Goal: Task Accomplishment & Management: Complete application form

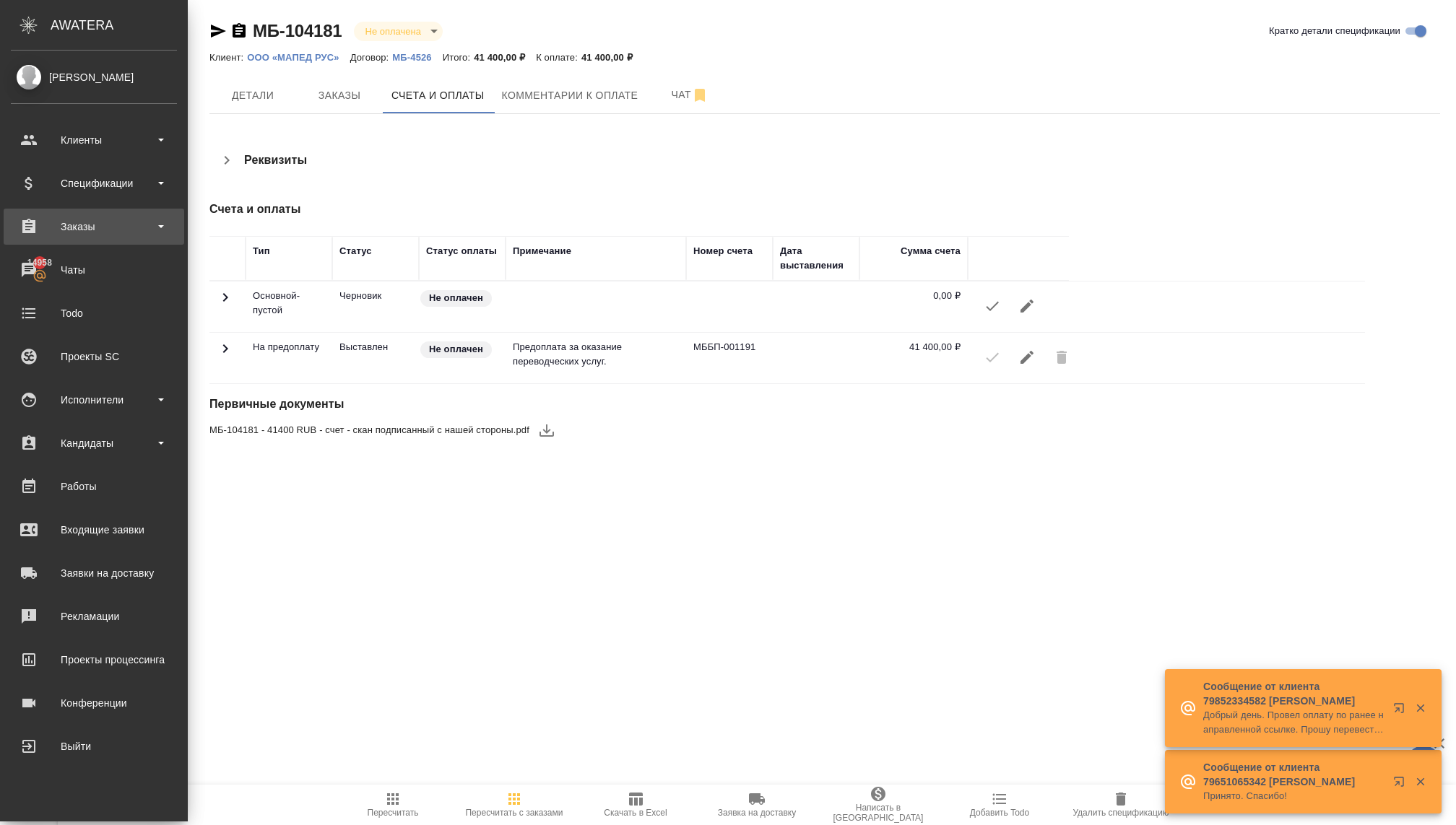
click at [106, 224] on div "Заказы" at bounding box center [93, 227] width 166 height 22
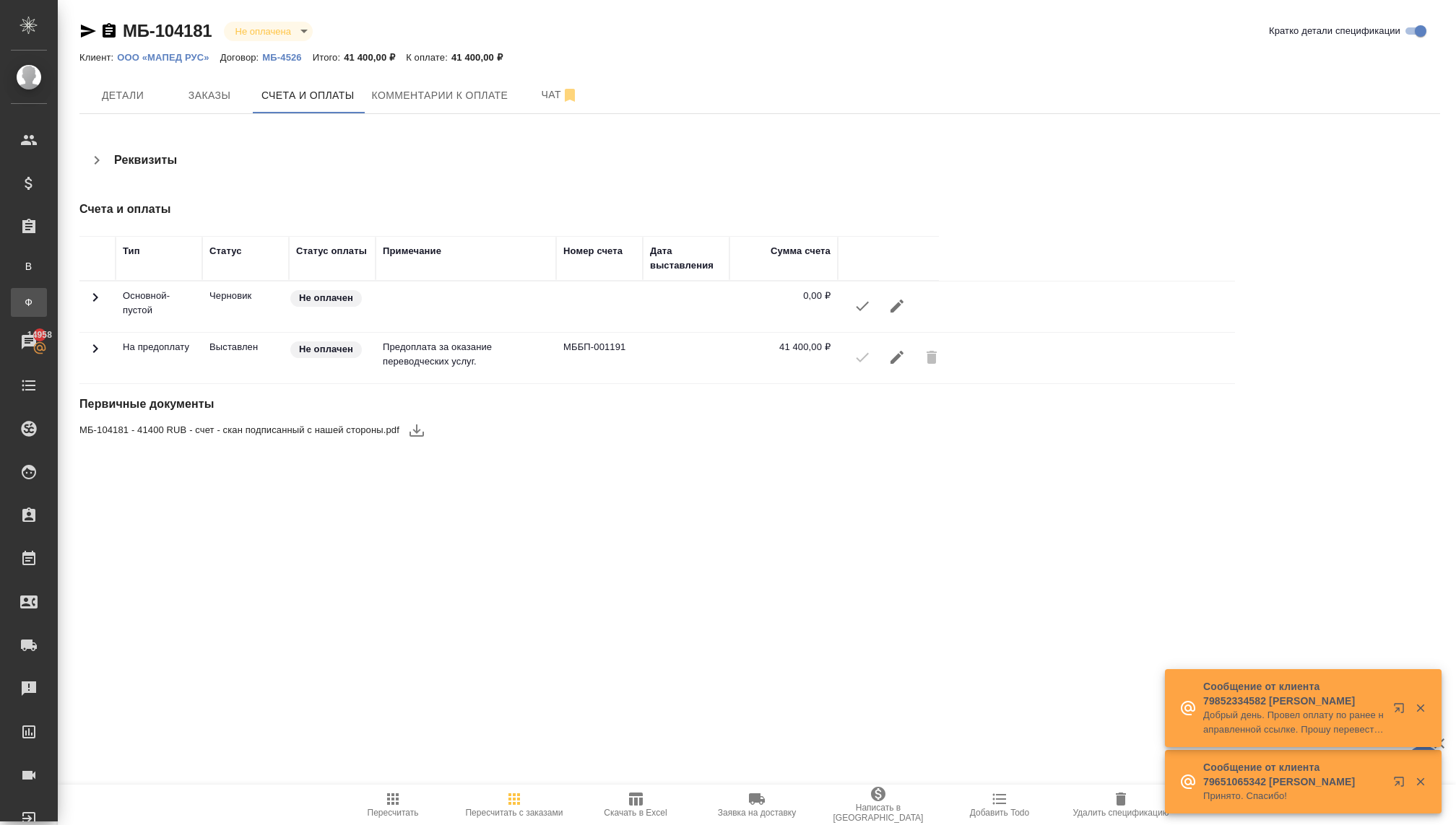
click at [104, 293] on div ".cls-1 fill:#fff; AWATERA Kovaleva Ekaterina Клиенты Спецификации Заказы В Все …" at bounding box center [728, 412] width 1456 height 825
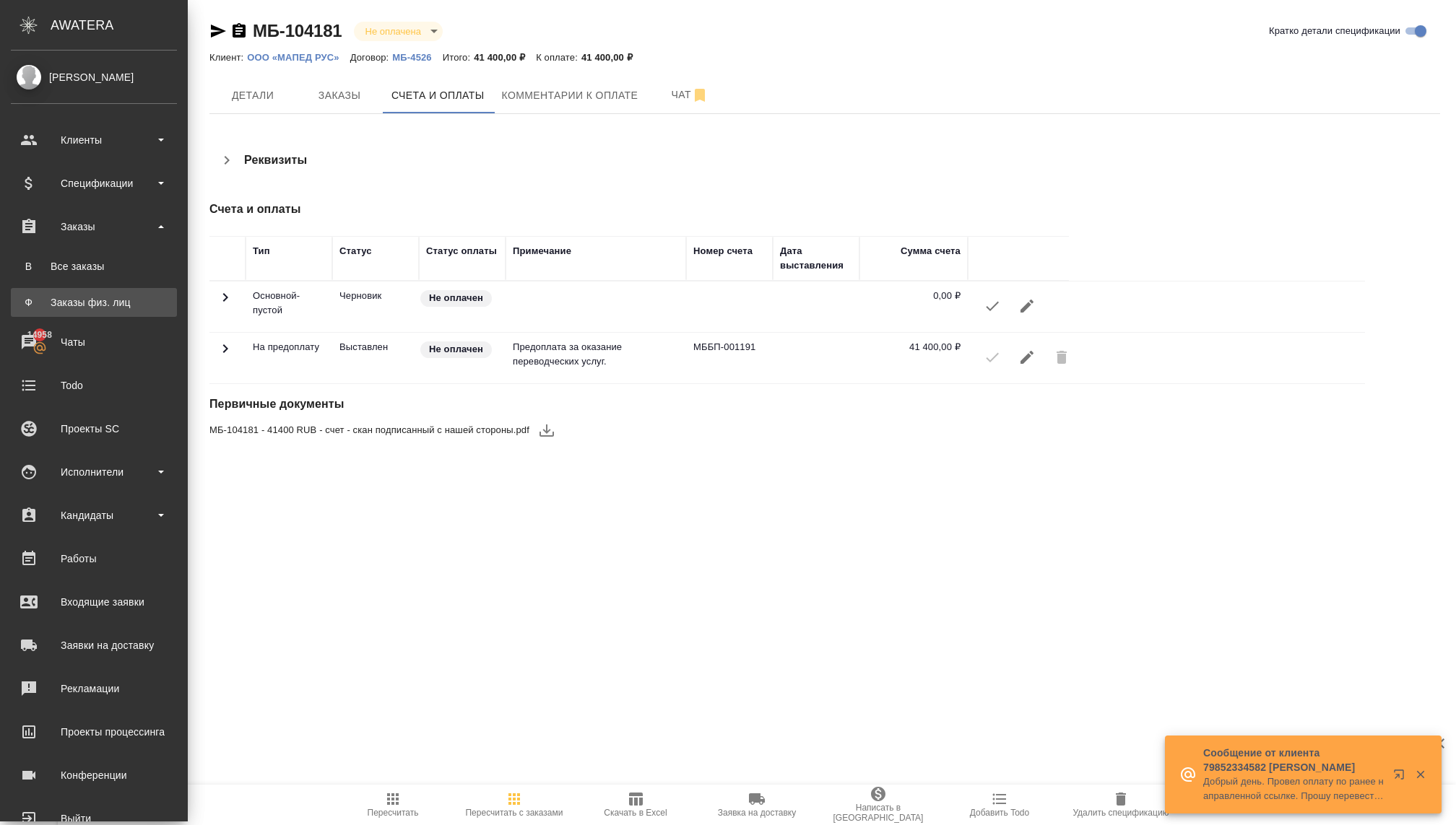
click at [59, 302] on div "Заказы физ. лиц" at bounding box center [94, 302] width 152 height 14
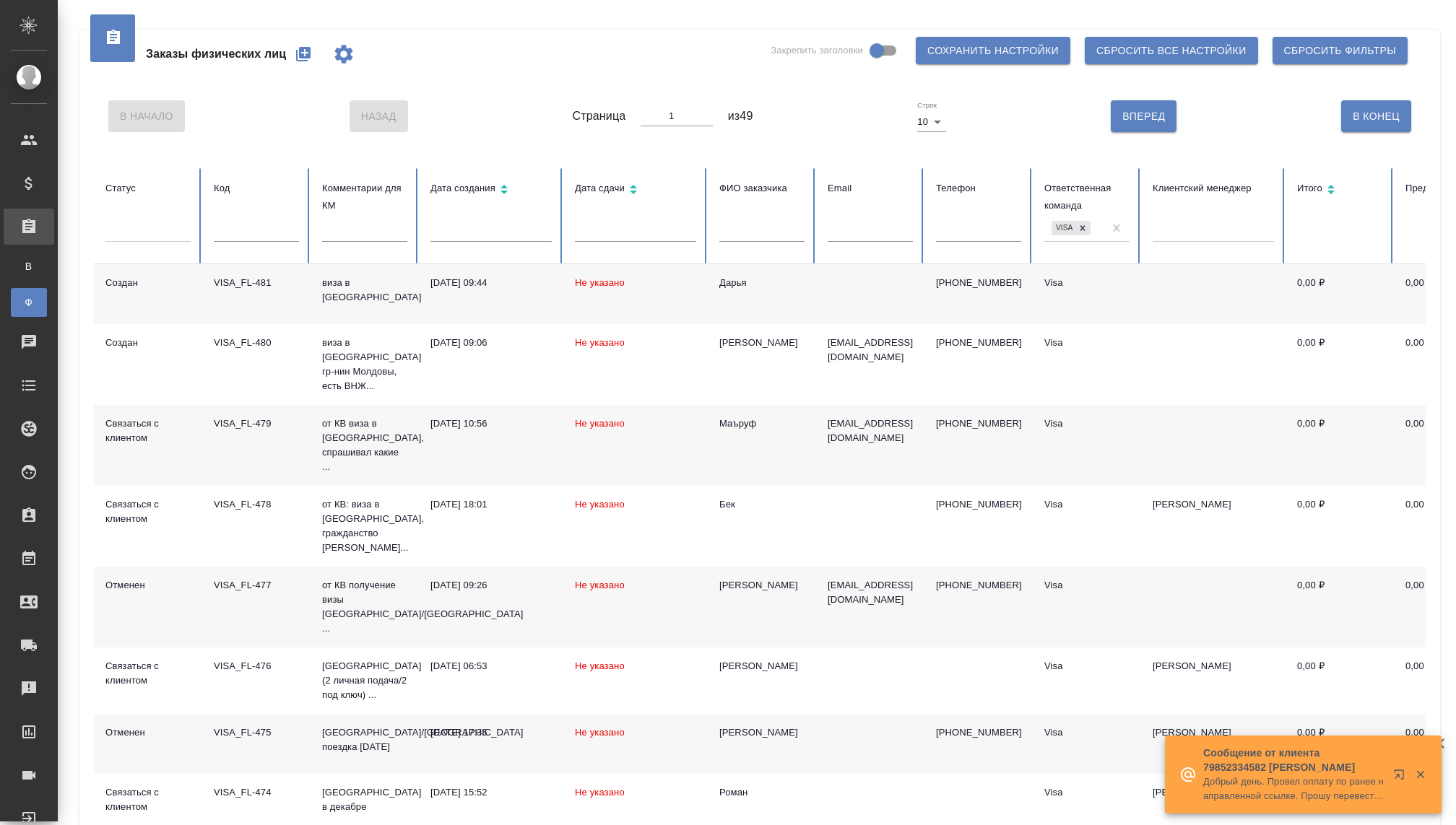
click at [308, 58] on icon "button" at bounding box center [303, 54] width 14 height 14
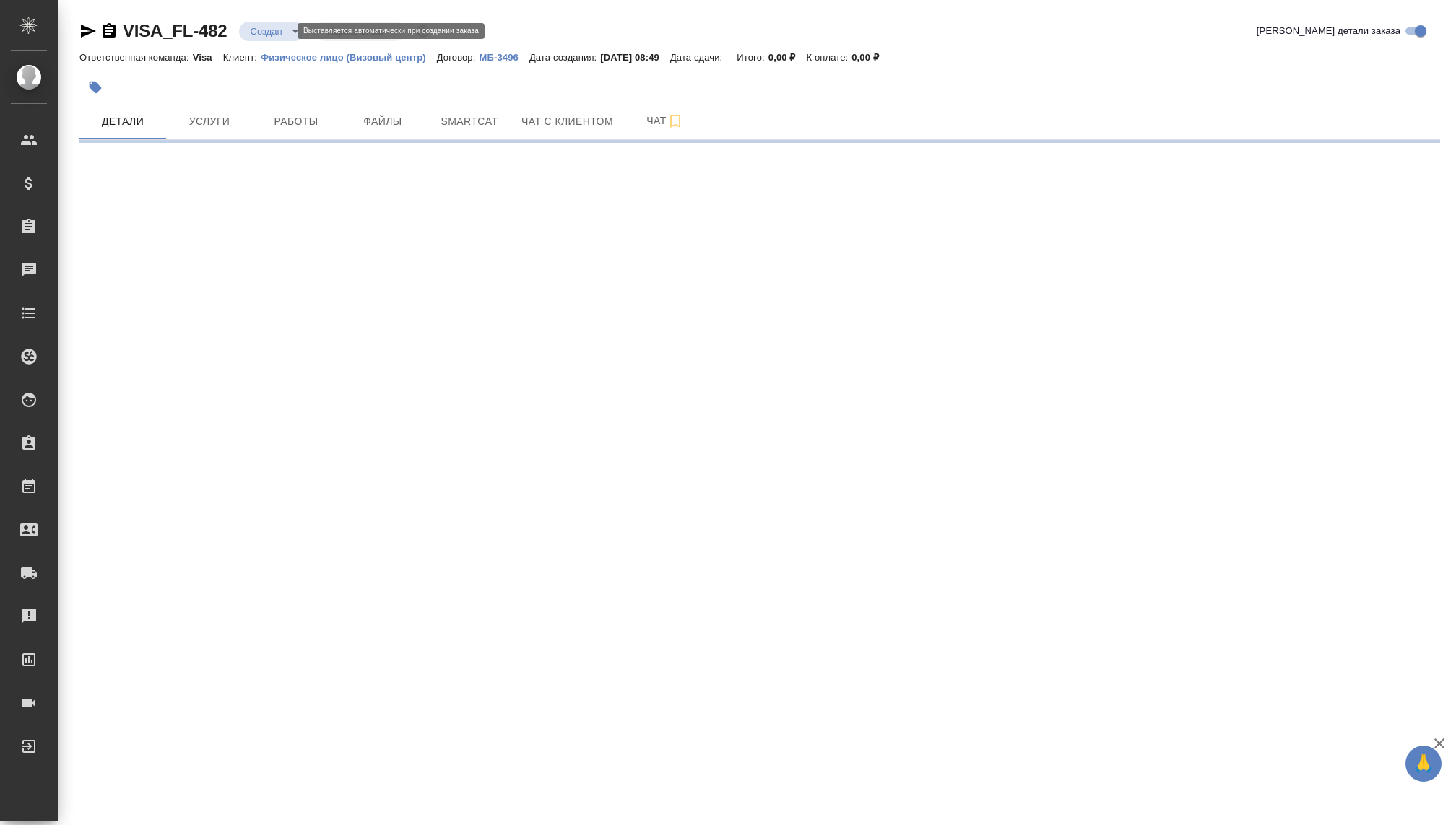
click at [278, 31] on body "🙏 .cls-1 fill:#fff; AWATERA Kovaleva Ekaterina Клиенты Спецификации Заказы Чаты…" at bounding box center [728, 412] width 1456 height 825
select select "RU"
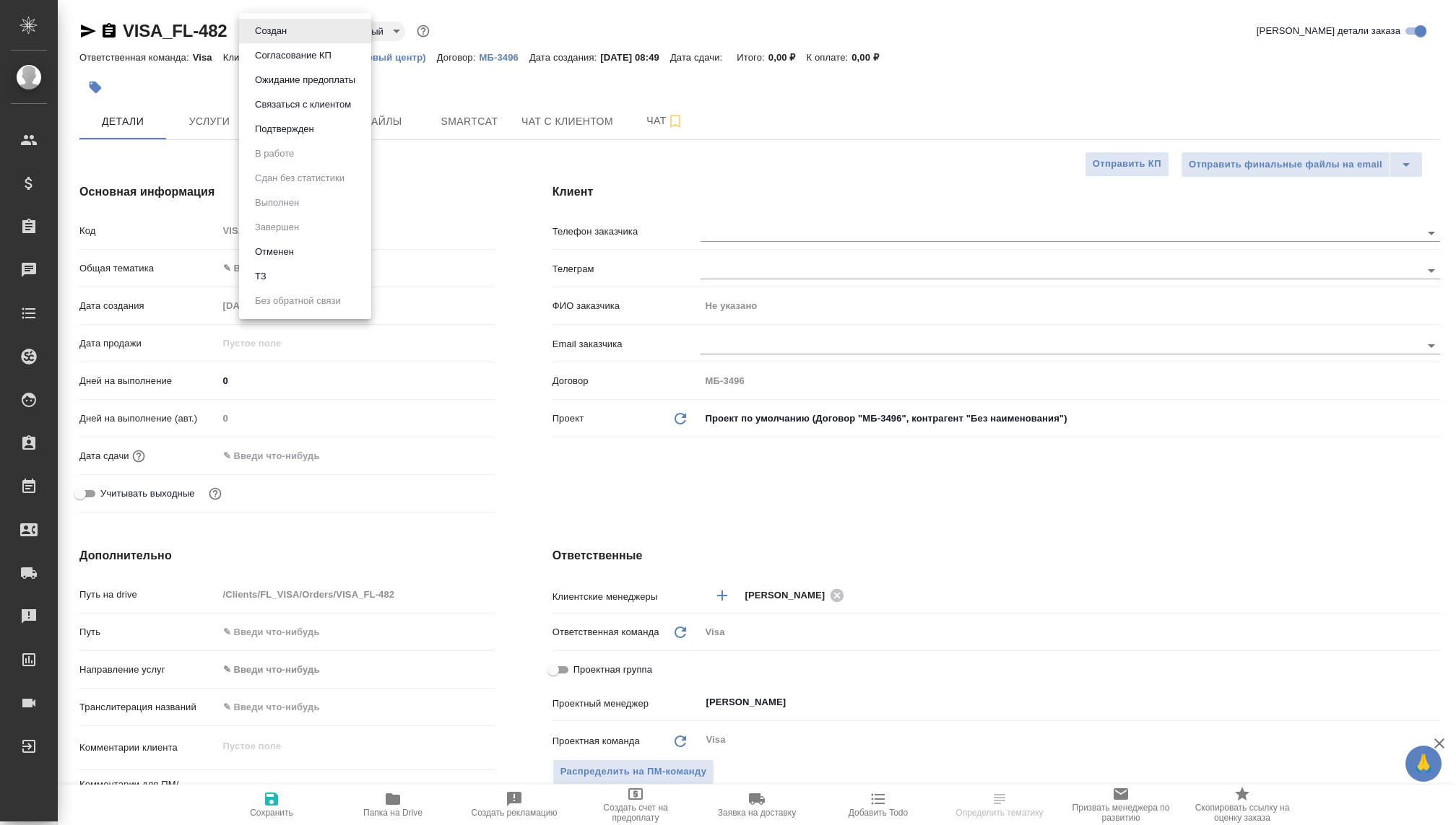
type textarea "x"
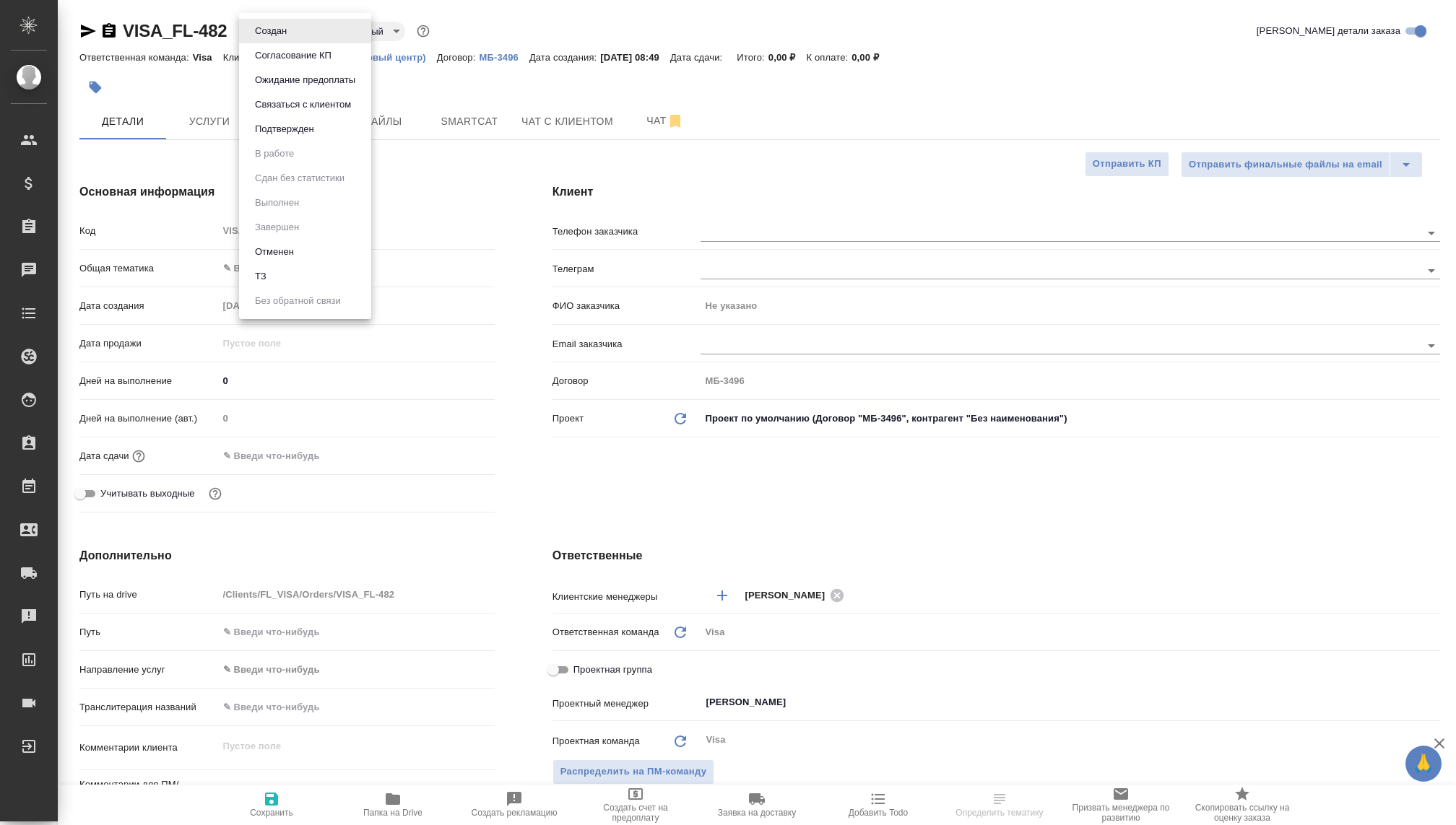
type textarea "x"
click at [288, 105] on button "Связаться с клиентом" at bounding box center [302, 105] width 105 height 16
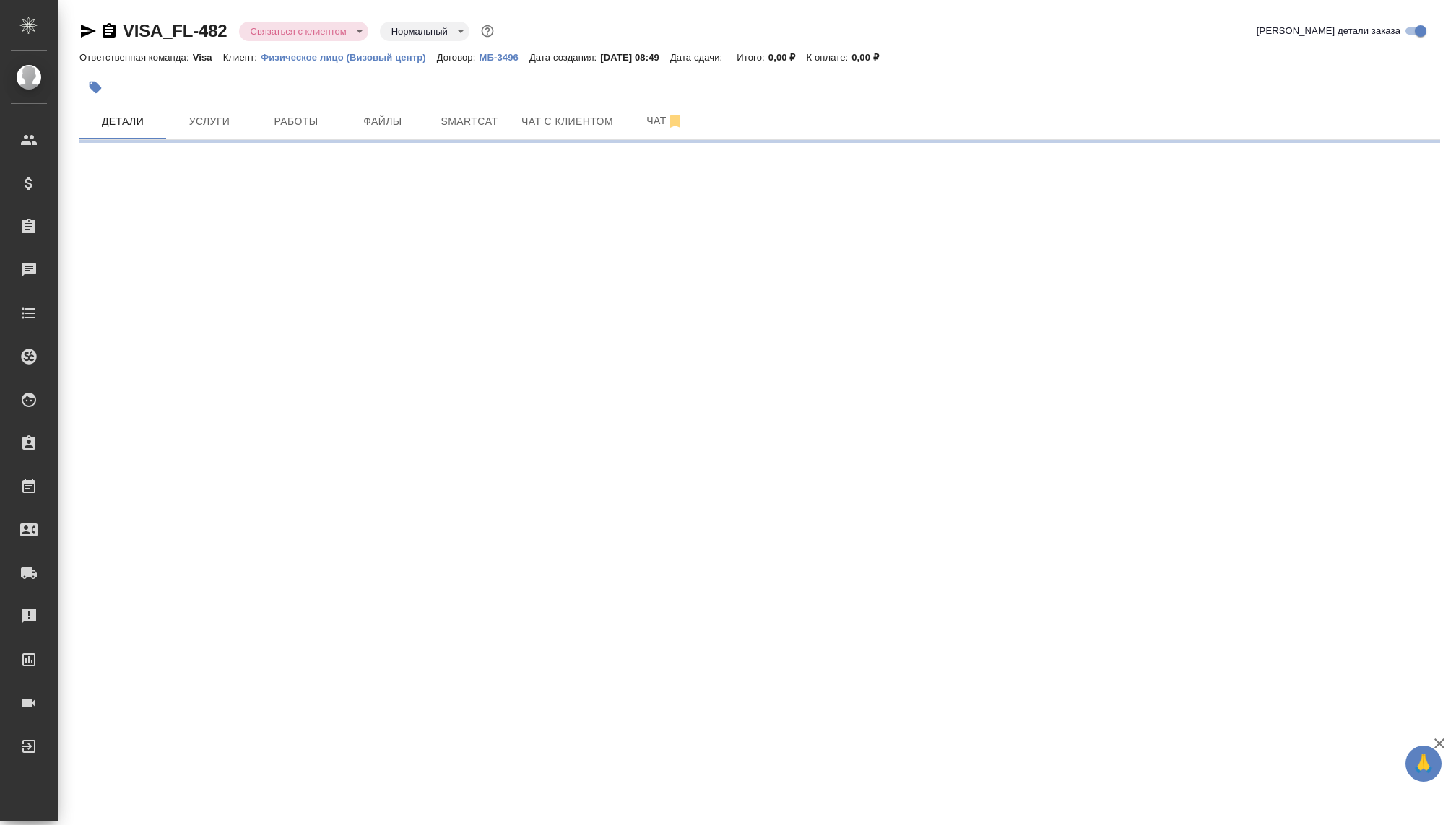
select select "RU"
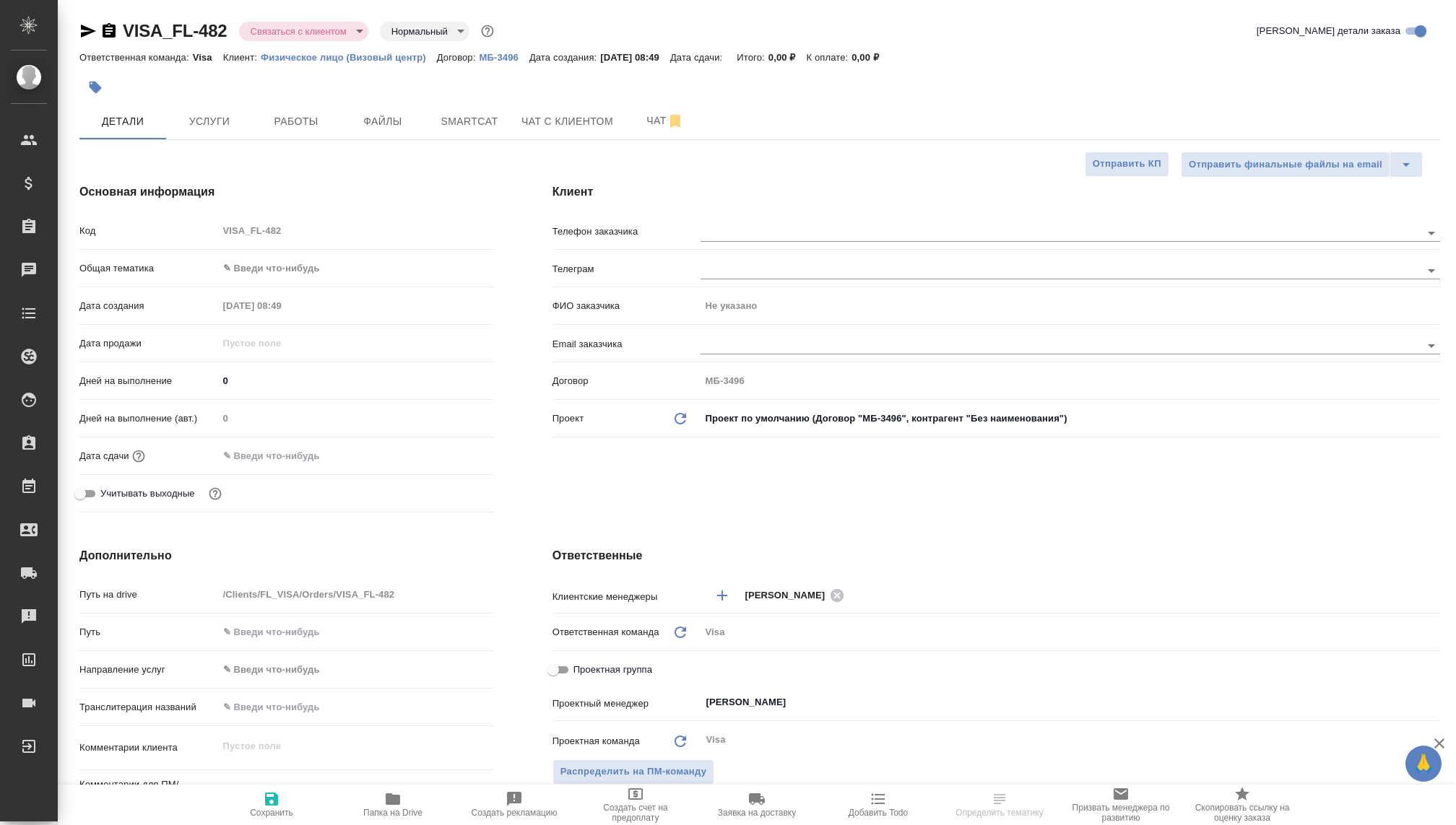
type textarea "x"
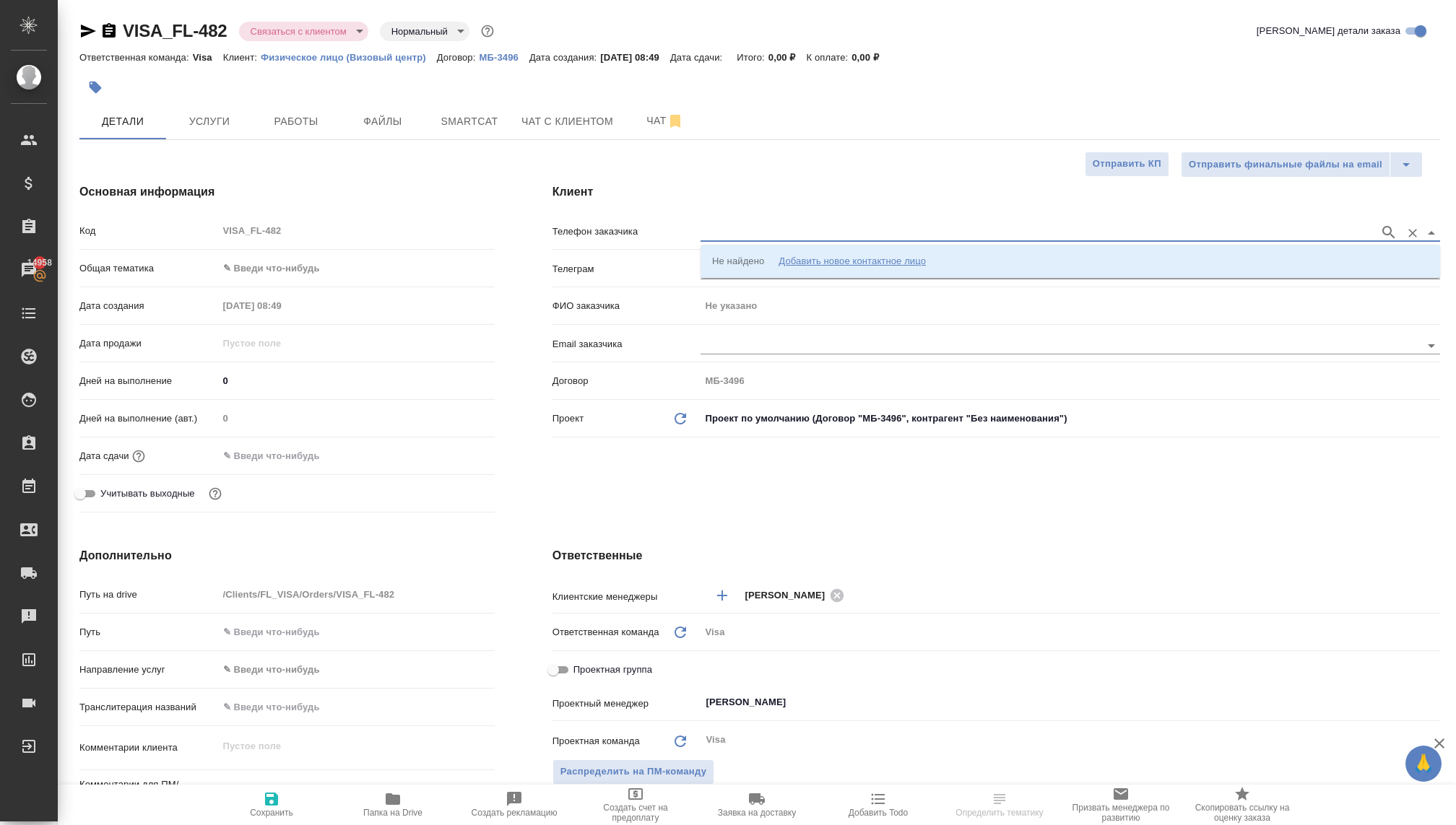
click at [724, 233] on input "text" at bounding box center [1036, 233] width 671 height 18
click at [808, 261] on div "Добавить новое контактное лицо" at bounding box center [852, 261] width 148 height 14
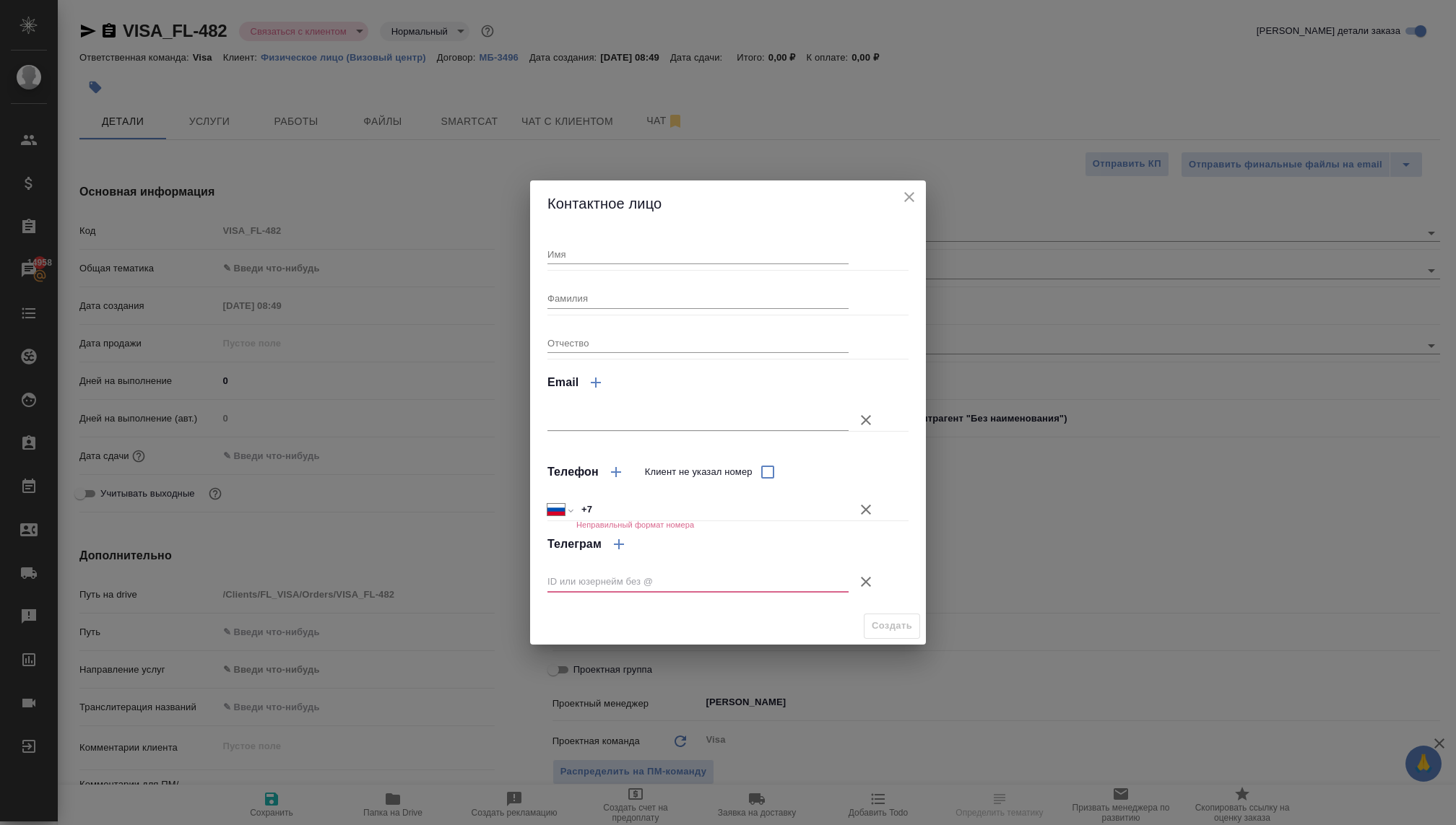
click at [659, 505] on input "+7" at bounding box center [713, 510] width 272 height 21
paste input "8968 9329 690"
type input "+7 8968 9329 690"
click at [602, 512] on input "+7 8968 9329 690" at bounding box center [713, 510] width 271 height 21
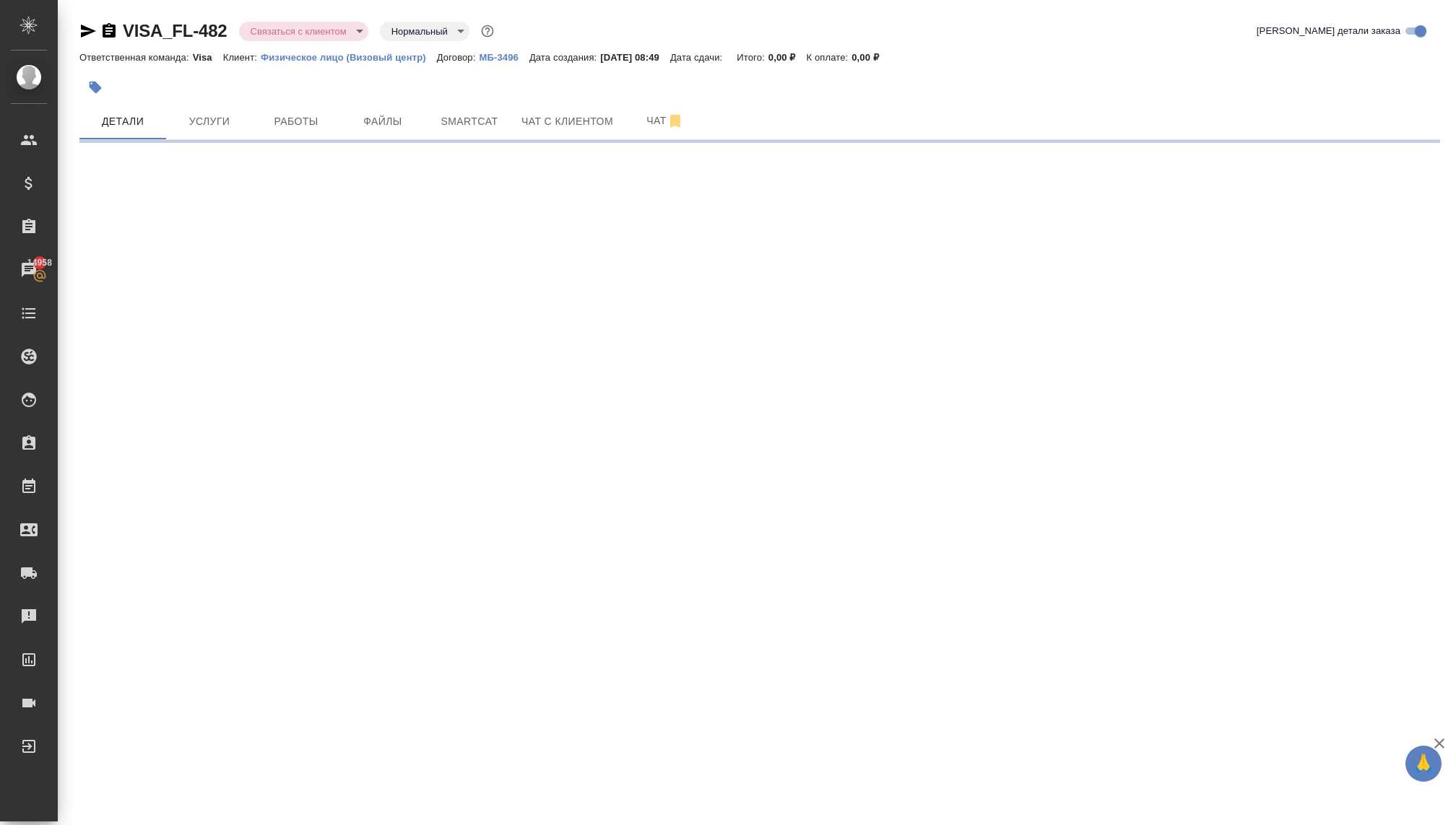
select select "RU"
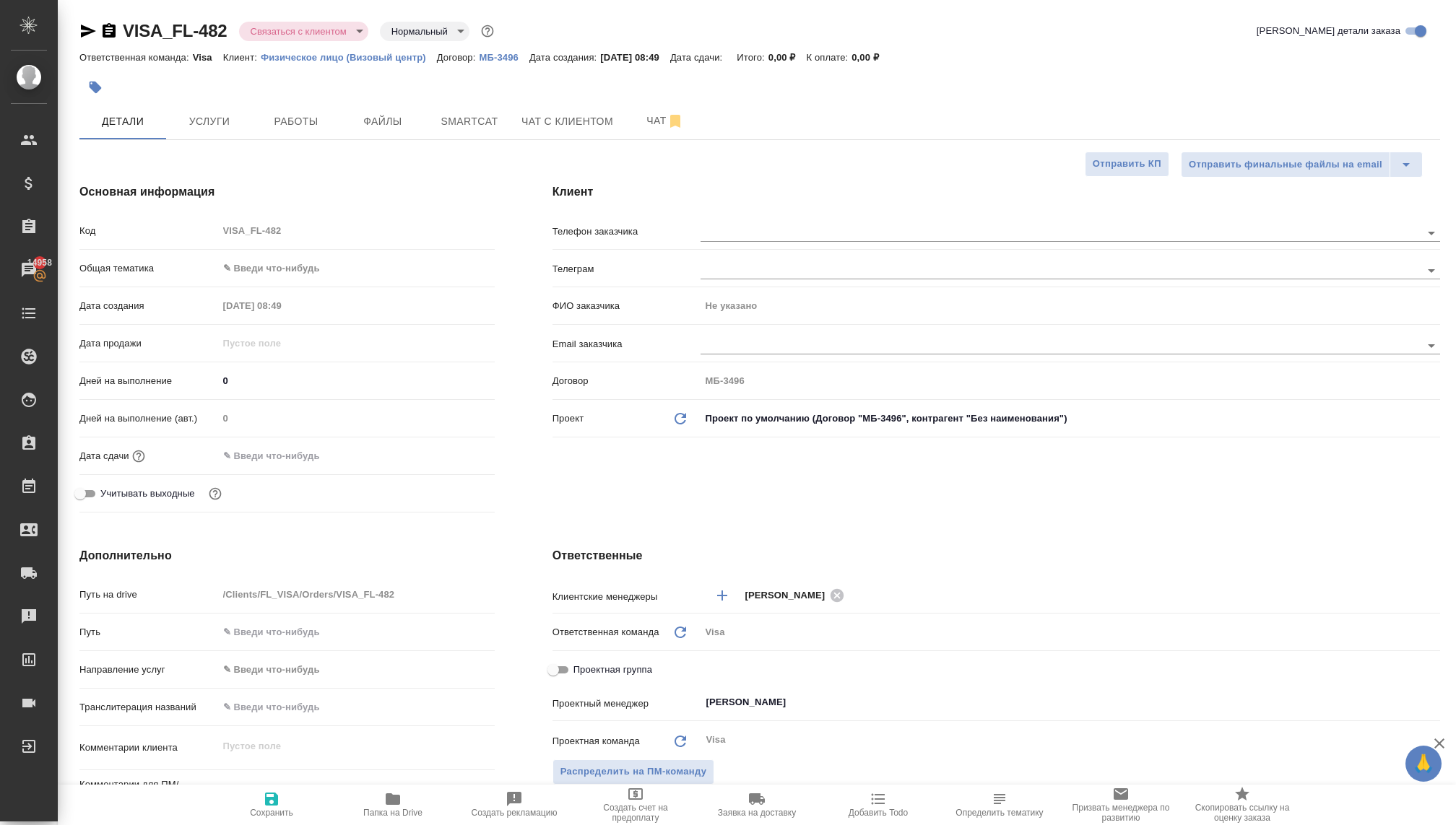
type textarea "x"
click at [729, 338] on input "text" at bounding box center [1036, 345] width 671 height 18
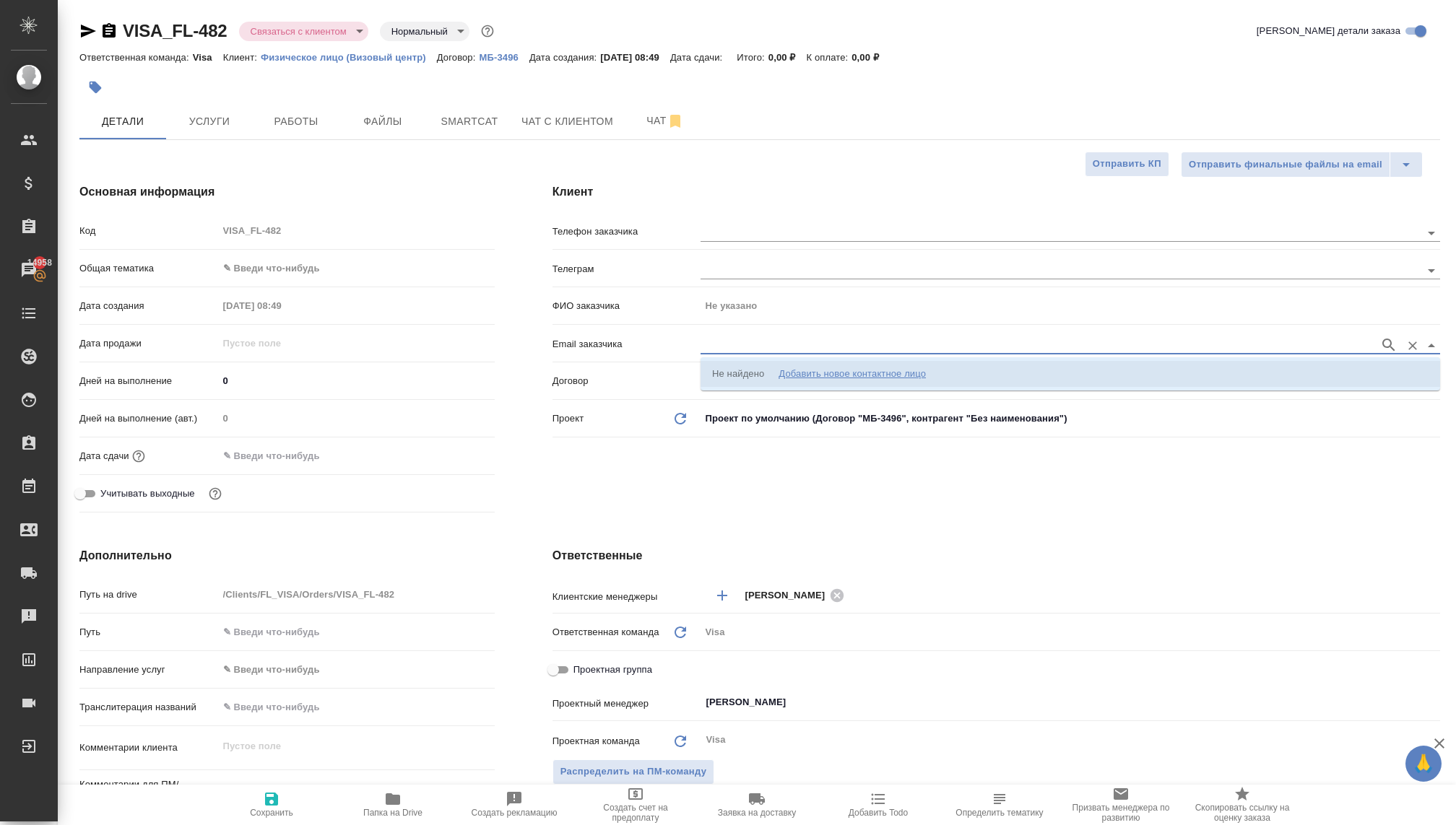
click at [822, 367] on div "Добавить новое контактное лицо" at bounding box center [852, 373] width 148 height 14
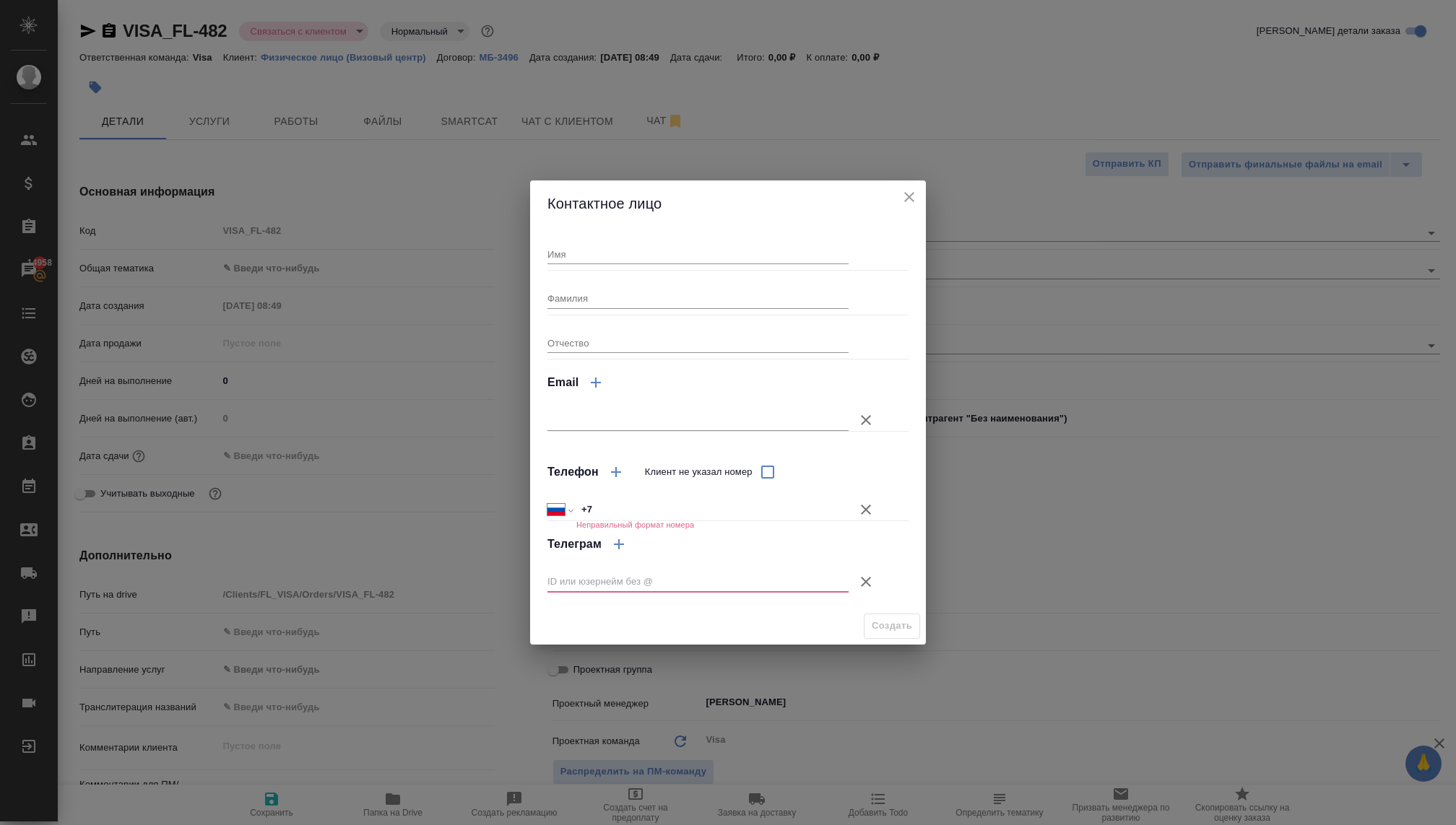
click at [619, 504] on input "+7" at bounding box center [713, 510] width 272 height 21
paste input "8968 9329 690"
click at [601, 511] on input "+7 8968 9329 690" at bounding box center [713, 510] width 271 height 21
type input "+7 968 932 96 90"
click at [582, 245] on input "Имя" at bounding box center [698, 254] width 301 height 20
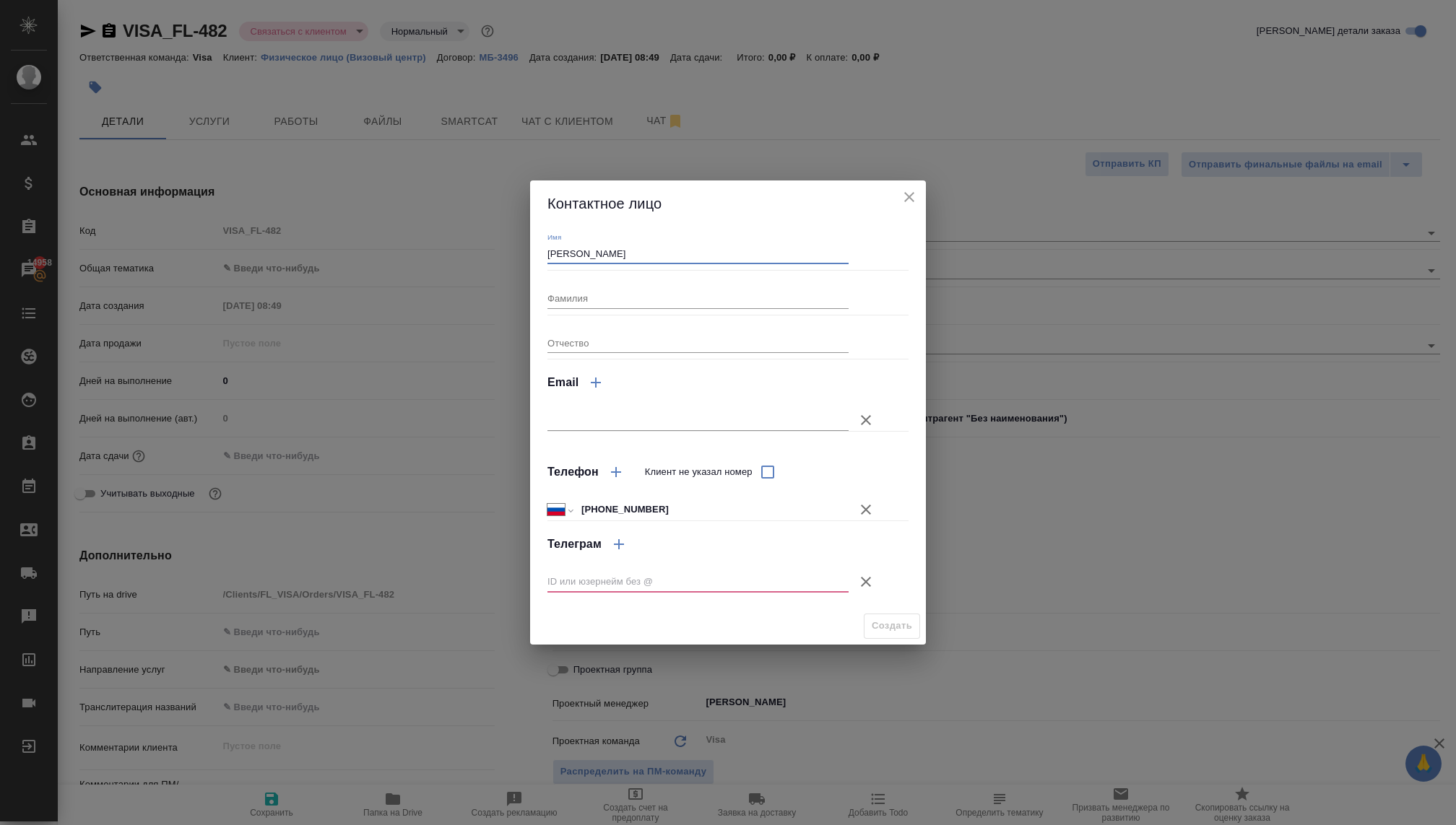
type input "Анастасия"
type textarea "x"
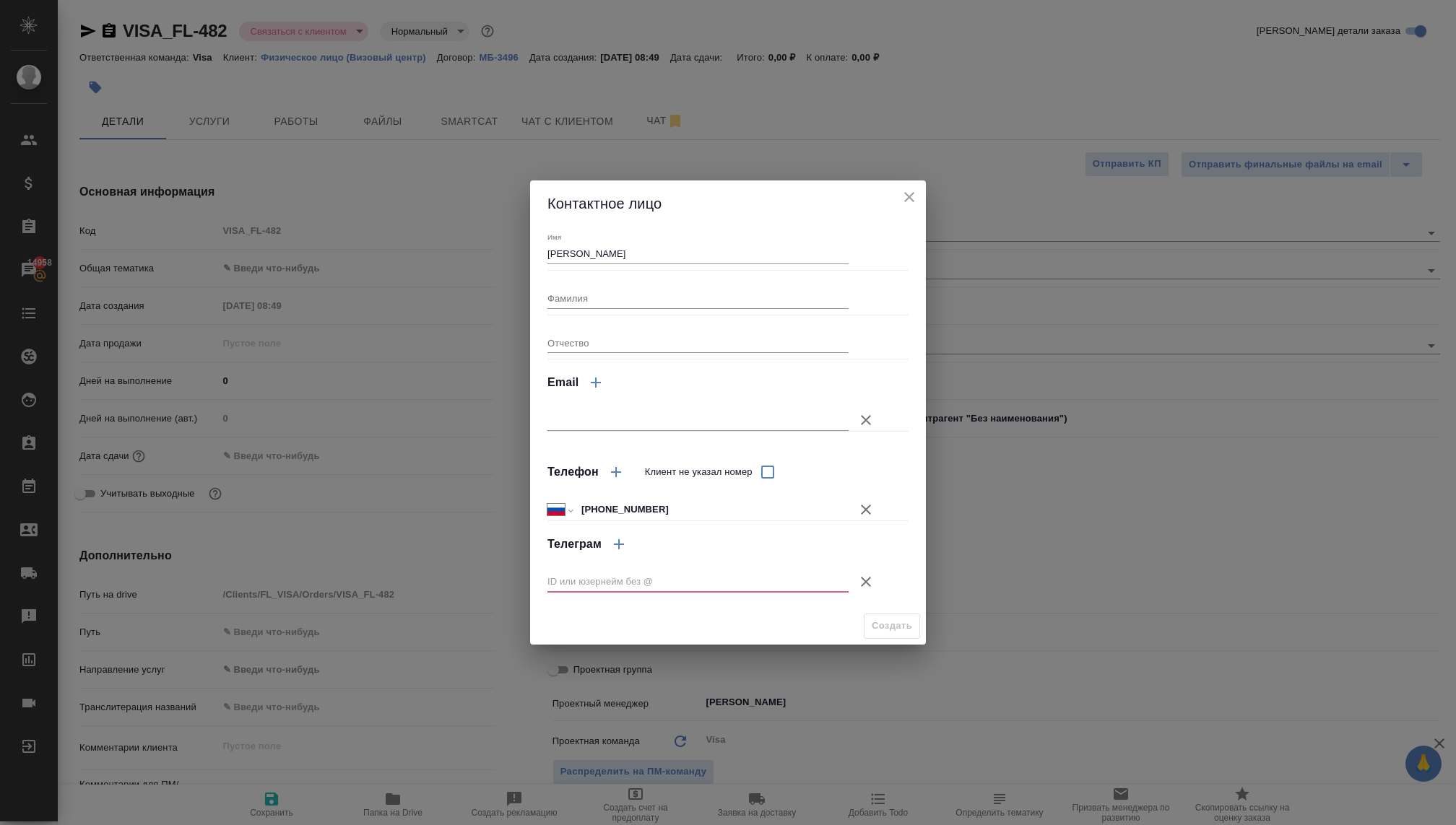
type textarea "x"
click at [610, 582] on input "text" at bounding box center [698, 582] width 301 height 20
paste input "@thepena11"
click at [553, 582] on input "@thepena11" at bounding box center [698, 582] width 301 height 20
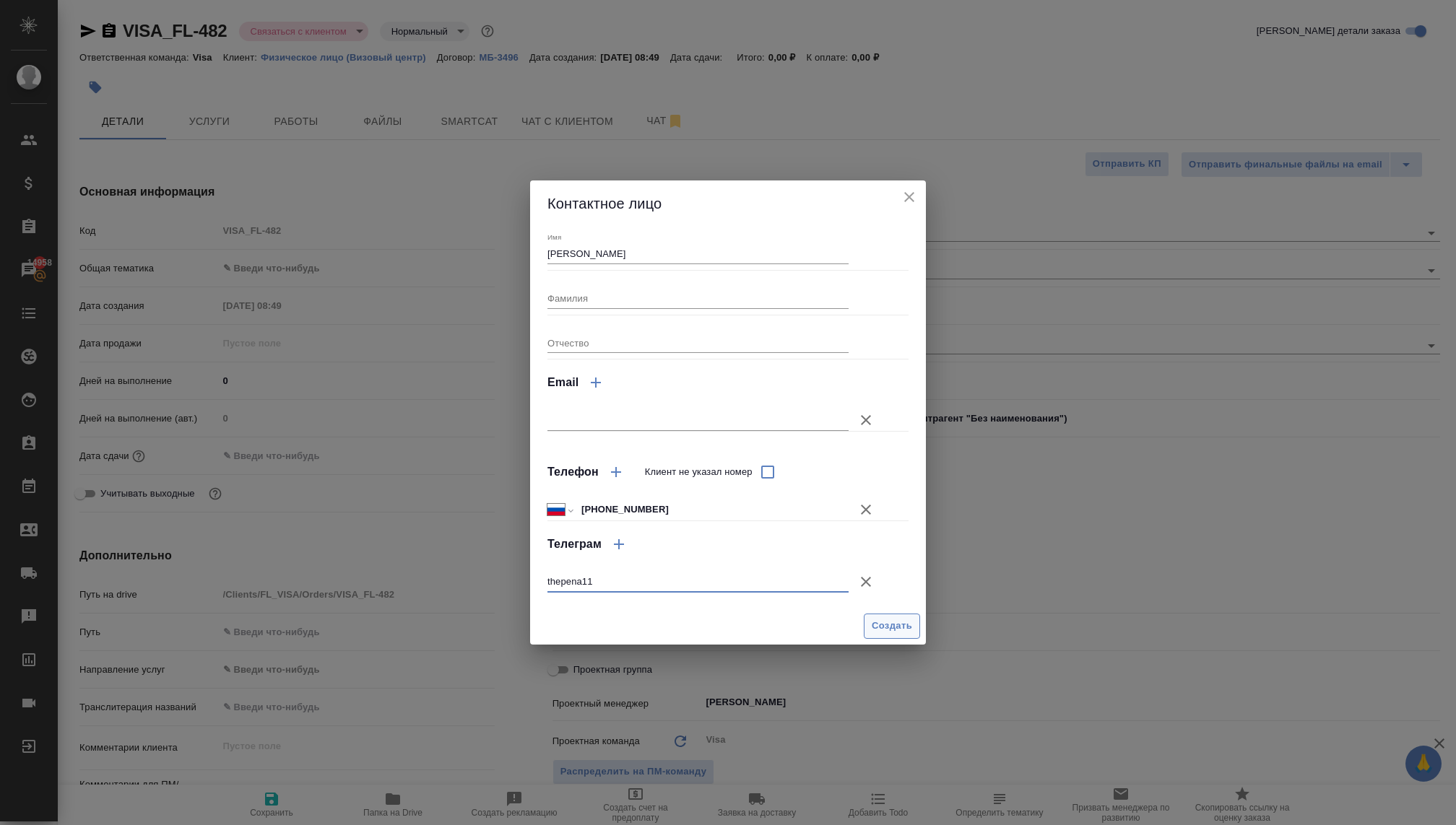
type input "thepena11"
click at [885, 618] on span "Создать" at bounding box center [892, 626] width 40 height 17
type input "Анастасия"
type textarea "x"
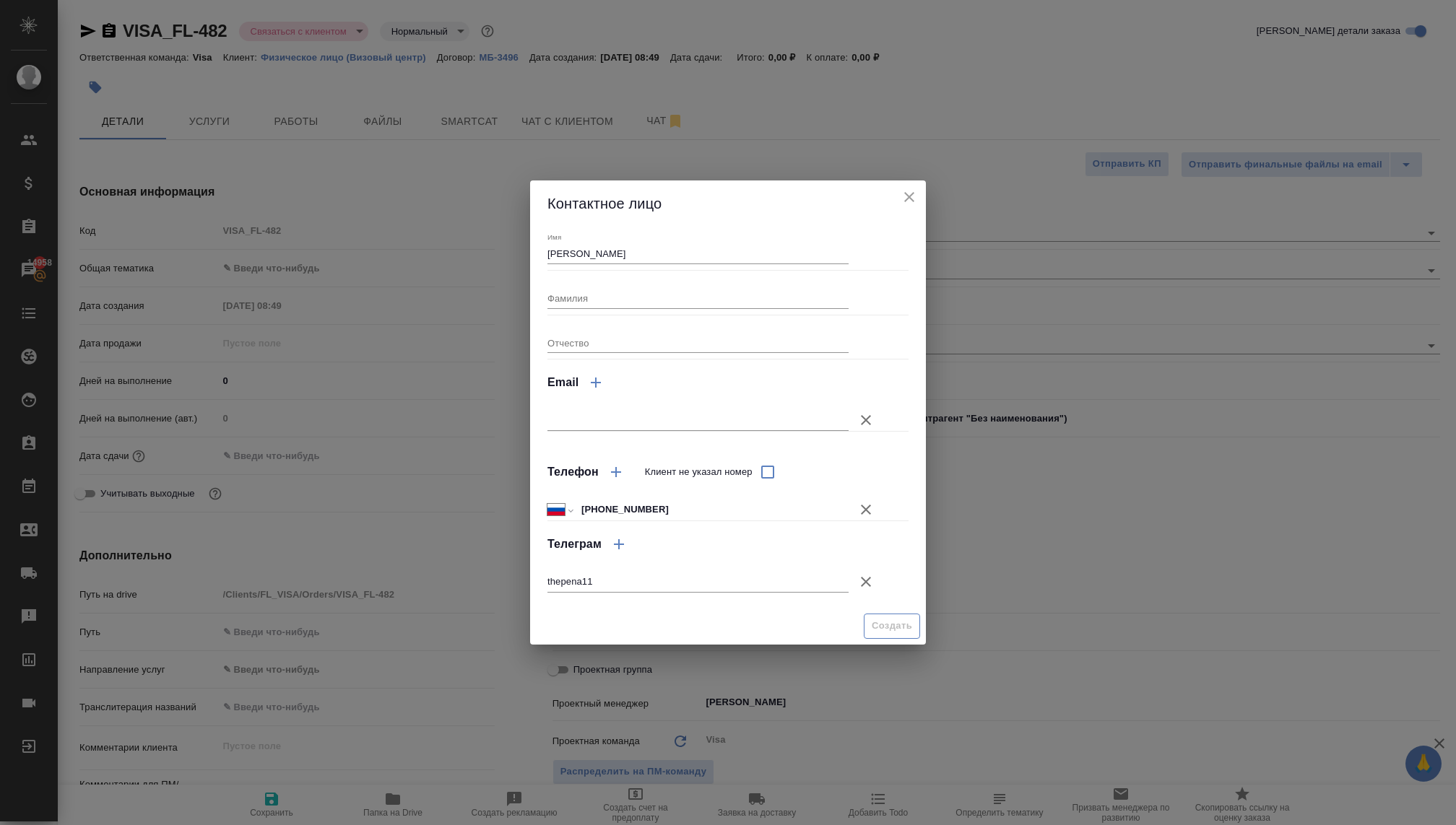
type textarea "x"
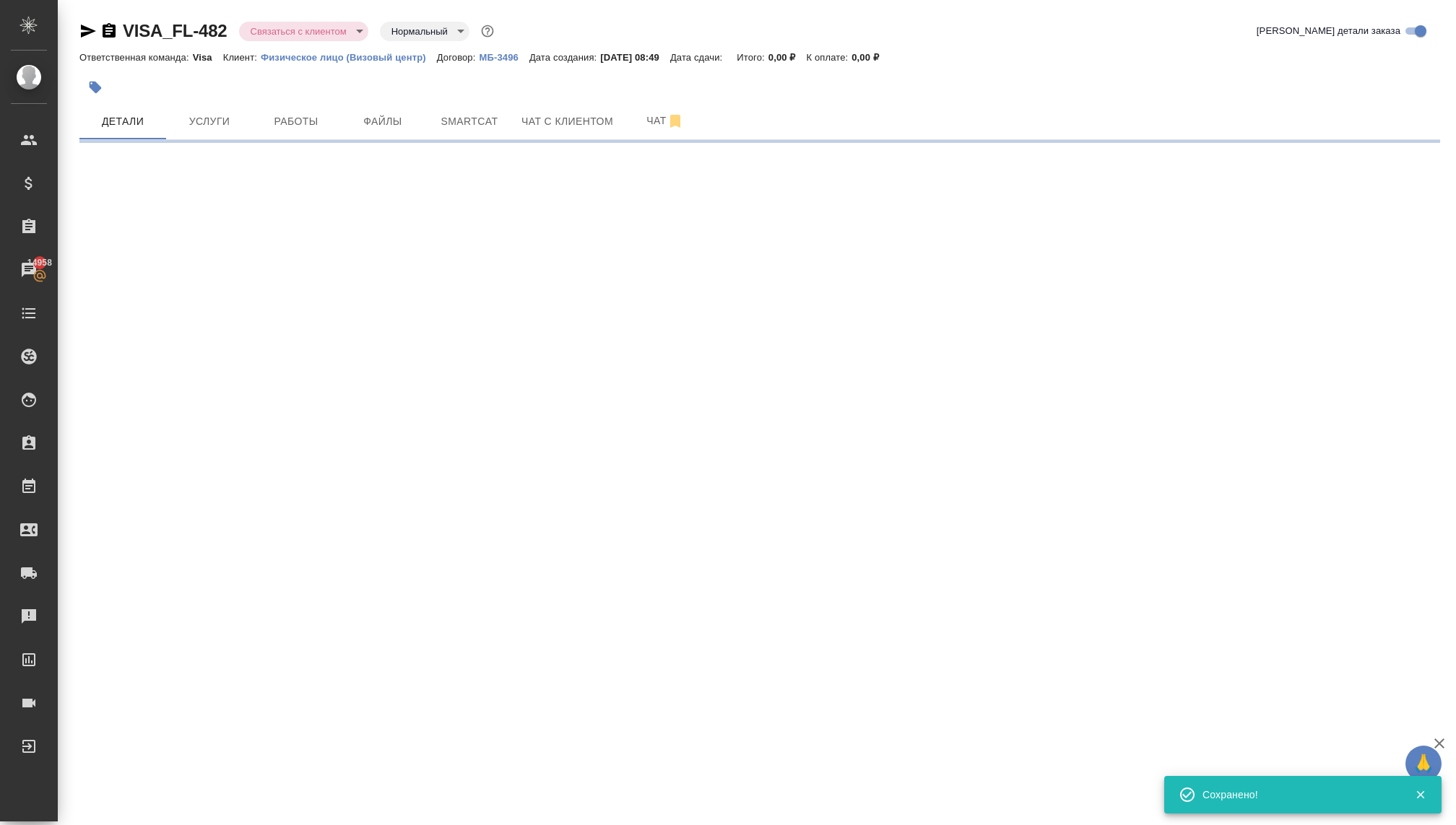
type input "holyTrinity"
select select "RU"
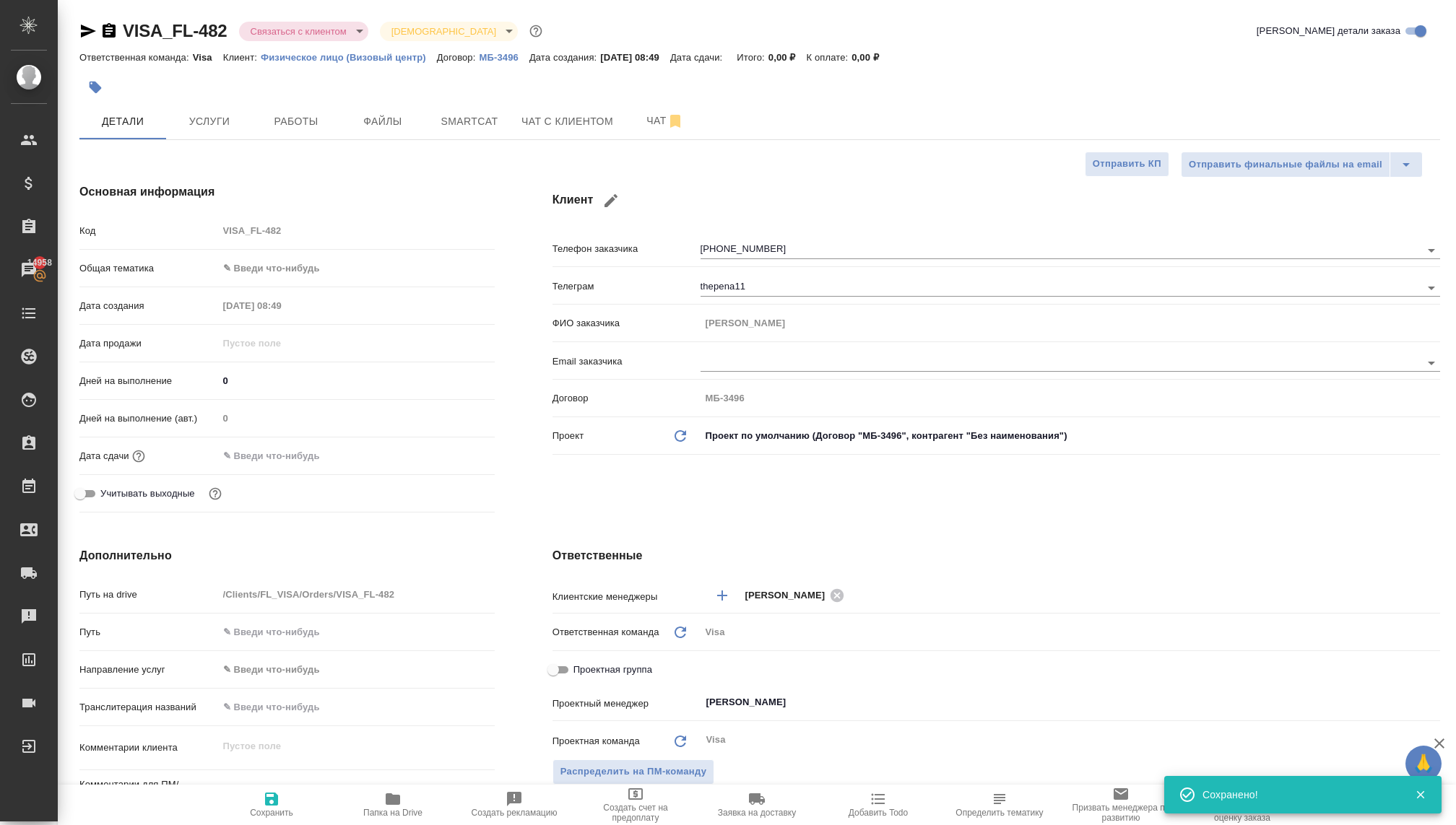
type textarea "x"
click at [278, 22] on body "🙏 .cls-1 fill:#fff; AWATERA Kovaleva Ekaterina Клиенты Спецификации Заказы 1495…" at bounding box center [728, 412] width 1456 height 825
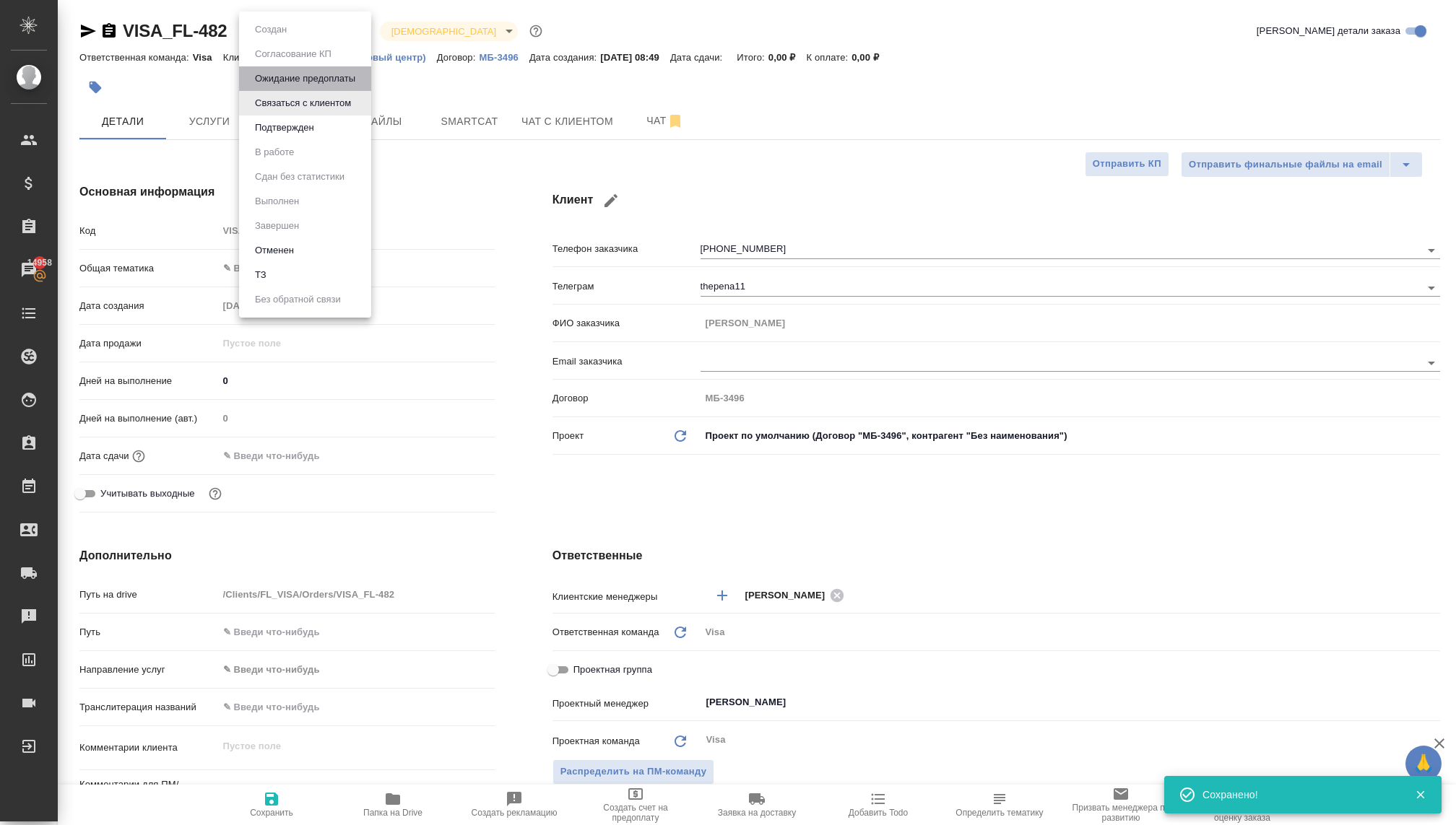
click at [300, 77] on button "Ожидание предоплаты" at bounding box center [305, 79] width 109 height 16
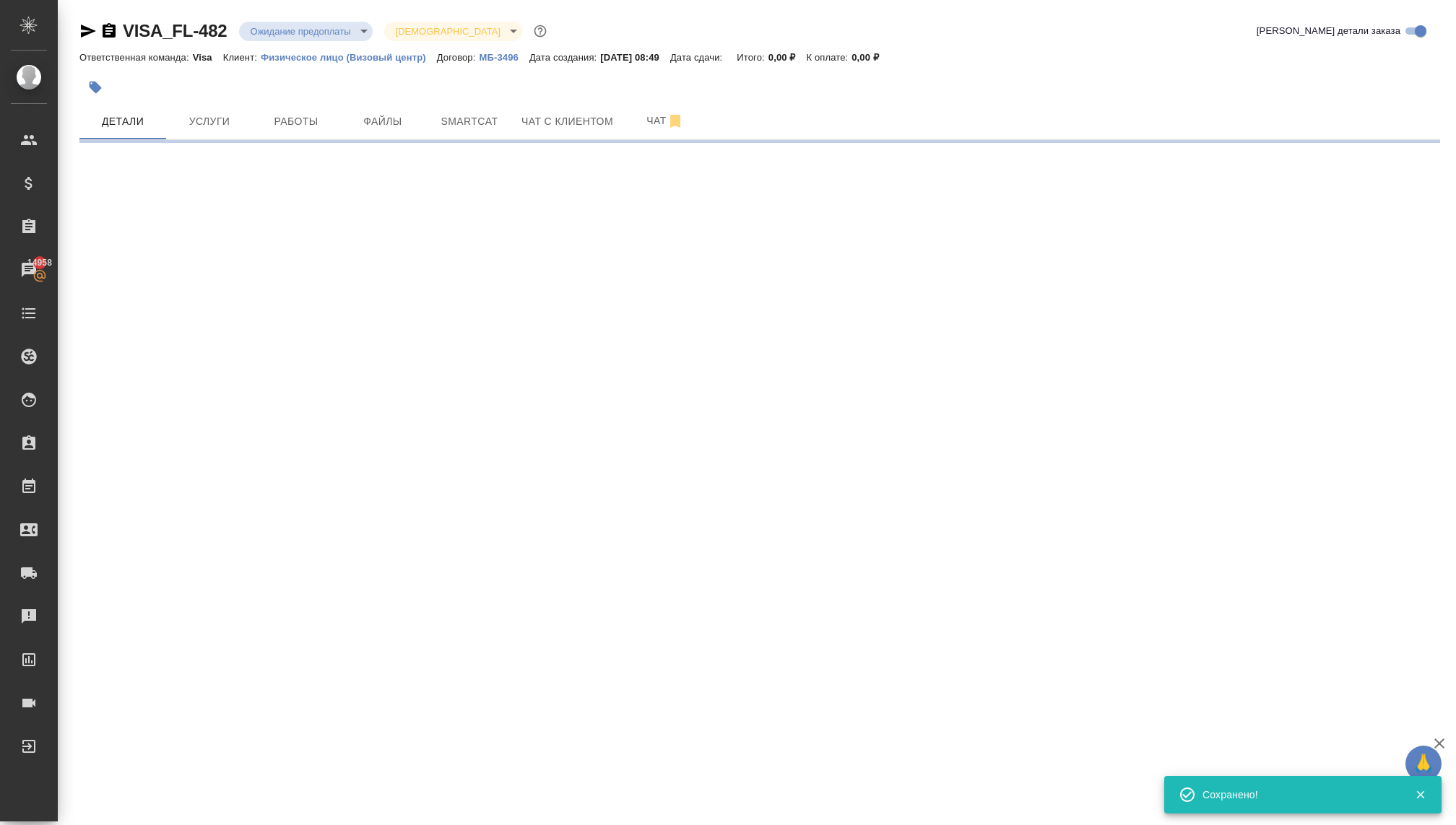
select select "RU"
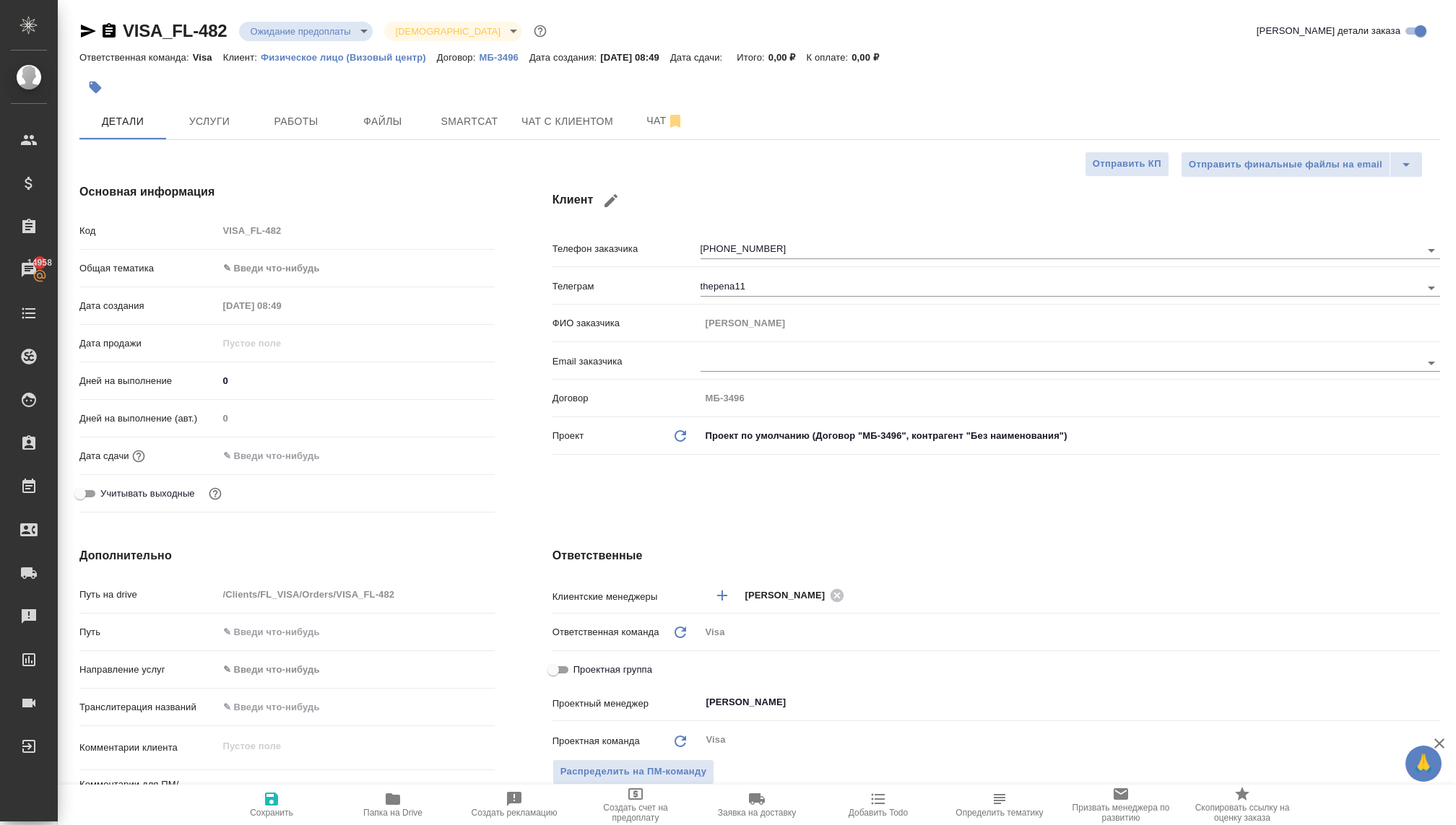
type textarea "x"
click at [293, 264] on body "🙏 .cls-1 fill:#fff; AWATERA Kovaleva Ekaterina Клиенты Спецификации Заказы 1495…" at bounding box center [728, 412] width 1456 height 825
click at [292, 405] on li "Юридическая/Финансовая" at bounding box center [356, 407] width 277 height 23
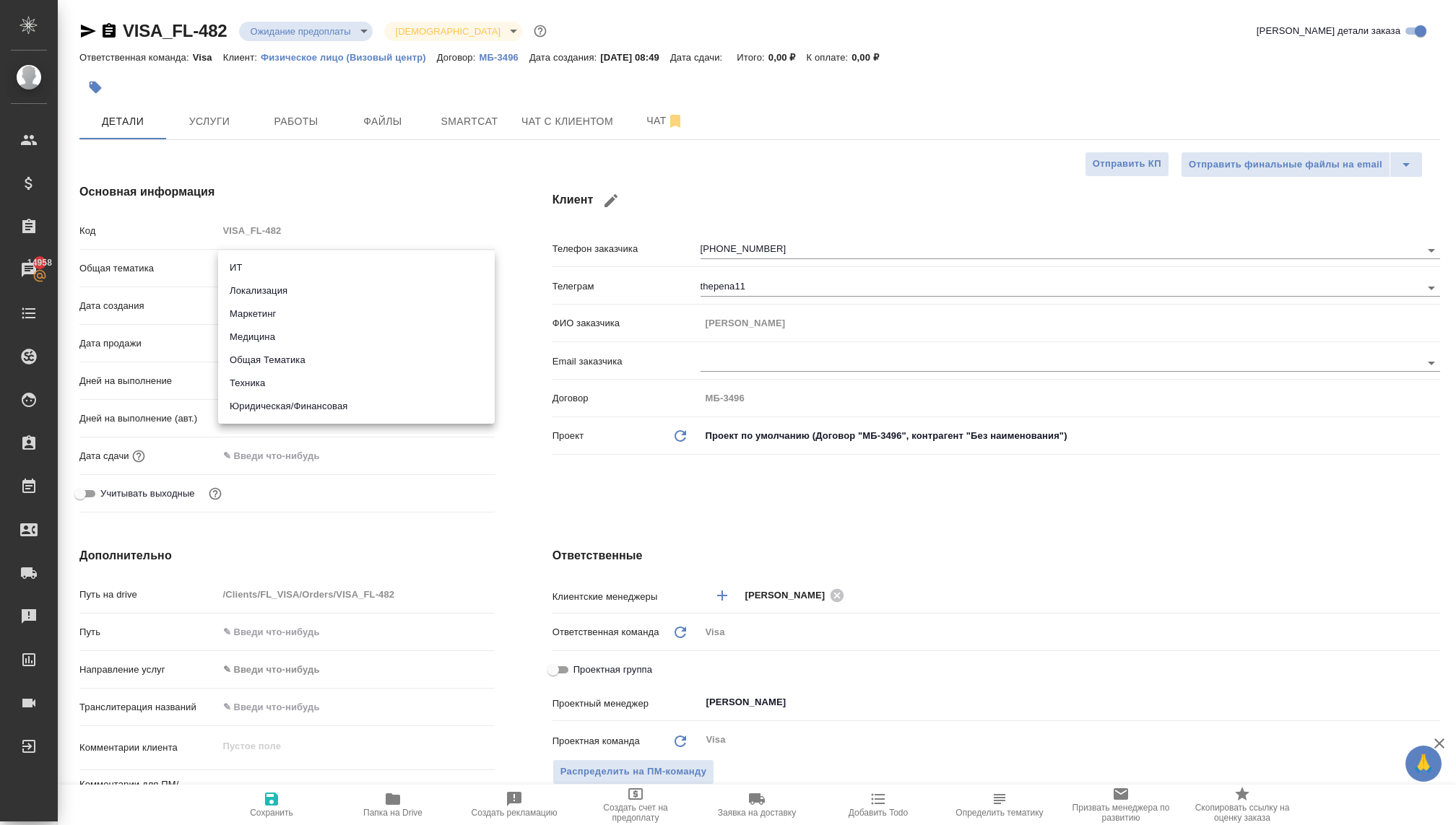
type input "yr-fn"
type textarea "x"
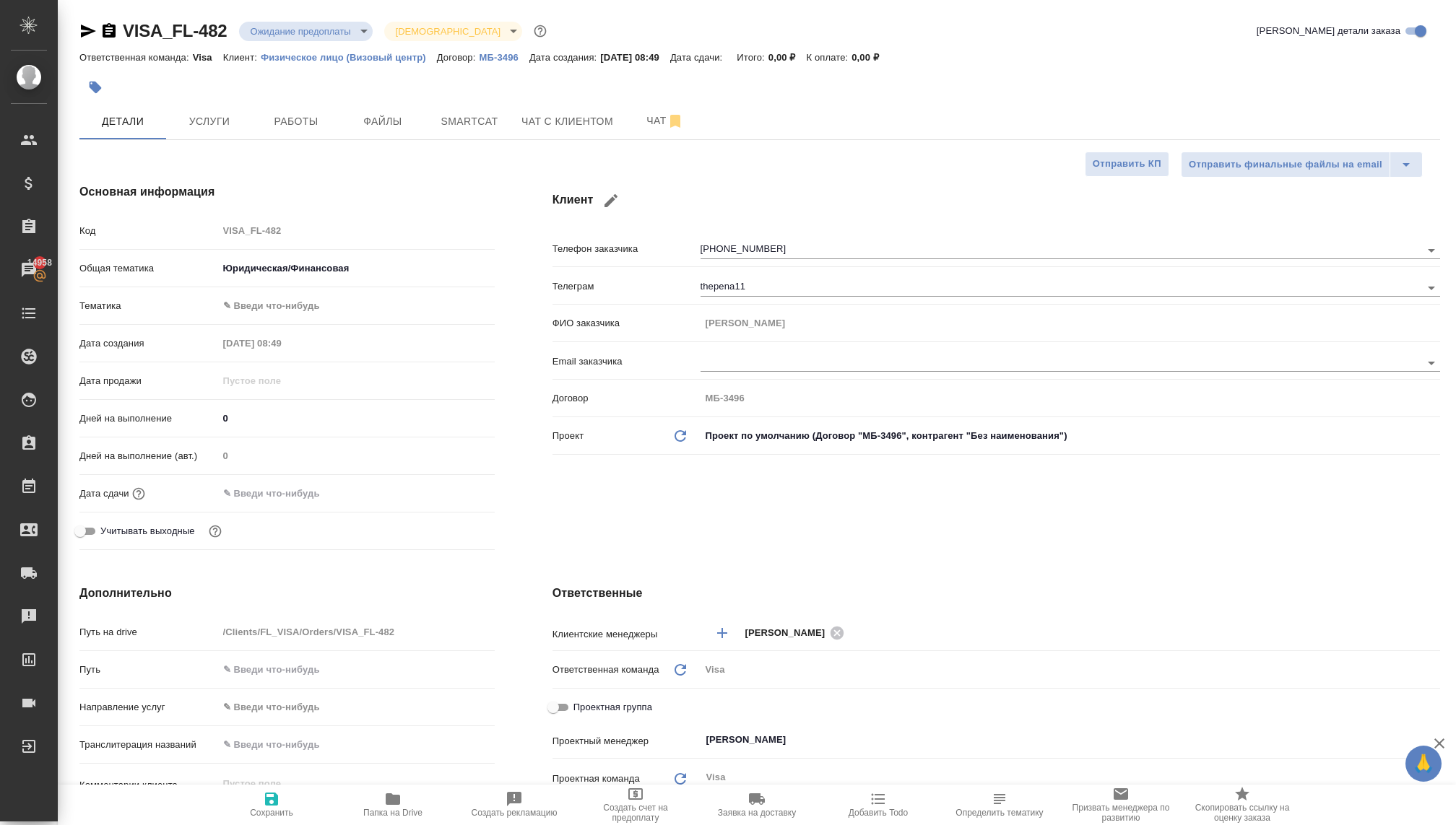
click at [260, 310] on body "🙏 .cls-1 fill:#fff; AWATERA Kovaleva Ekaterina Клиенты Спецификации Заказы 1495…" at bounding box center [728, 412] width 1456 height 825
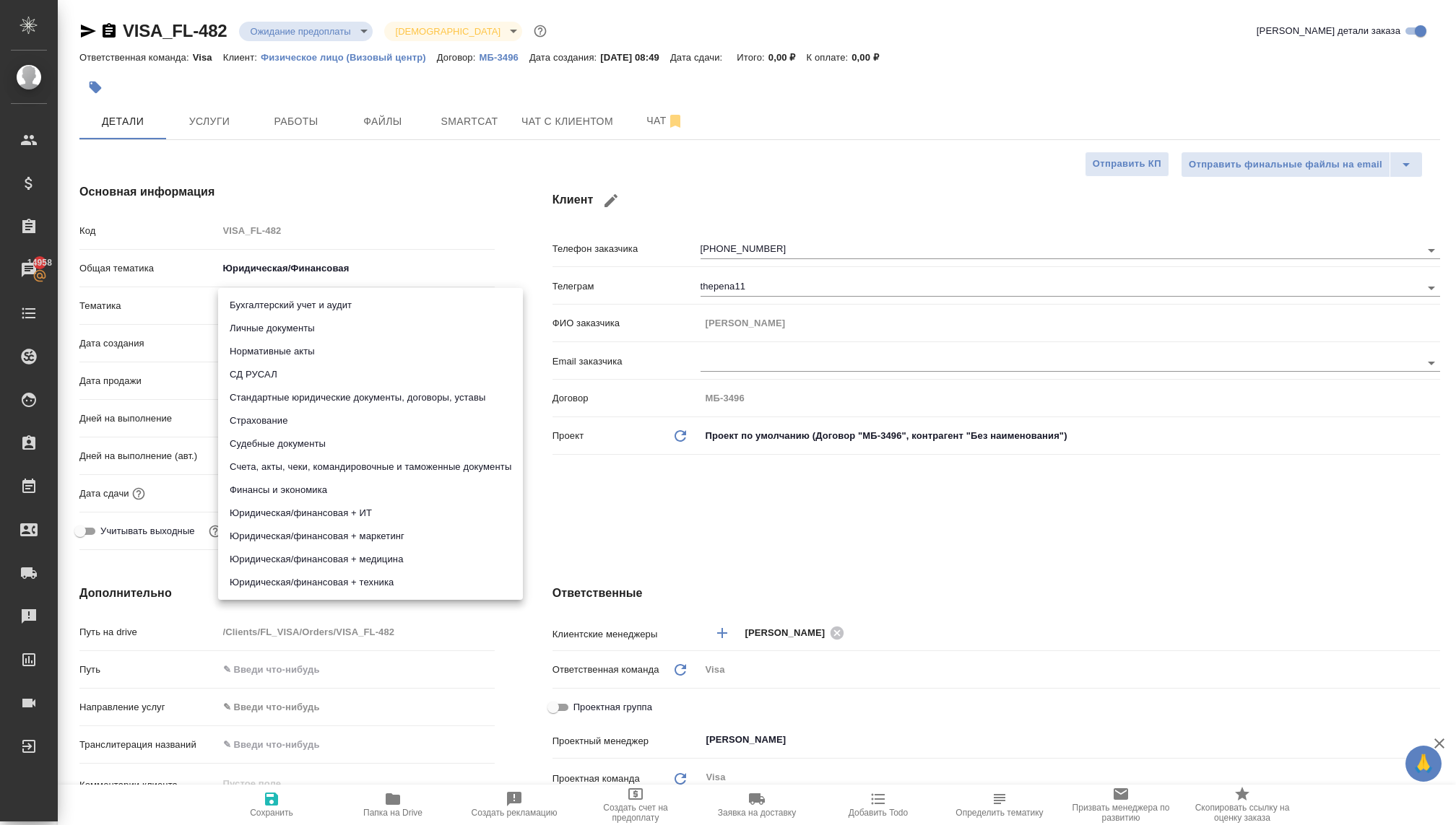
click at [295, 332] on li "Личные документы" at bounding box center [370, 329] width 305 height 23
type textarea "x"
type input "5a8b8b956a9677013d343cfe"
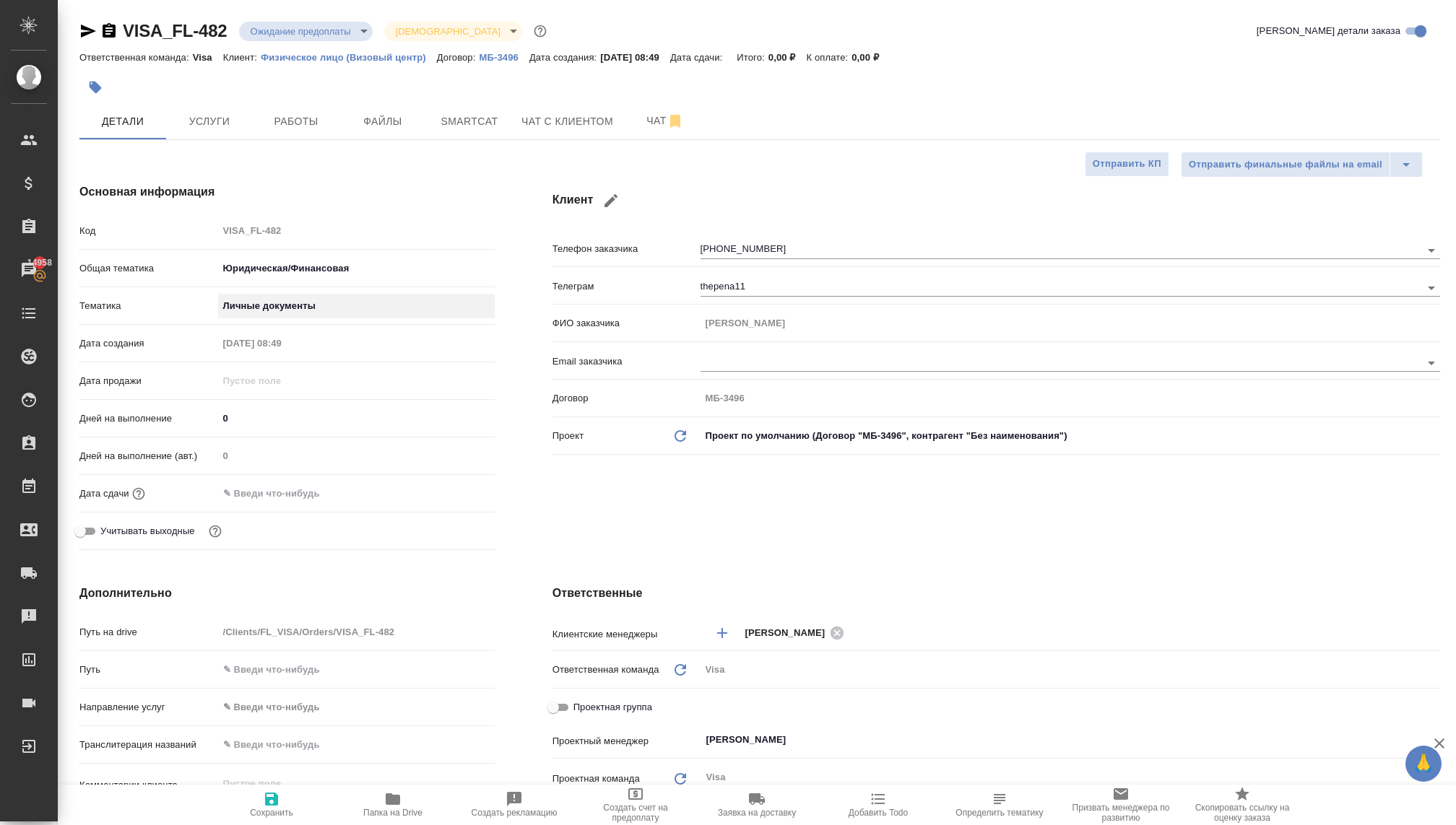
scroll to position [610, 0]
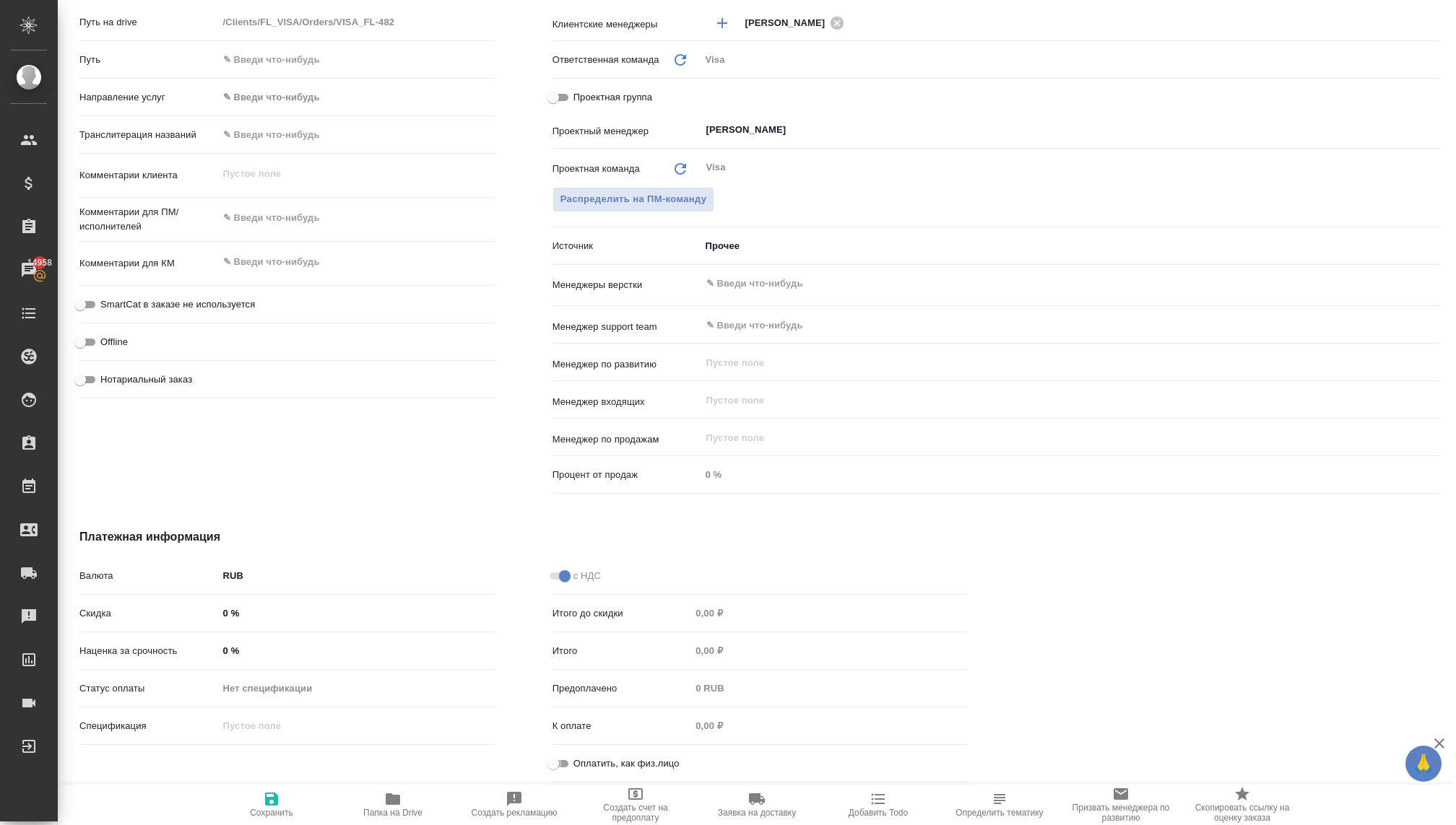
click at [561, 763] on input "Оплатить, как физ.лицо" at bounding box center [553, 764] width 52 height 18
checkbox input "true"
type textarea "x"
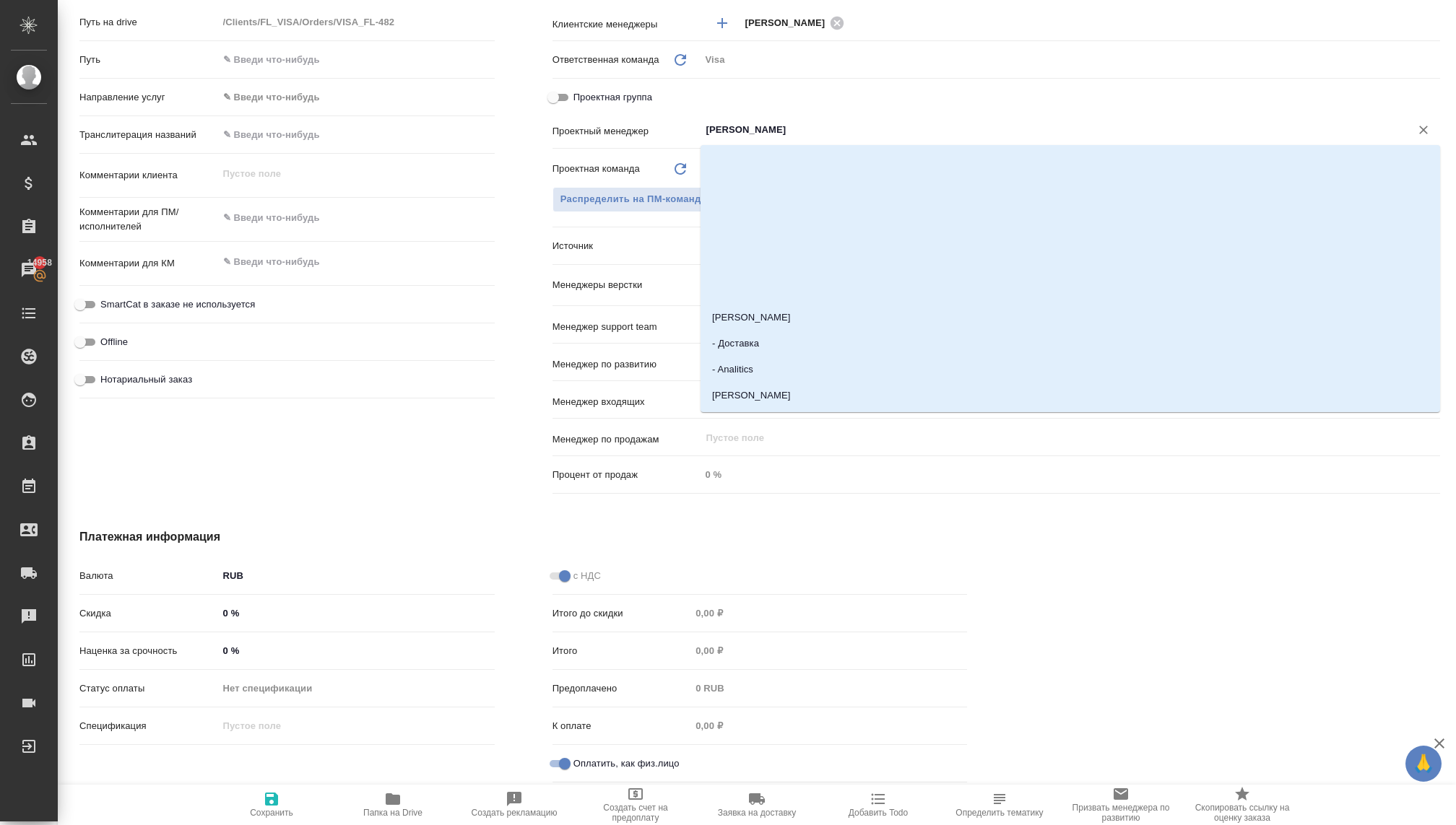
click at [724, 134] on input "[PERSON_NAME]" at bounding box center [1046, 130] width 683 height 18
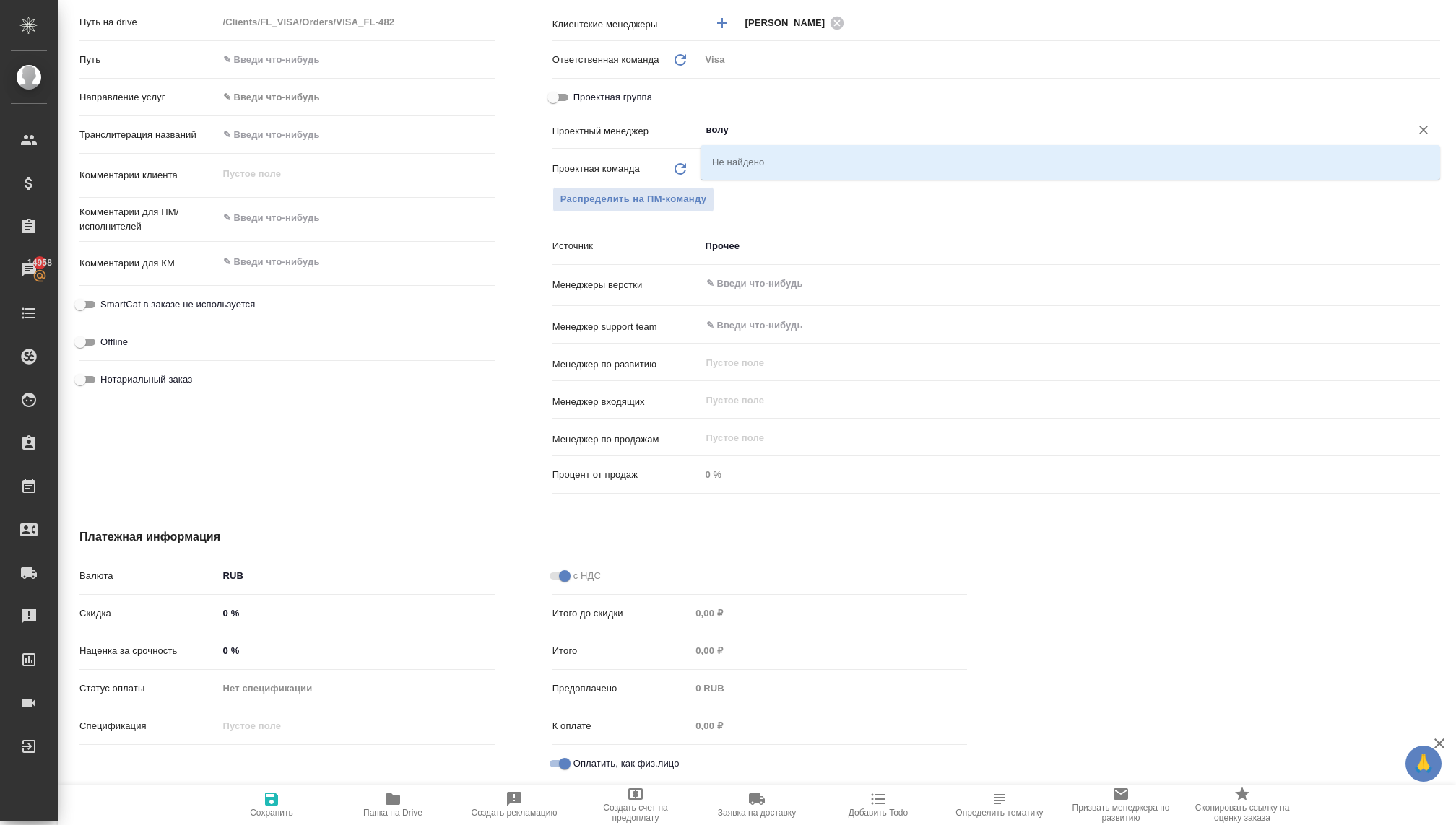
type input "вол"
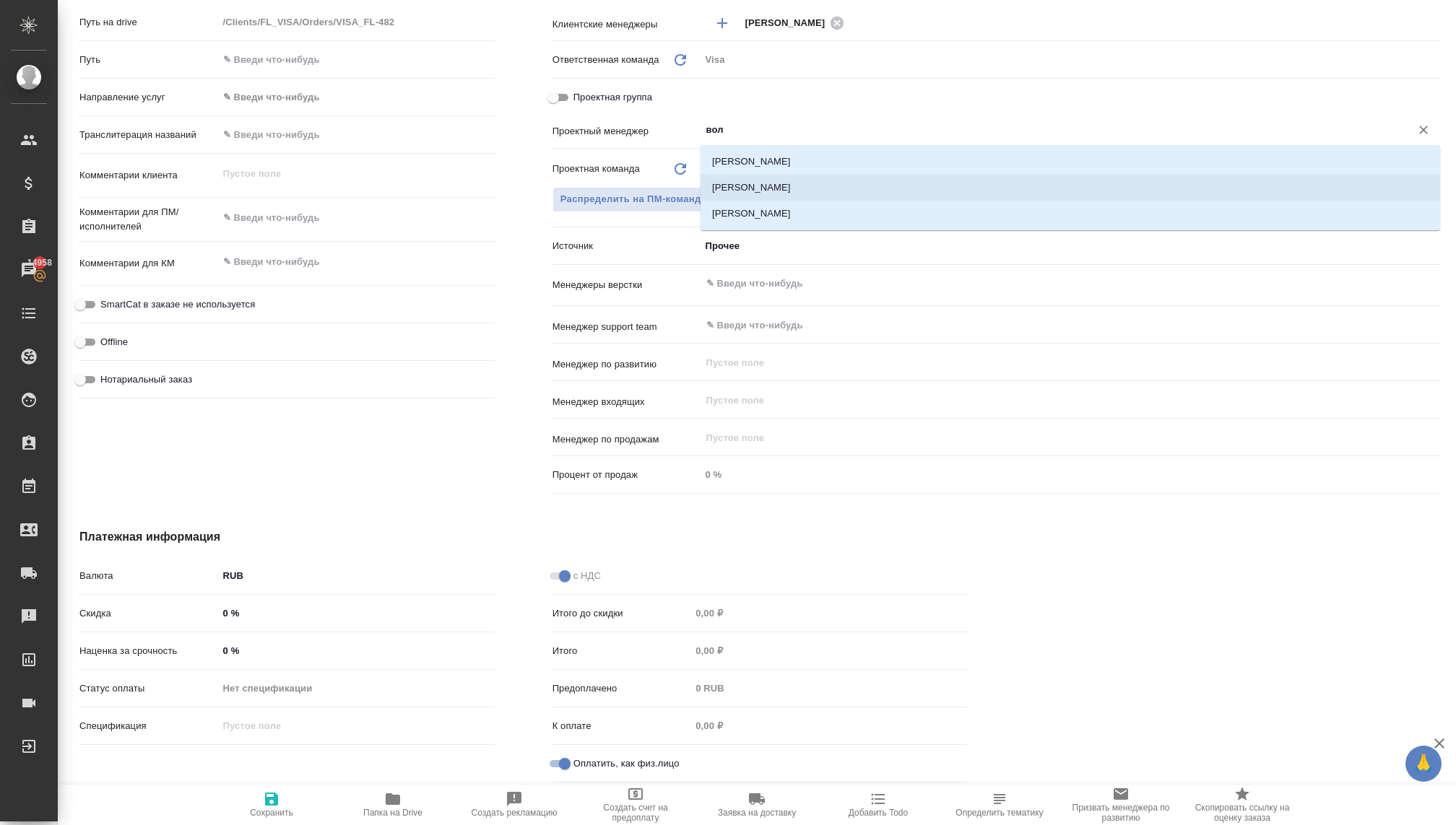
click at [745, 191] on li "Волкова Кристина" at bounding box center [1070, 188] width 740 height 26
type textarea "x"
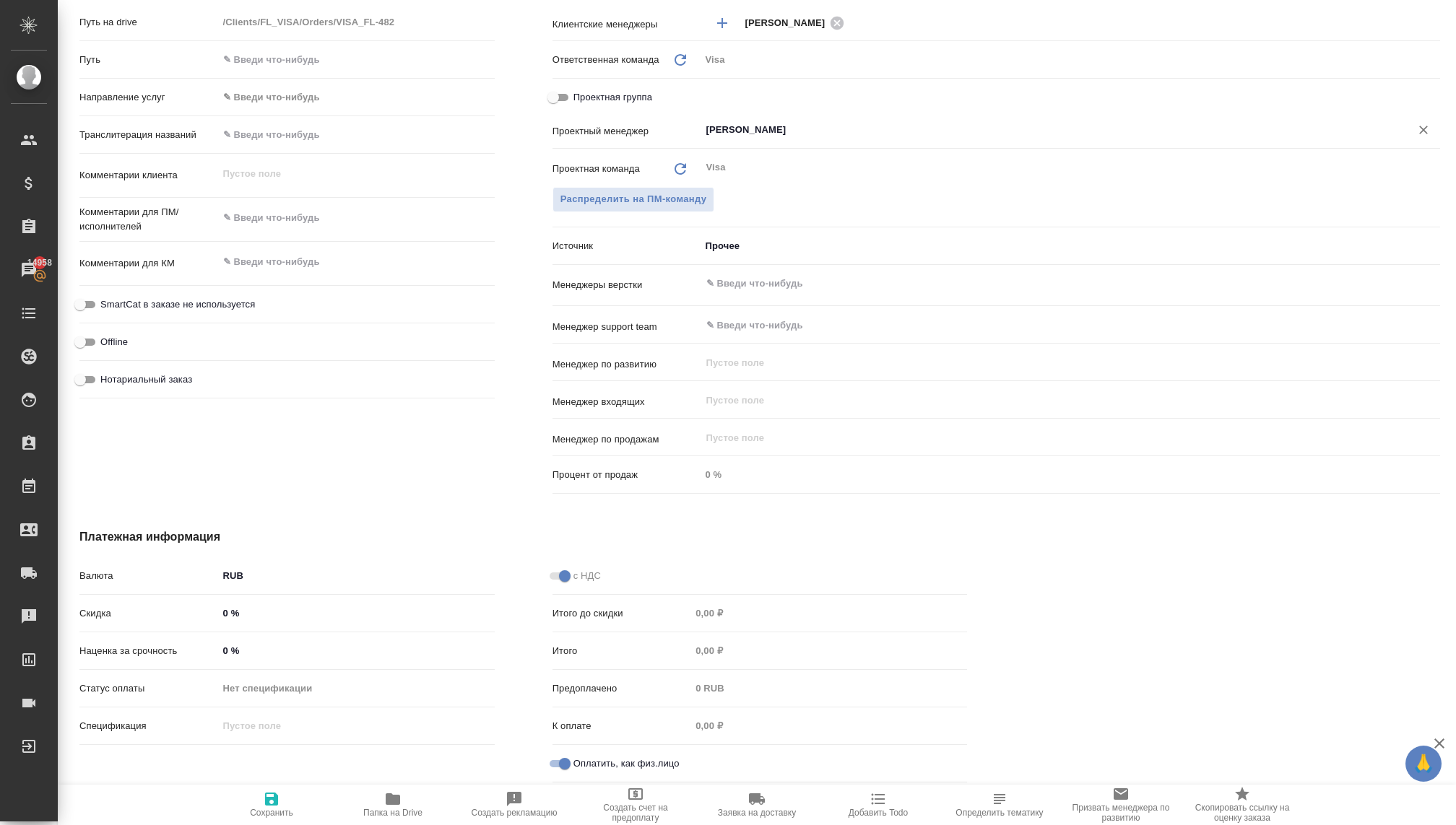
type input "Волкова Кристина"
click at [276, 800] on icon "button" at bounding box center [272, 799] width 13 height 13
type textarea "x"
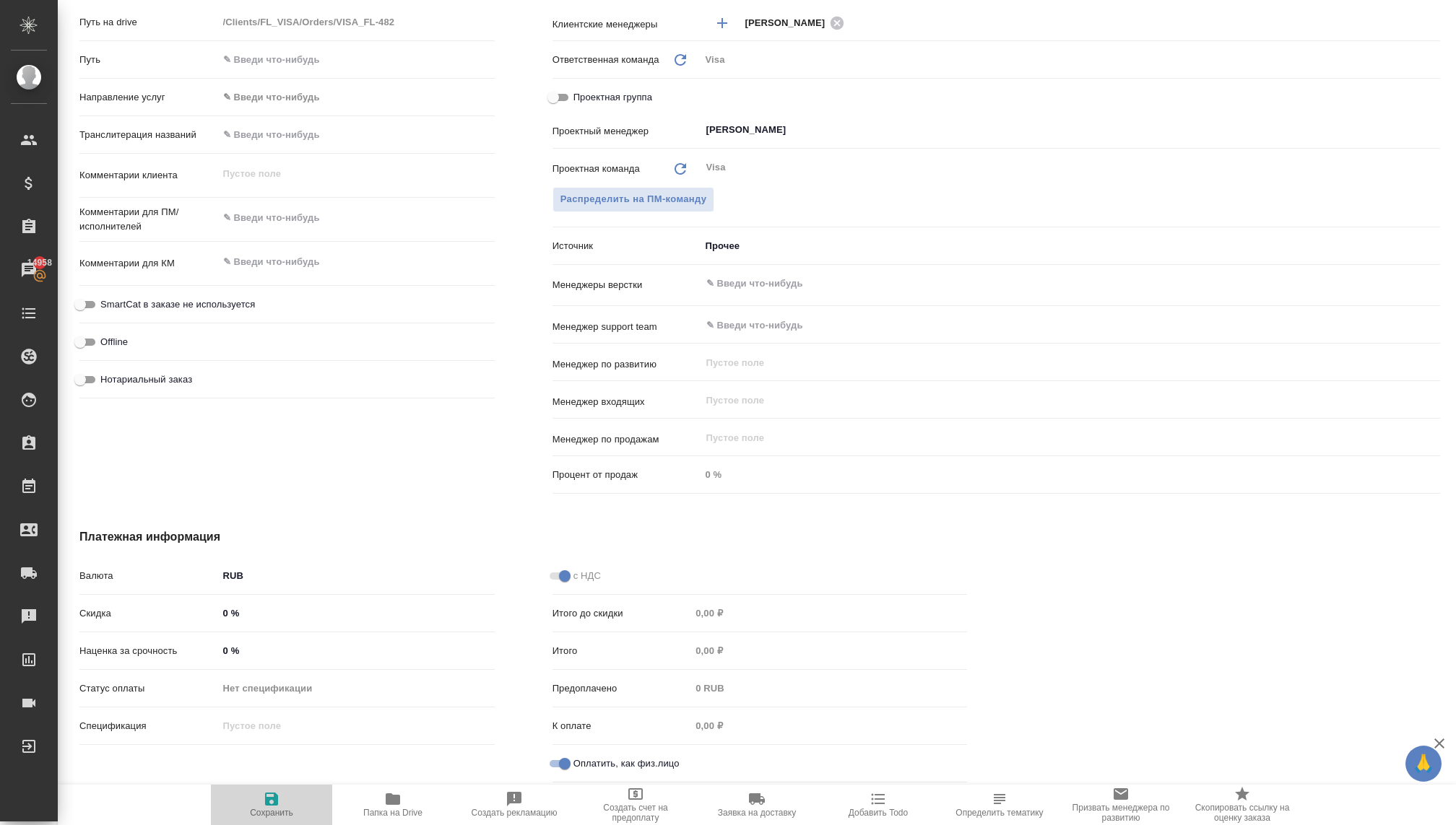
type textarea "x"
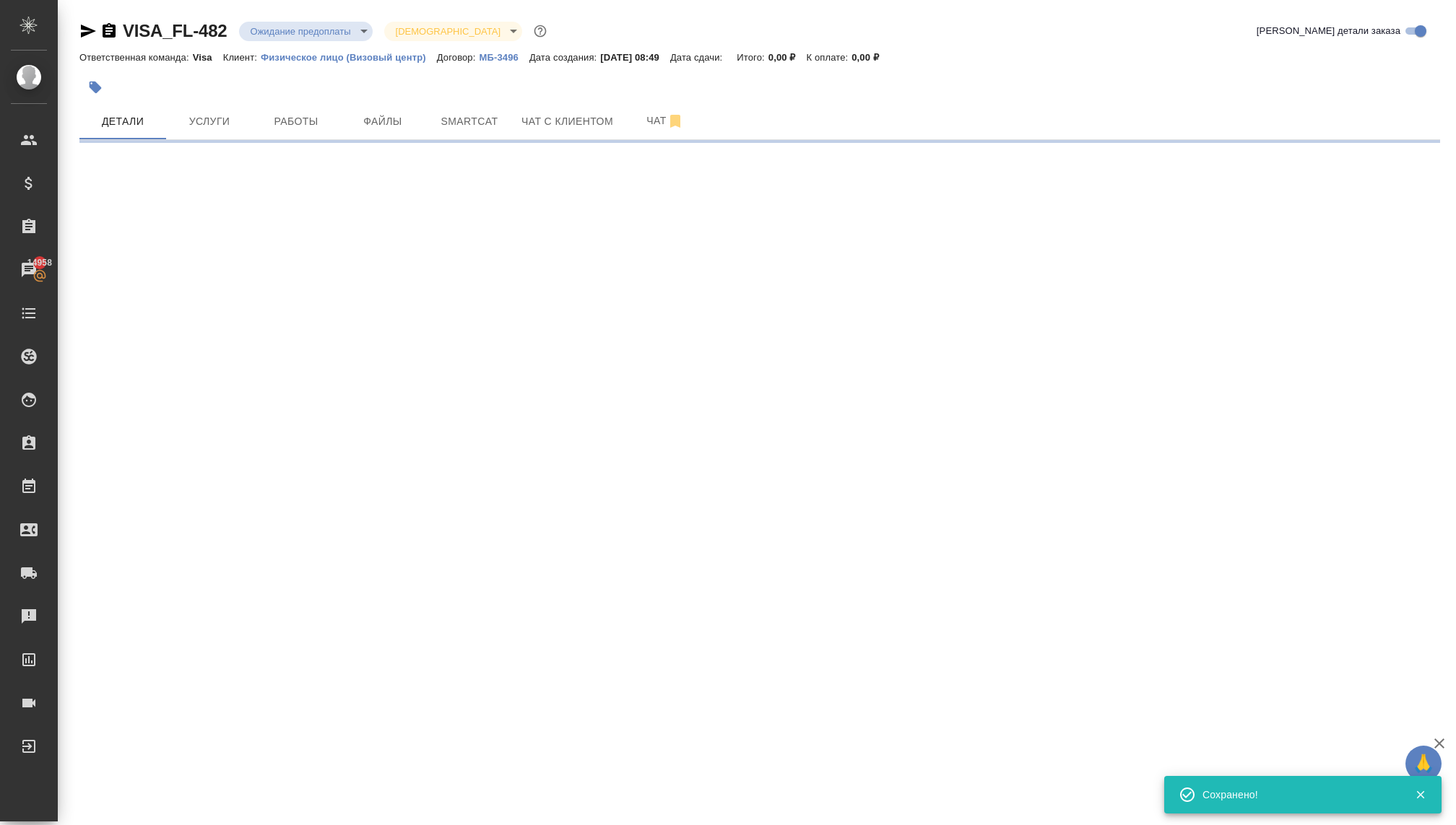
scroll to position [0, 0]
select select "RU"
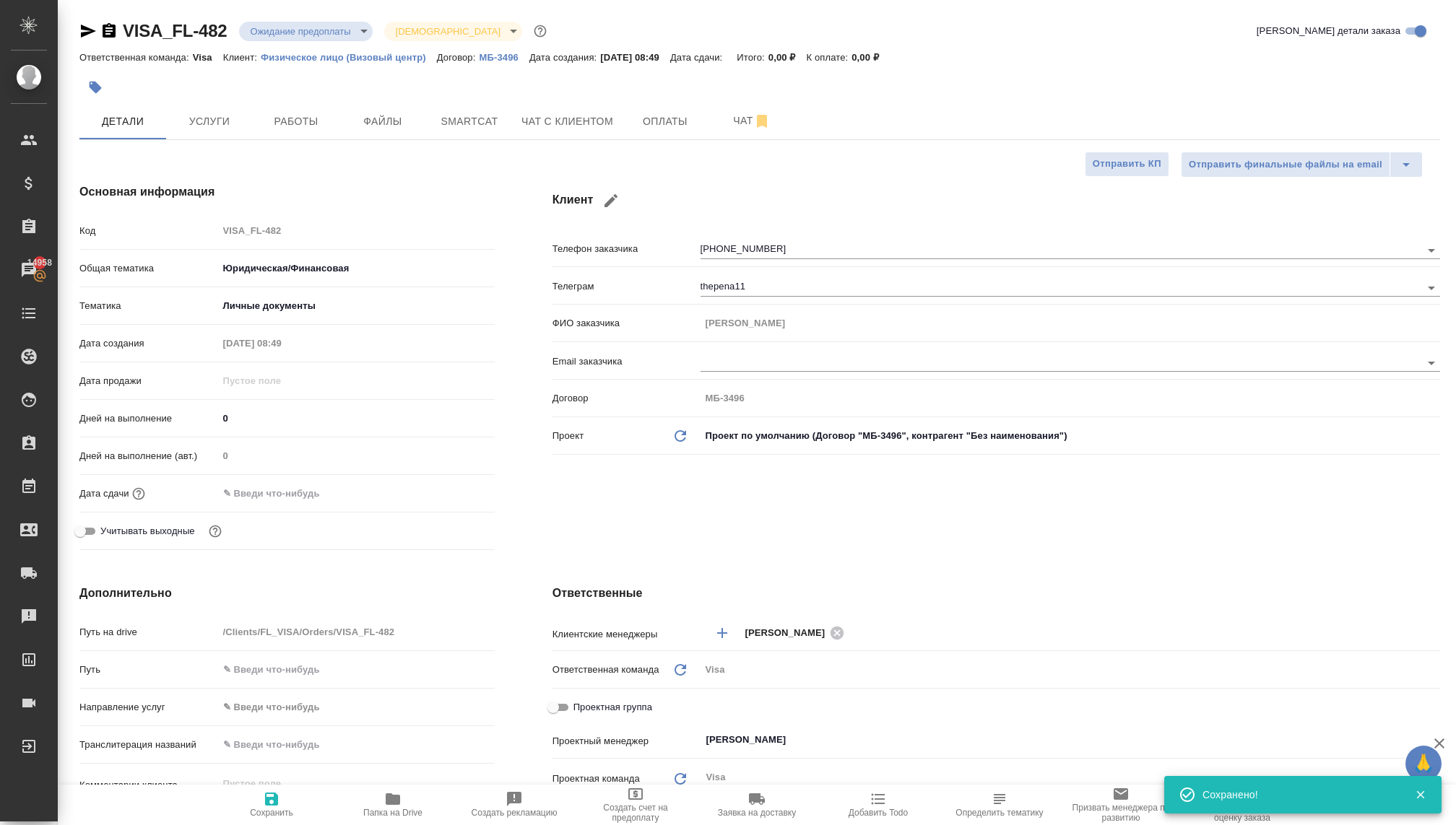
type textarea "x"
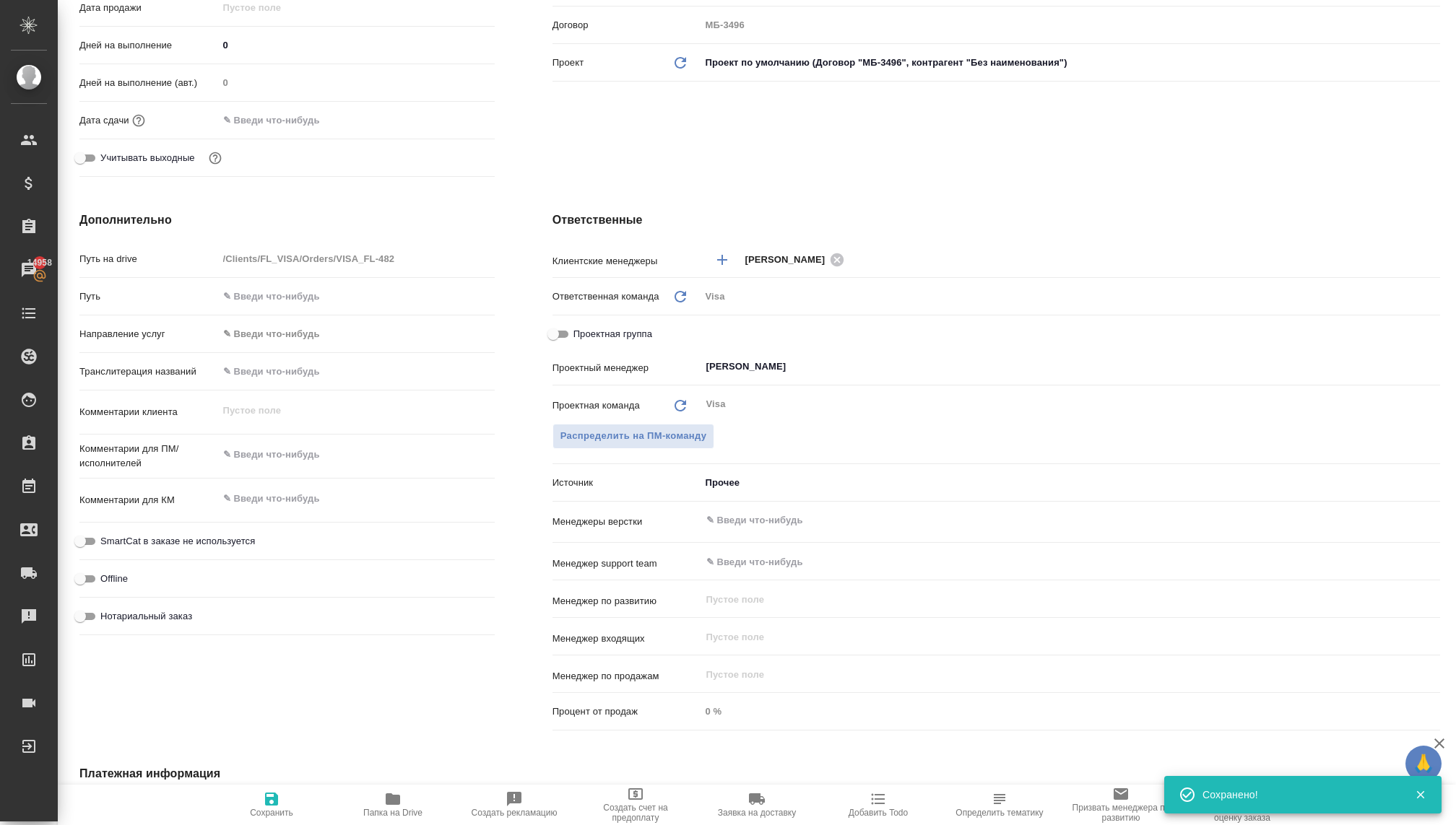
scroll to position [610, 0]
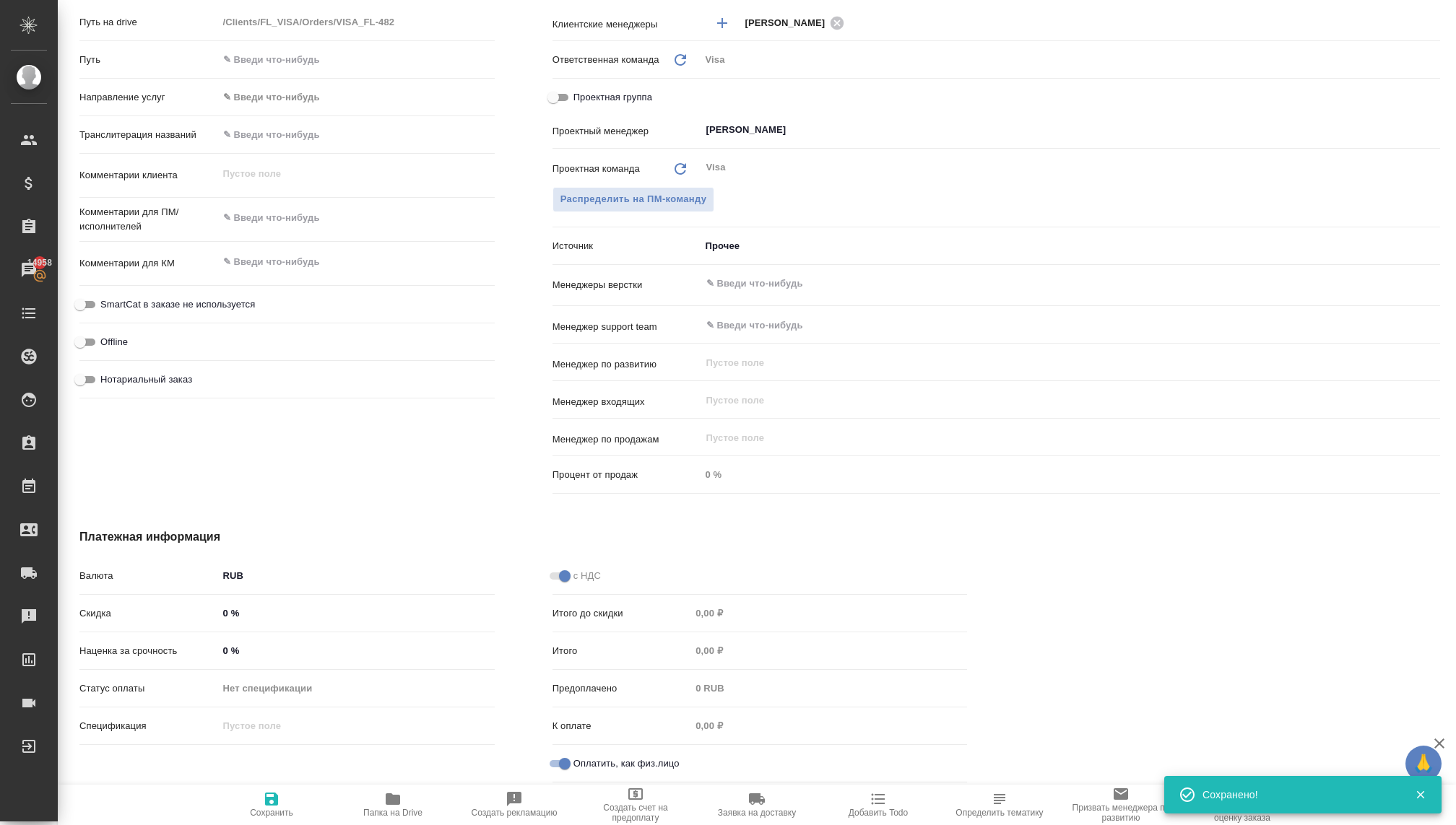
click at [714, 240] on body "🙏 .cls-1 fill:#fff; AWATERA Kovaleva Ekaterina Клиенты Спецификации Заказы 1495…" at bounding box center [728, 412] width 1456 height 825
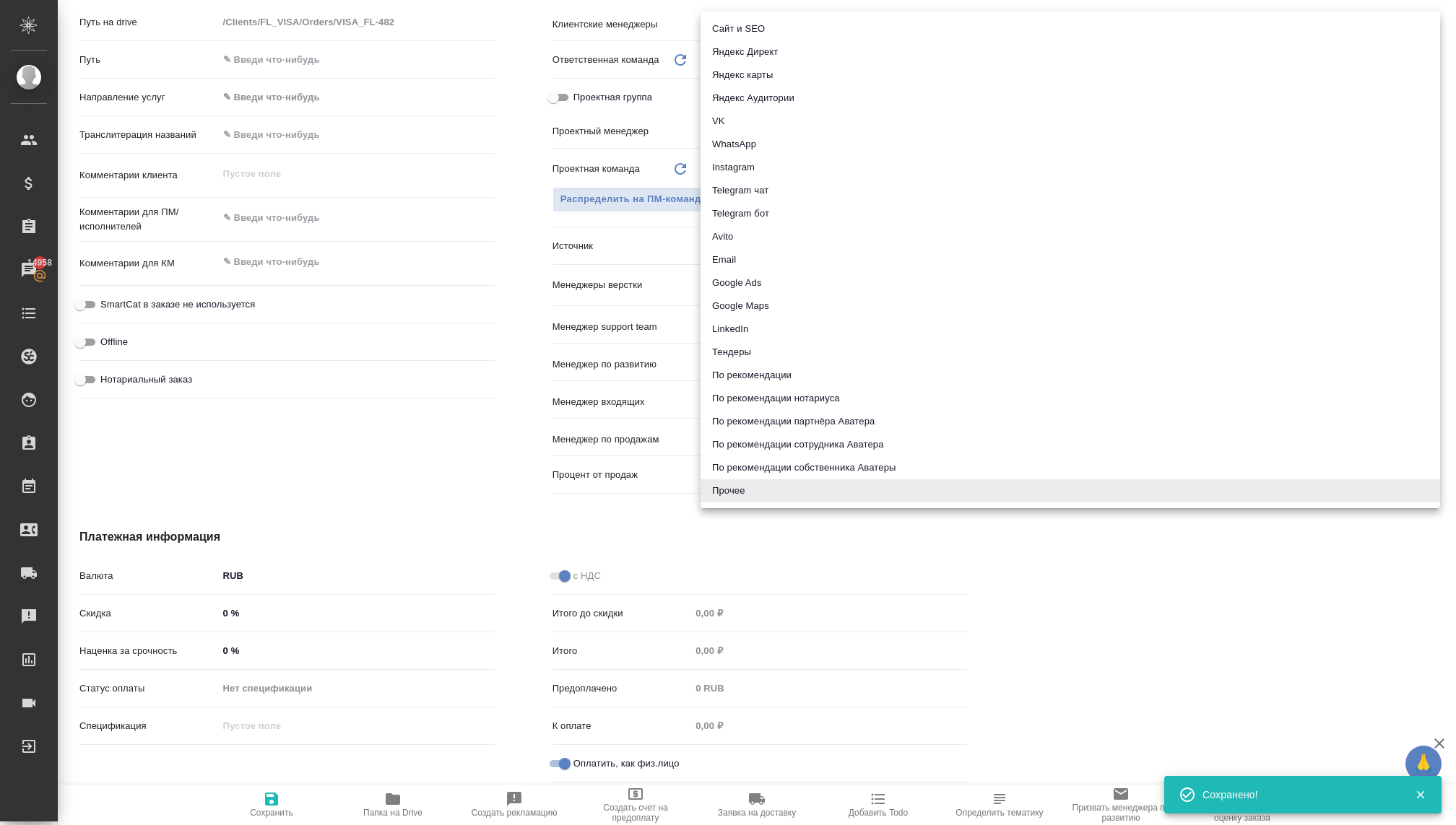
click at [741, 190] on li "Telegram чат" at bounding box center [1070, 191] width 740 height 23
type textarea "x"
type input "telegram"
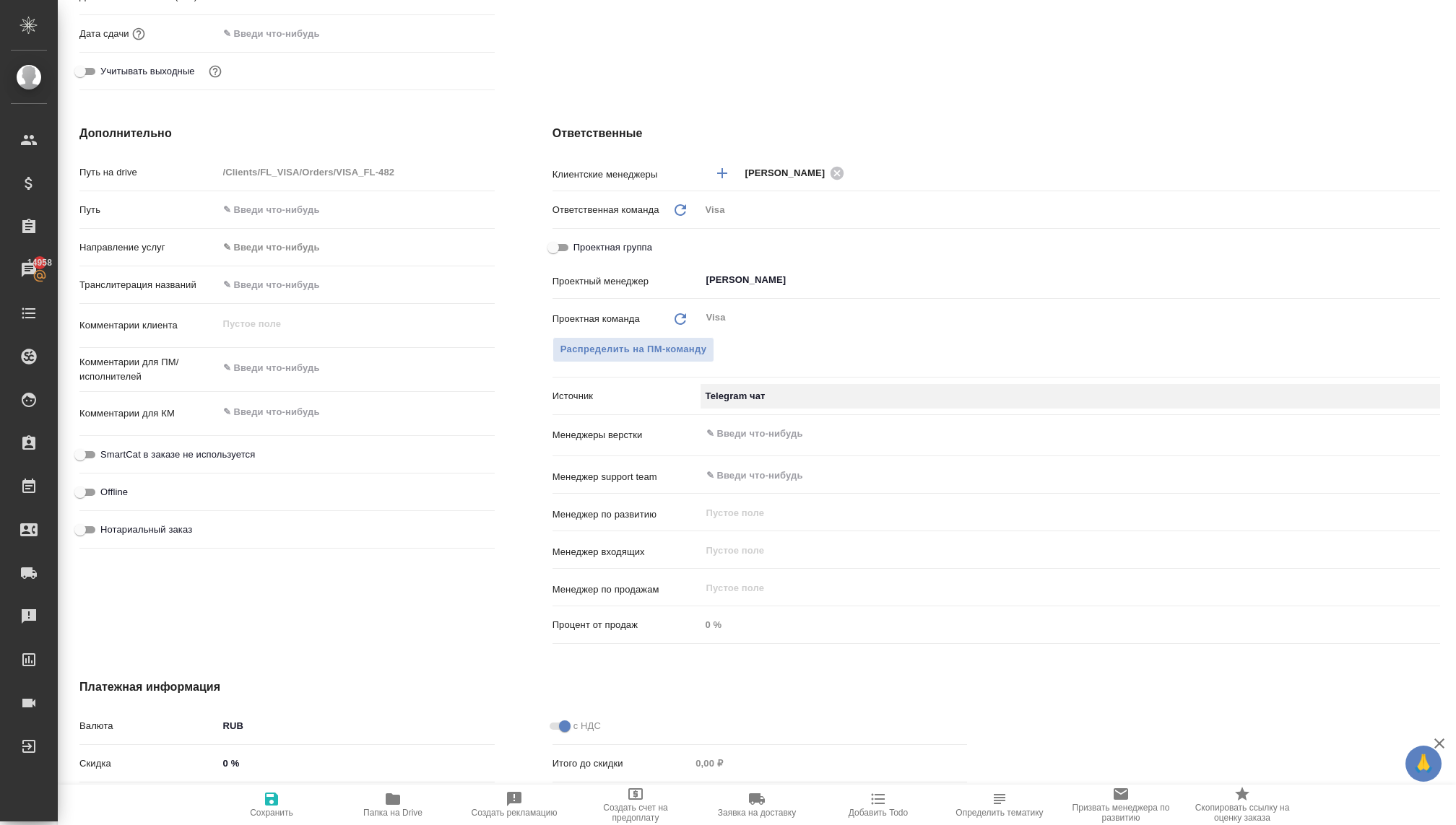
scroll to position [0, 0]
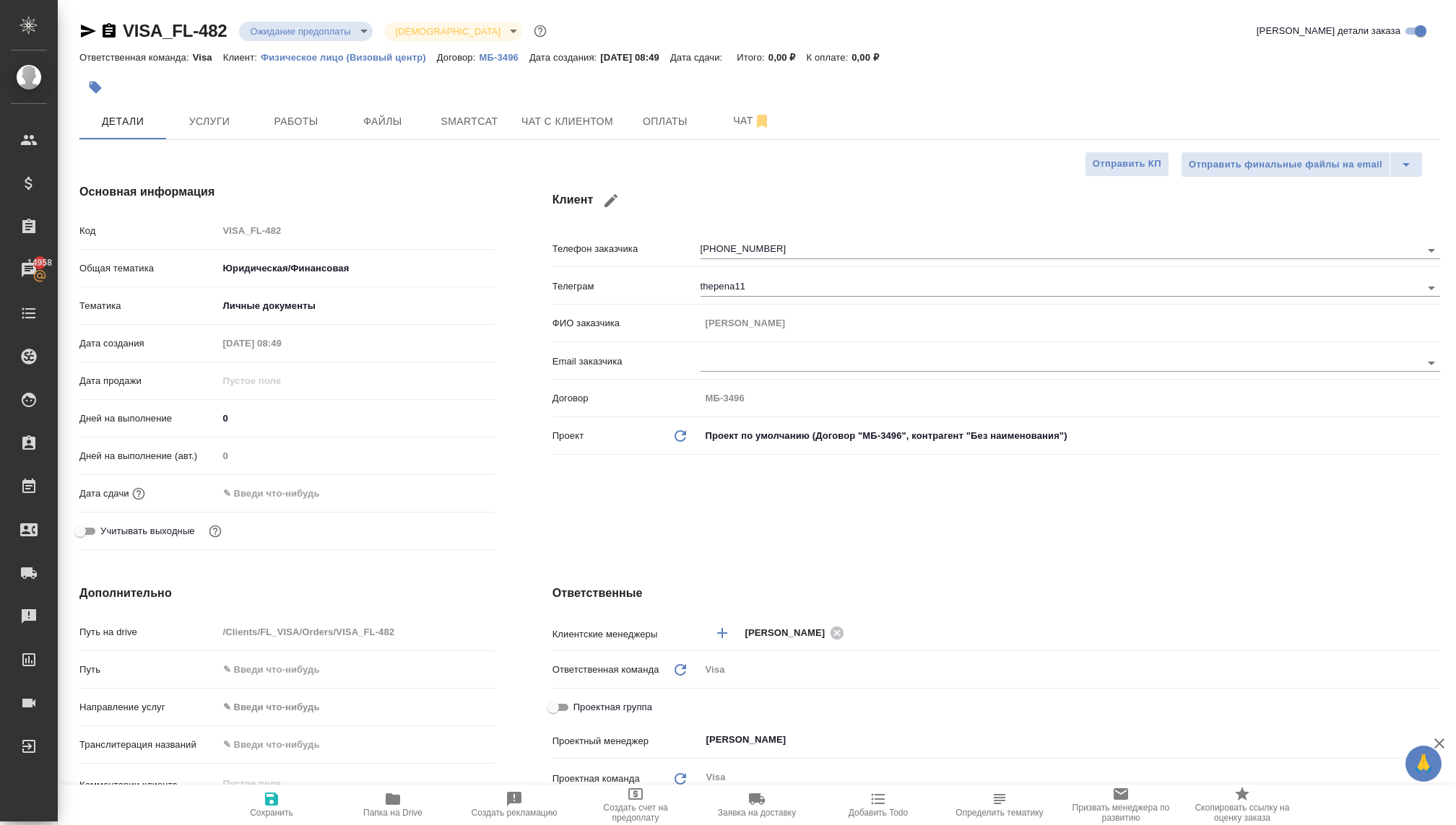
click at [270, 795] on icon "button" at bounding box center [272, 800] width 18 height 18
type textarea "x"
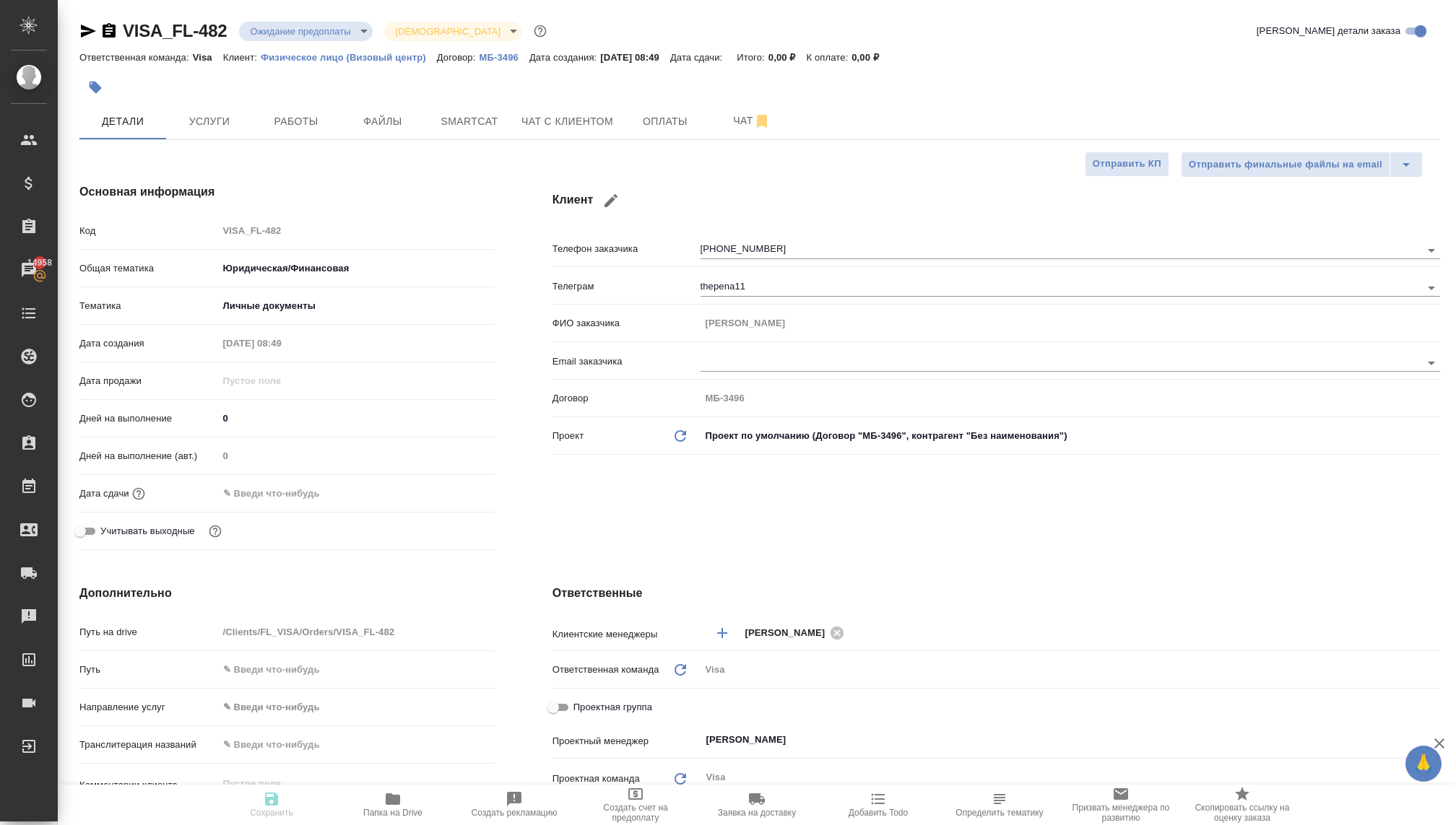
type textarea "x"
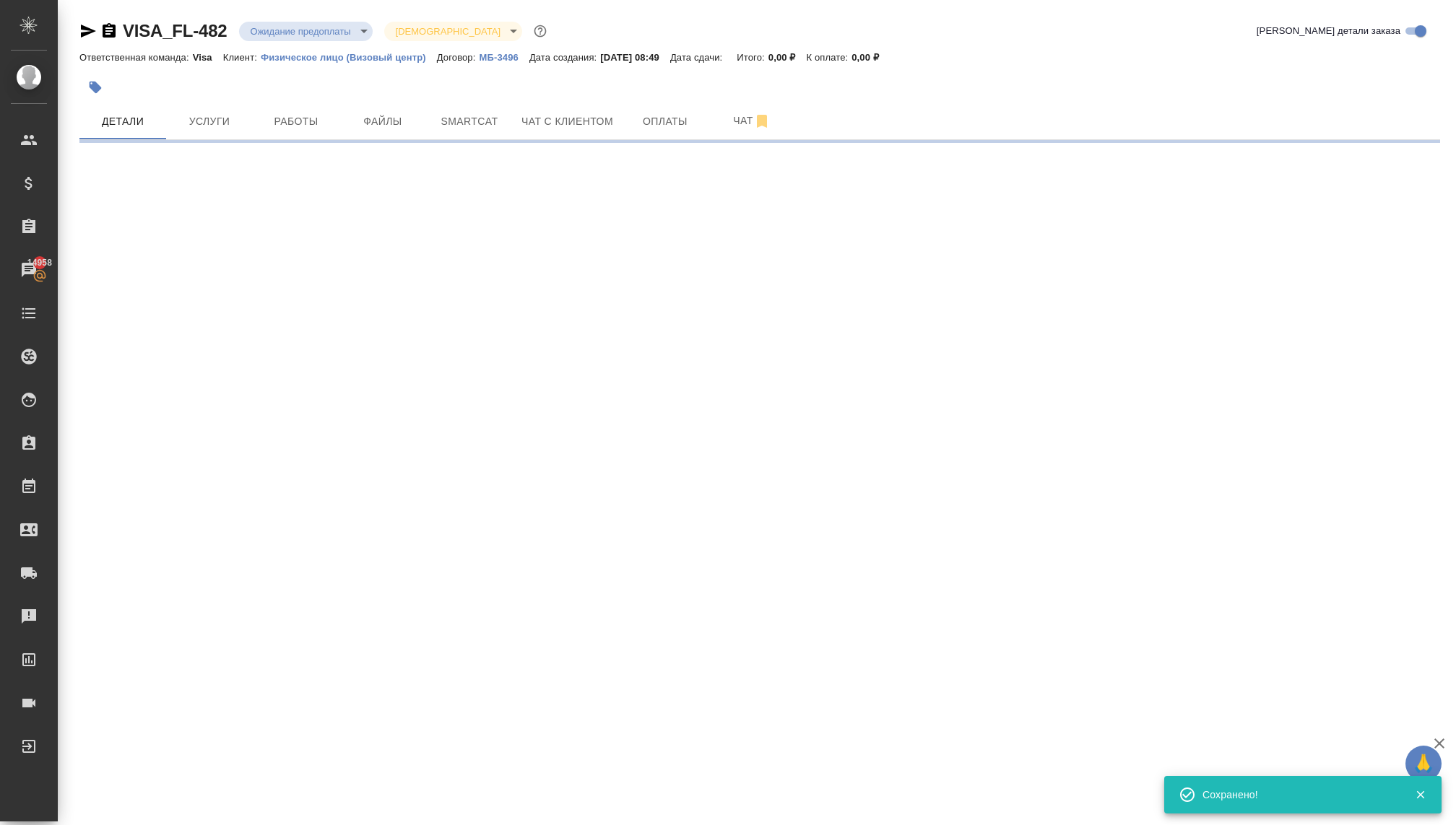
select select "RU"
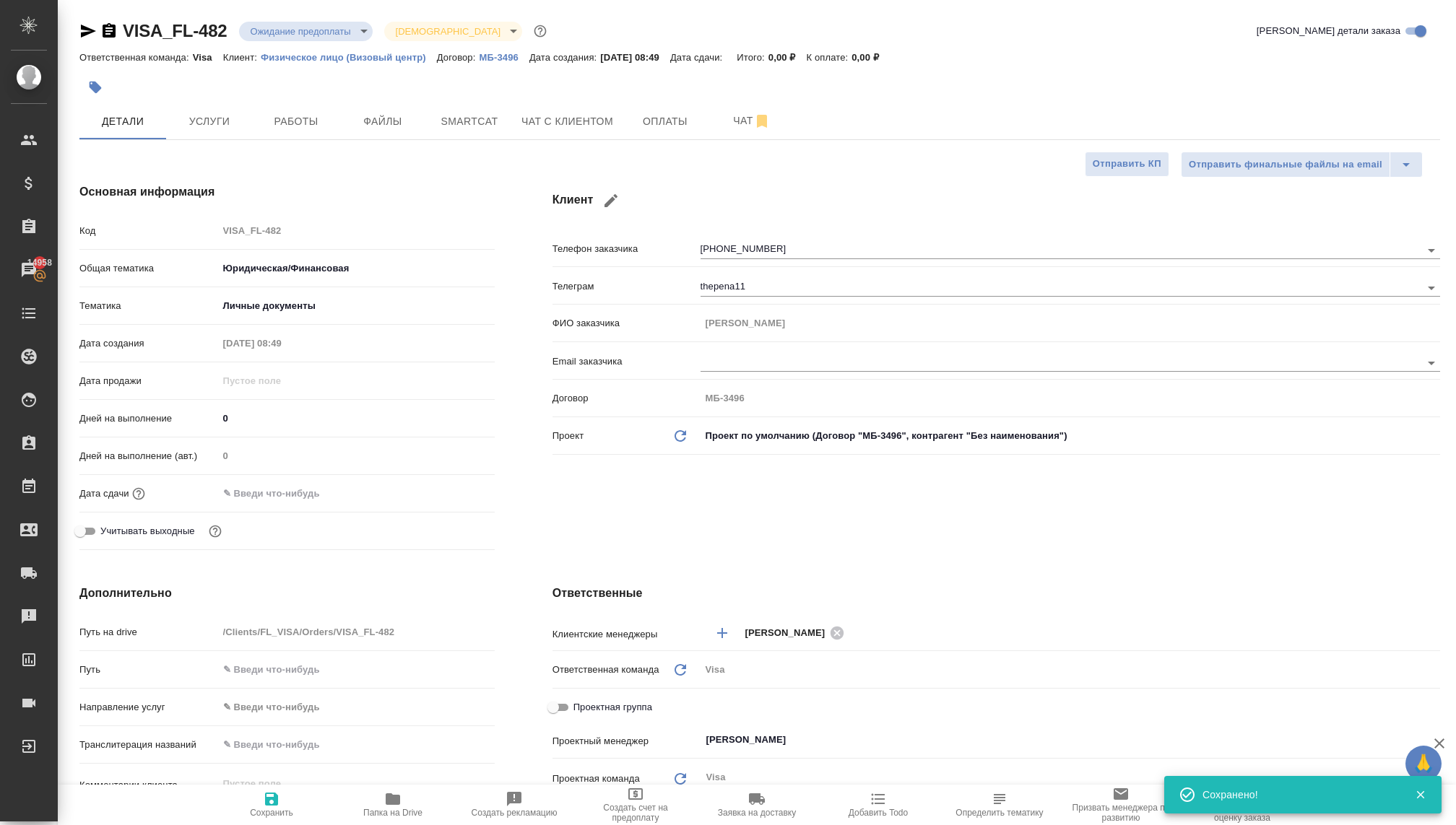
type textarea "x"
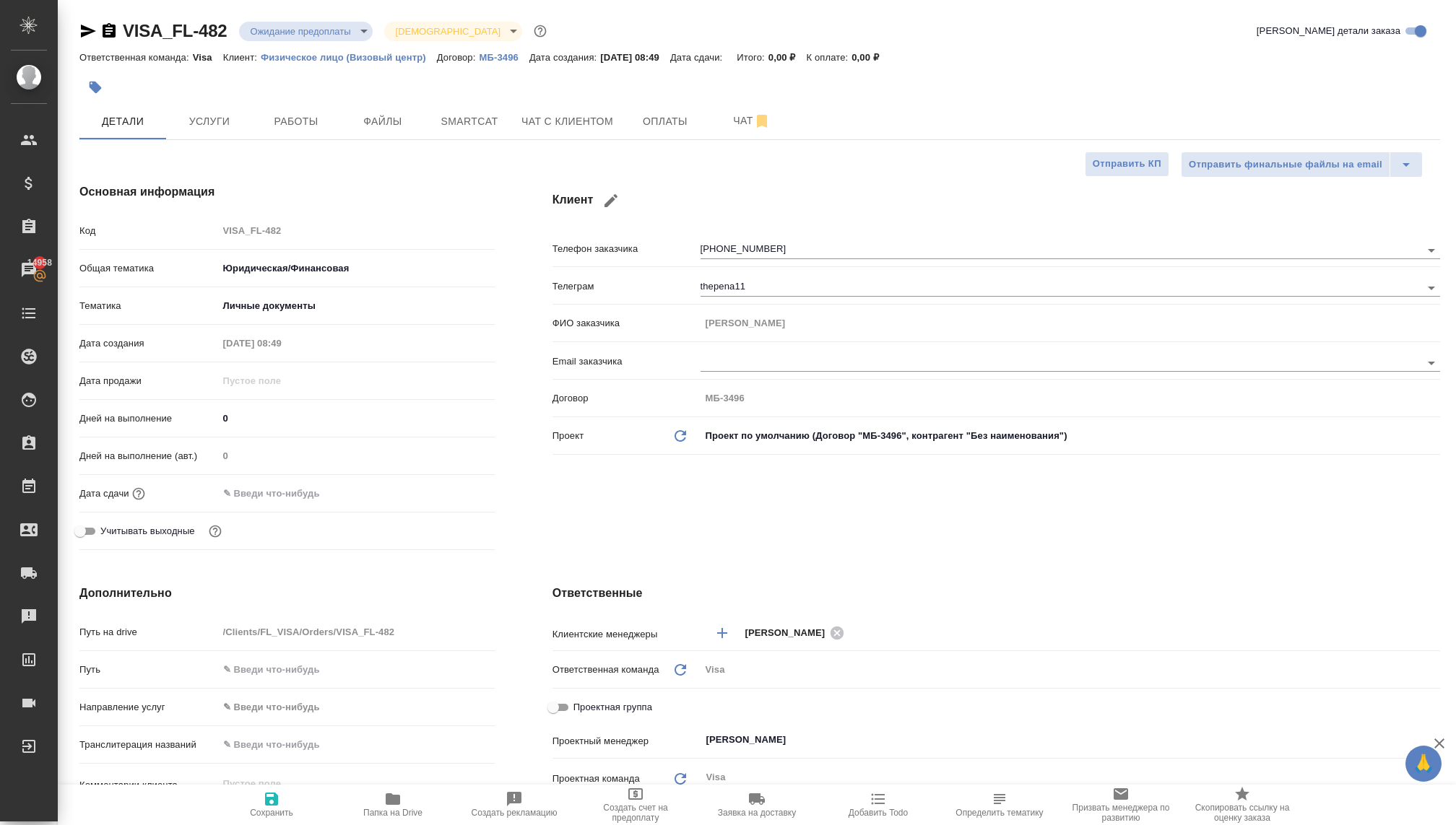
type textarea "x"
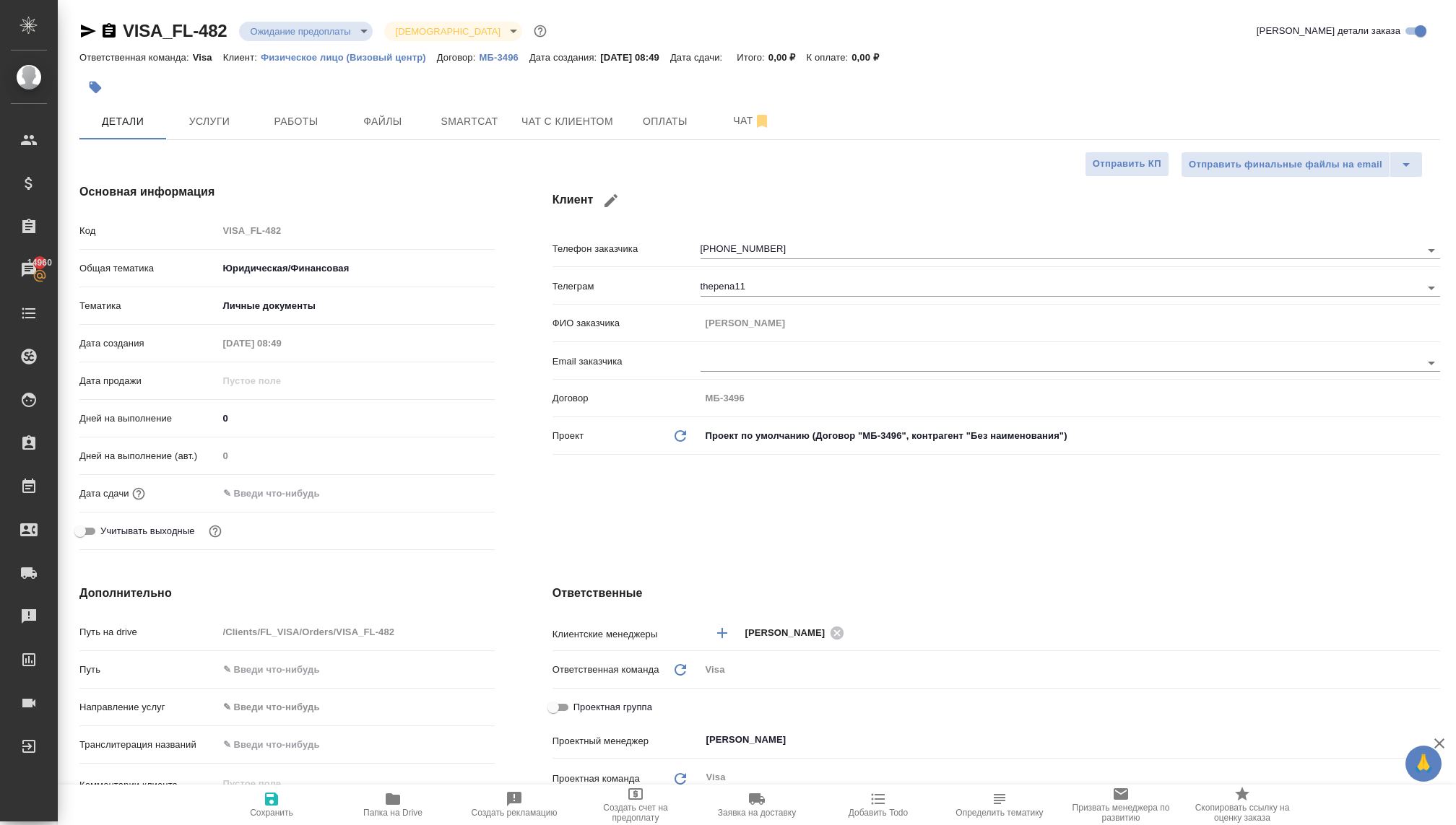
type textarea "x"
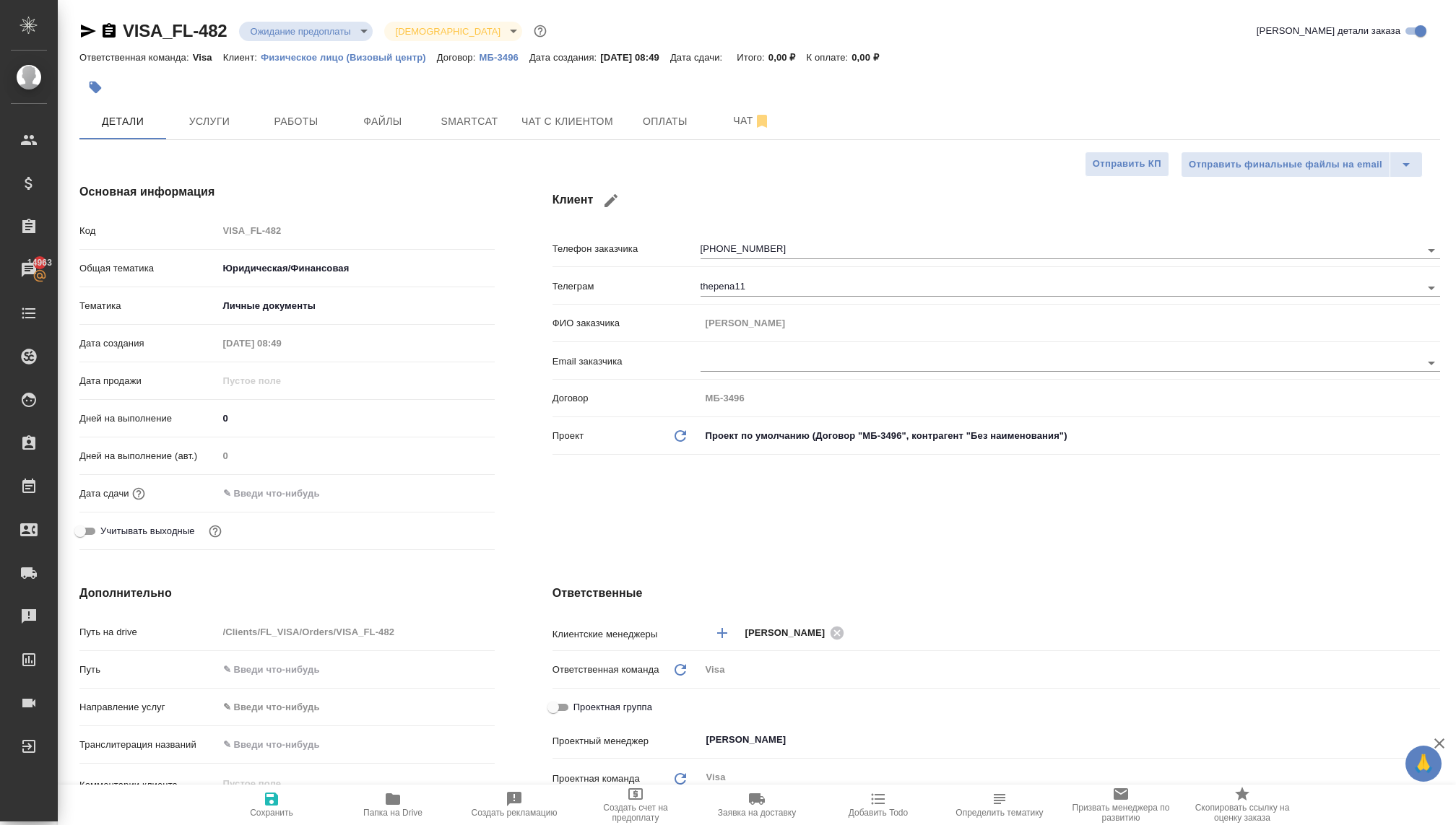
type textarea "x"
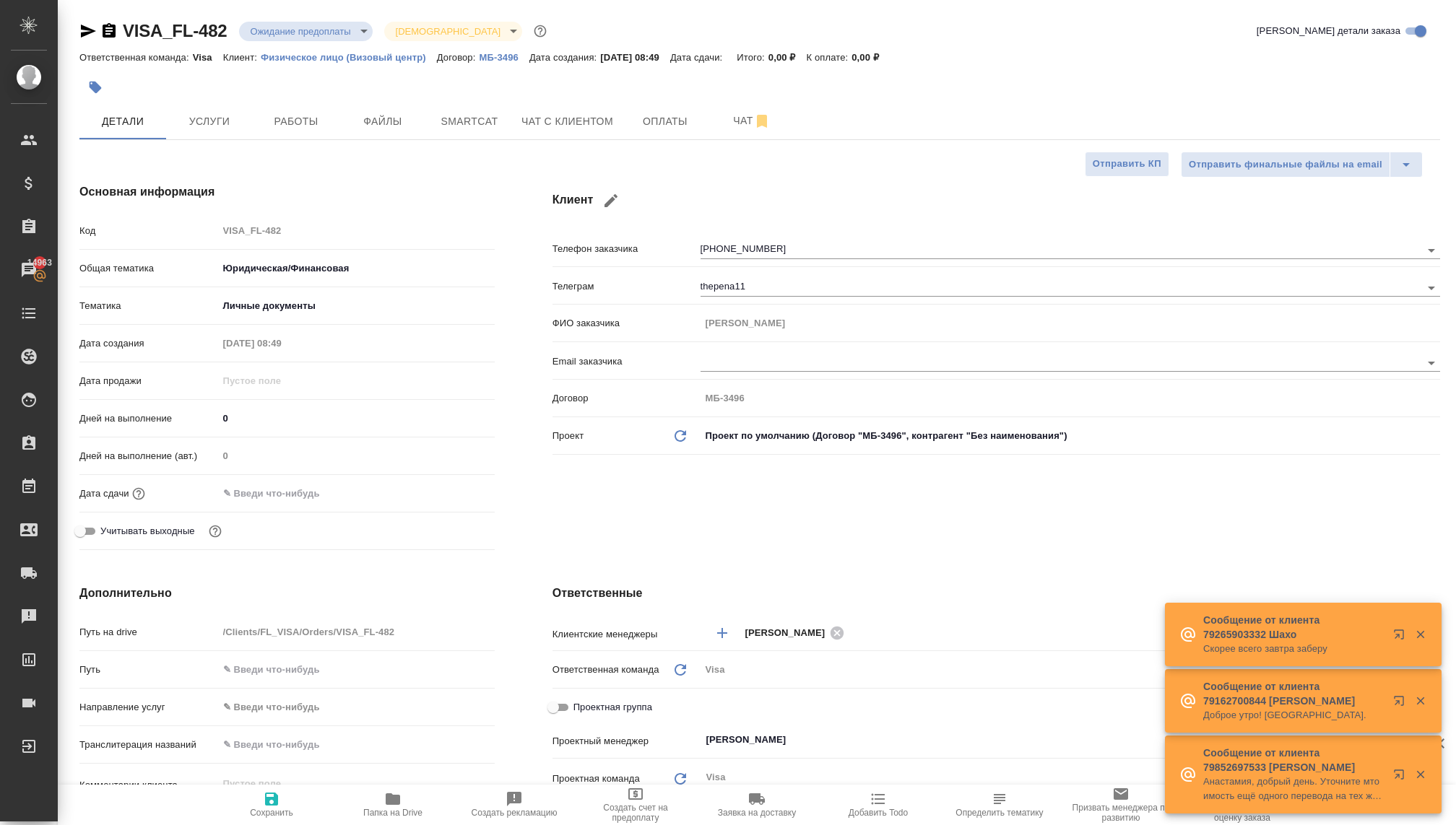
type textarea "x"
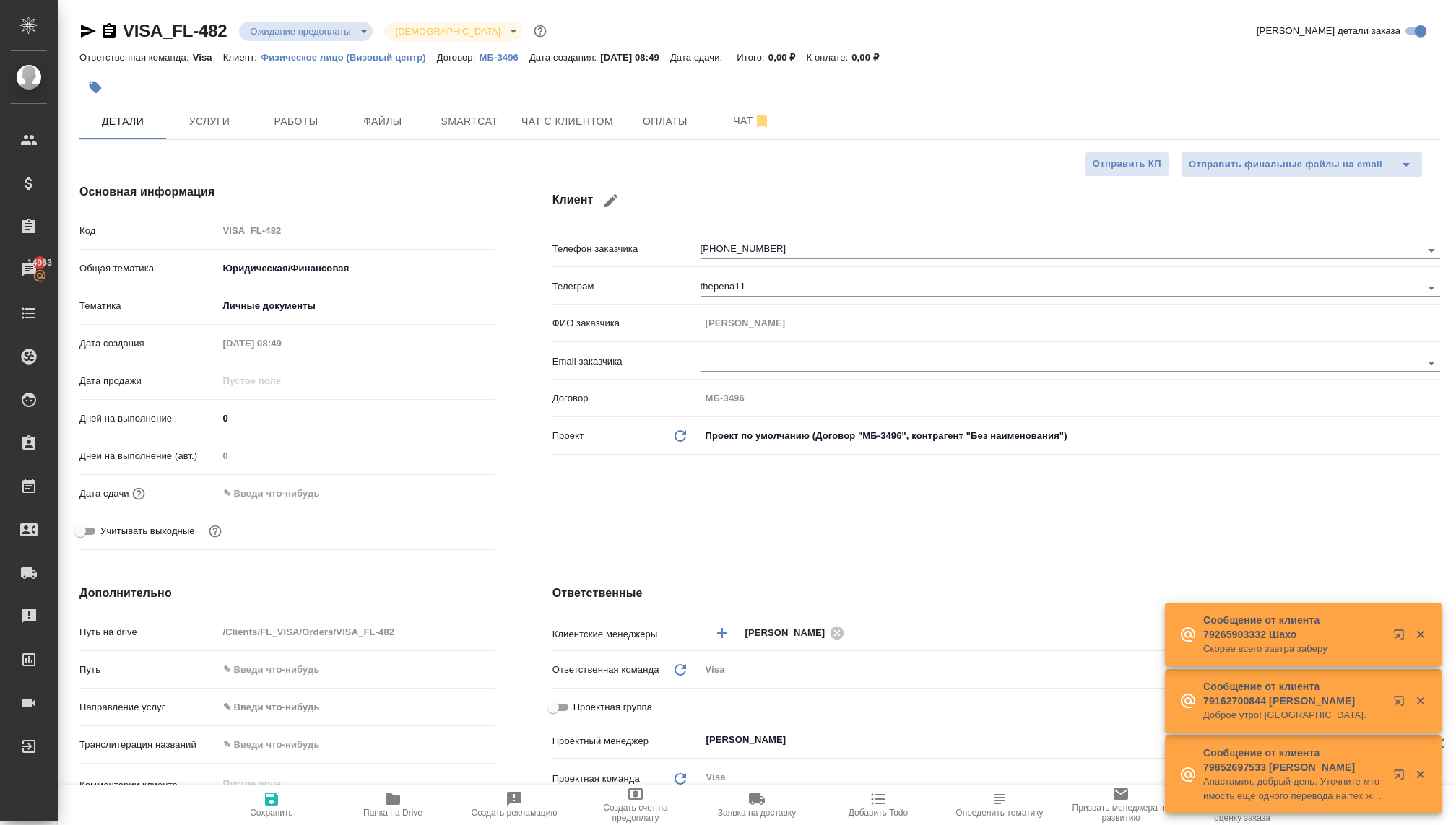
type textarea "x"
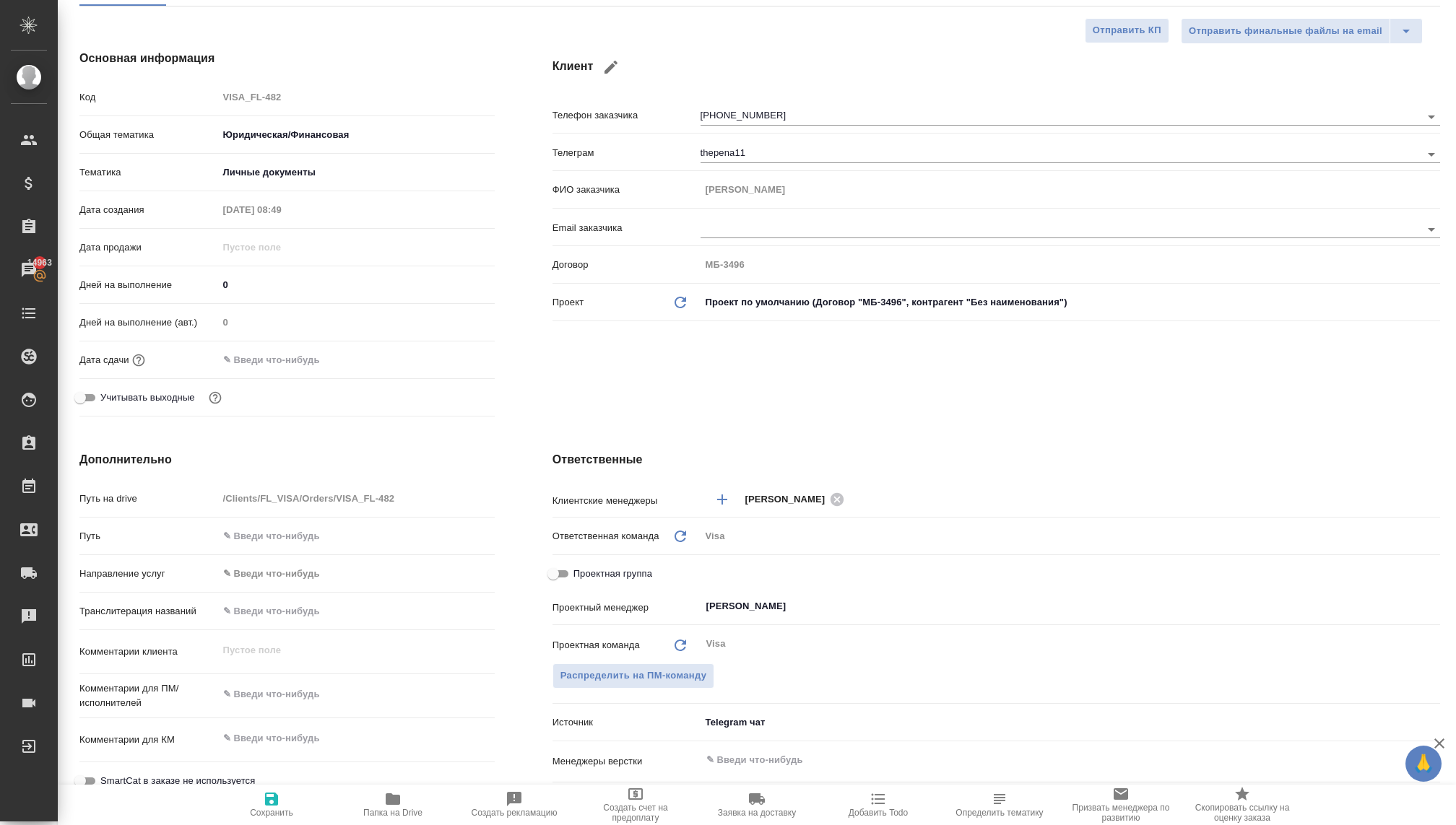
scroll to position [153, 0]
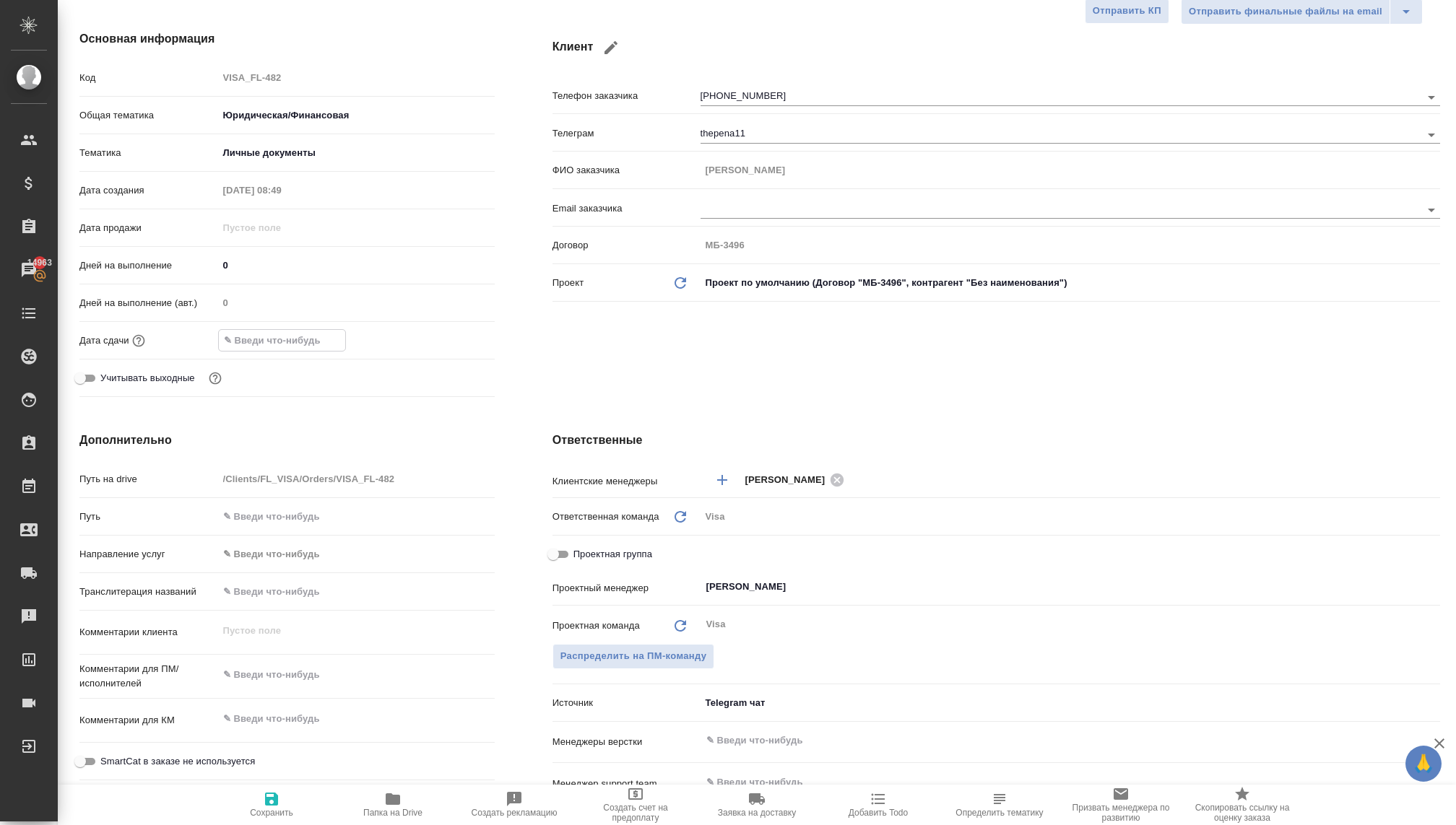
click at [233, 342] on input "text" at bounding box center [282, 341] width 127 height 21
click at [443, 338] on div at bounding box center [356, 340] width 277 height 22
click at [450, 336] on icon "button" at bounding box center [453, 339] width 13 height 14
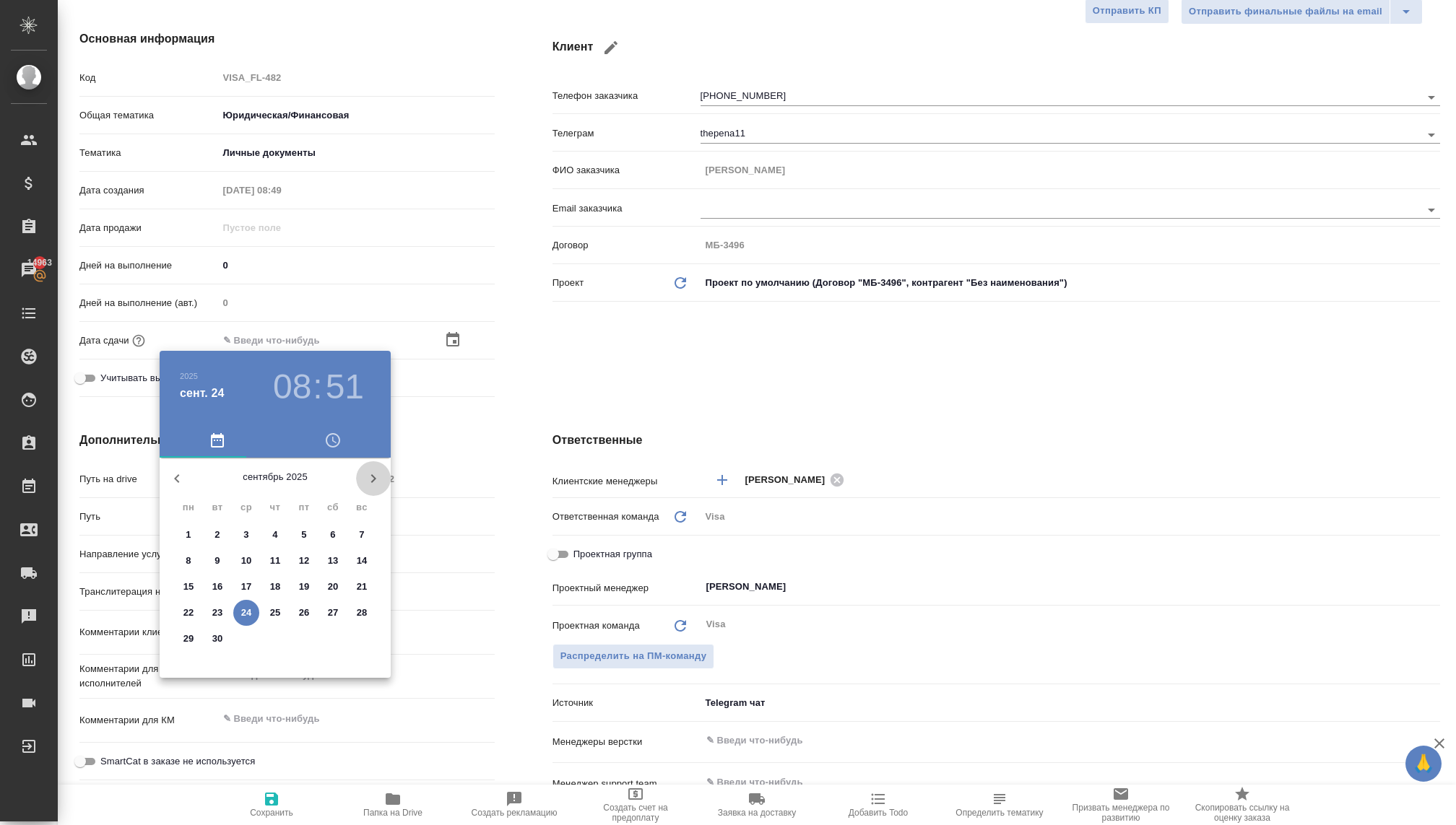
click at [370, 477] on icon "button" at bounding box center [373, 479] width 18 height 18
click at [172, 467] on button "button" at bounding box center [177, 478] width 34 height 34
click at [373, 470] on icon "button" at bounding box center [373, 479] width 18 height 18
click at [241, 559] on span "8" at bounding box center [246, 561] width 26 height 14
type input "08.10.2025 08:51"
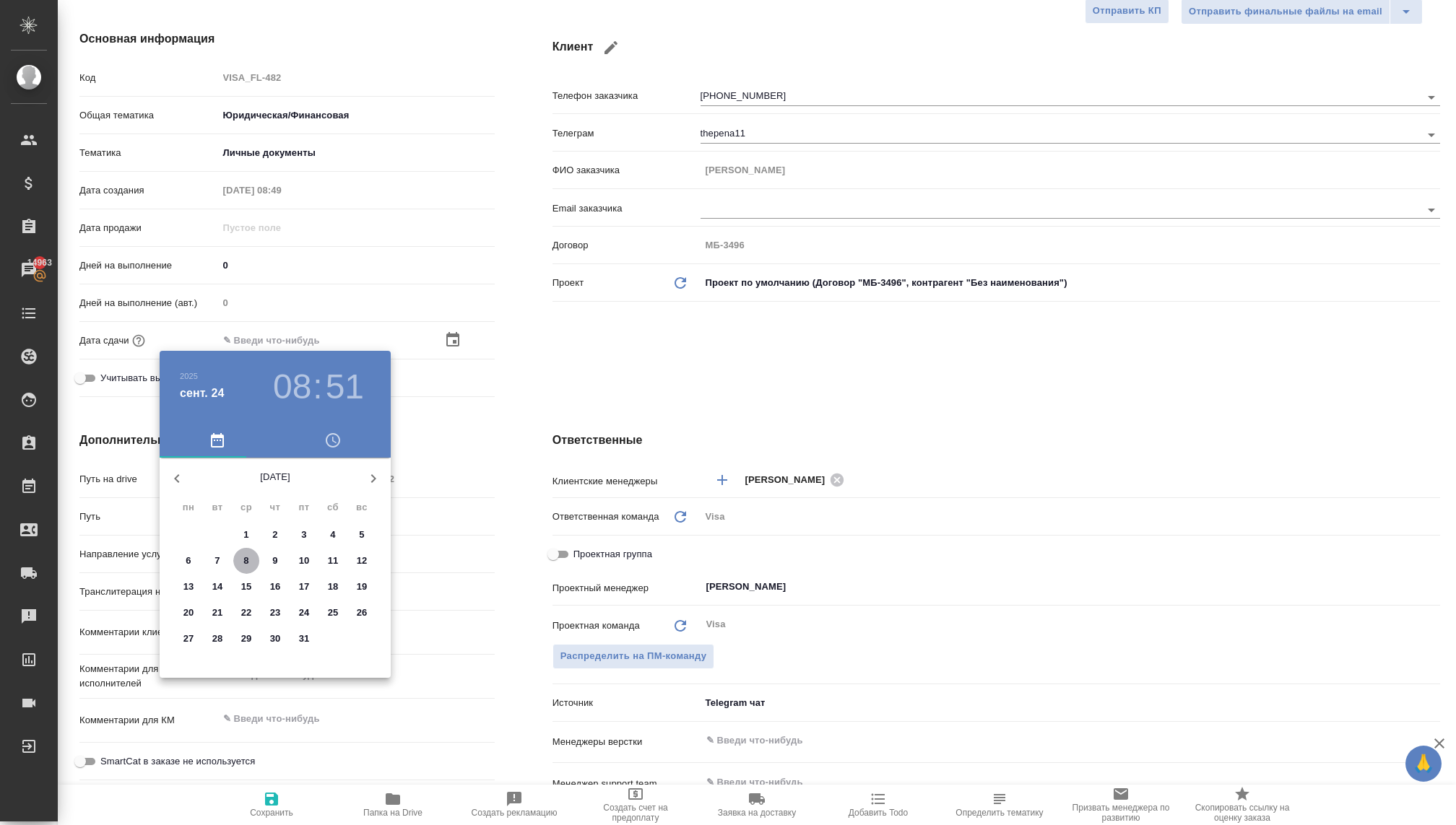
type textarea "x"
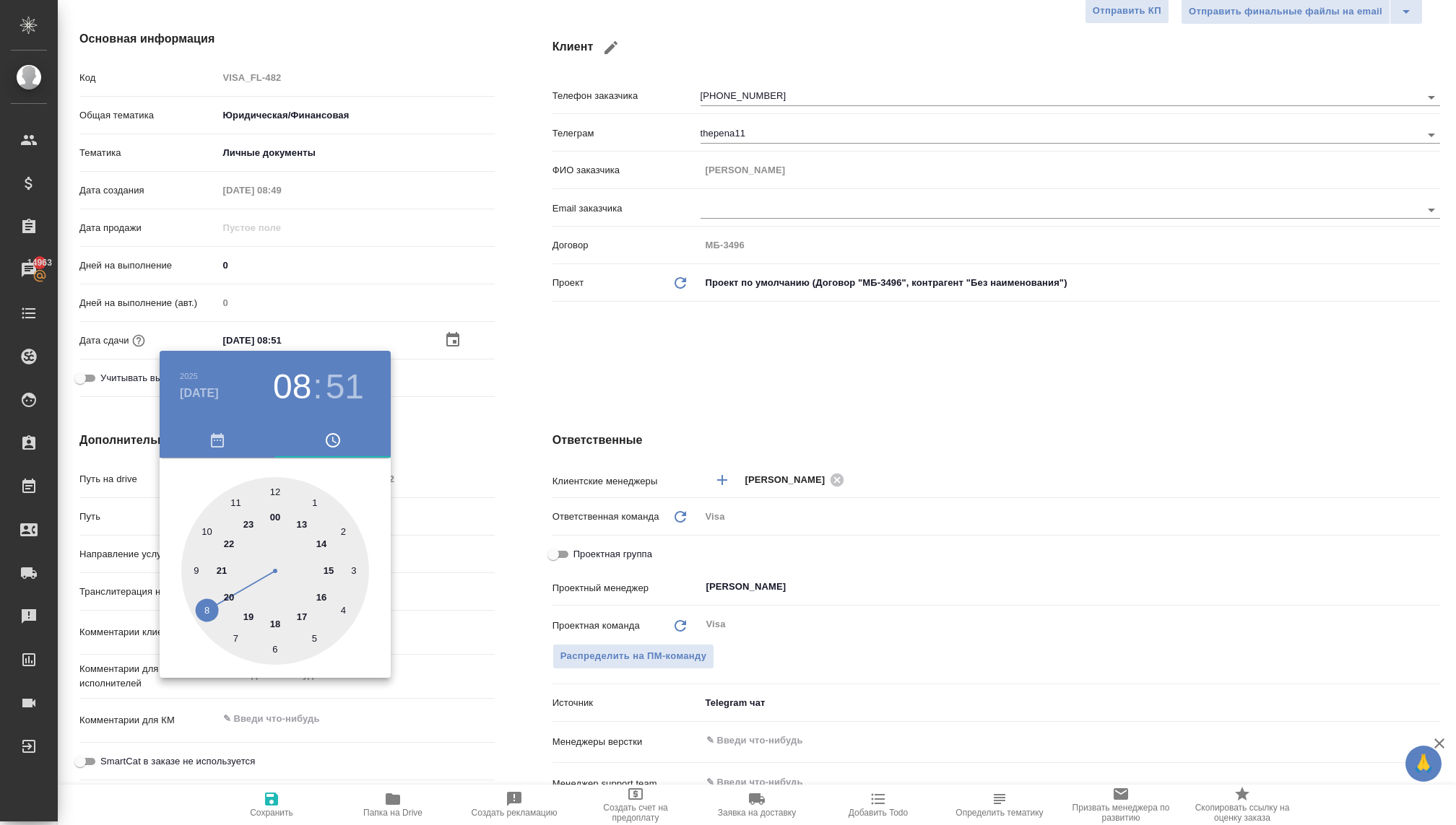
click at [605, 391] on div at bounding box center [728, 412] width 1456 height 825
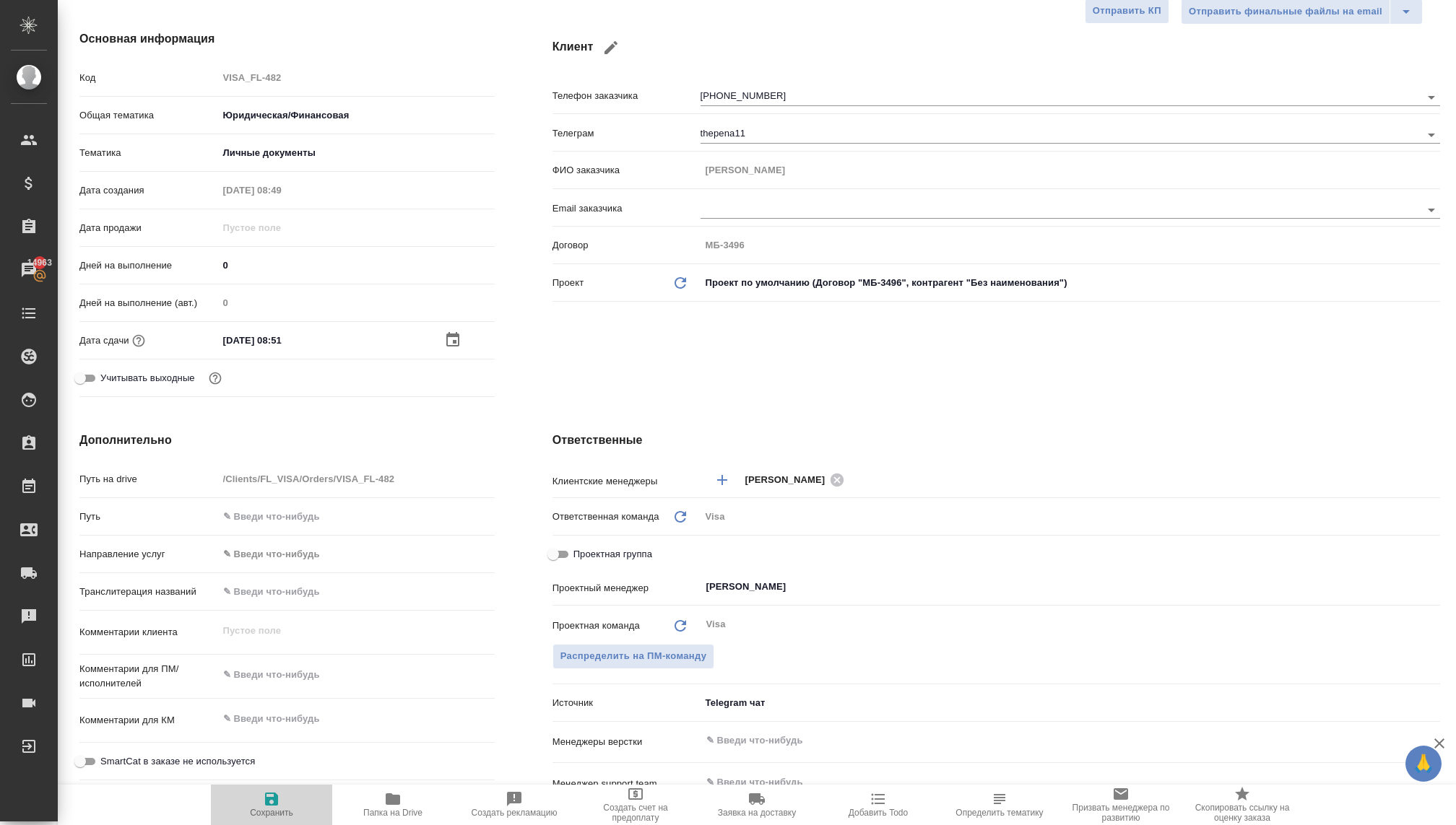
click at [267, 798] on icon "button" at bounding box center [272, 799] width 13 height 13
type textarea "x"
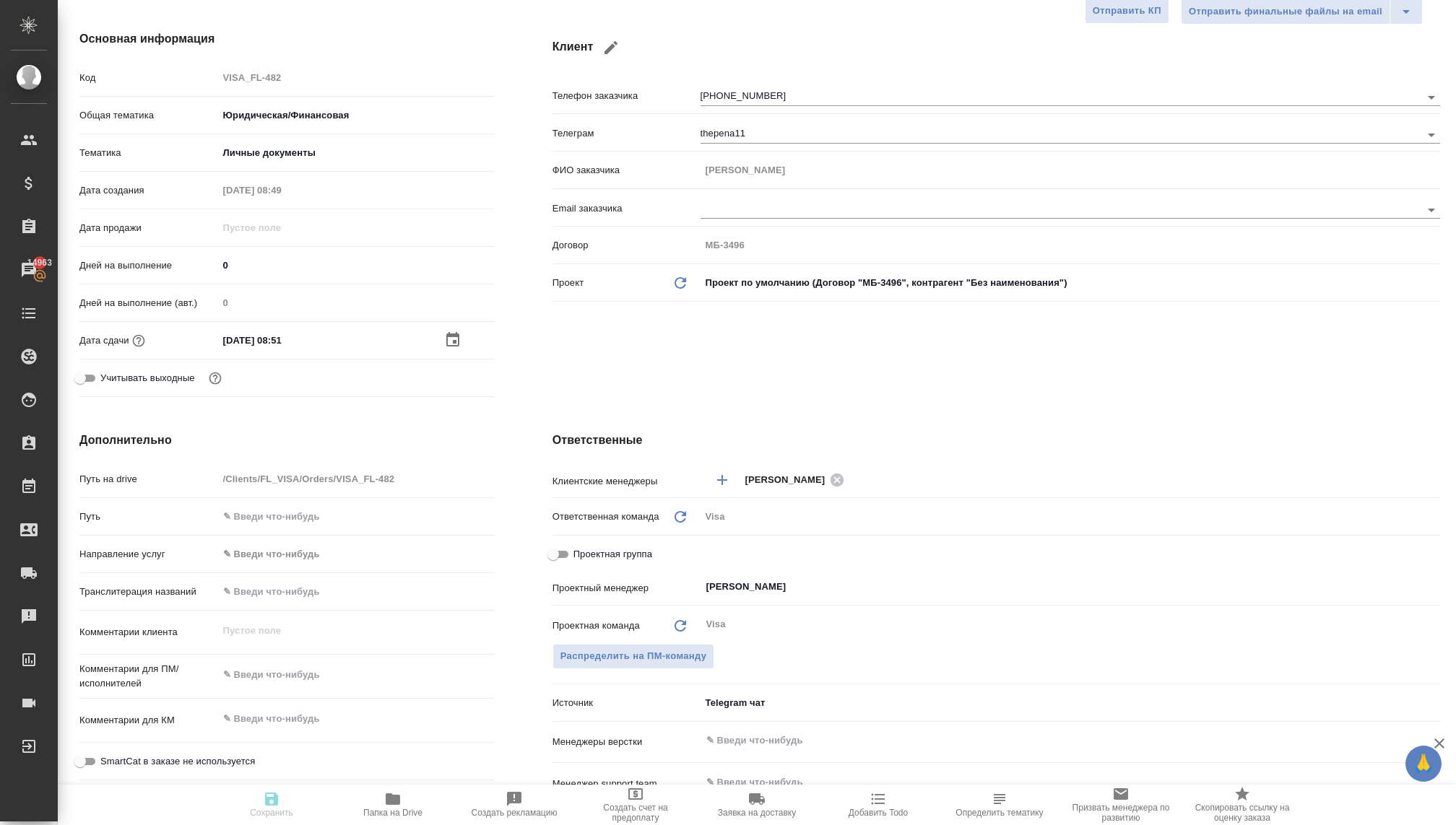
type textarea "x"
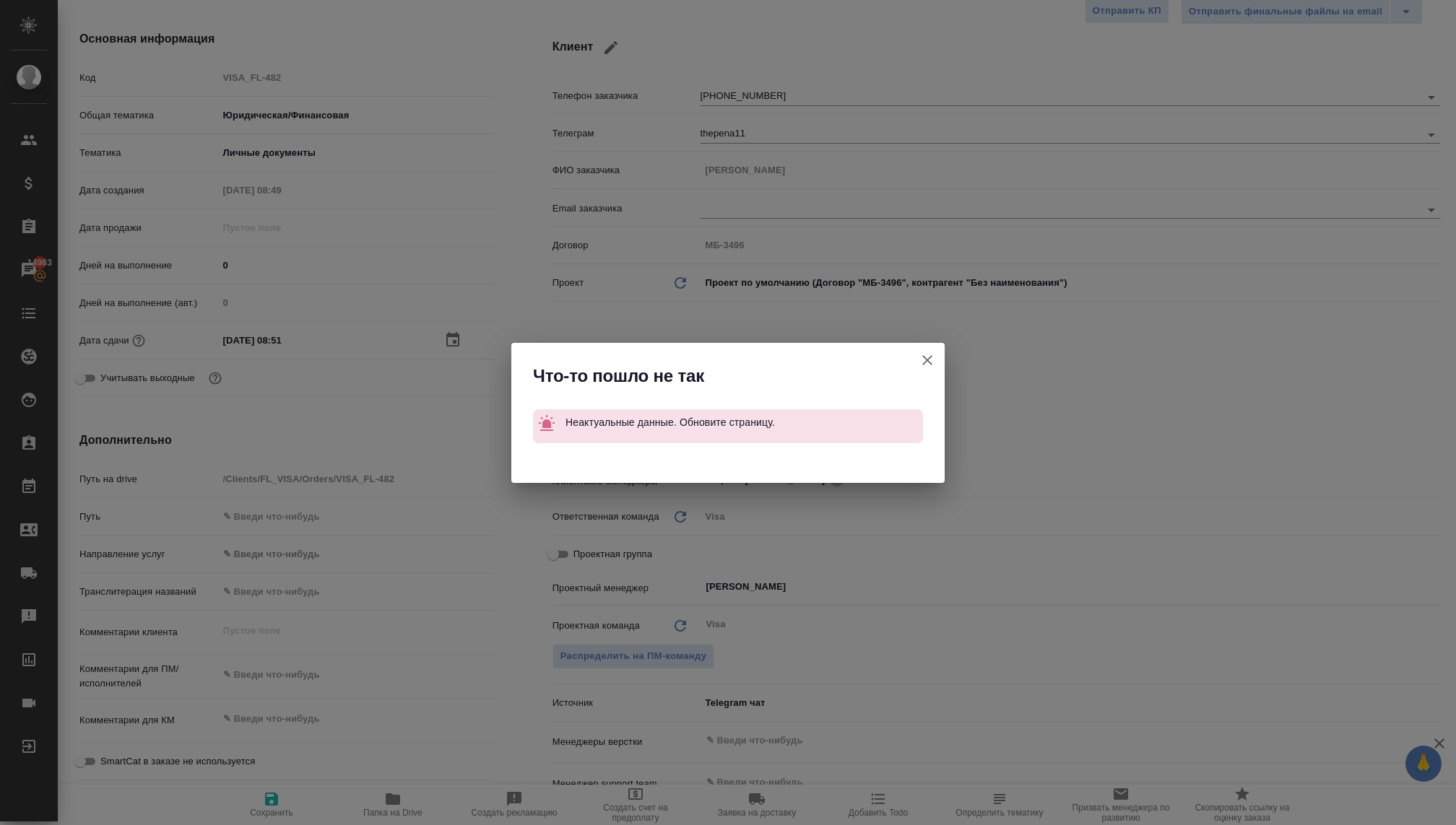
click at [921, 355] on icon "button" at bounding box center [927, 360] width 18 height 18
type textarea "x"
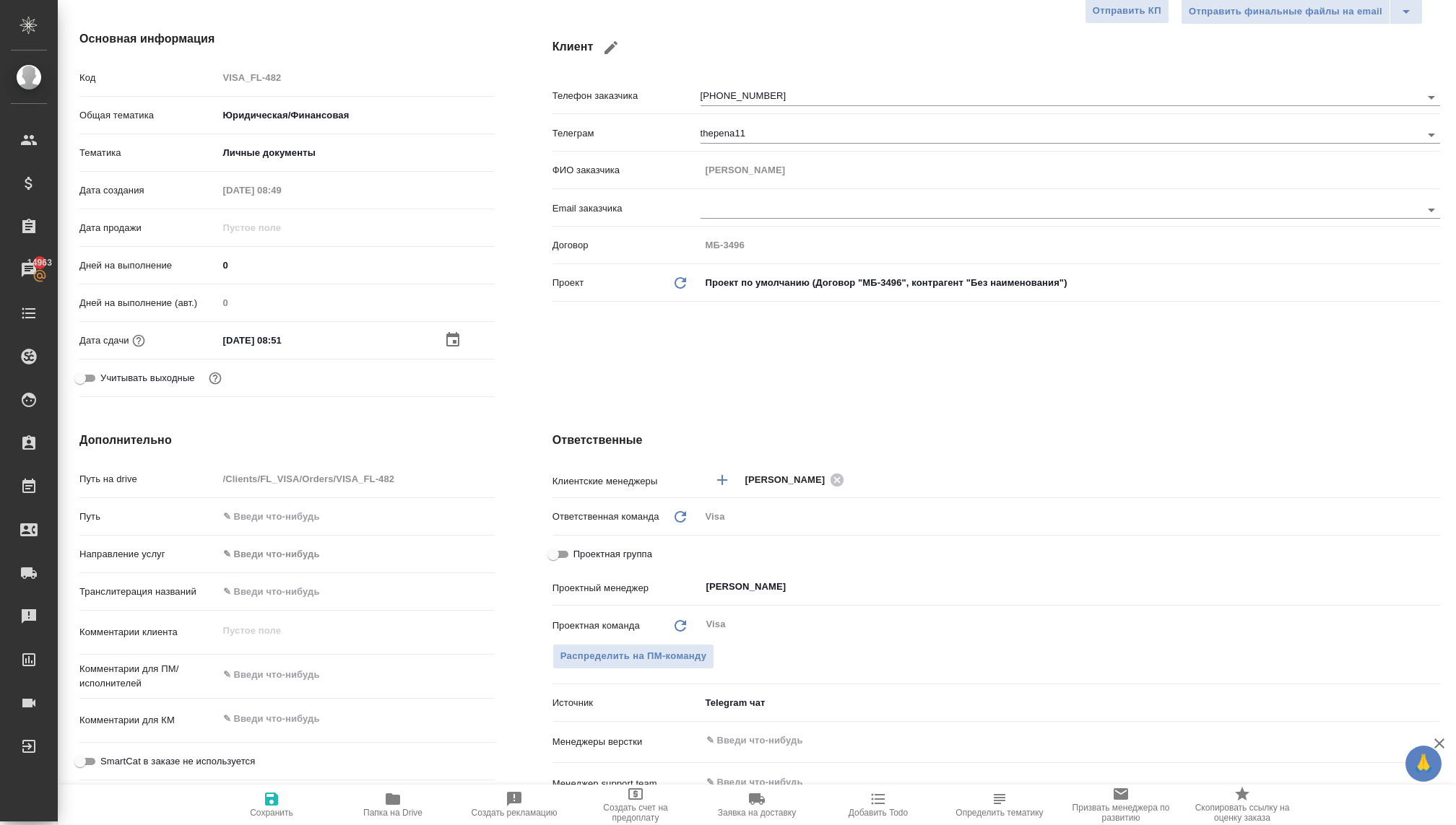
click at [279, 796] on icon "button" at bounding box center [272, 800] width 18 height 18
type textarea "x"
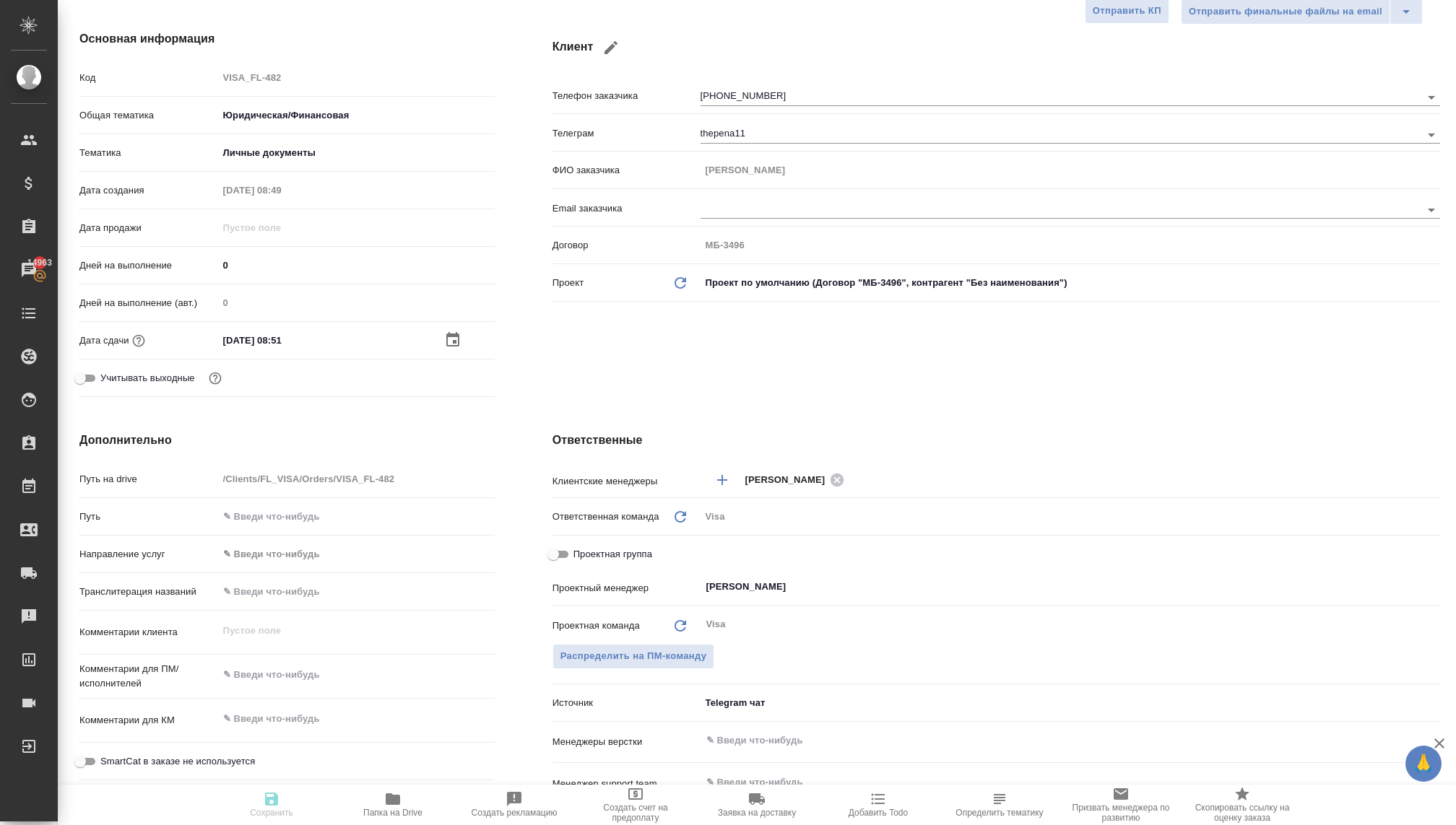
type textarea "x"
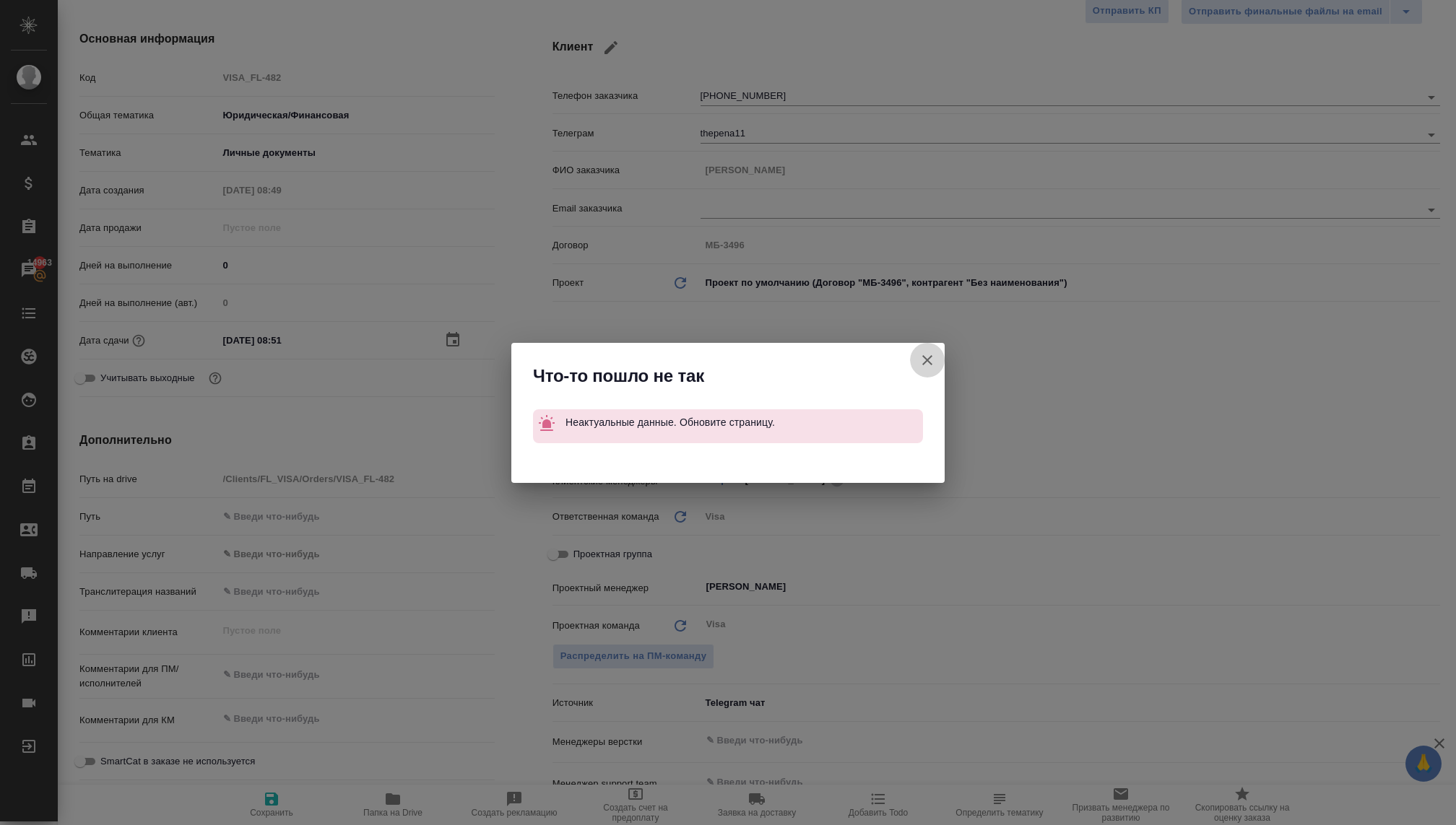
click at [924, 355] on icon "button" at bounding box center [927, 360] width 18 height 18
type textarea "x"
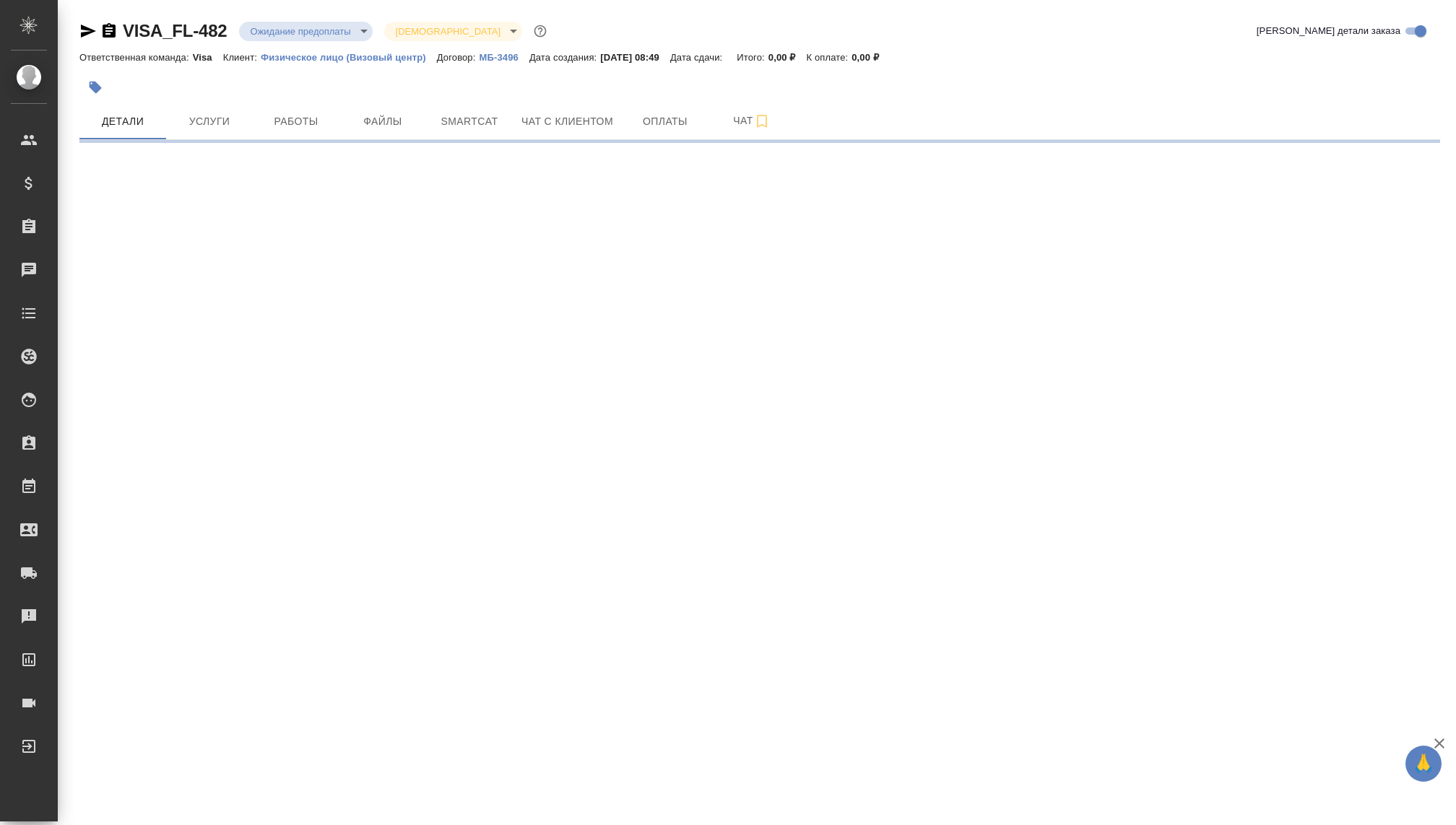
select select "RU"
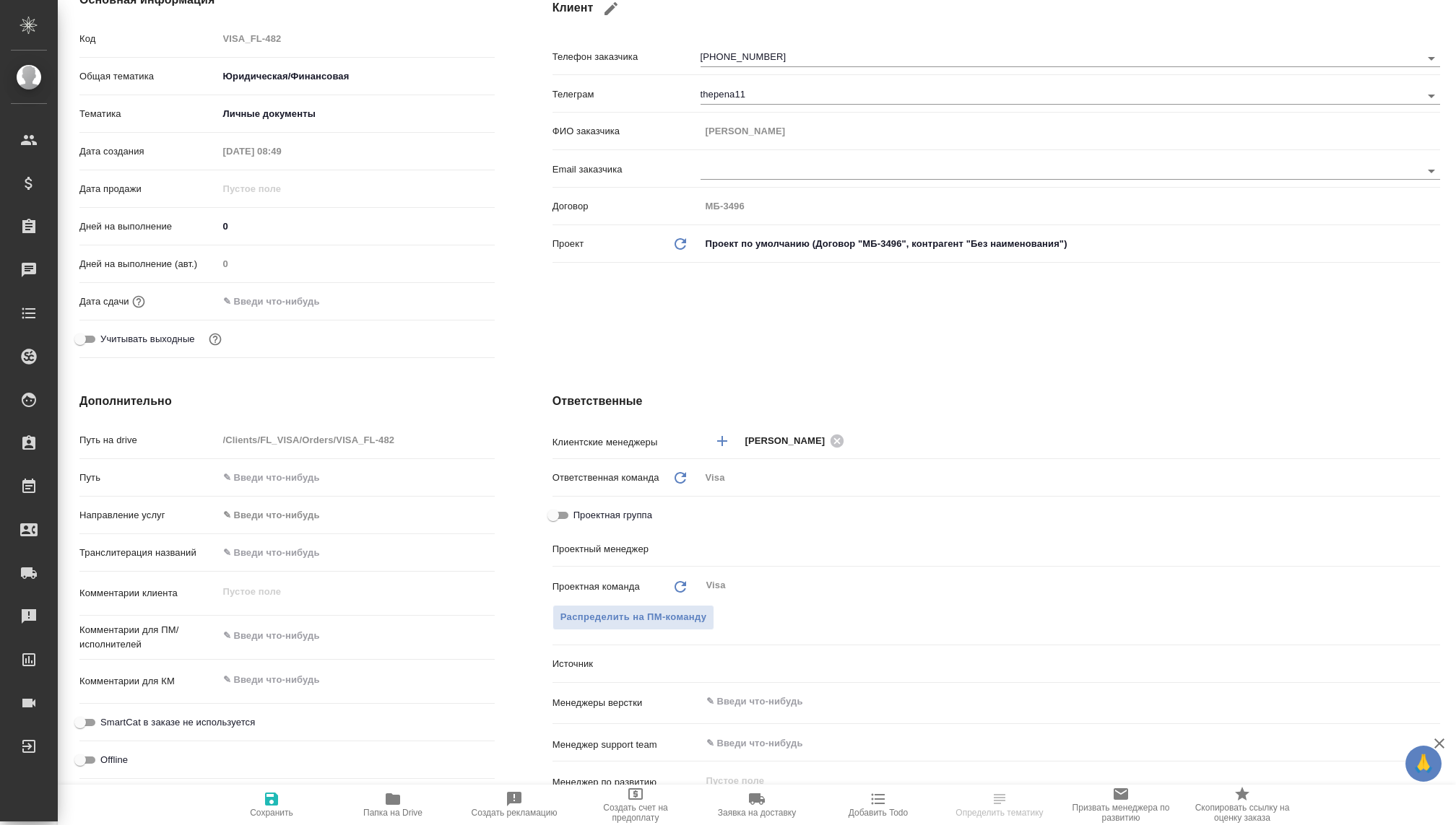
scroll to position [206, 0]
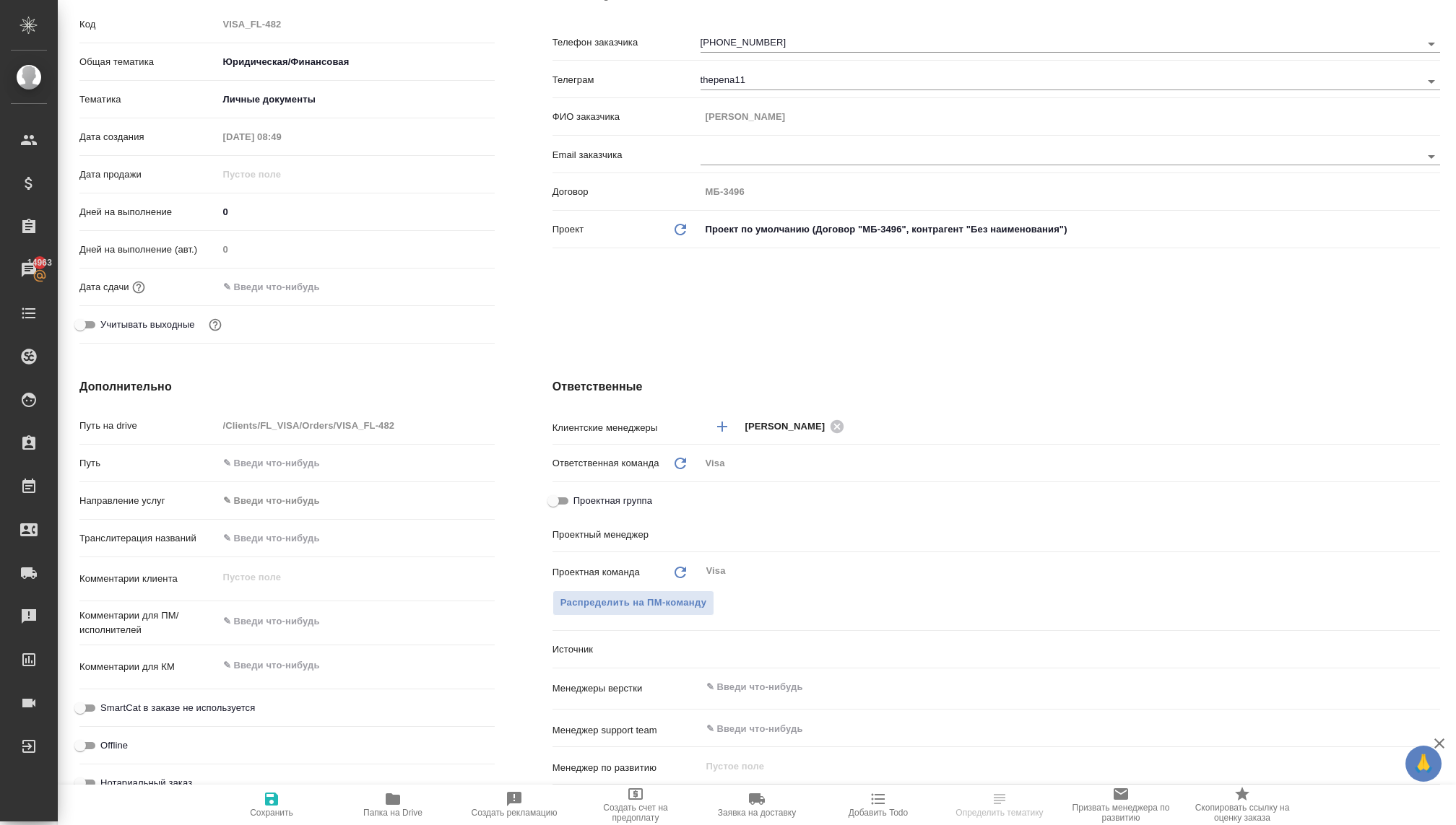
type textarea "x"
select select "RU"
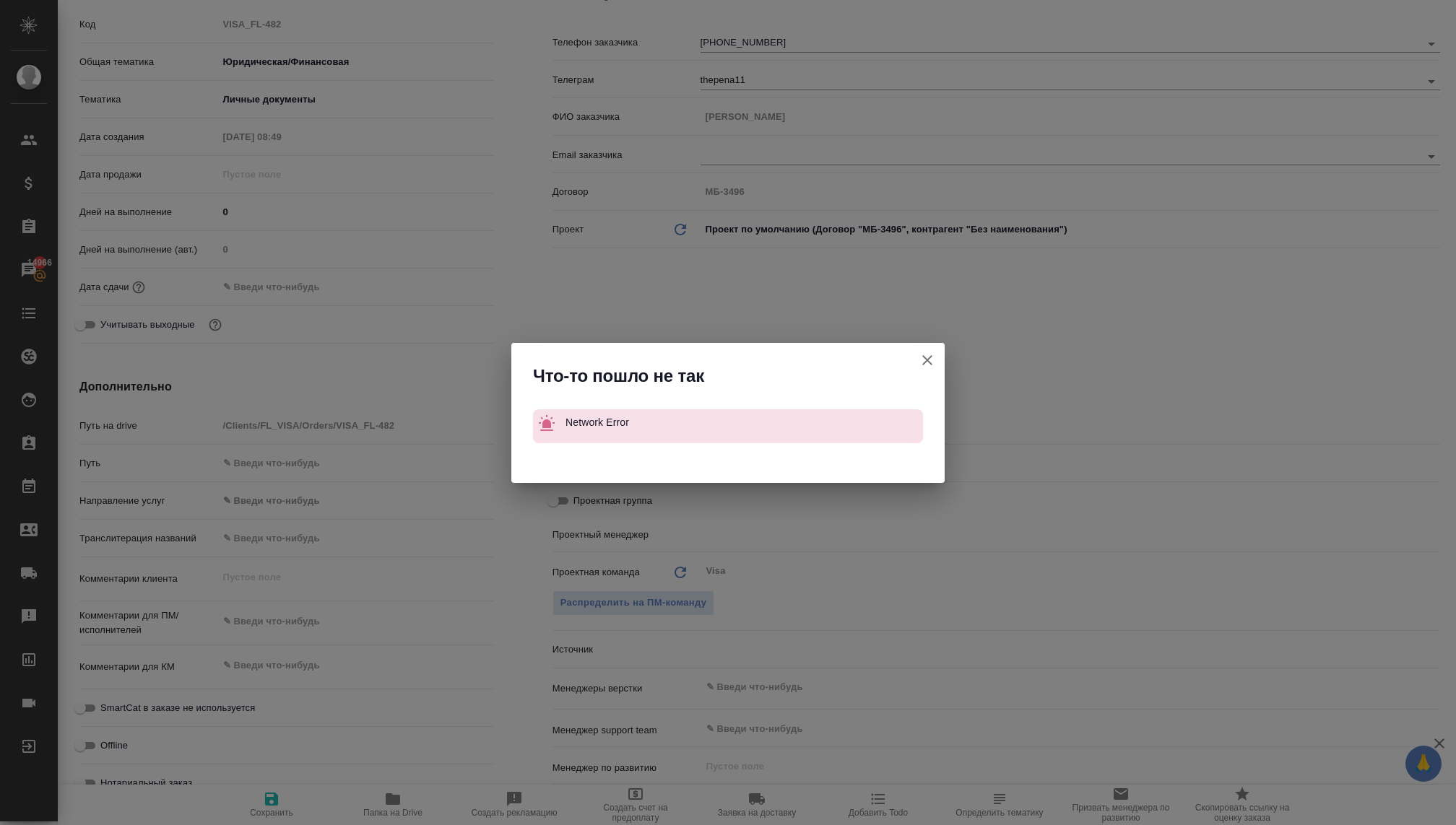
type textarea "x"
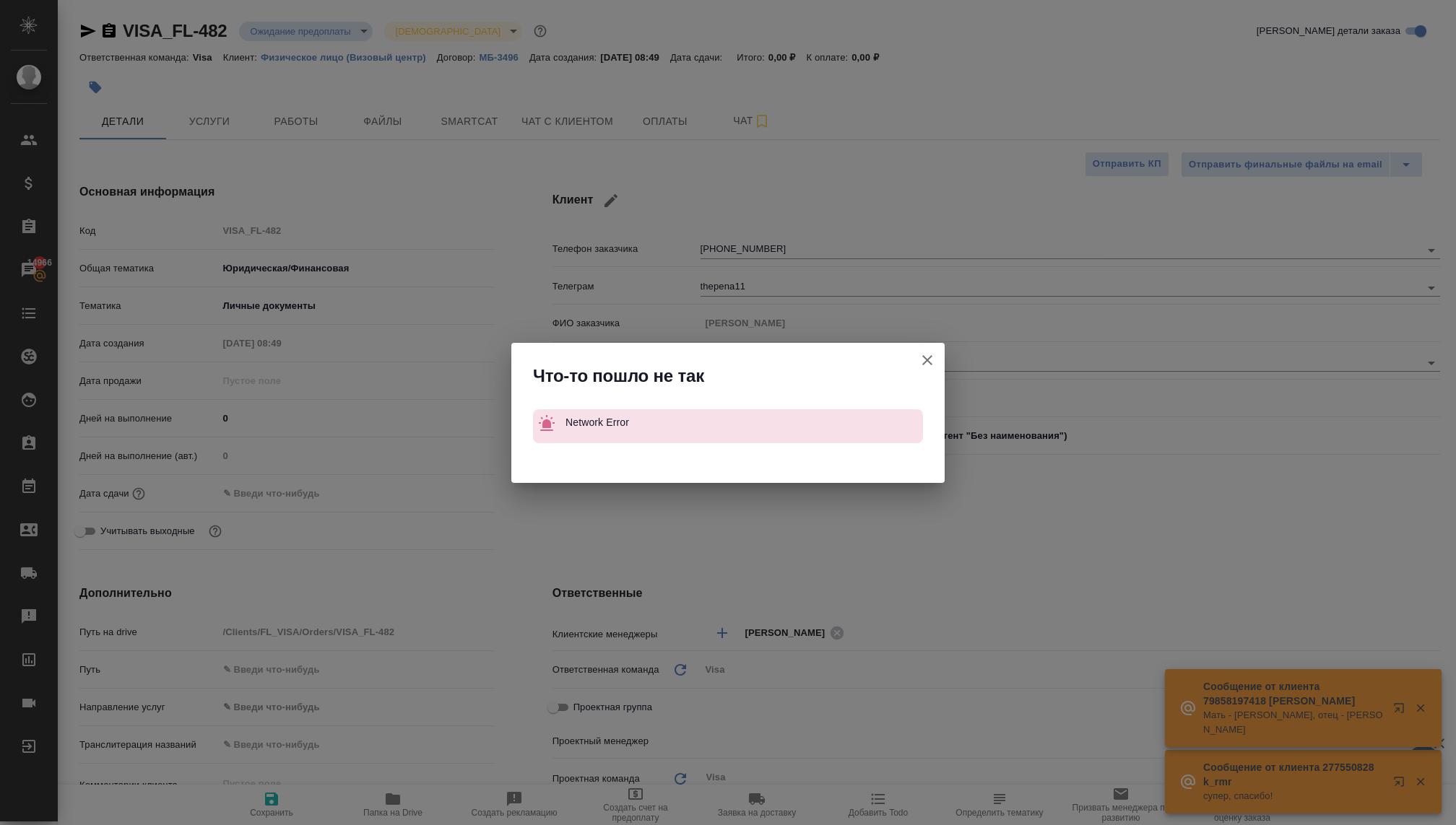
click at [920, 357] on icon "button" at bounding box center [927, 360] width 18 height 18
type textarea "x"
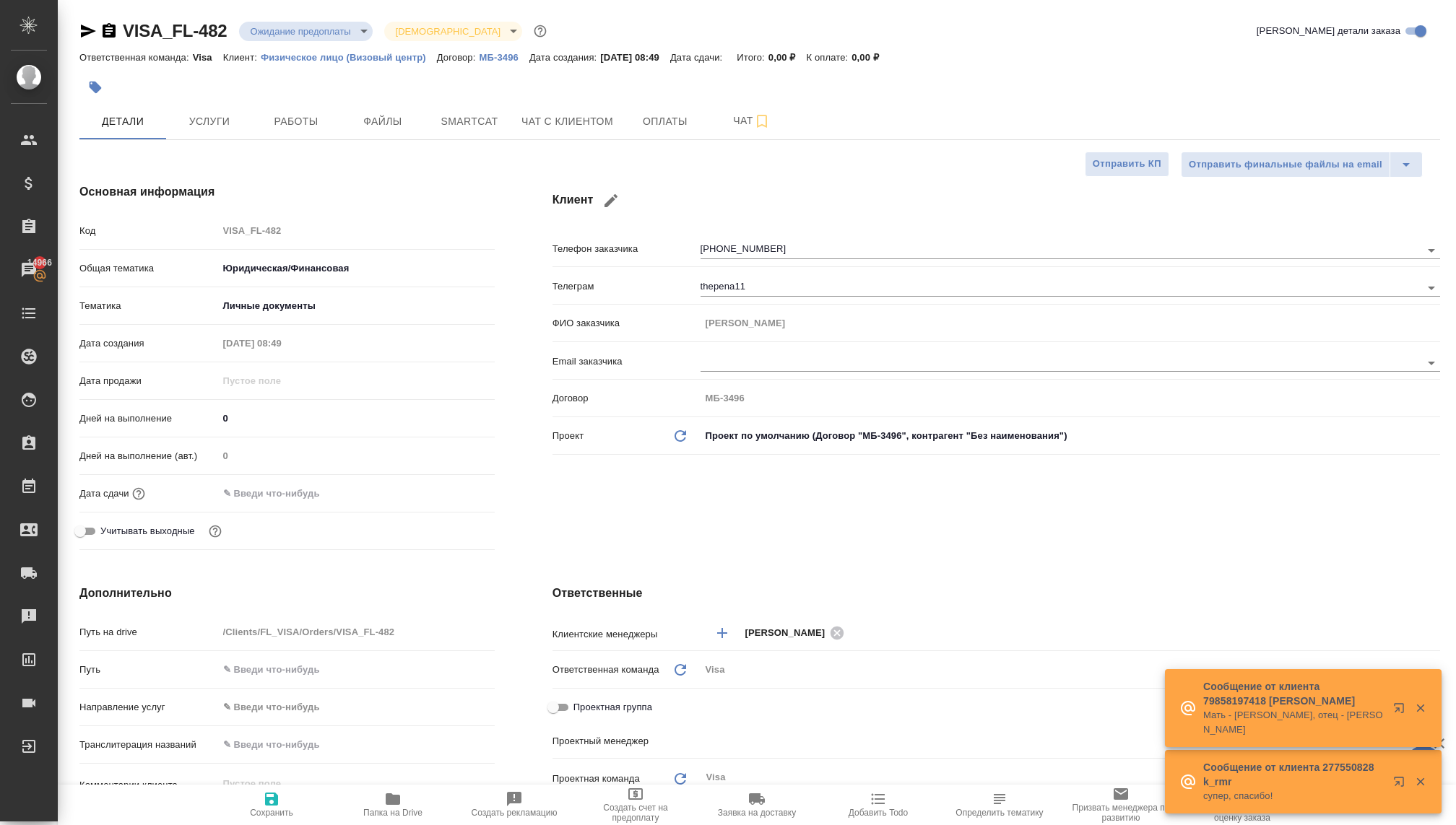
type textarea "x"
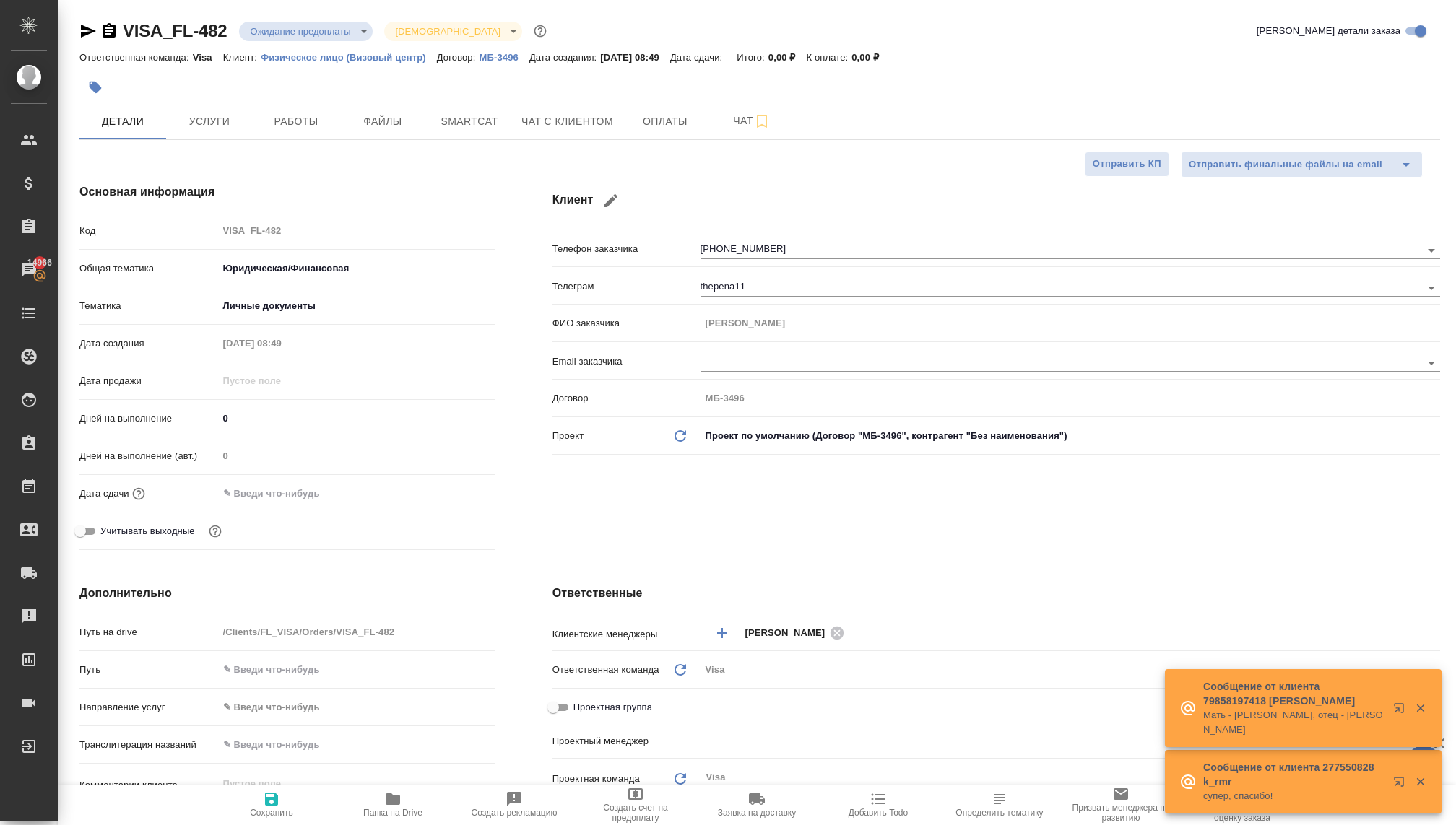
type textarea "x"
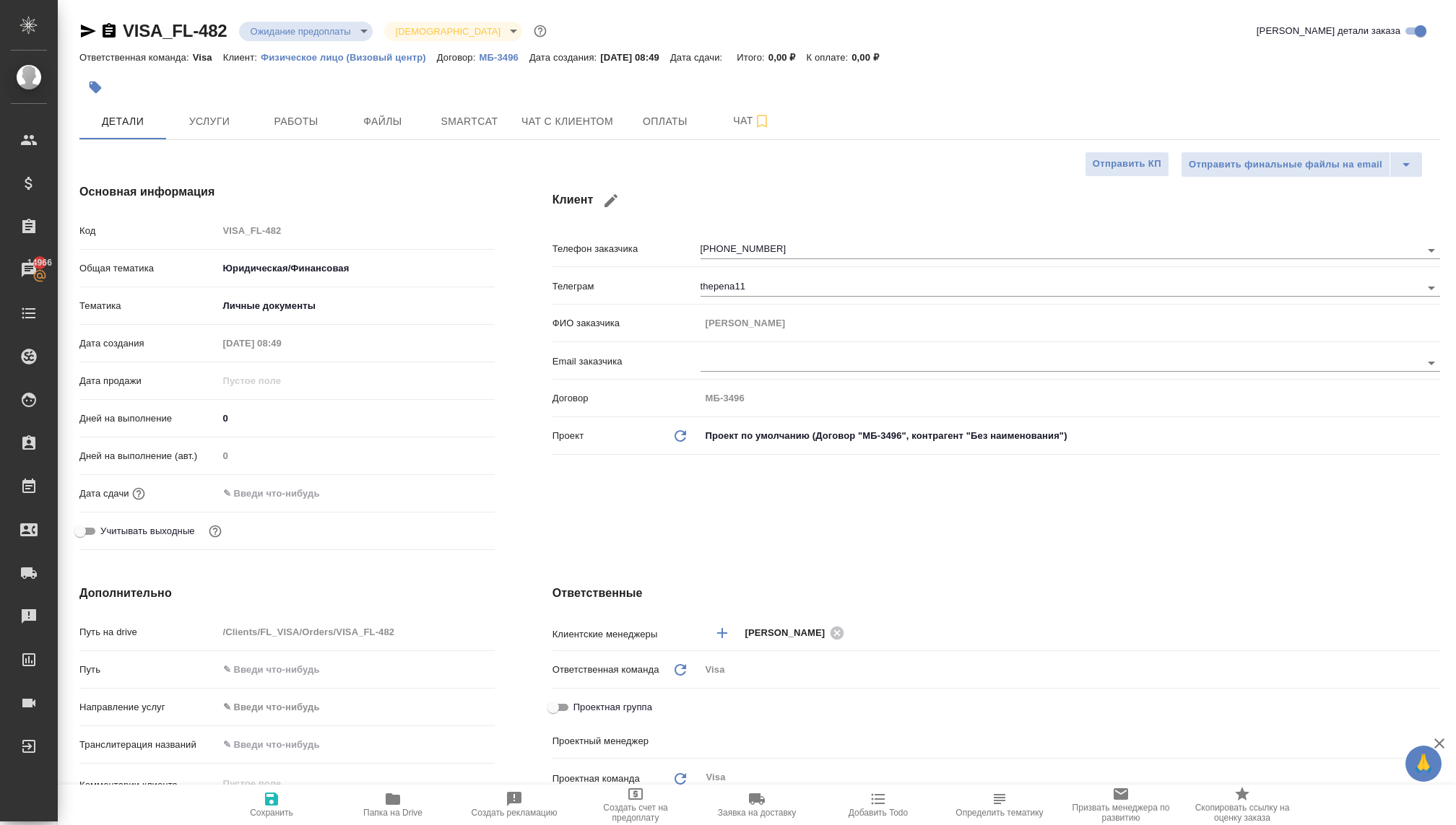
type textarea "x"
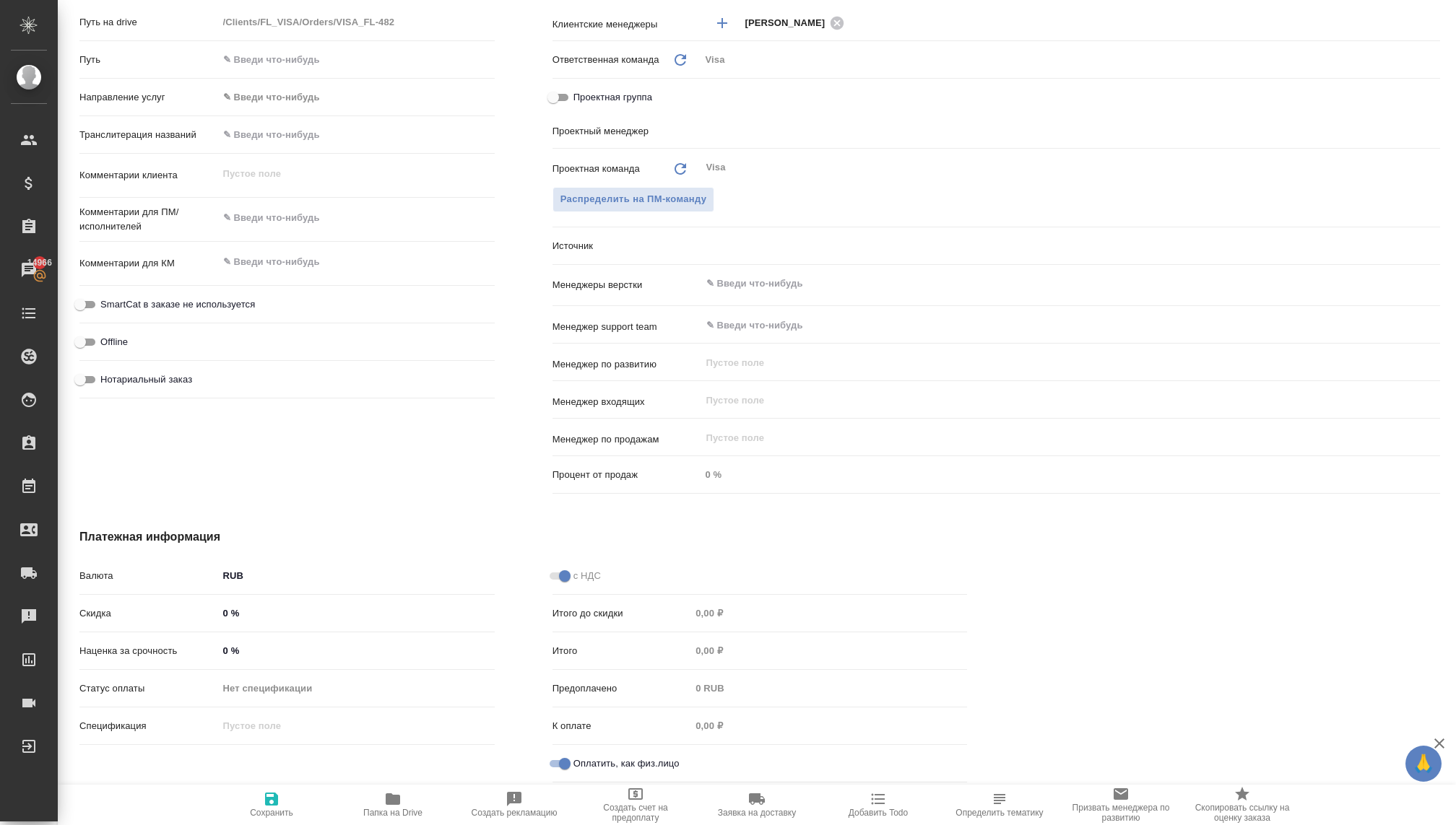
scroll to position [590, 0]
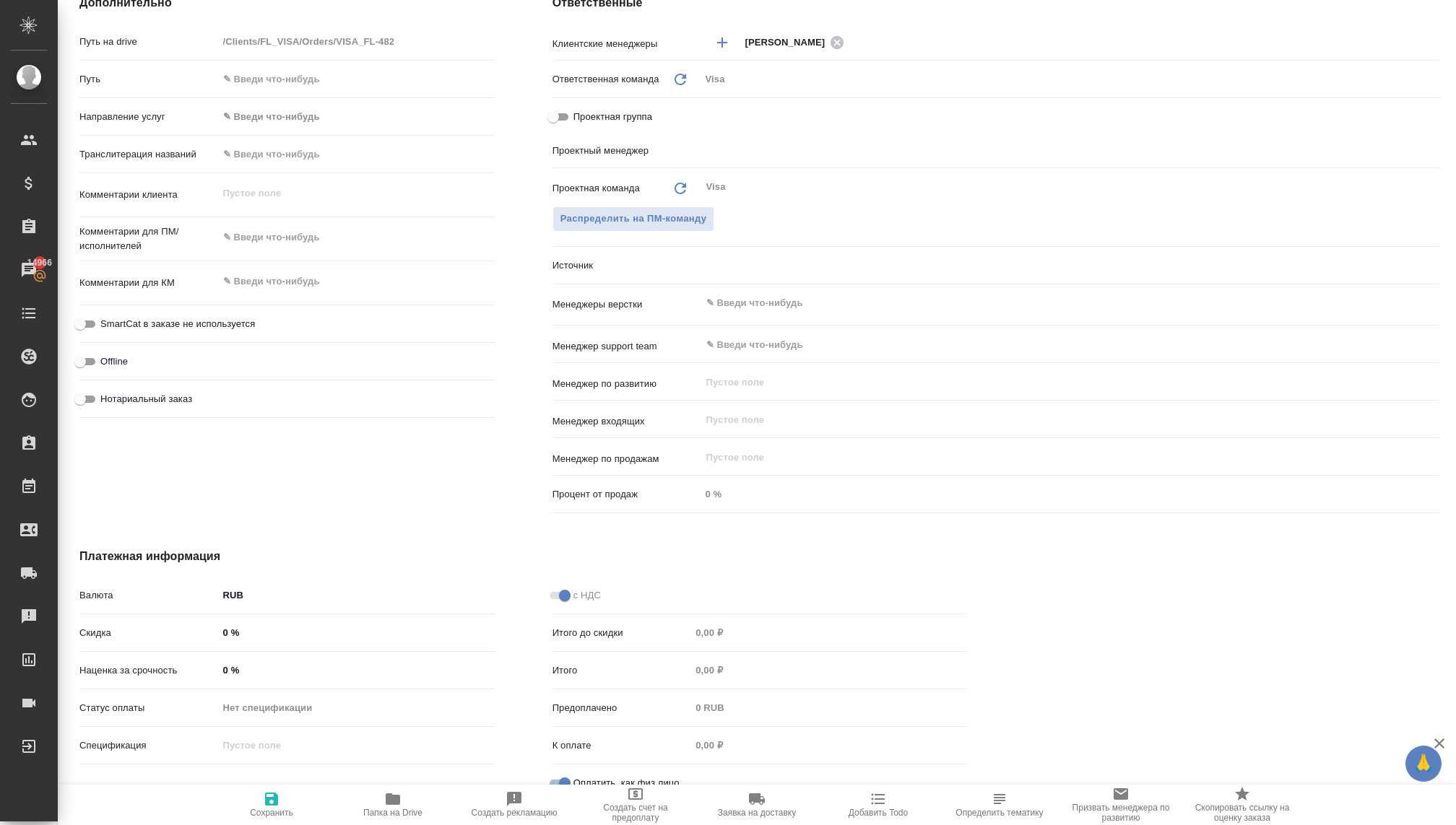
type textarea "x"
click at [256, 280] on textarea at bounding box center [356, 282] width 277 height 25
type textarea "x"
type textarea "К"
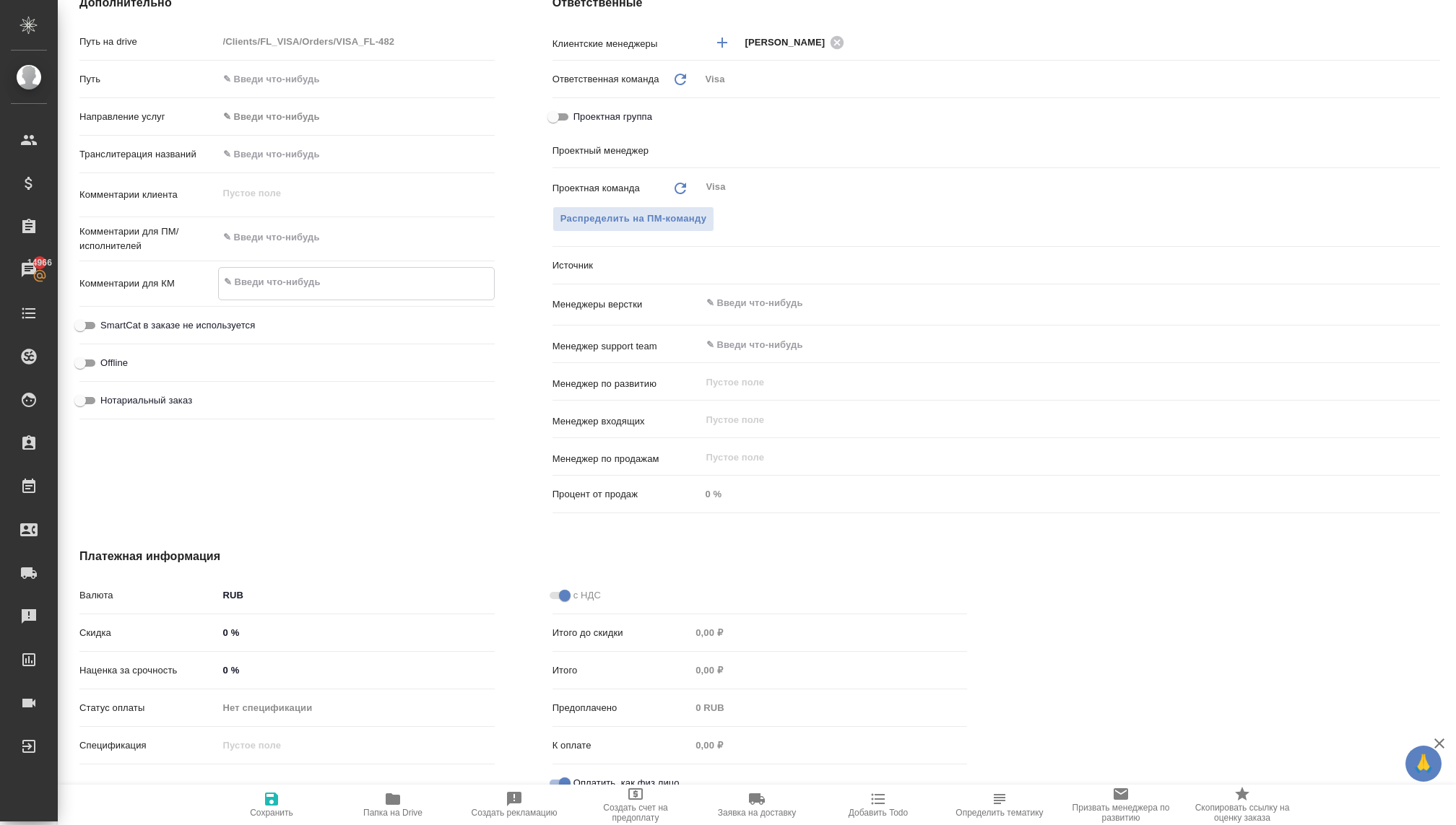
type textarea "x"
type textarea "Ки"
type textarea "x"
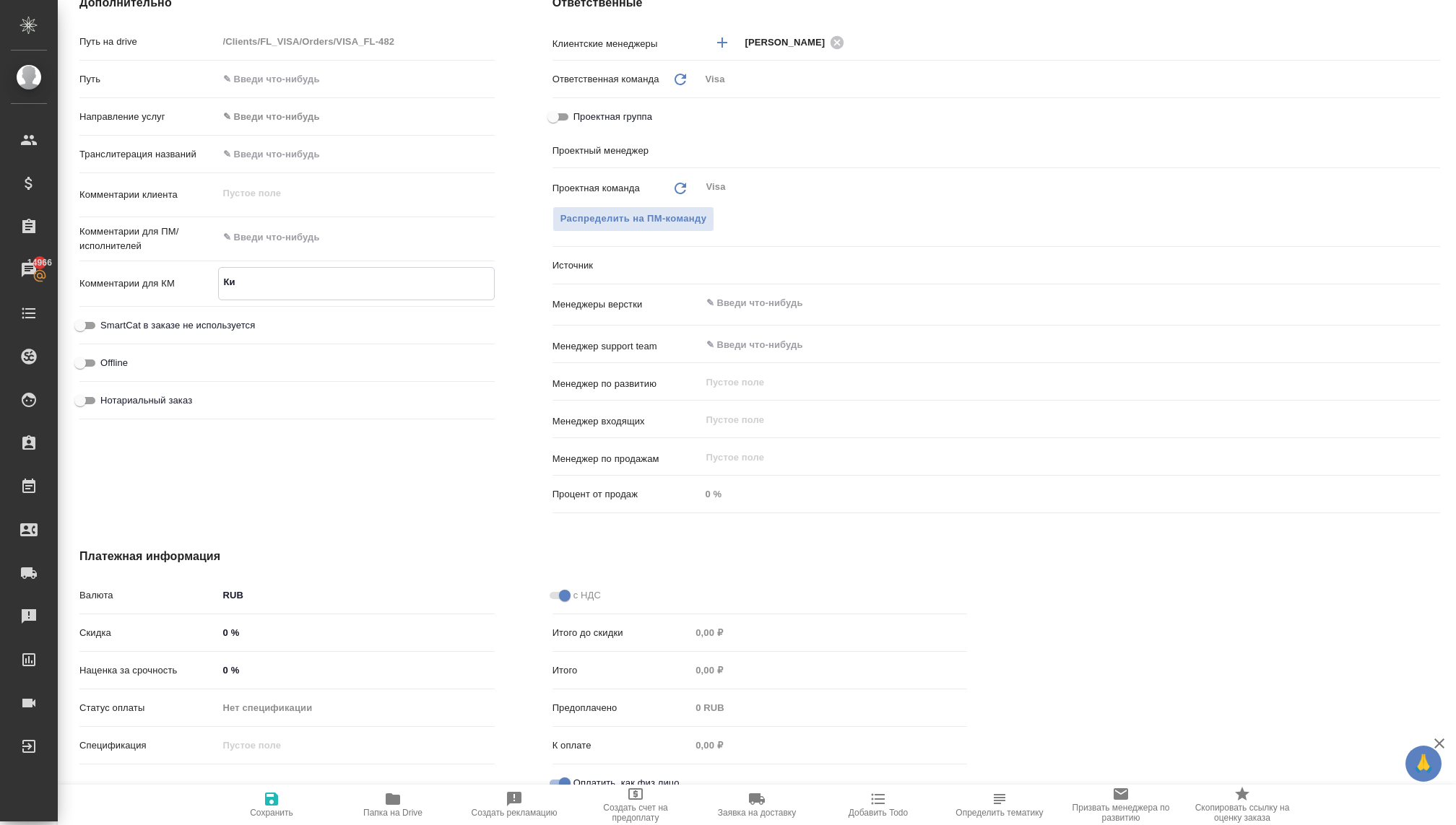
type textarea "x"
type textarea "Кип"
type textarea "x"
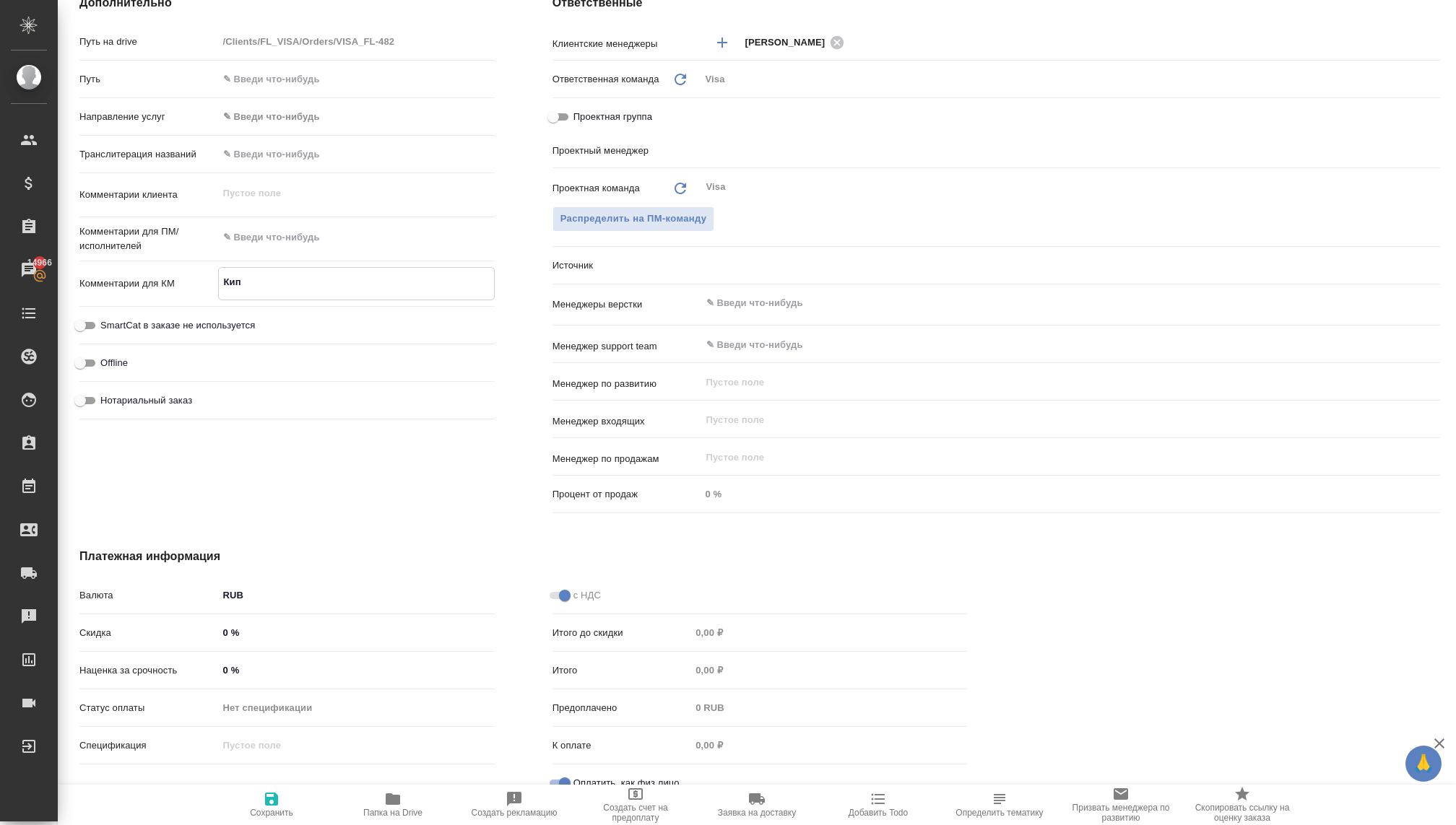
type textarea "x"
type textarea "Кипр"
type textarea "x"
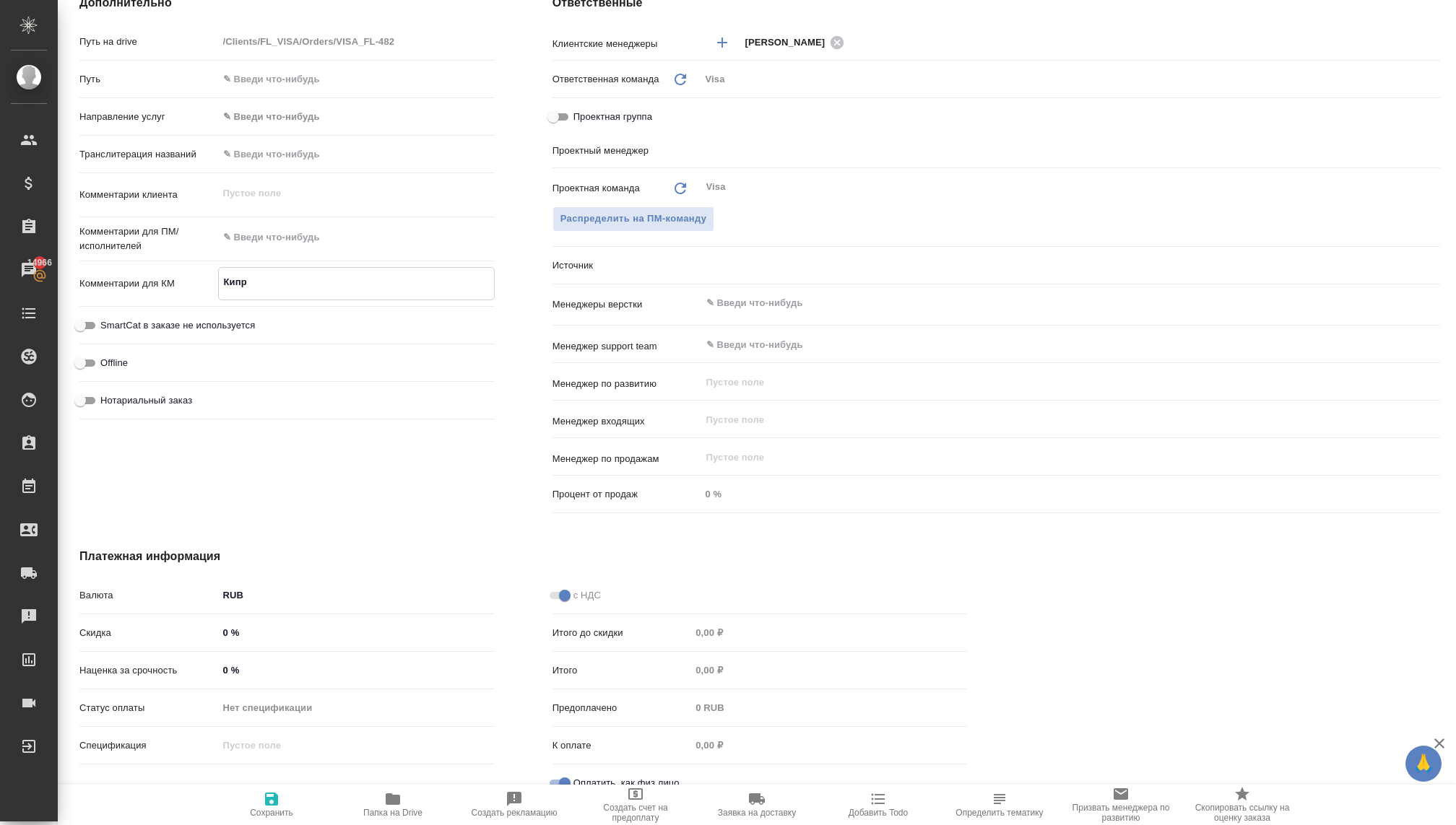
type textarea "Кипр"
type textarea "x"
type textarea "Кипр д"
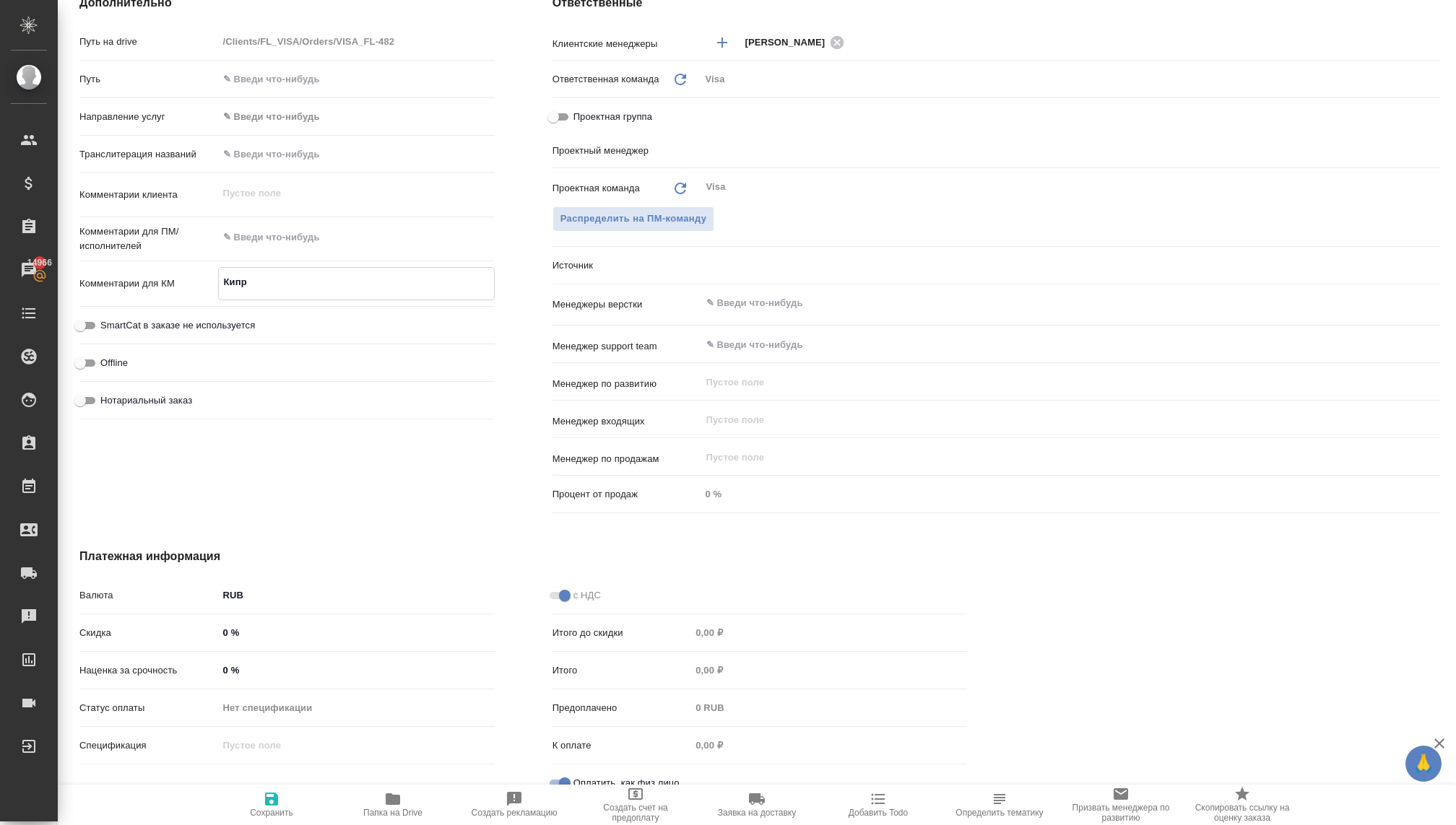
type textarea "x"
type textarea "Кипр"
type textarea "x"
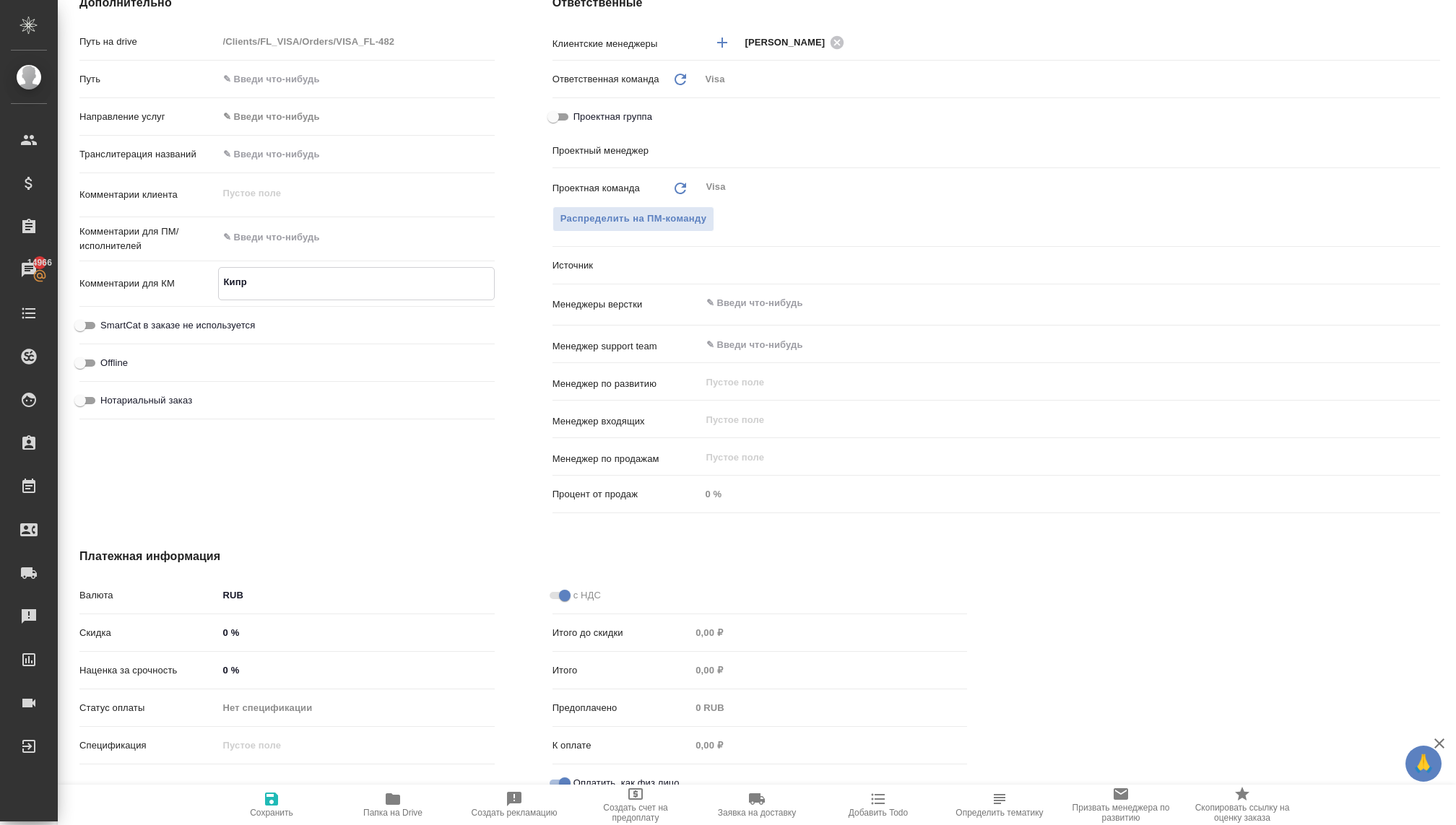
type textarea "x"
type textarea "Кипр л"
type textarea "x"
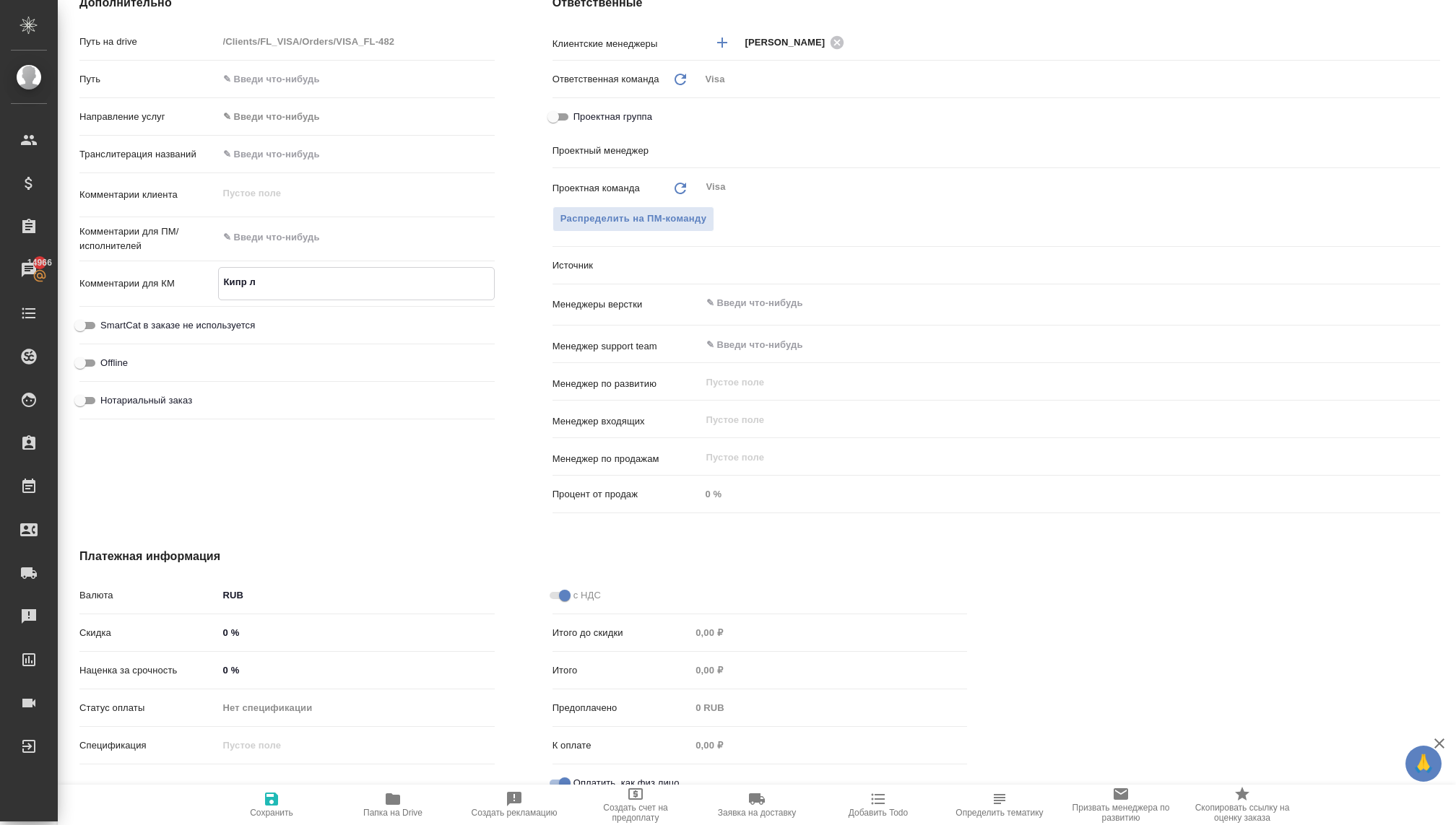
type textarea "x"
type textarea "Кипр ли"
type textarea "x"
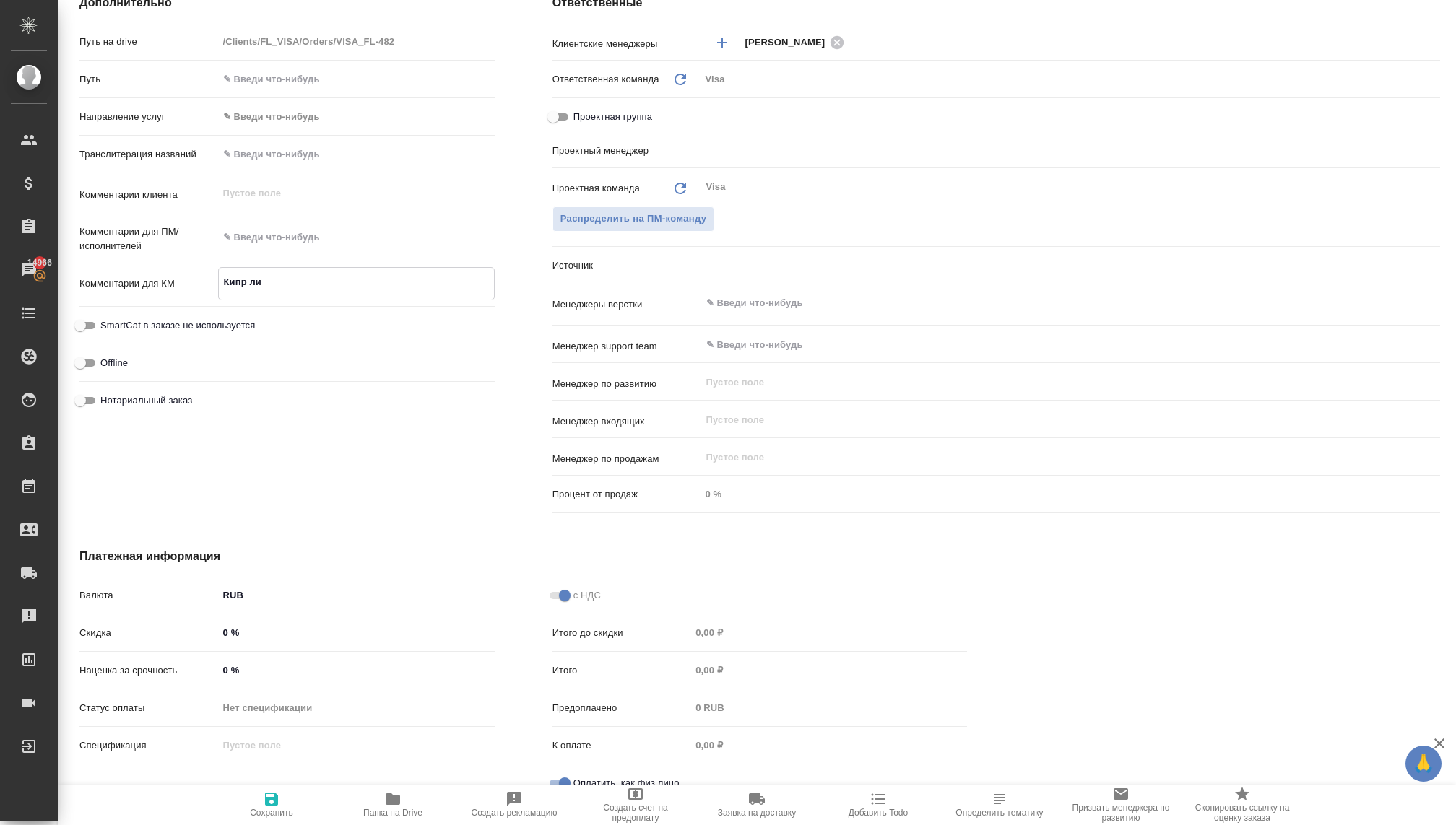
type textarea "Кипр лич"
type textarea "x"
type textarea "Кипр личн"
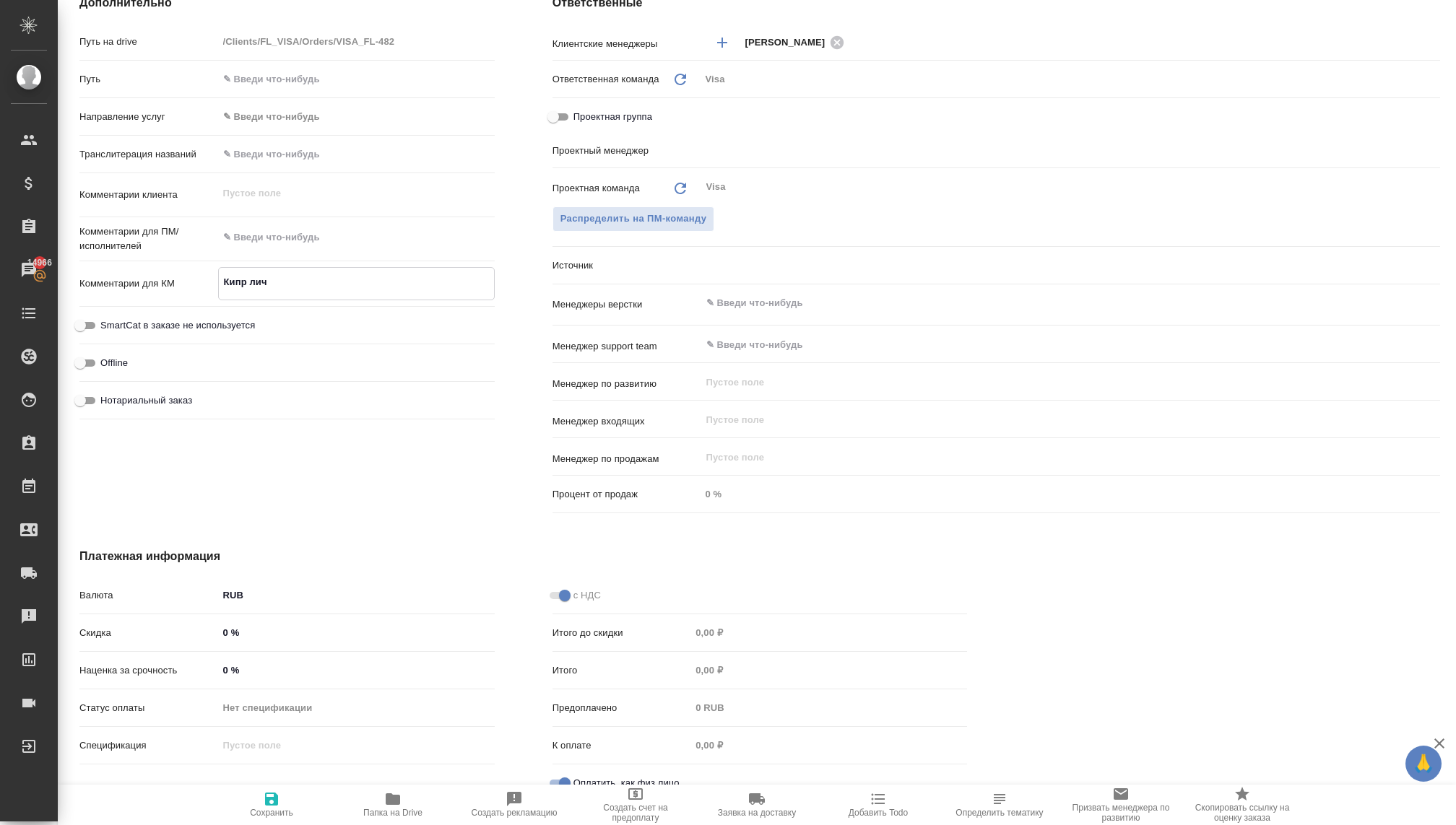
type textarea "x"
type textarea "Кипр лична"
type textarea "x"
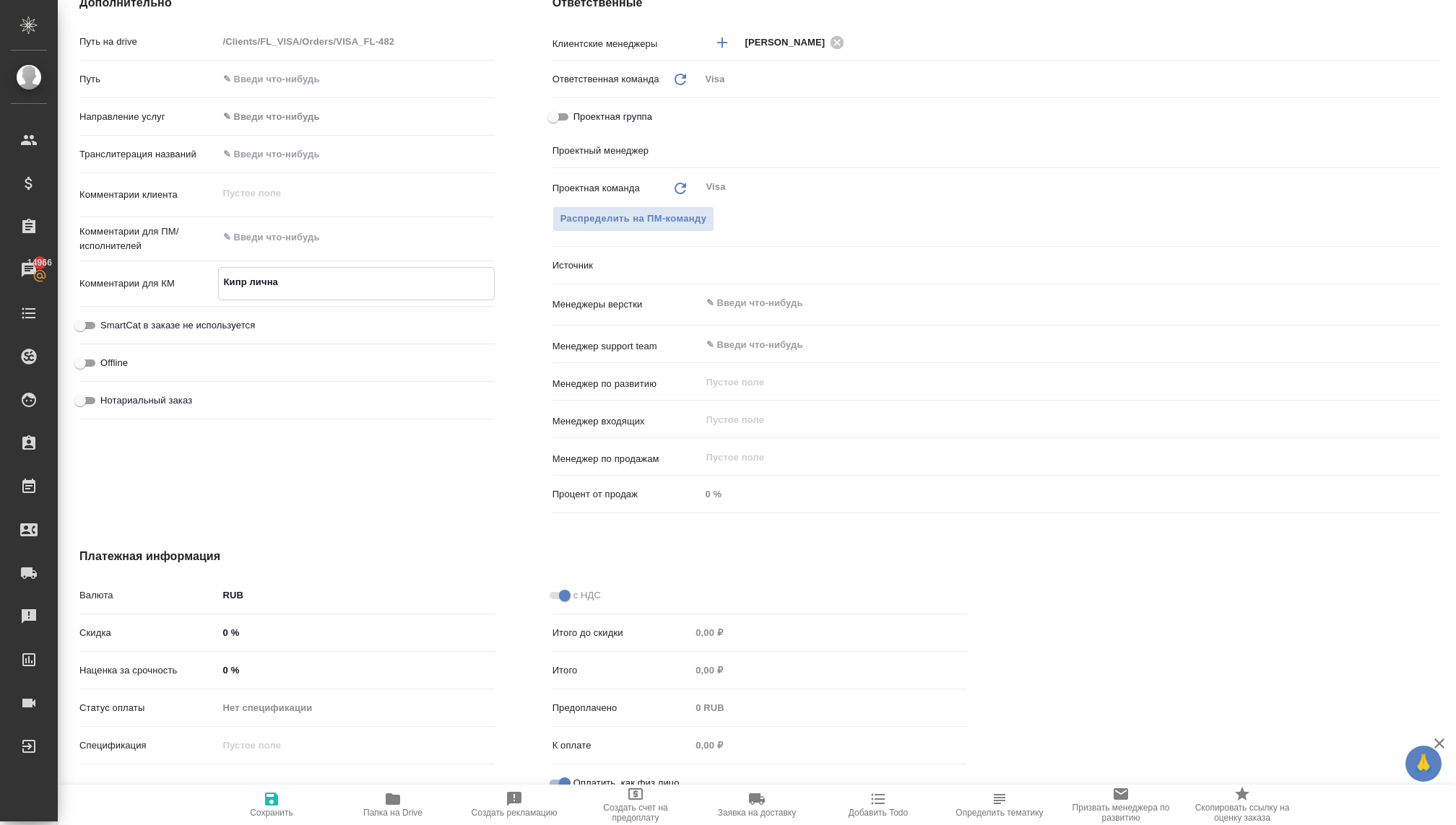
type textarea "x"
type textarea "Кипр личная"
type textarea "x"
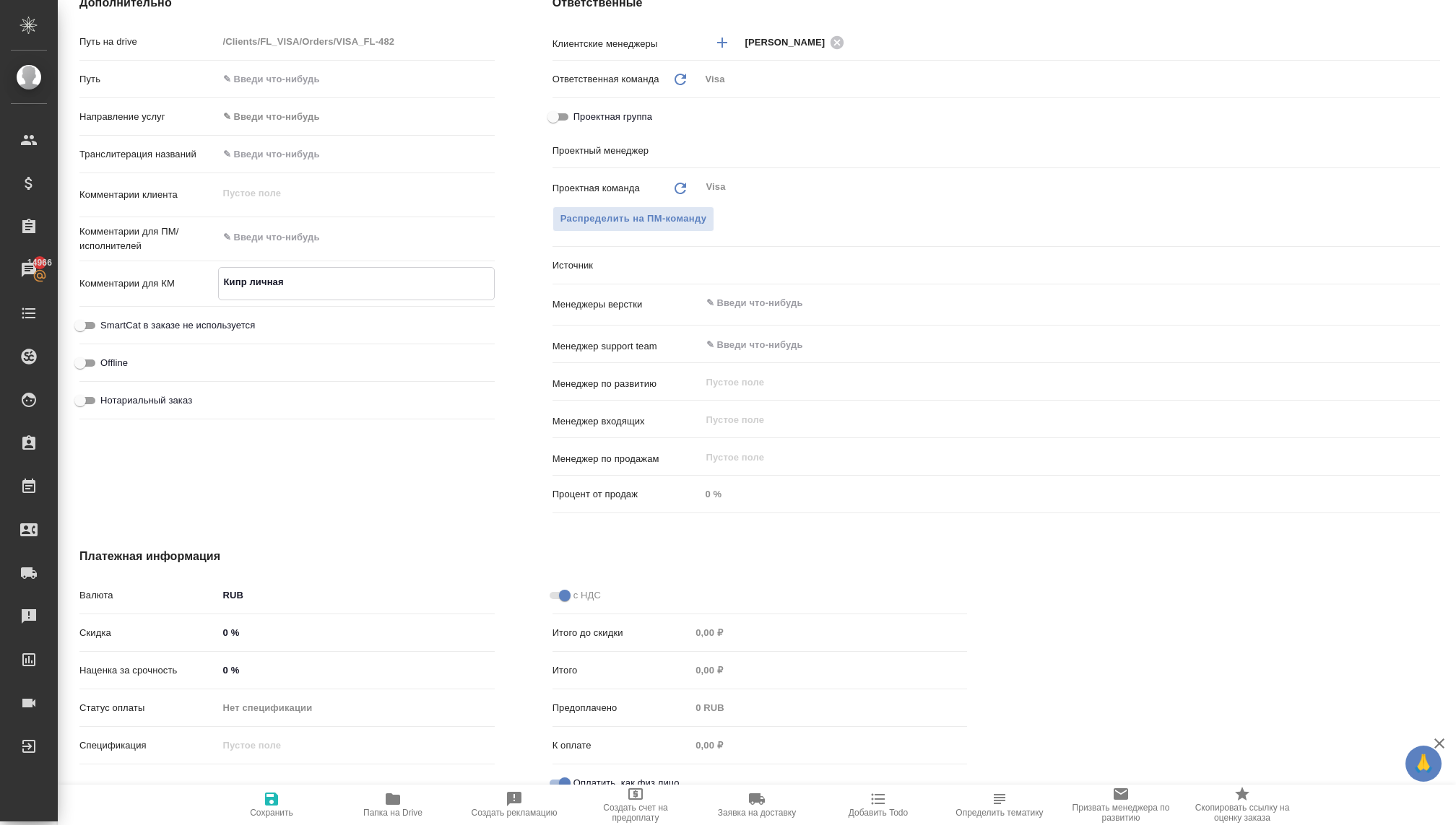
type textarea "x"
type textarea "Кипр личная"
type textarea "x"
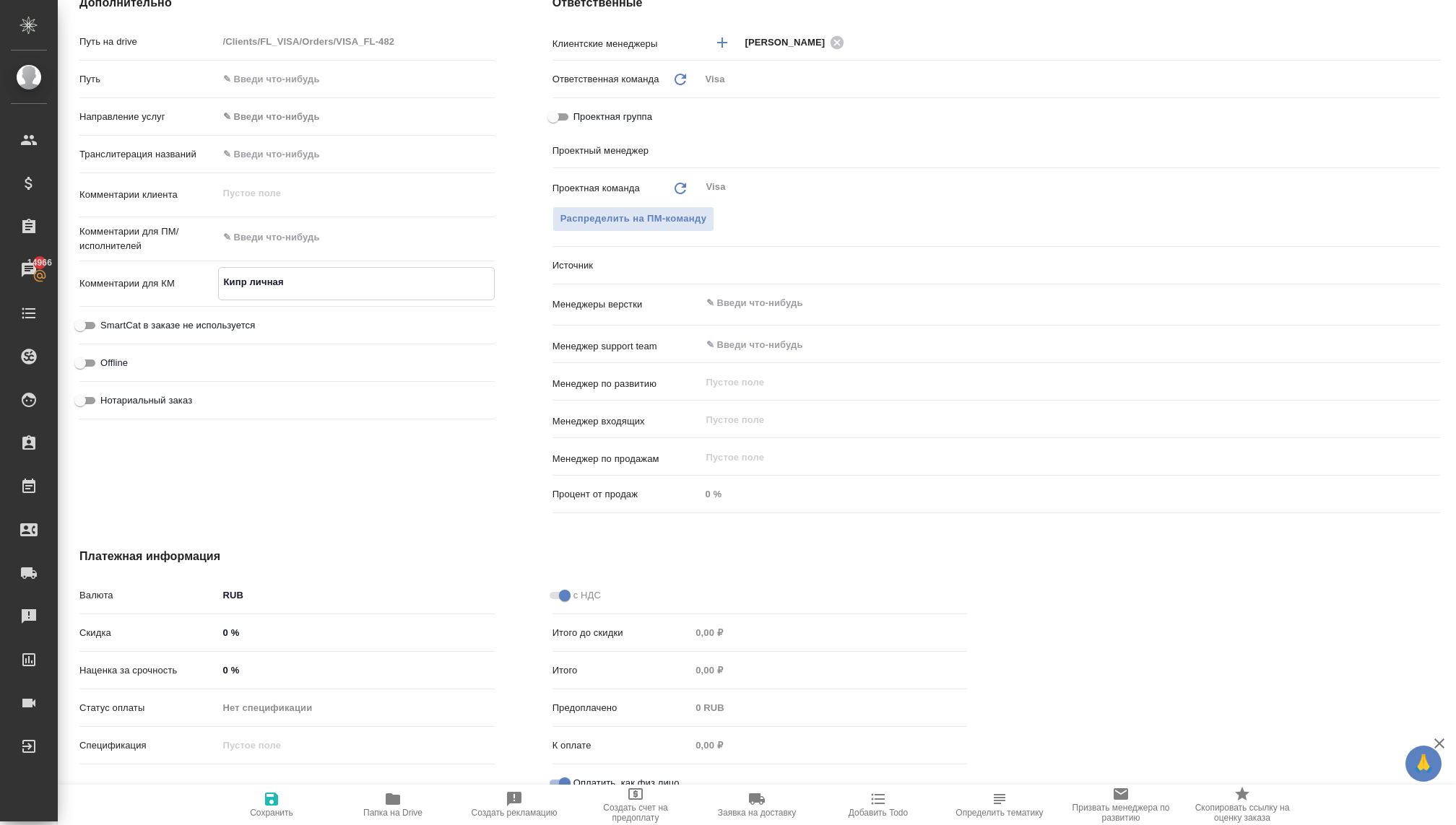
type textarea "Кипр личная п"
type textarea "x"
type textarea "Кипр личная по"
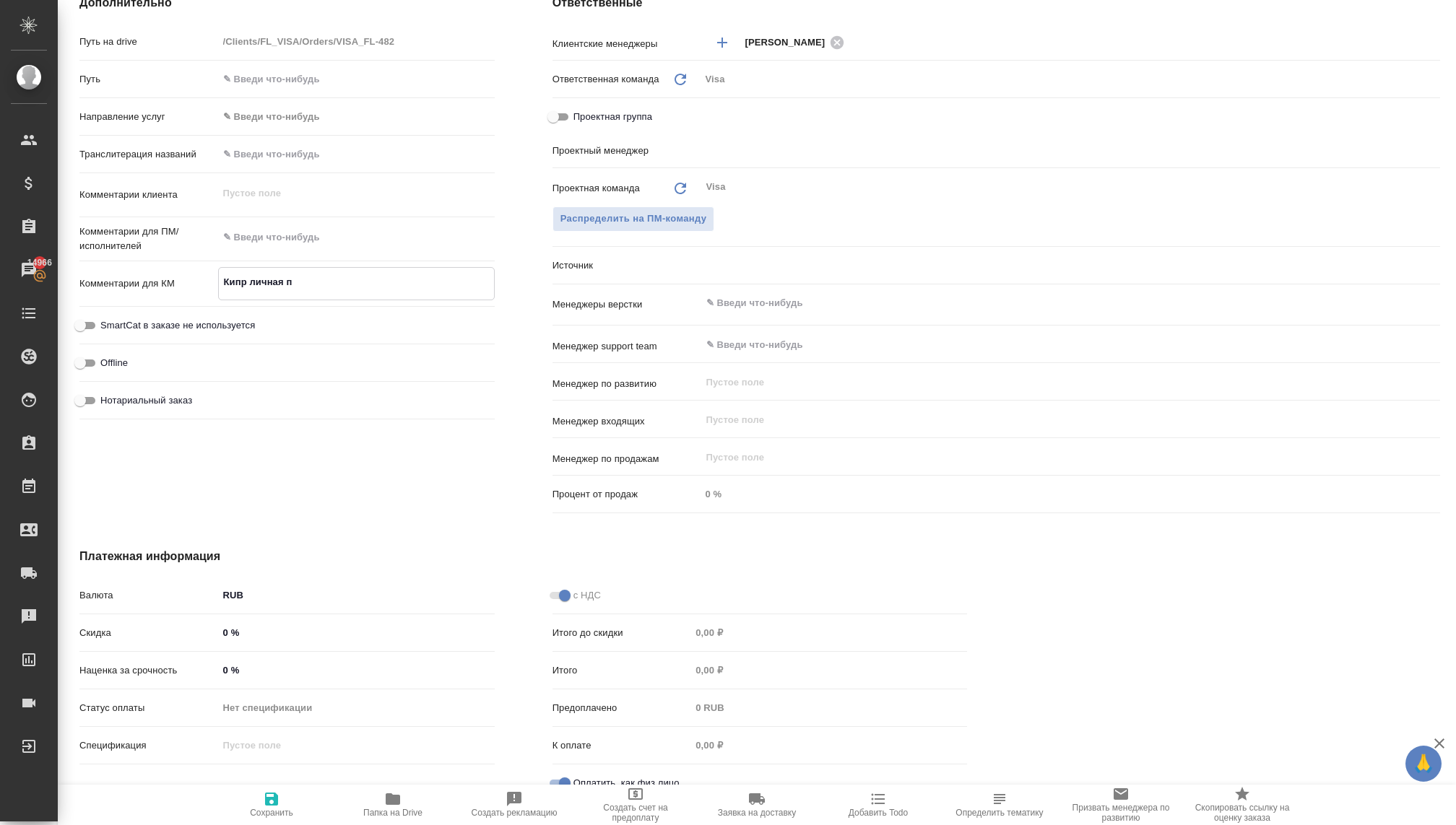
type textarea "x"
type textarea "Кипр личная под"
type textarea "x"
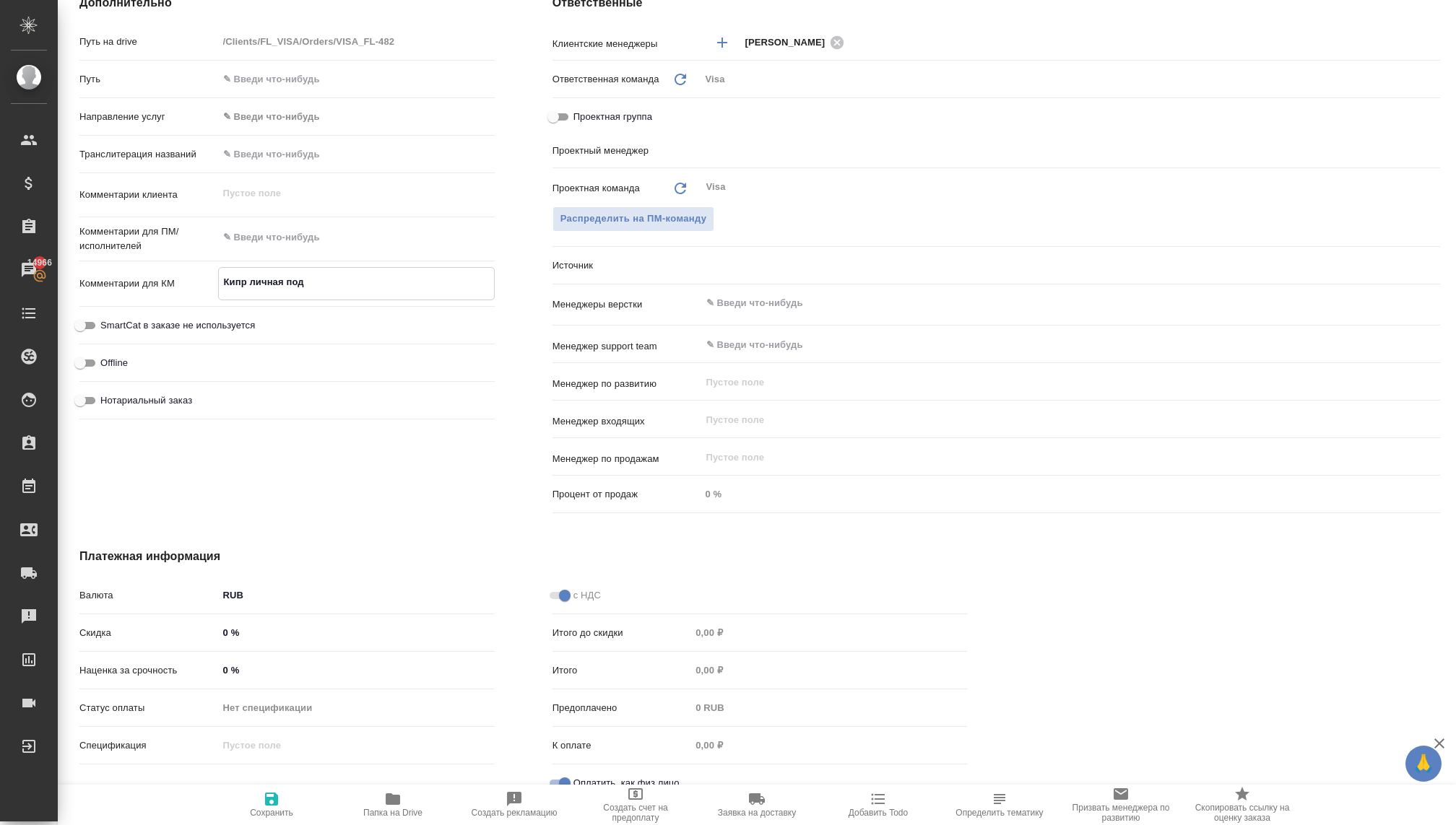
type textarea "x"
type textarea "Кипр личная пода"
type textarea "x"
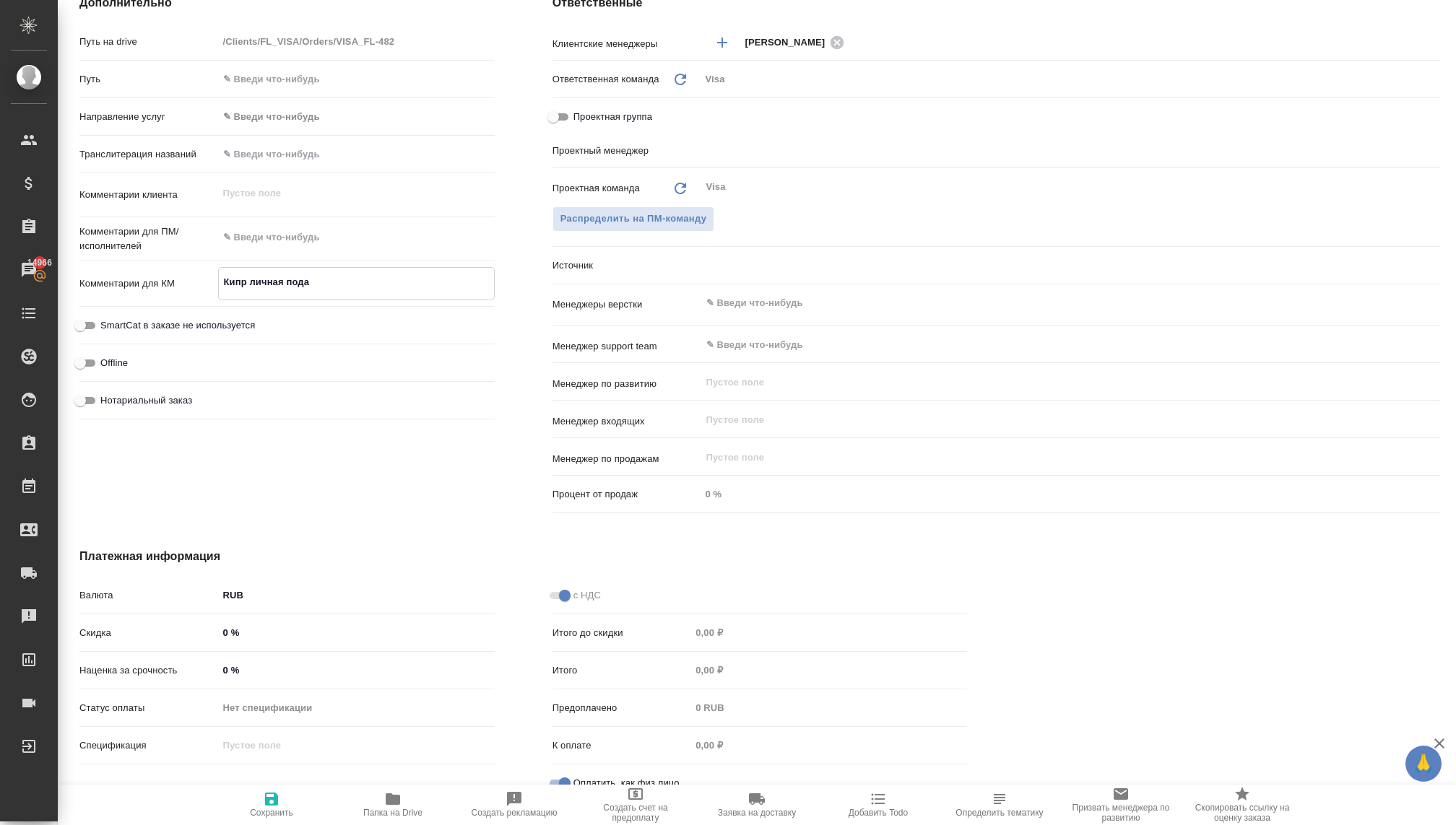
type textarea "x"
type textarea "Кипр личная подач"
type textarea "x"
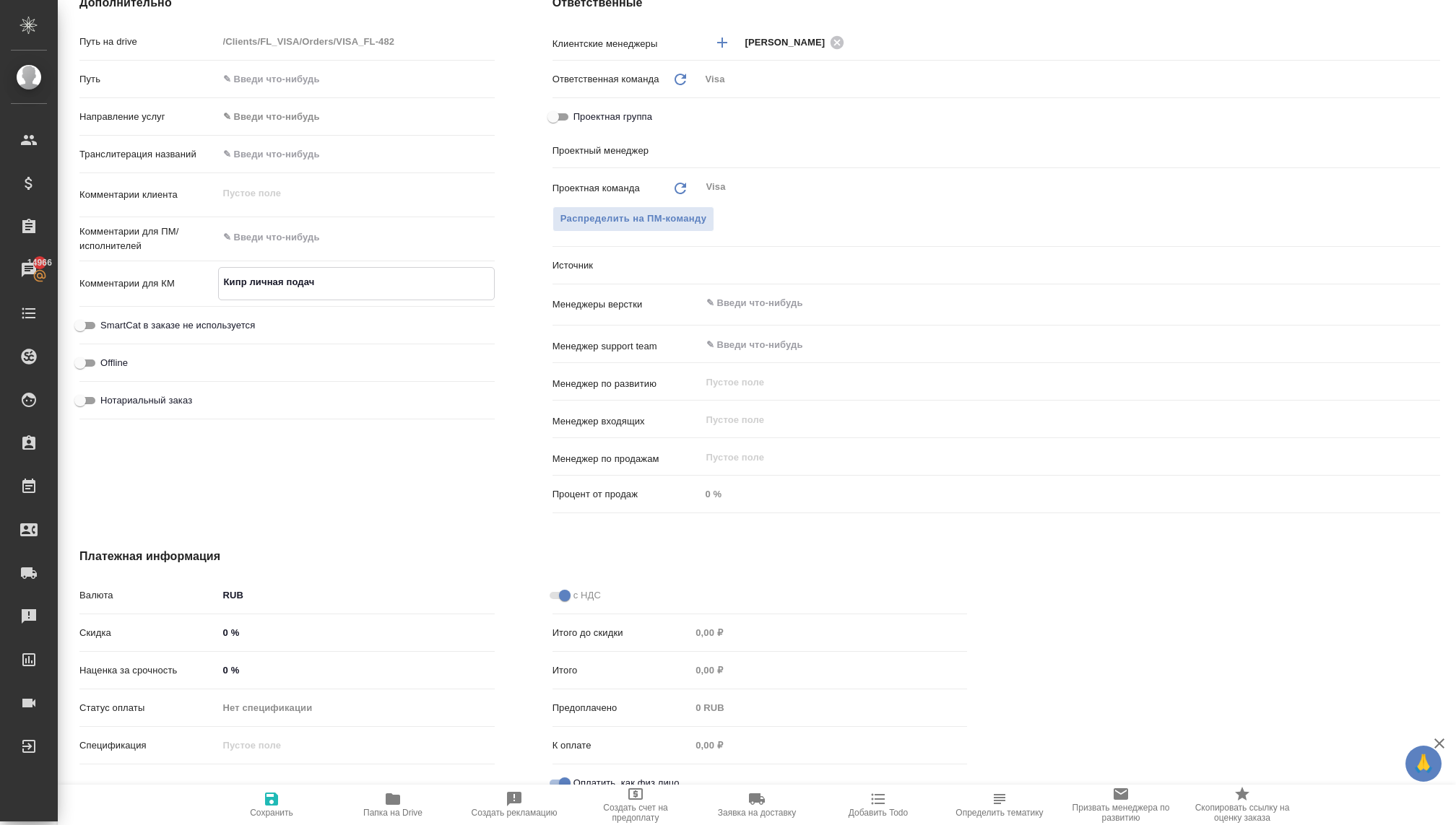
type textarea "Кипр личная подача"
type textarea "x"
type textarea "Кипр личная подача"
type textarea "x"
click at [272, 806] on icon "button" at bounding box center [272, 800] width 18 height 18
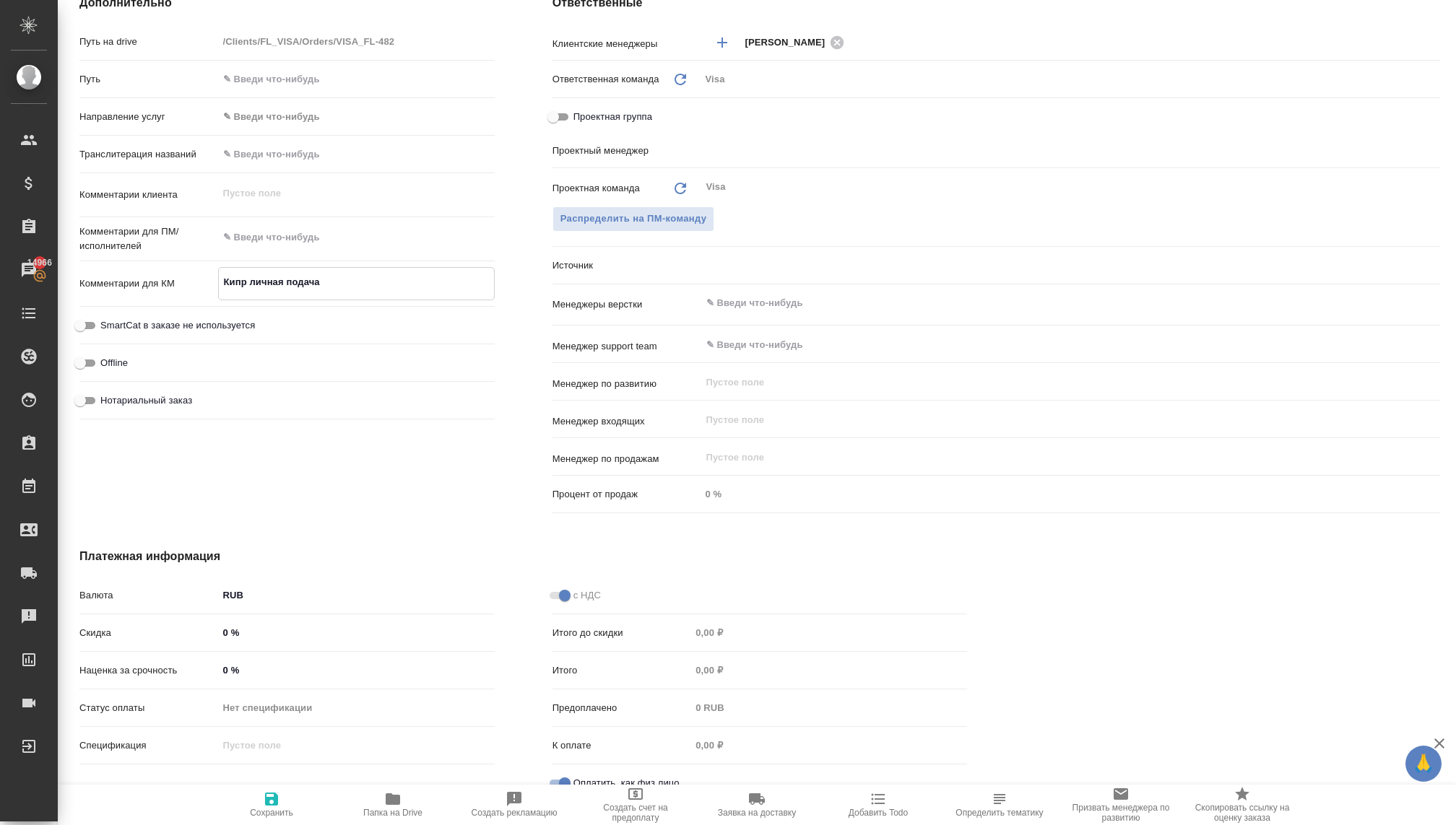
type textarea "x"
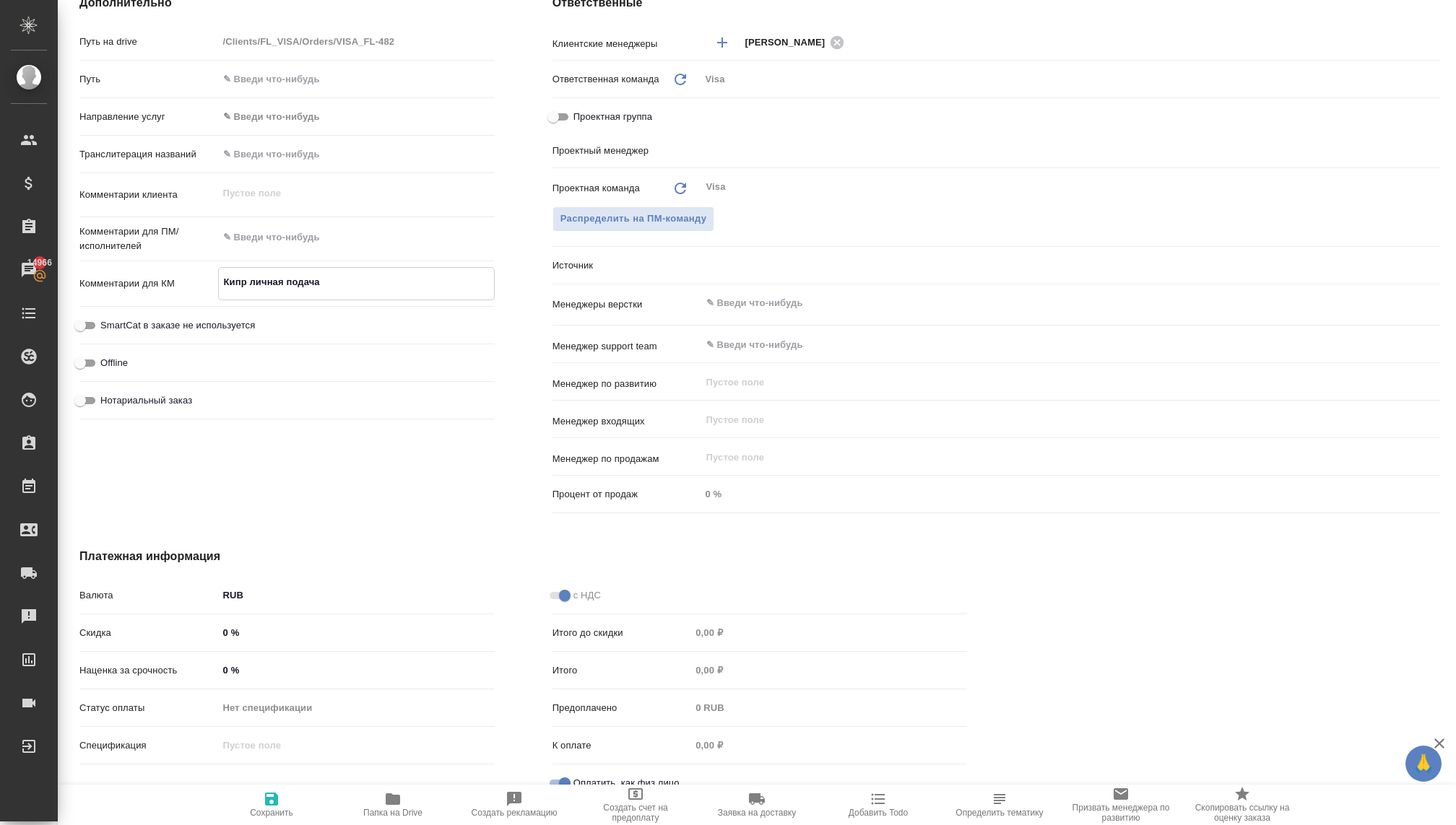
type textarea "x"
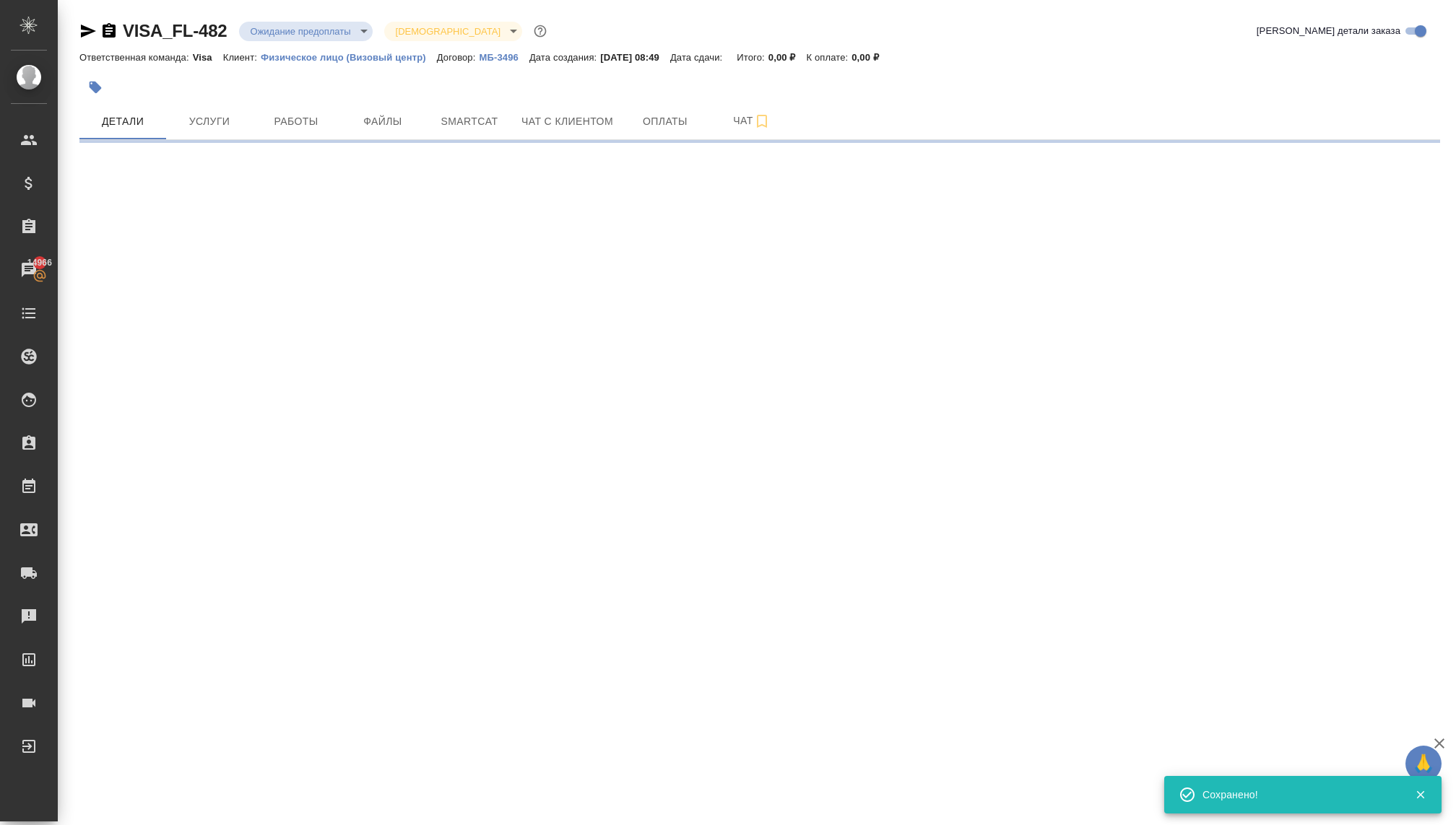
scroll to position [0, 0]
select select "RU"
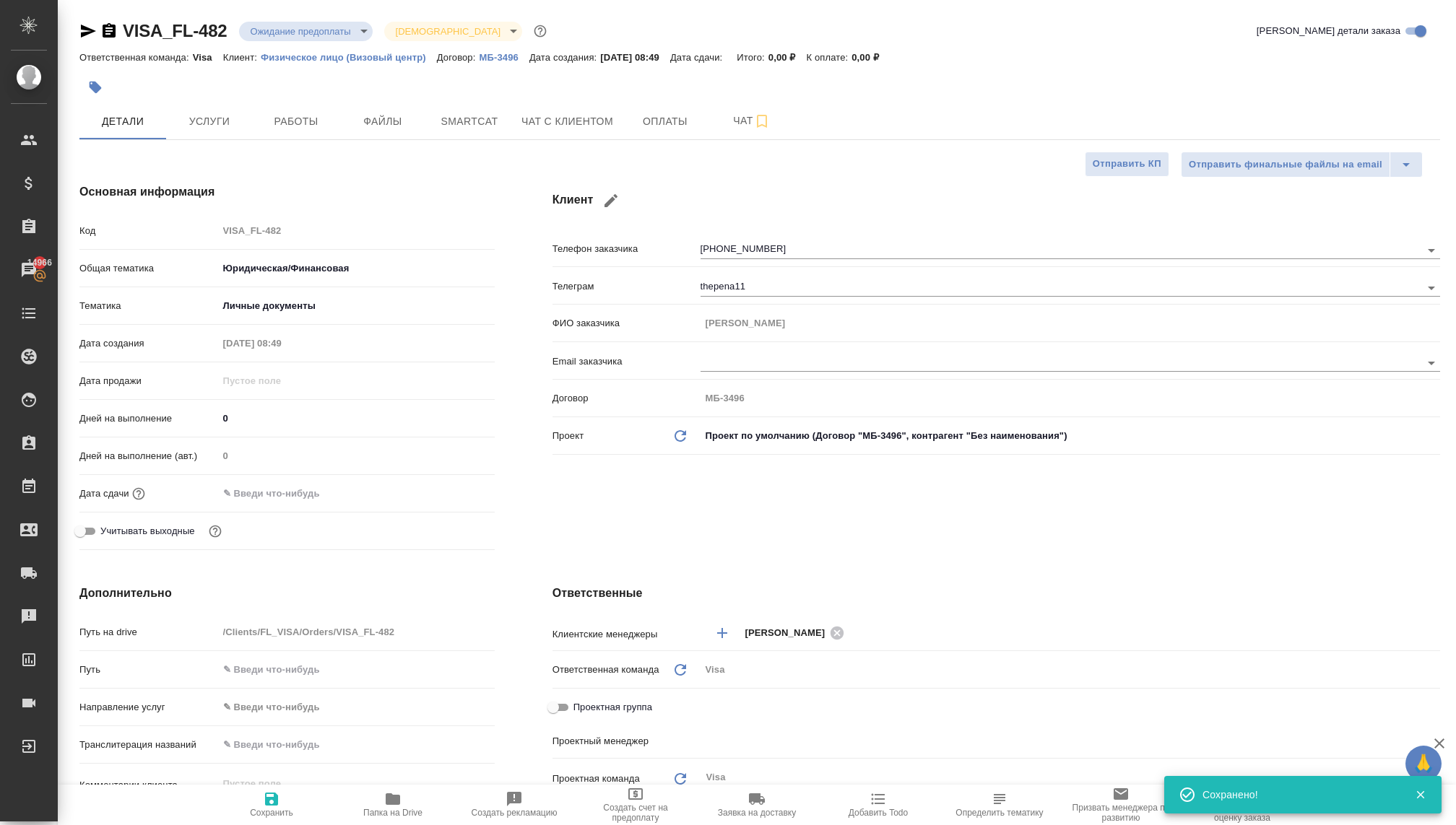
type textarea "x"
type input "Волкова Кристина"
click at [216, 119] on span "Услуги" at bounding box center [209, 121] width 69 height 18
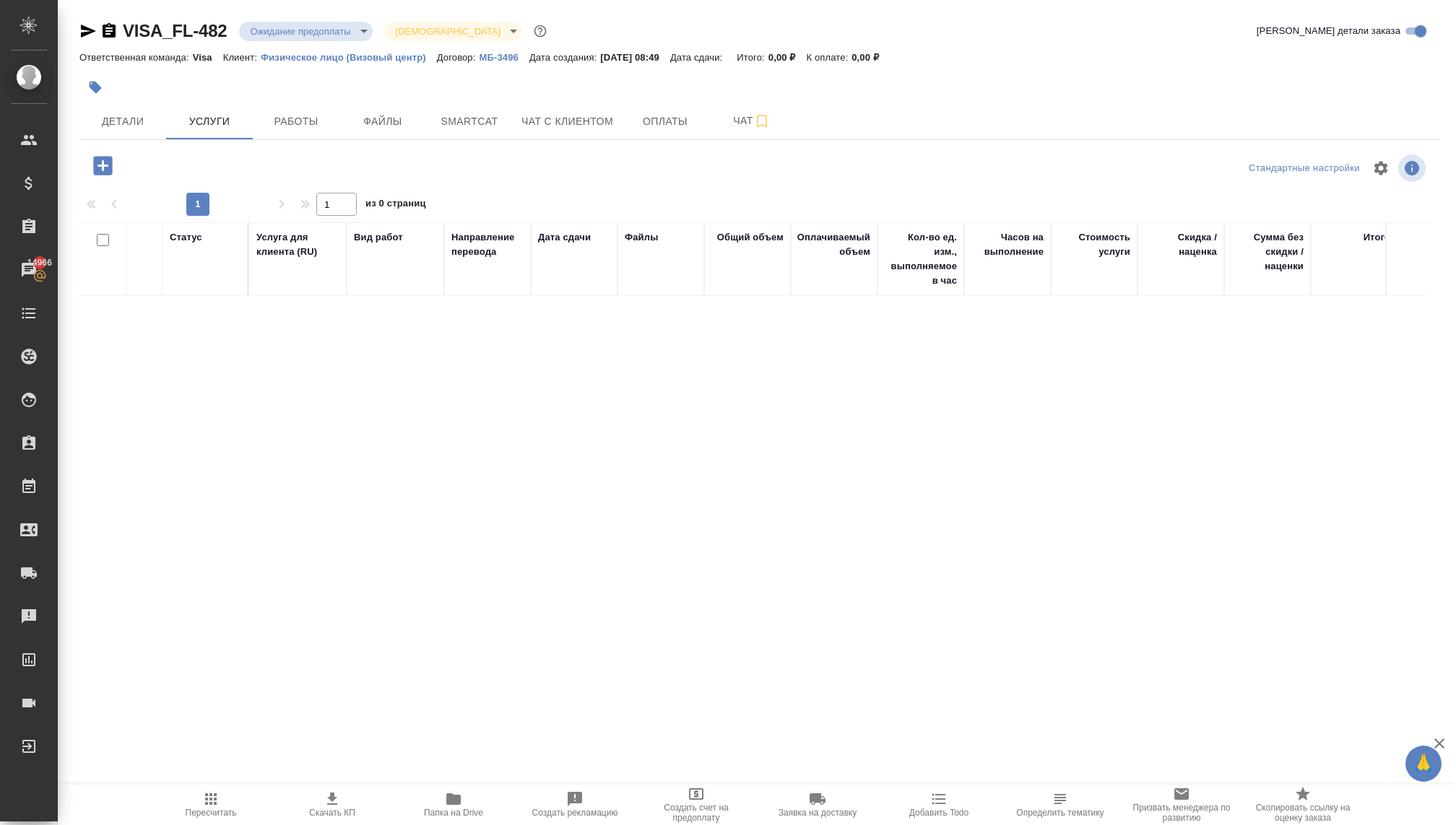
click at [100, 164] on icon "button" at bounding box center [102, 165] width 18 height 18
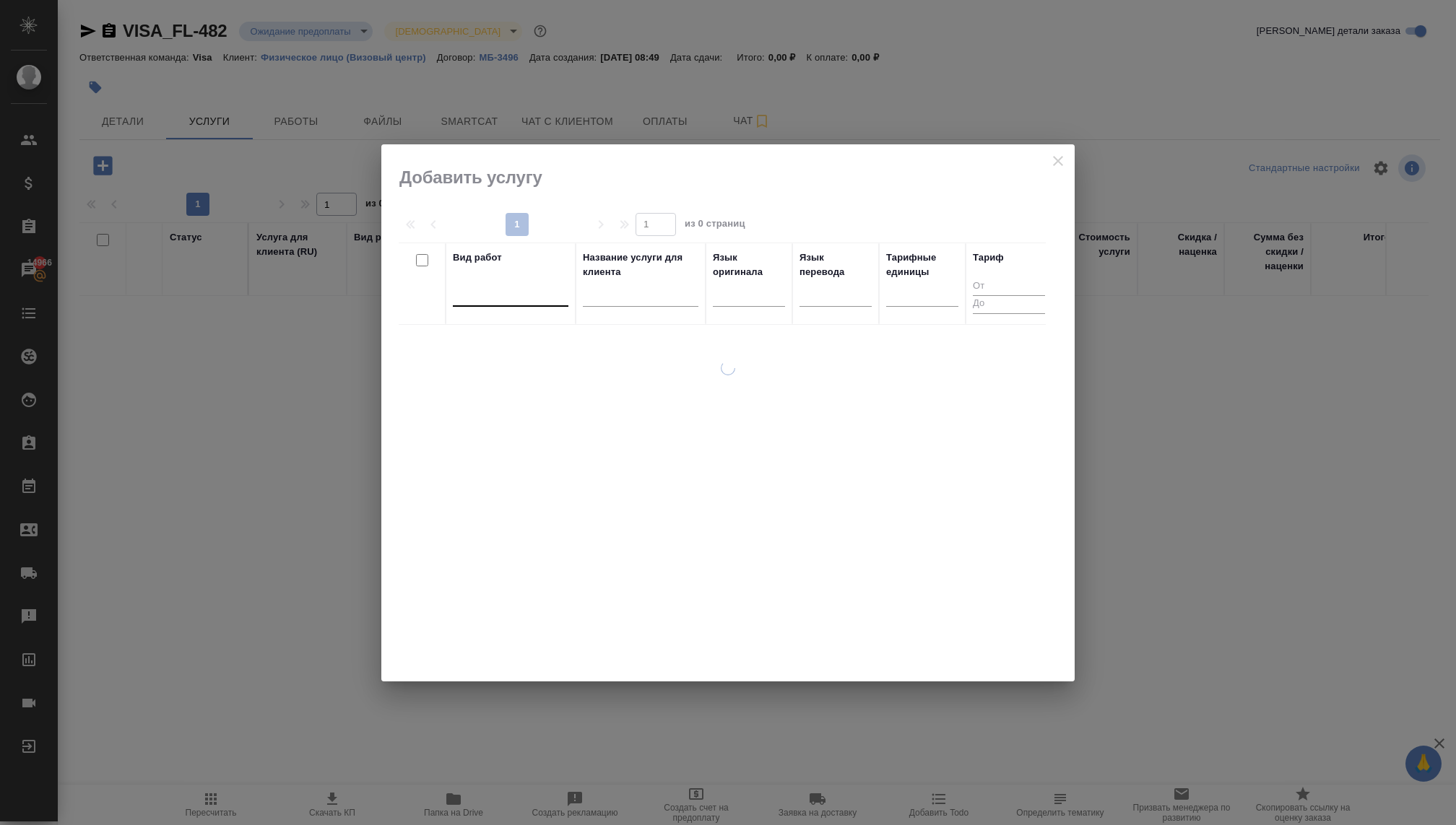
click at [539, 302] on div at bounding box center [510, 293] width 115 height 27
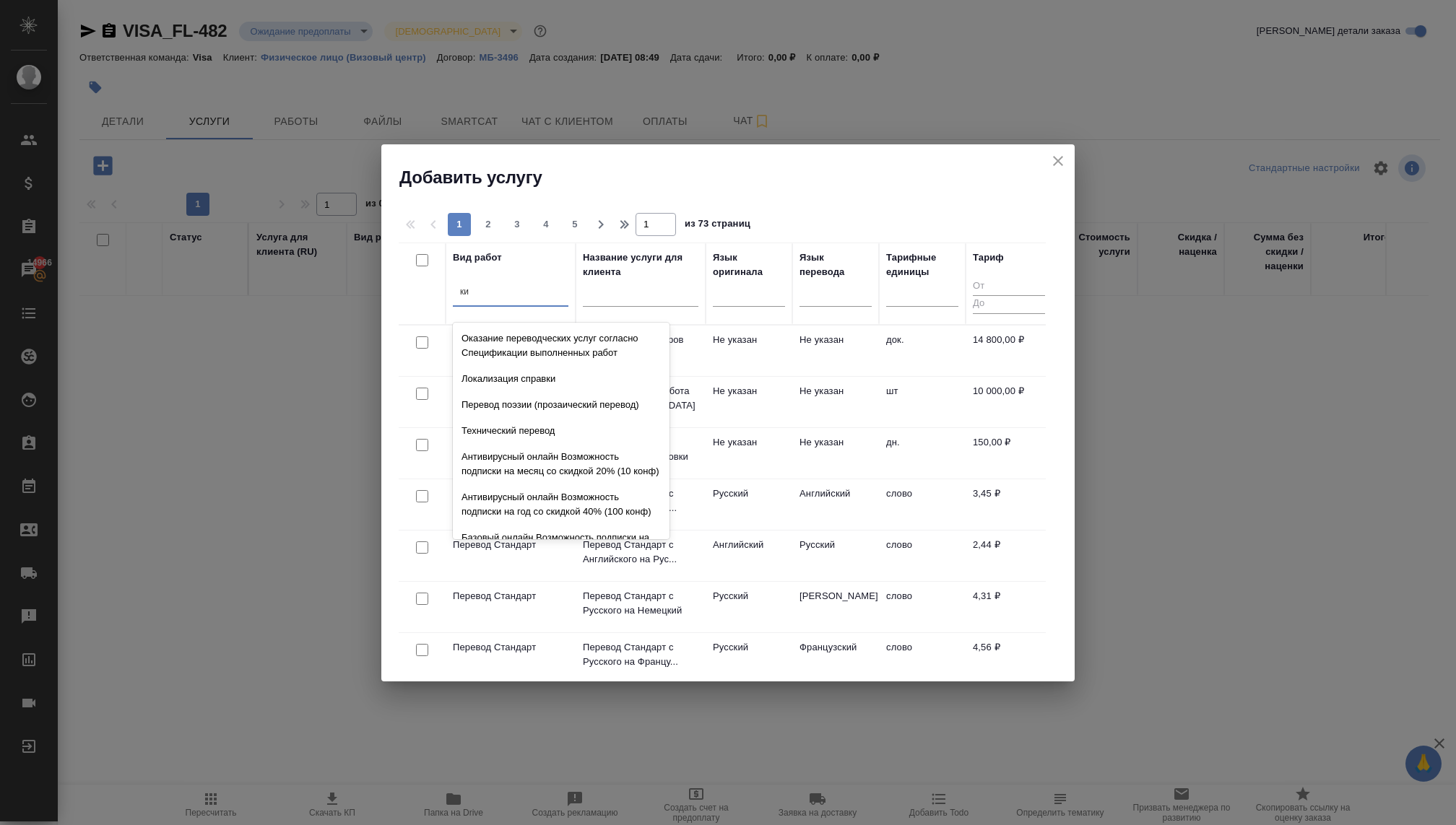
type input "к"
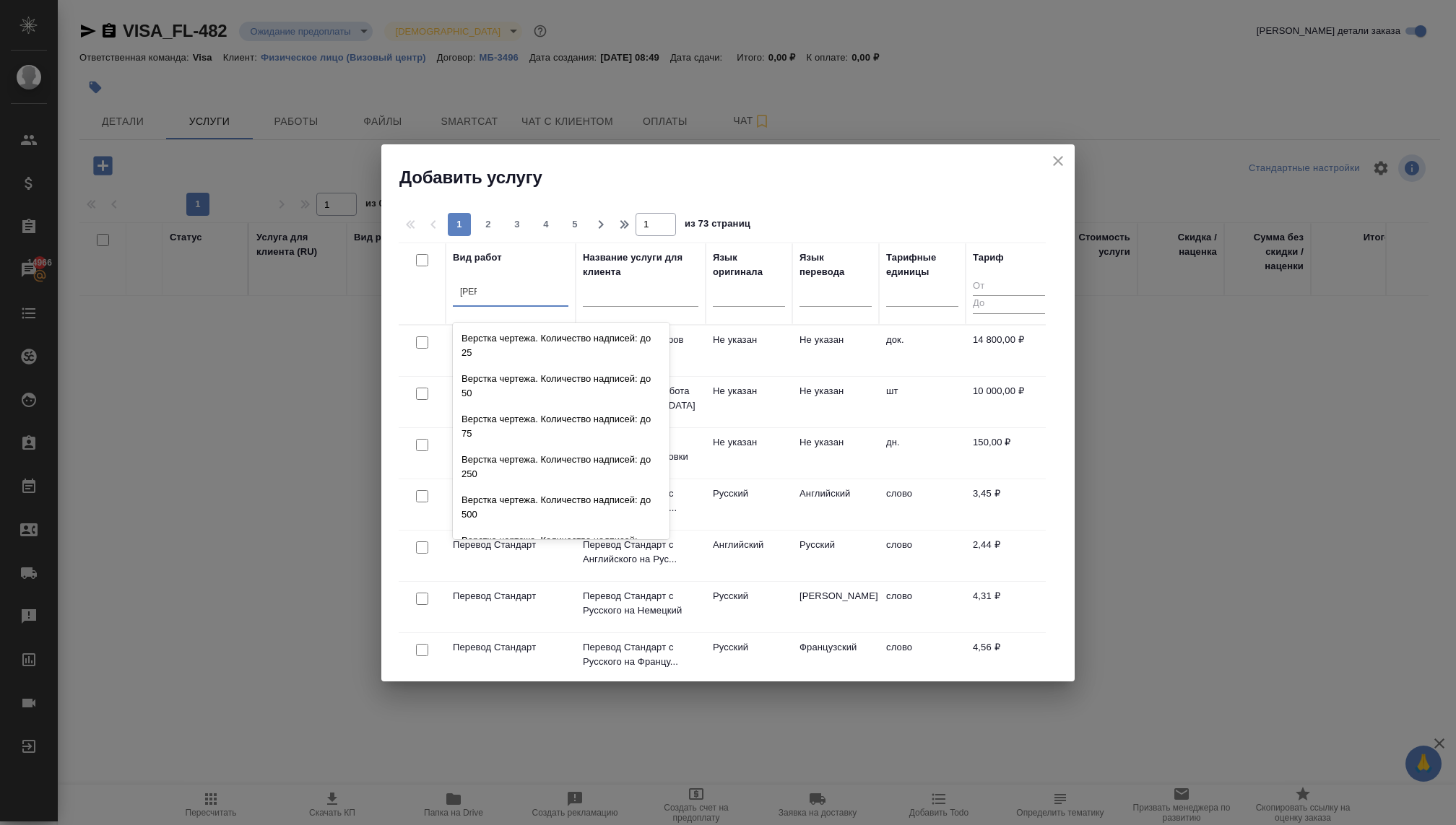
type input "Л"
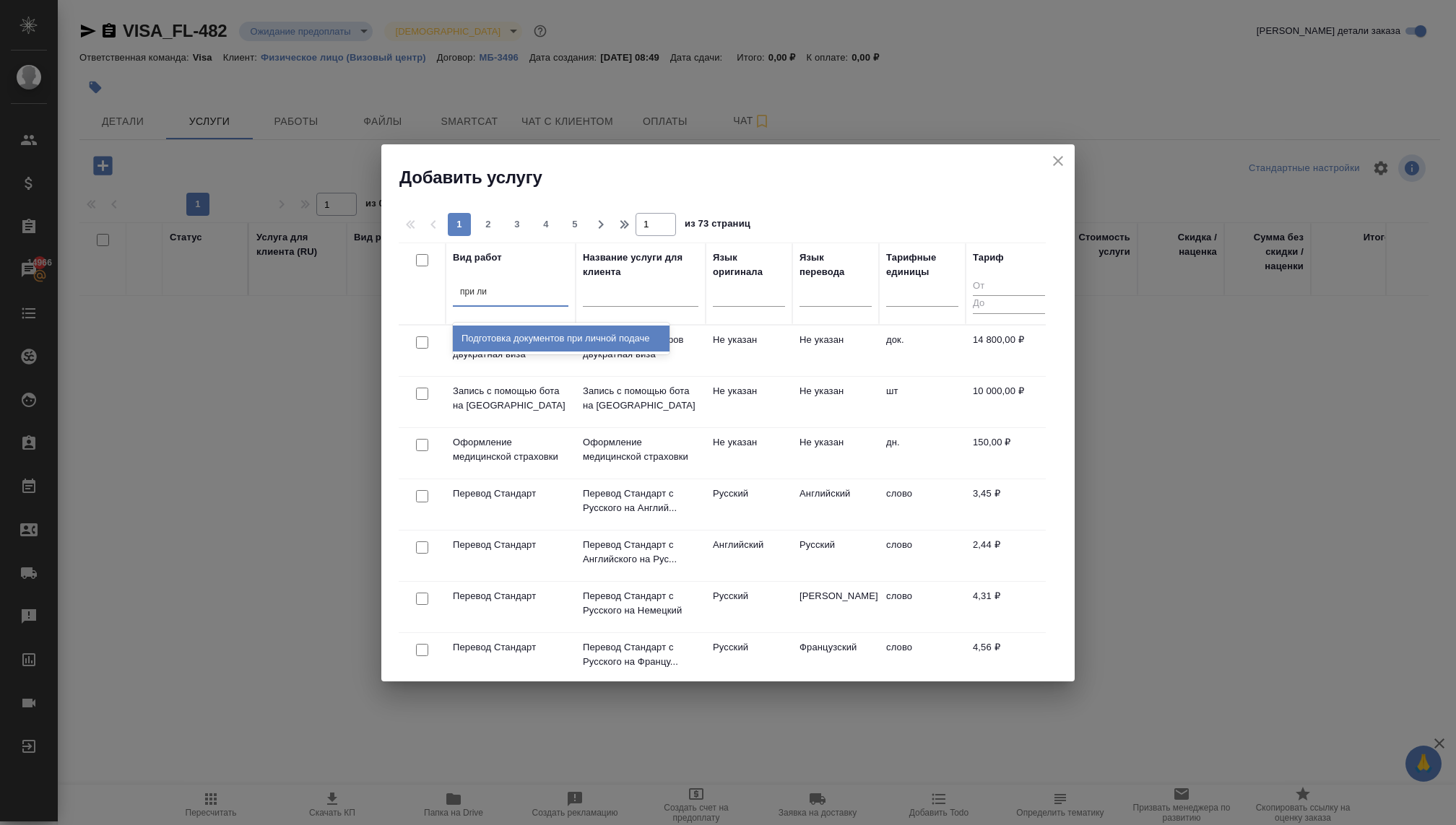
type input "при лич"
click at [590, 340] on div "Подготовка документов при личной подаче" at bounding box center [561, 339] width 217 height 26
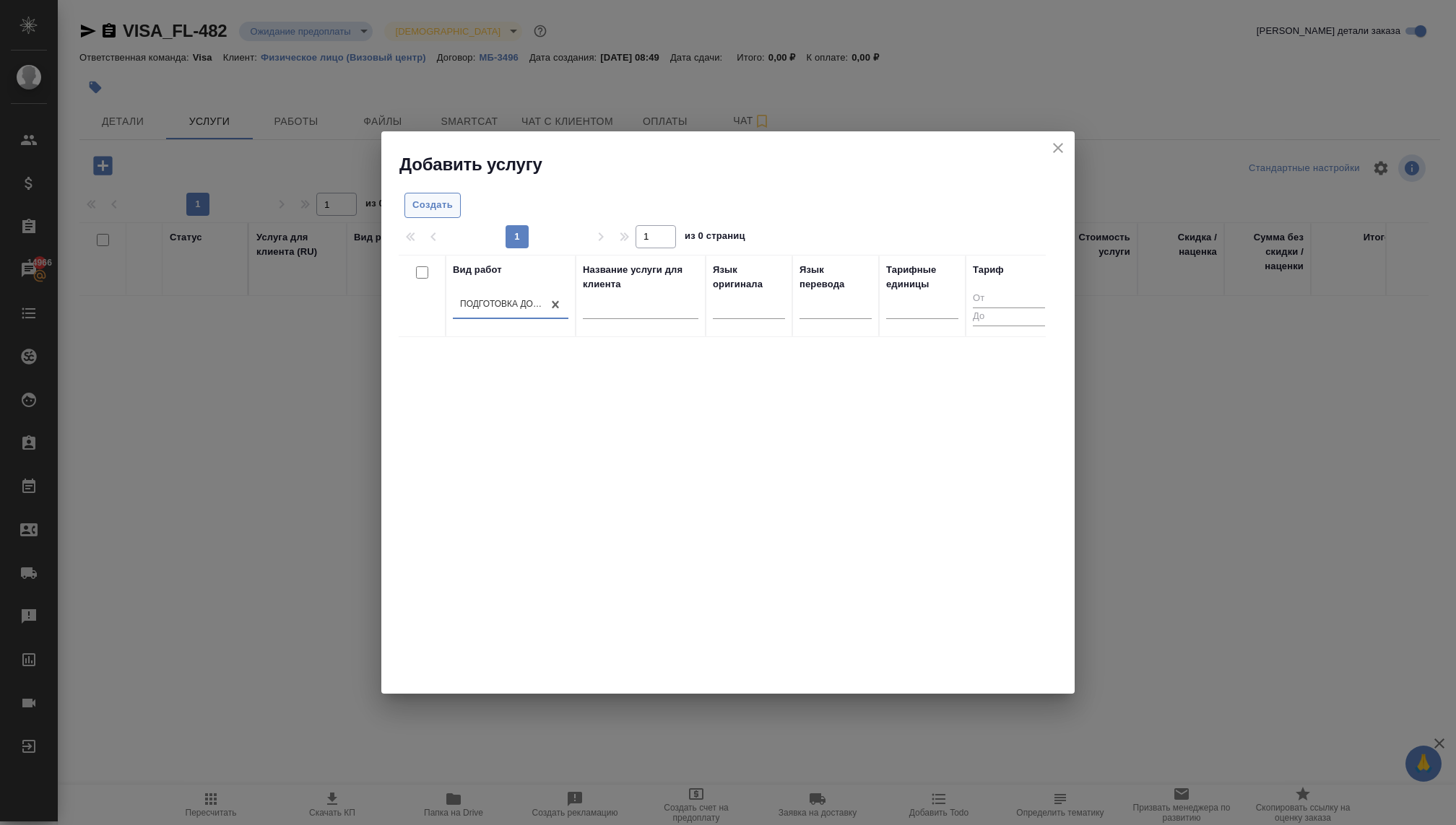
click at [417, 203] on span "Создать" at bounding box center [432, 205] width 40 height 17
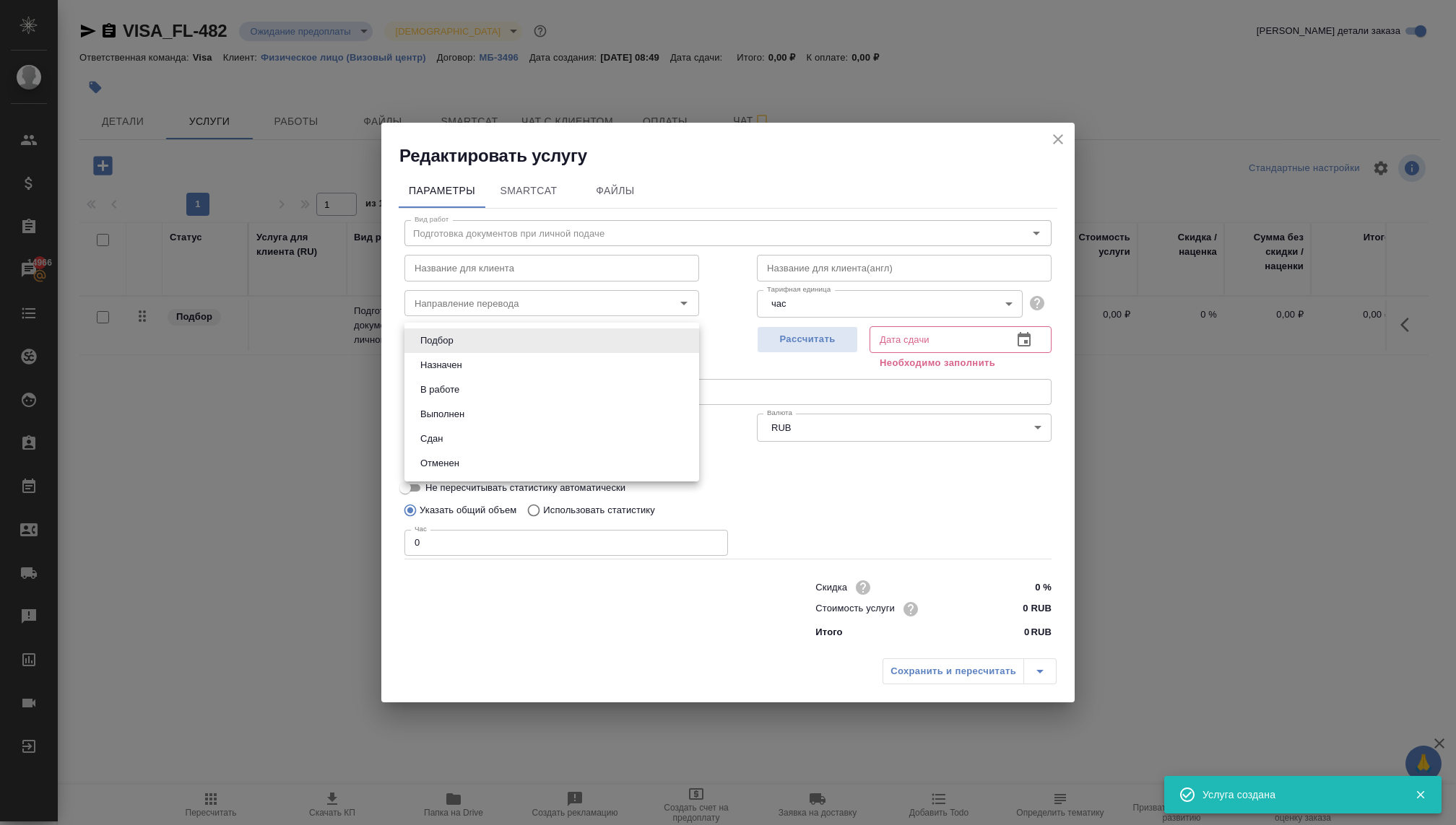
click at [630, 327] on body "🙏 .cls-1 fill:#fff; AWATERA Kovaleva Ekaterina Клиенты Спецификации Заказы 1496…" at bounding box center [728, 412] width 1456 height 825
click at [554, 392] on li "В работе" at bounding box center [551, 390] width 294 height 25
type input "inProgress"
click at [771, 341] on span "Рассчитать" at bounding box center [807, 339] width 85 height 17
type input "24.09.2025 10:30"
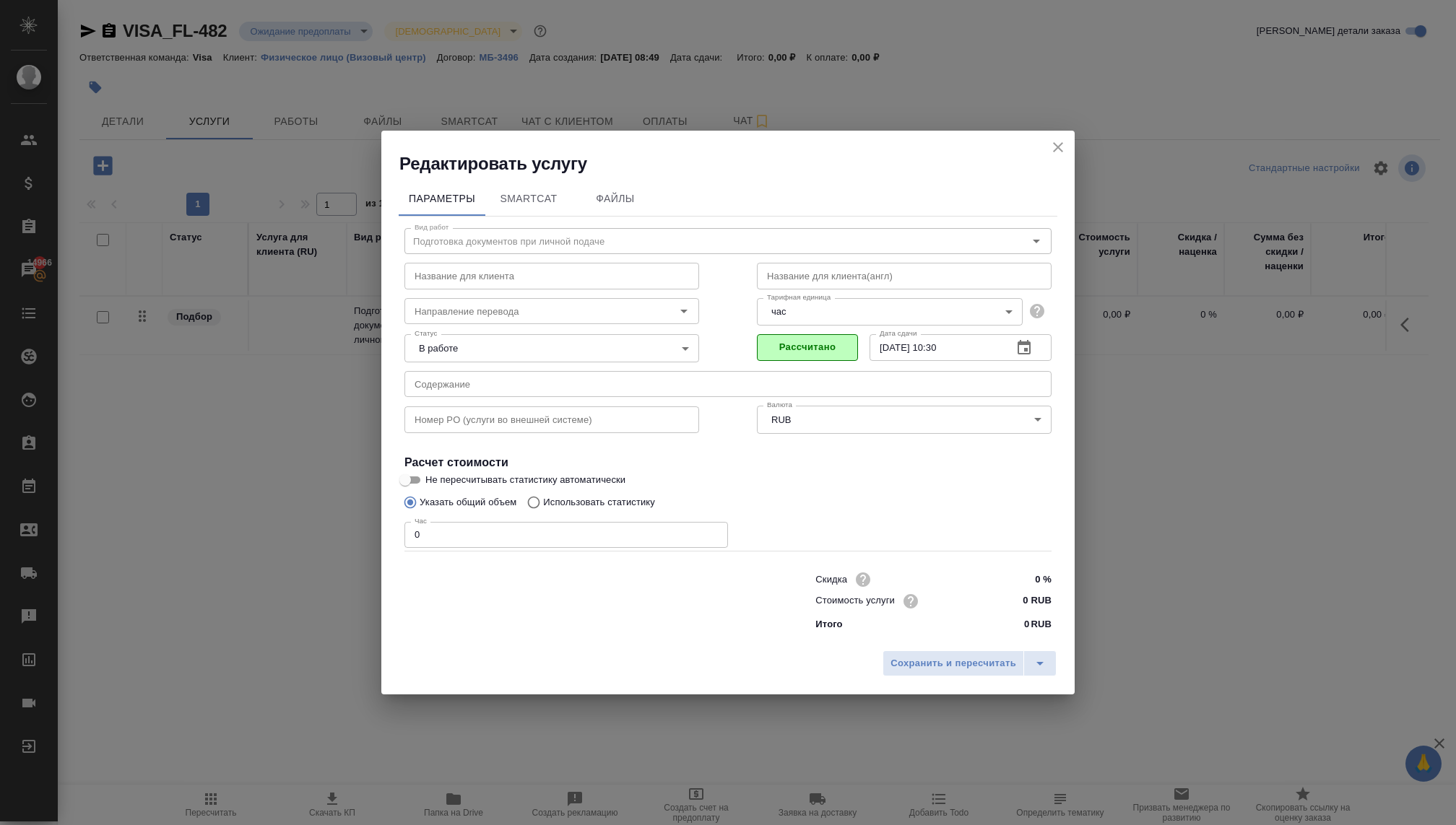
click at [436, 532] on input "0" at bounding box center [566, 535] width 323 height 26
type input "1"
click at [997, 611] on input "0 RUB" at bounding box center [1025, 601] width 54 height 21
type input "8250 RUB"
click at [994, 663] on span "Сохранить и пересчитать" at bounding box center [953, 663] width 126 height 17
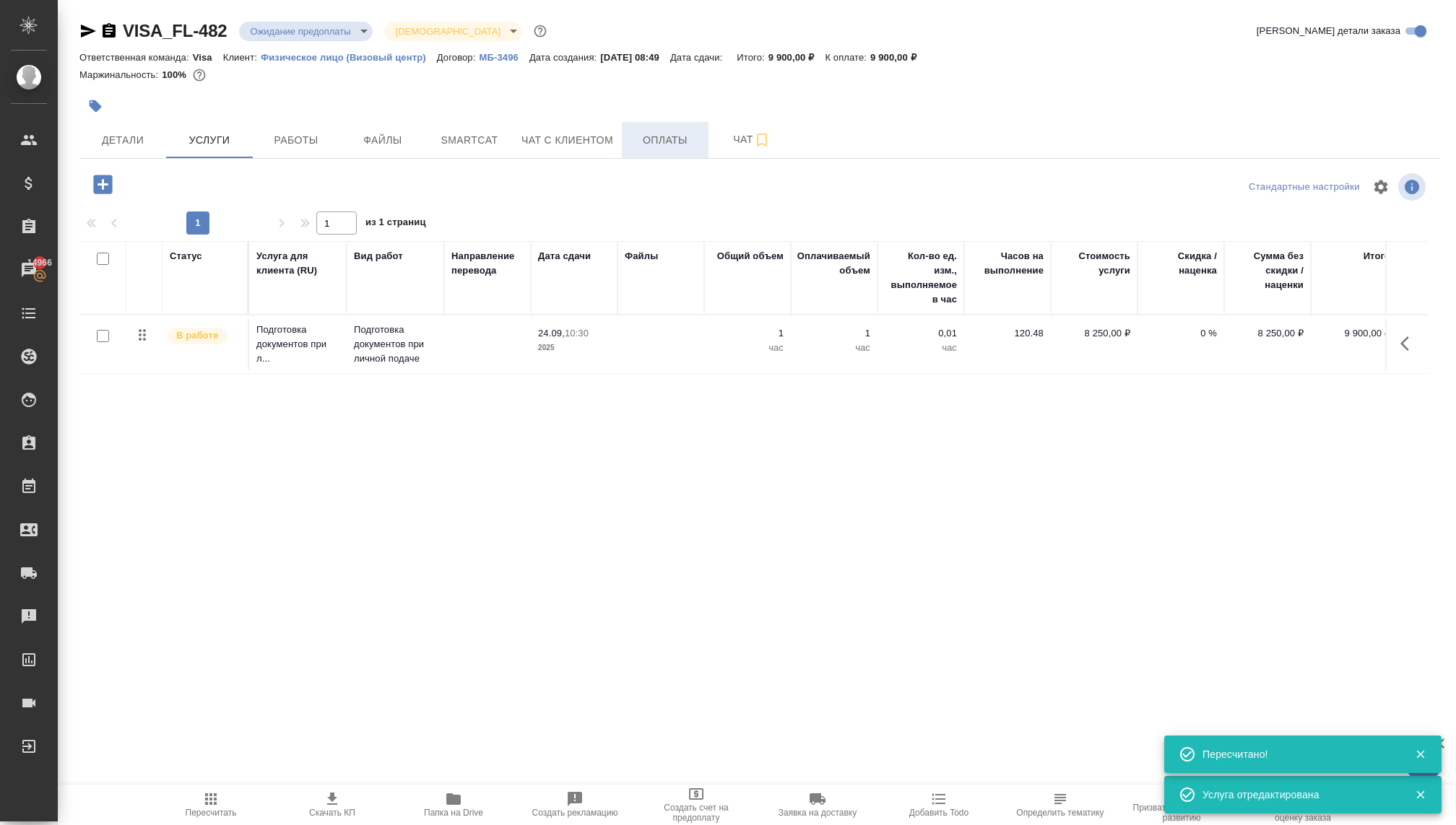
click at [641, 148] on span "Оплаты" at bounding box center [664, 141] width 69 height 18
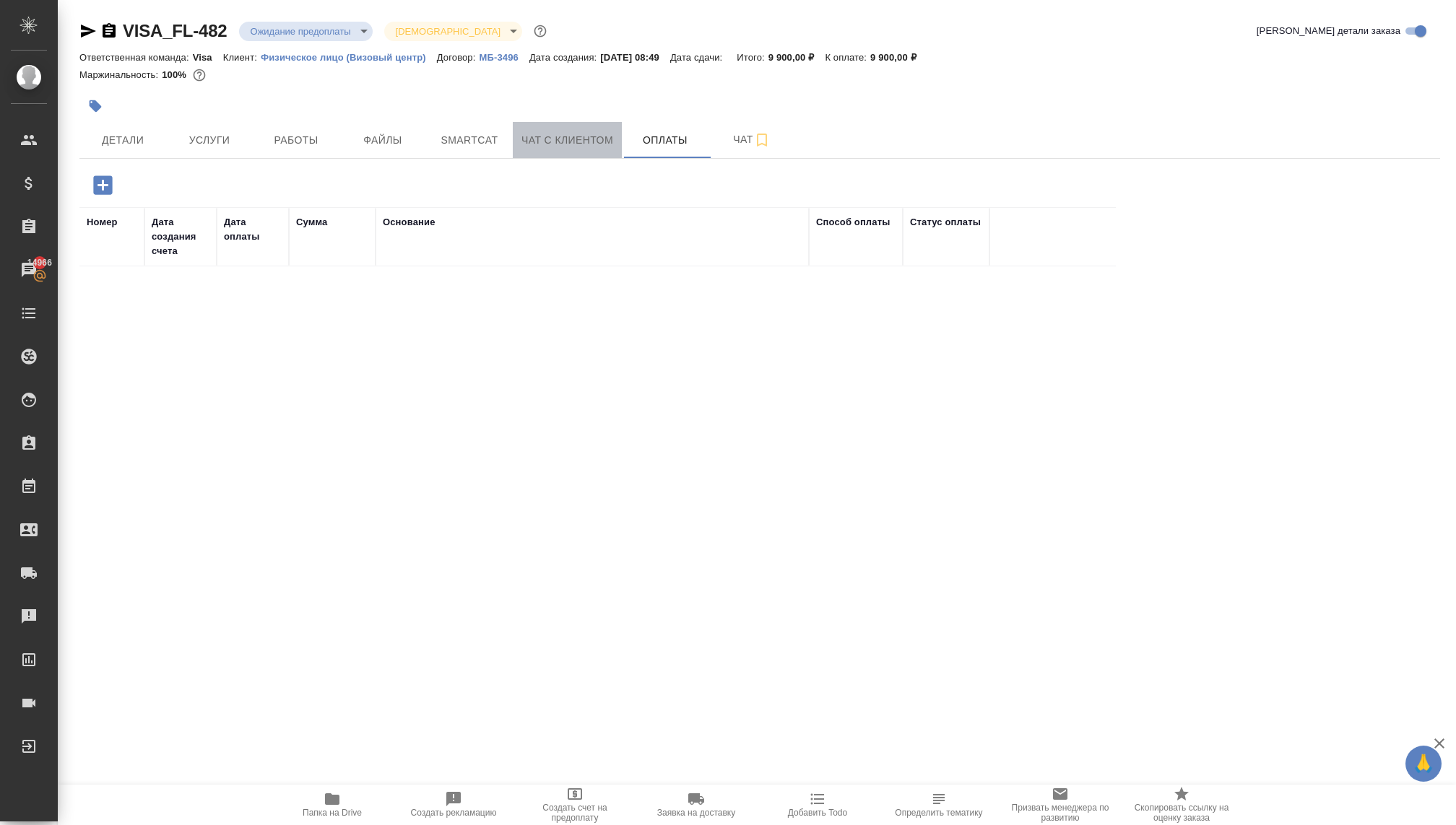
click at [547, 144] on span "Чат с клиентом" at bounding box center [567, 141] width 91 height 18
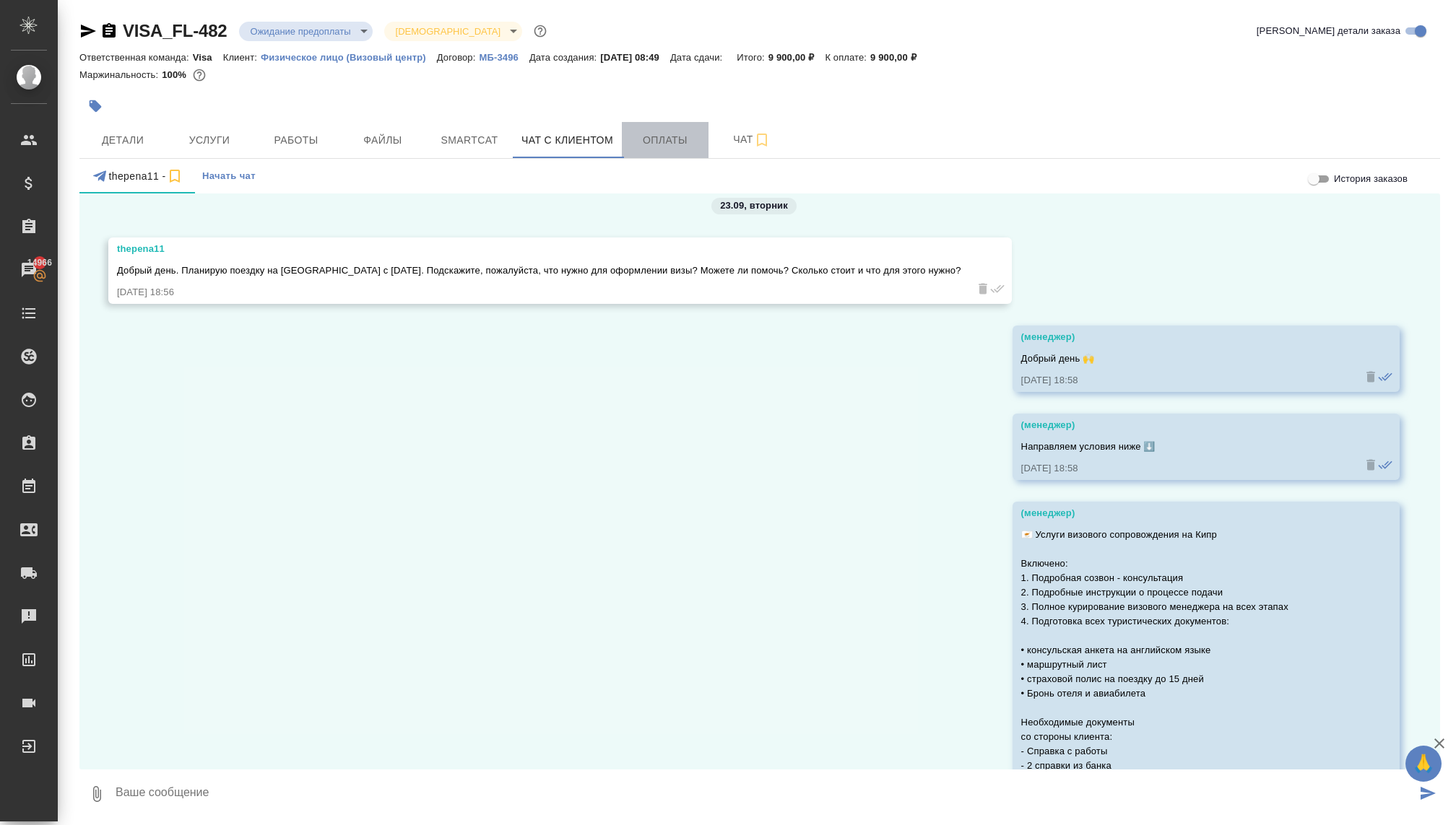
click at [656, 142] on span "Оплаты" at bounding box center [664, 141] width 69 height 18
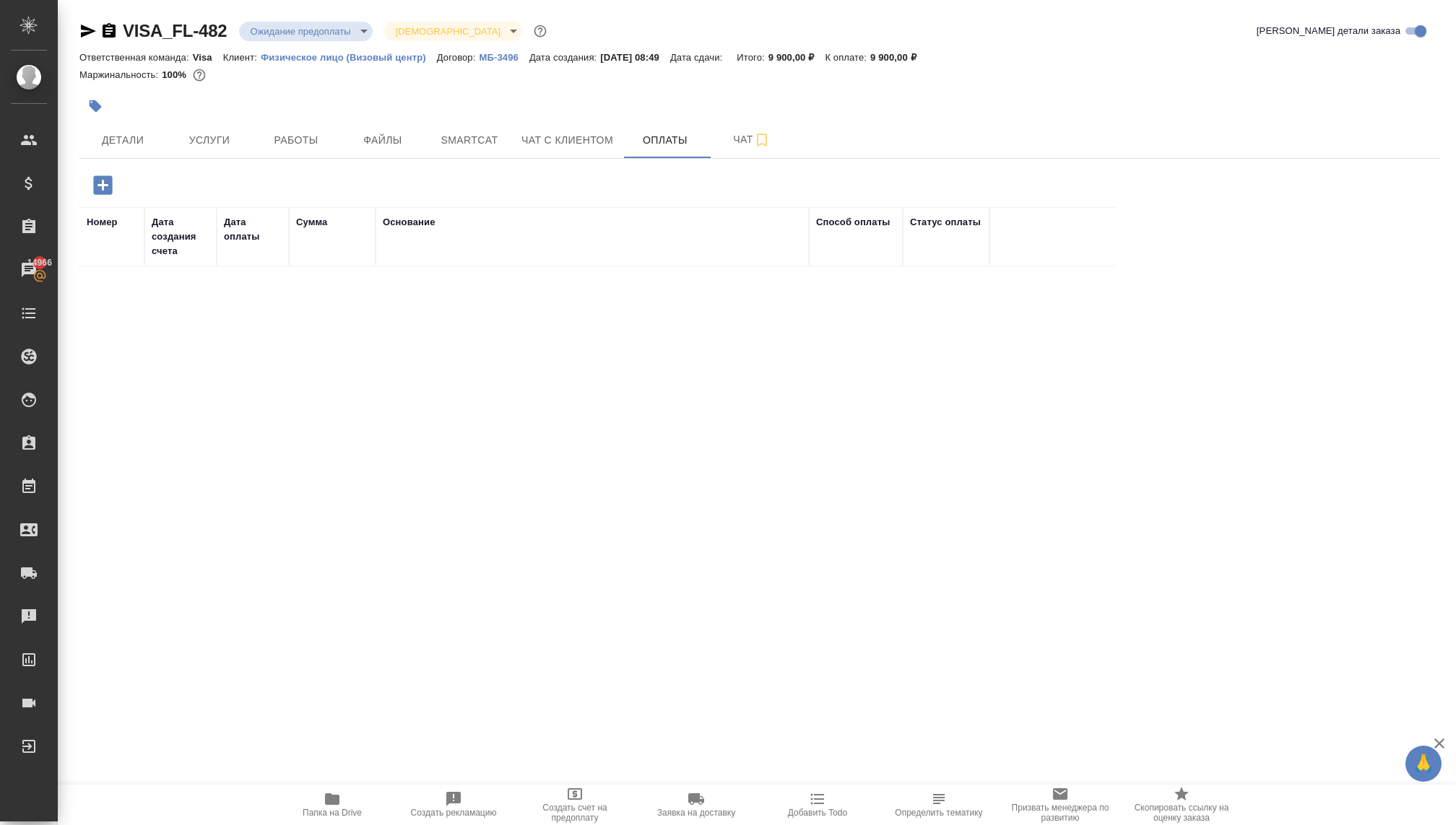
click at [102, 188] on icon "button" at bounding box center [103, 185] width 25 height 25
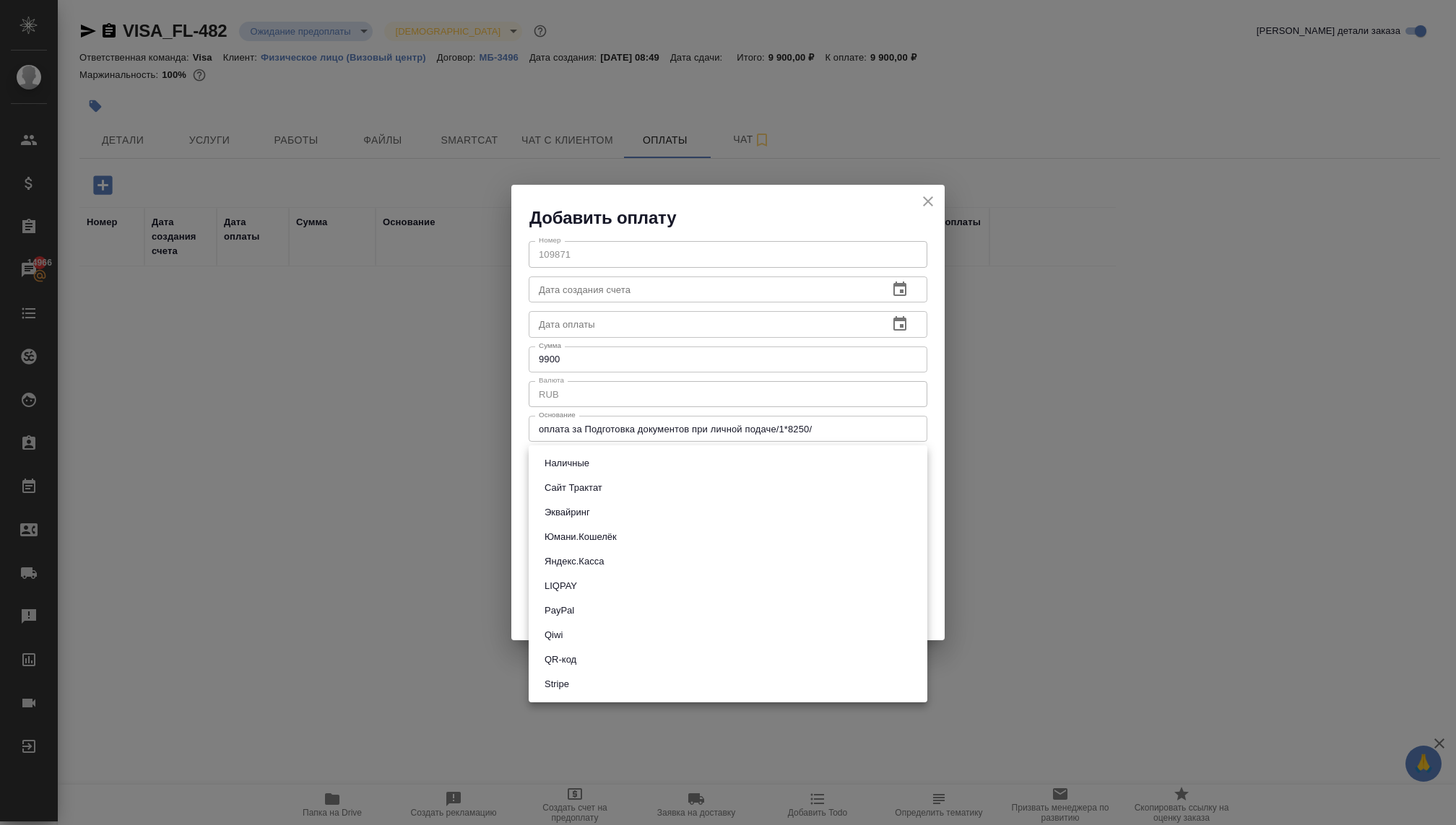
click at [601, 471] on body "🙏 .cls-1 fill:#fff; AWATERA Kovaleva Ekaterina Клиенты Спецификации Заказы 1496…" at bounding box center [728, 412] width 1456 height 825
click at [576, 487] on button "Сайт Трактат" at bounding box center [574, 488] width 67 height 16
type input "site-traktat"
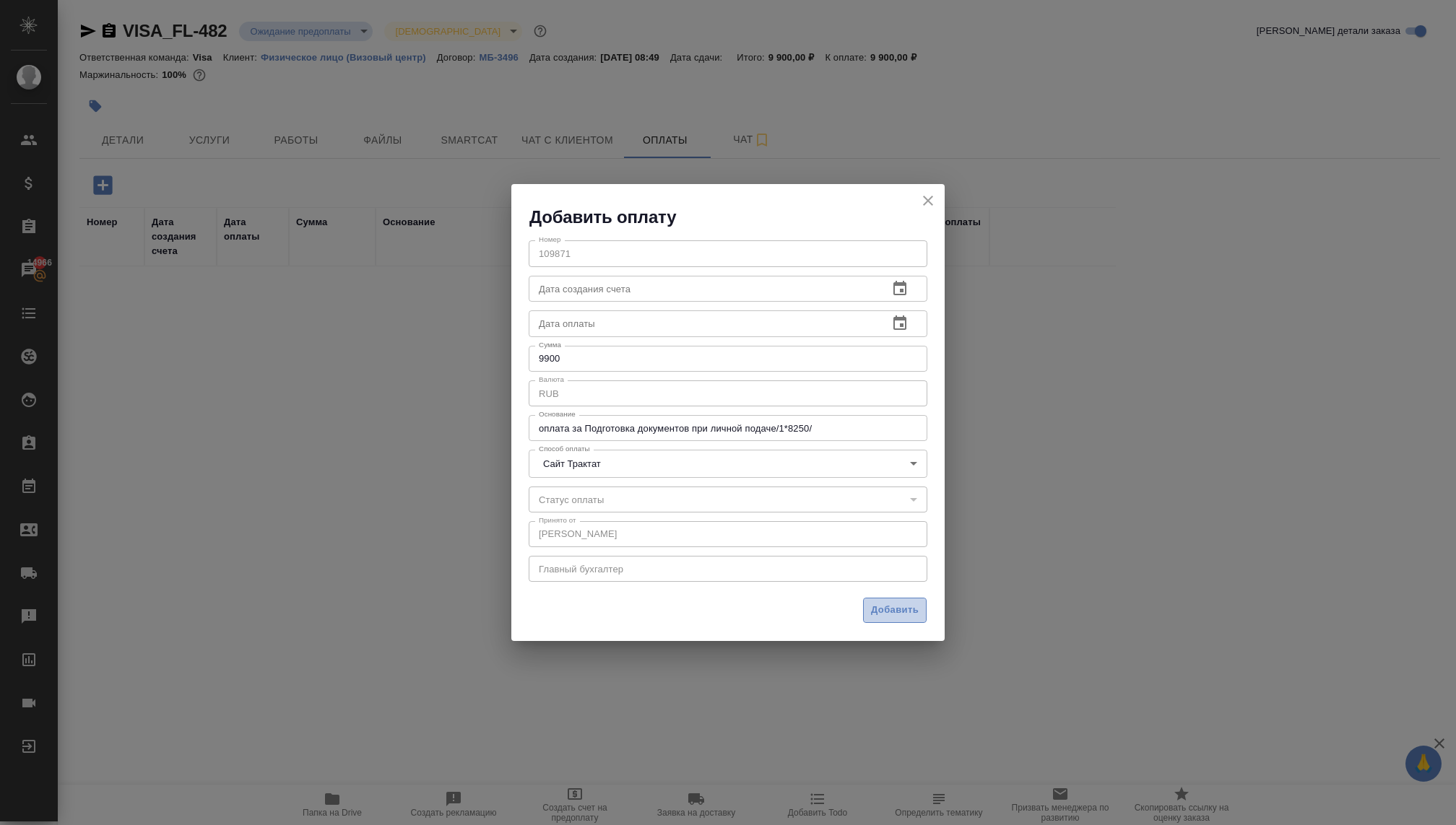
click at [877, 610] on span "Добавить" at bounding box center [895, 610] width 47 height 17
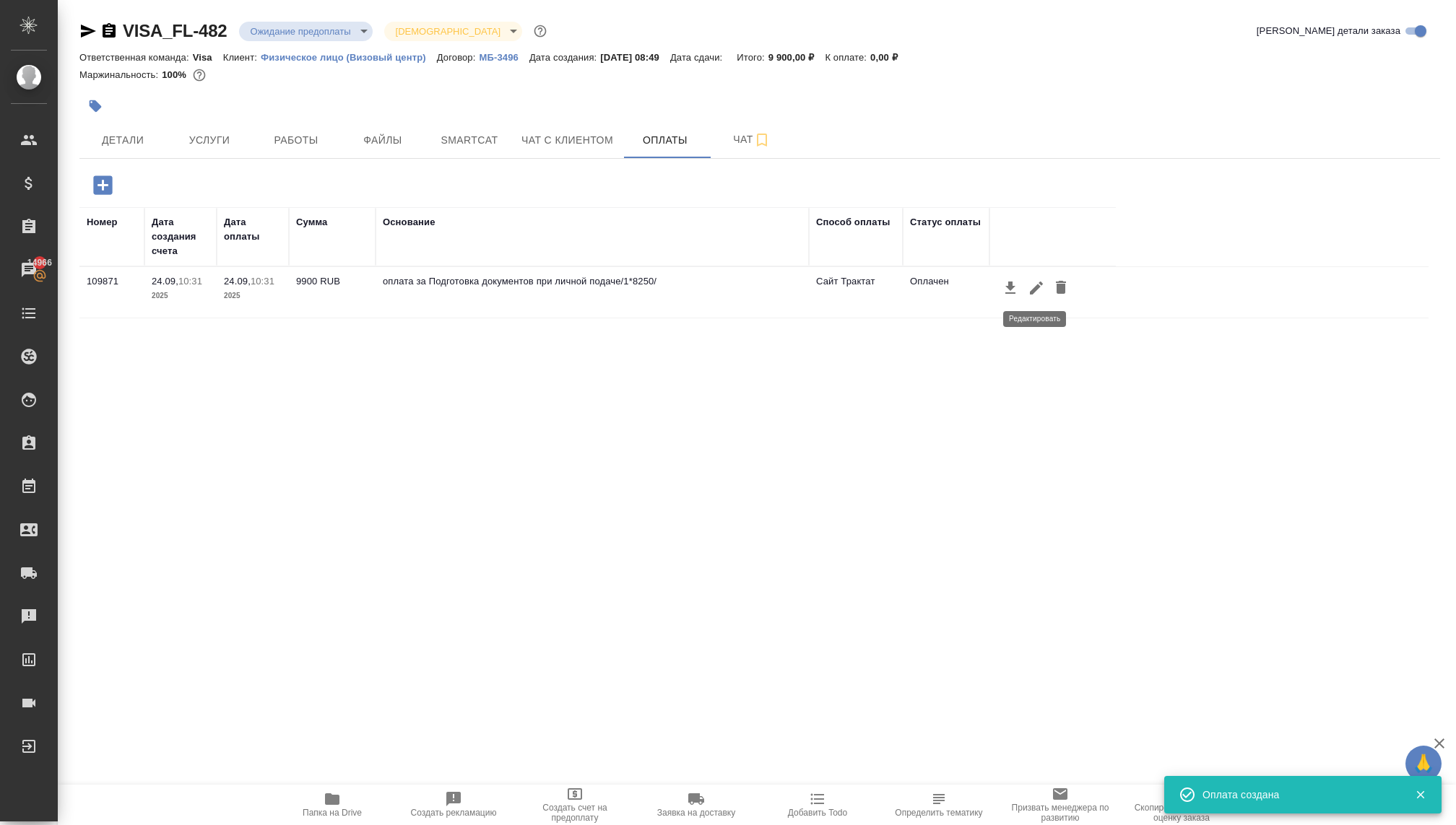
click at [1031, 287] on icon "button" at bounding box center [1036, 288] width 18 height 18
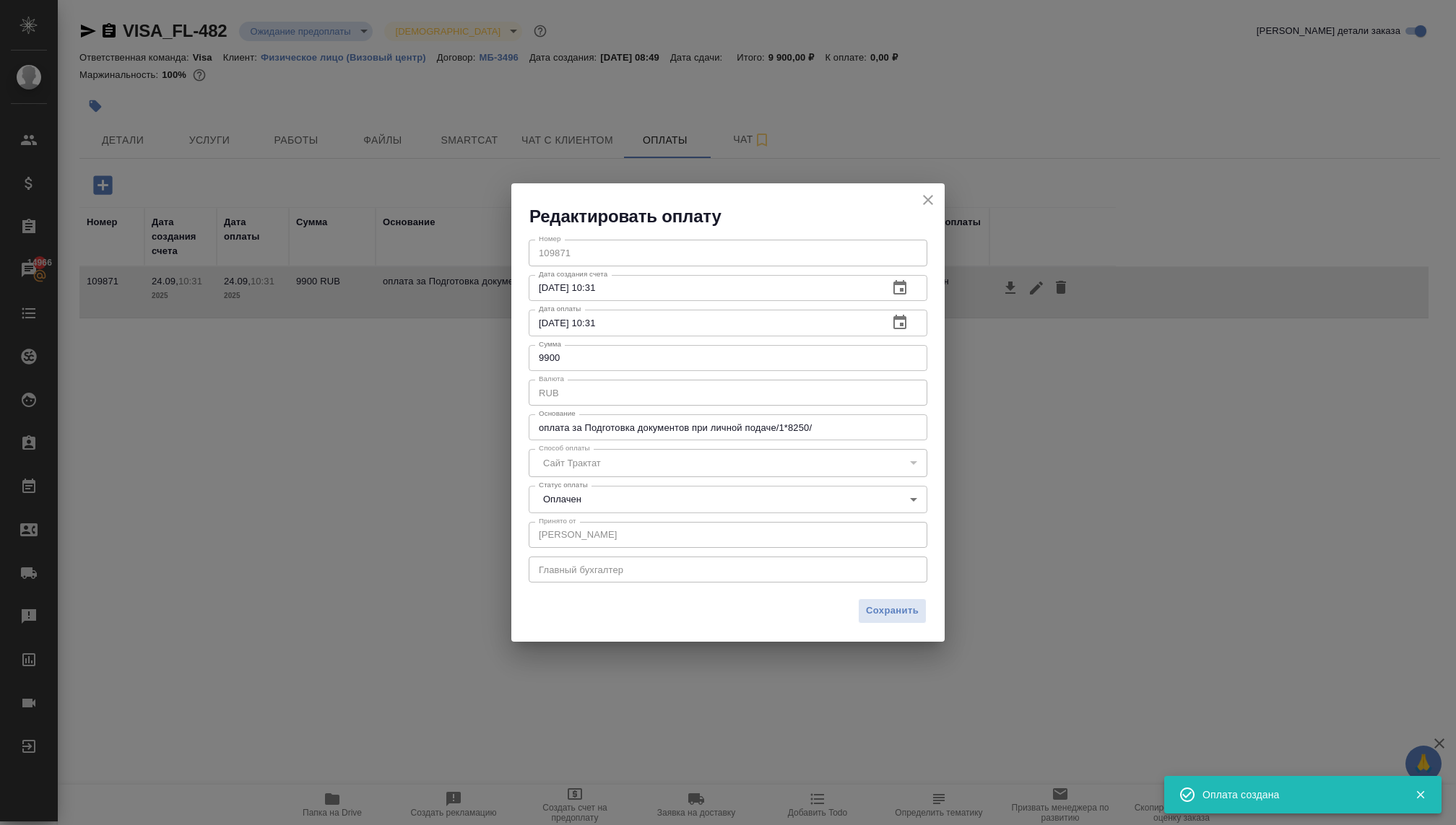
click at [694, 503] on body "🙏 .cls-1 fill:#fff; AWATERA Kovaleva Ekaterina Клиенты Спецификации Заказы 1496…" at bounding box center [728, 412] width 1456 height 825
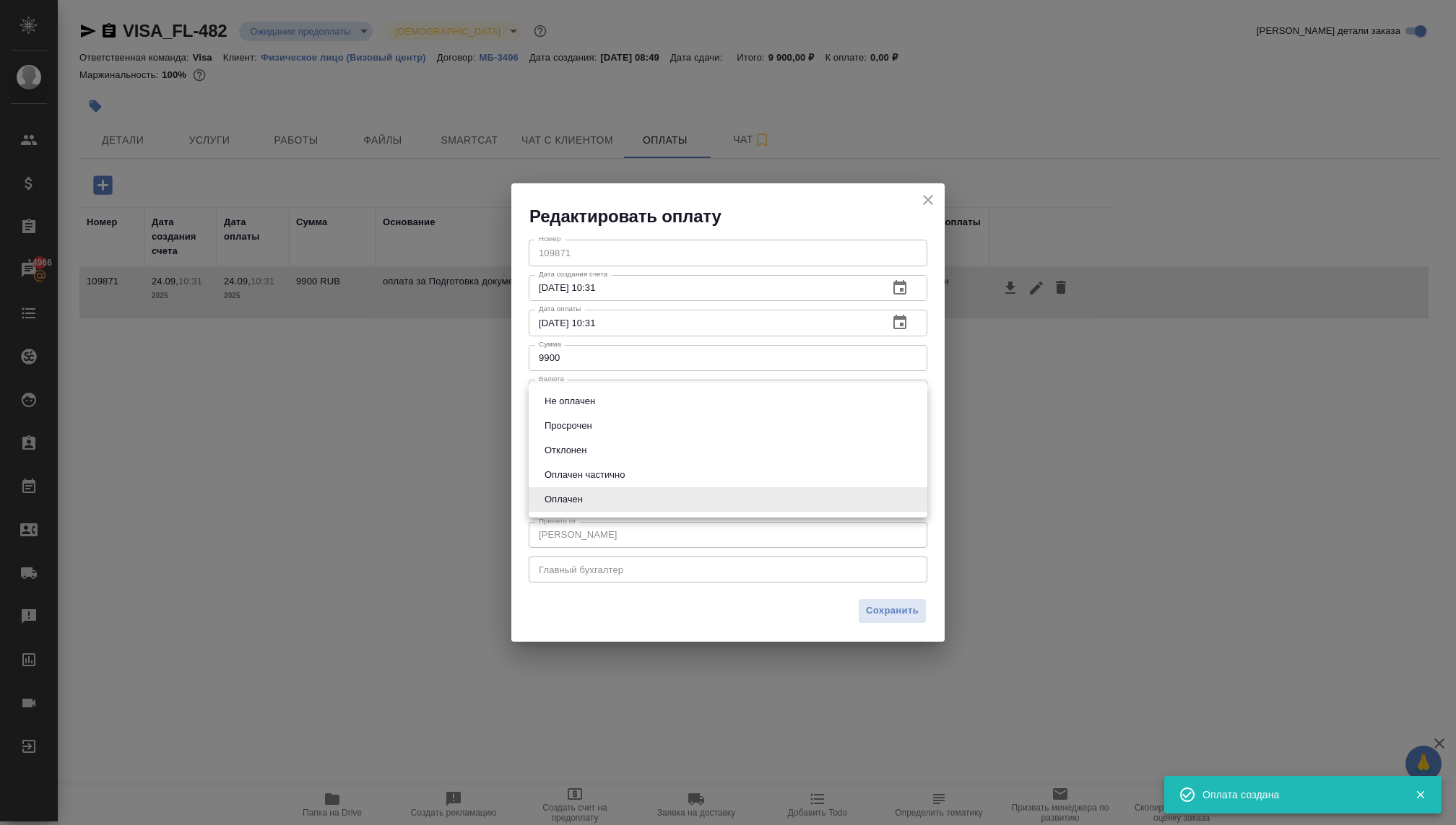
click at [891, 605] on div at bounding box center [728, 412] width 1456 height 825
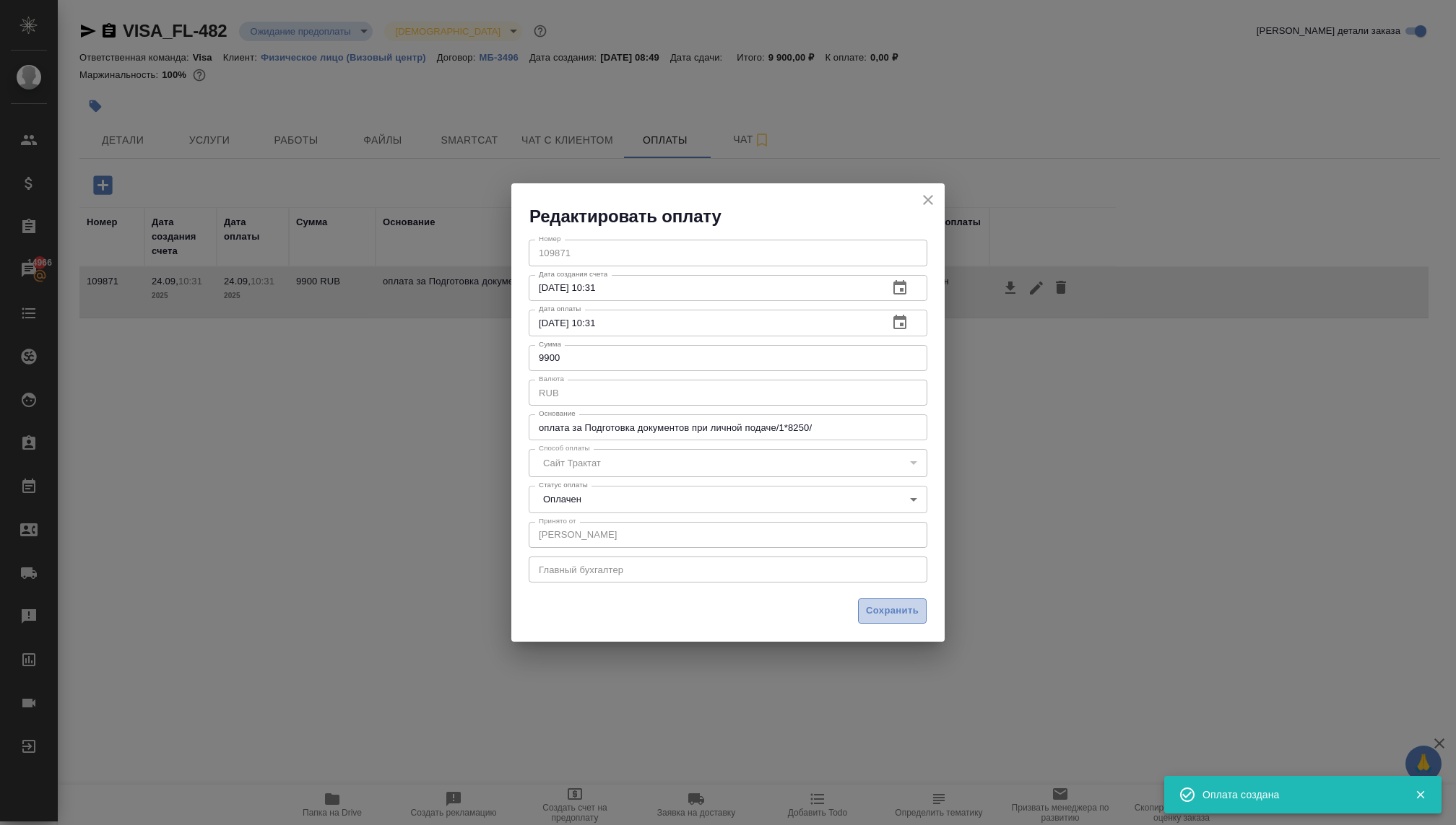
click at [891, 614] on span "Сохранить" at bounding box center [892, 611] width 53 height 17
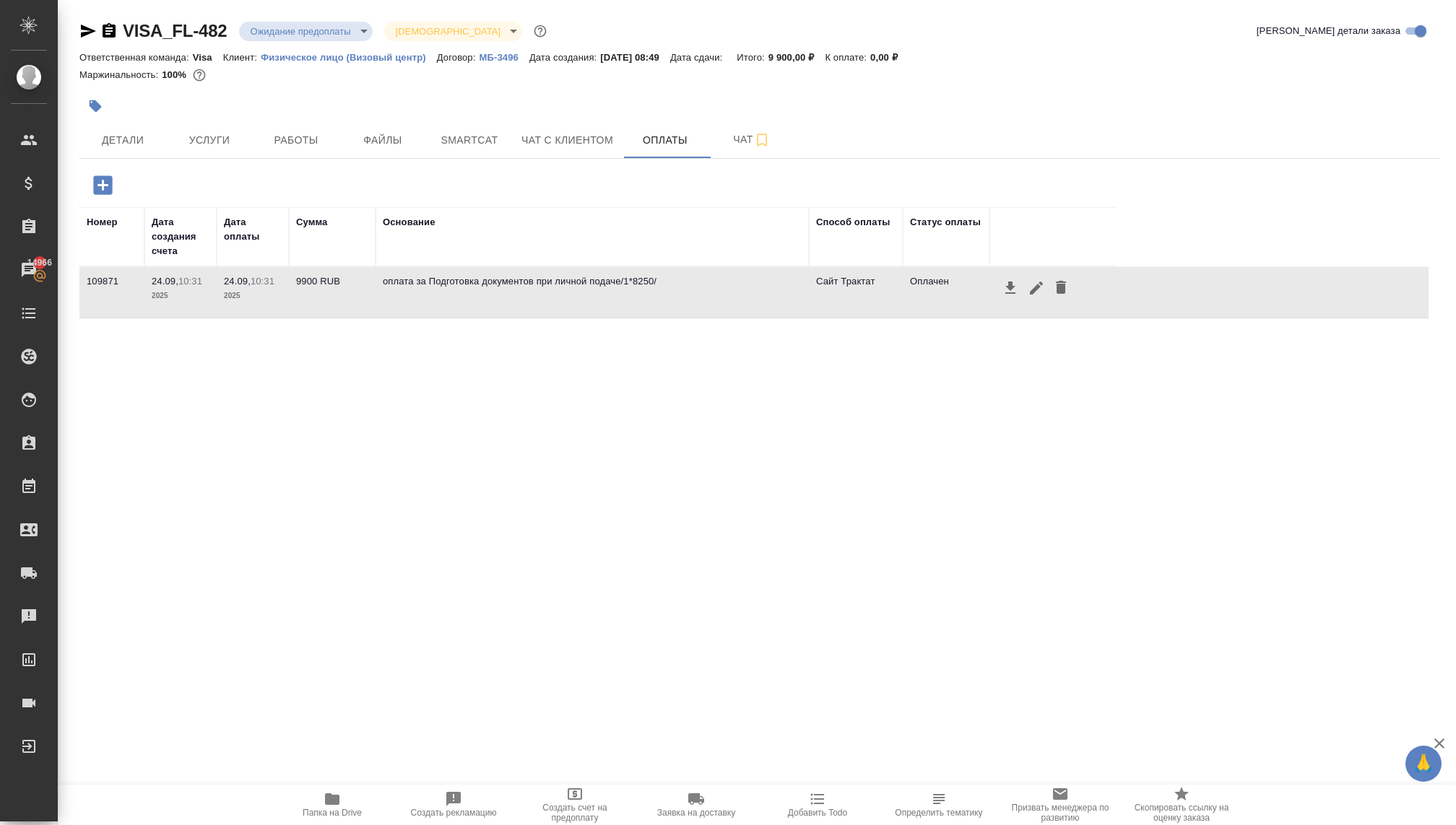
click at [670, 384] on div "Номер Дата создания счета Дата оплаты Сумма Основание Способ оплаты Статус опла…" at bounding box center [753, 423] width 1349 height 433
click at [653, 419] on div "Номер Дата создания счета Дата оплаты Сумма Основание Способ оплаты Статус опла…" at bounding box center [753, 423] width 1349 height 433
copy link "VISA_FL-482"
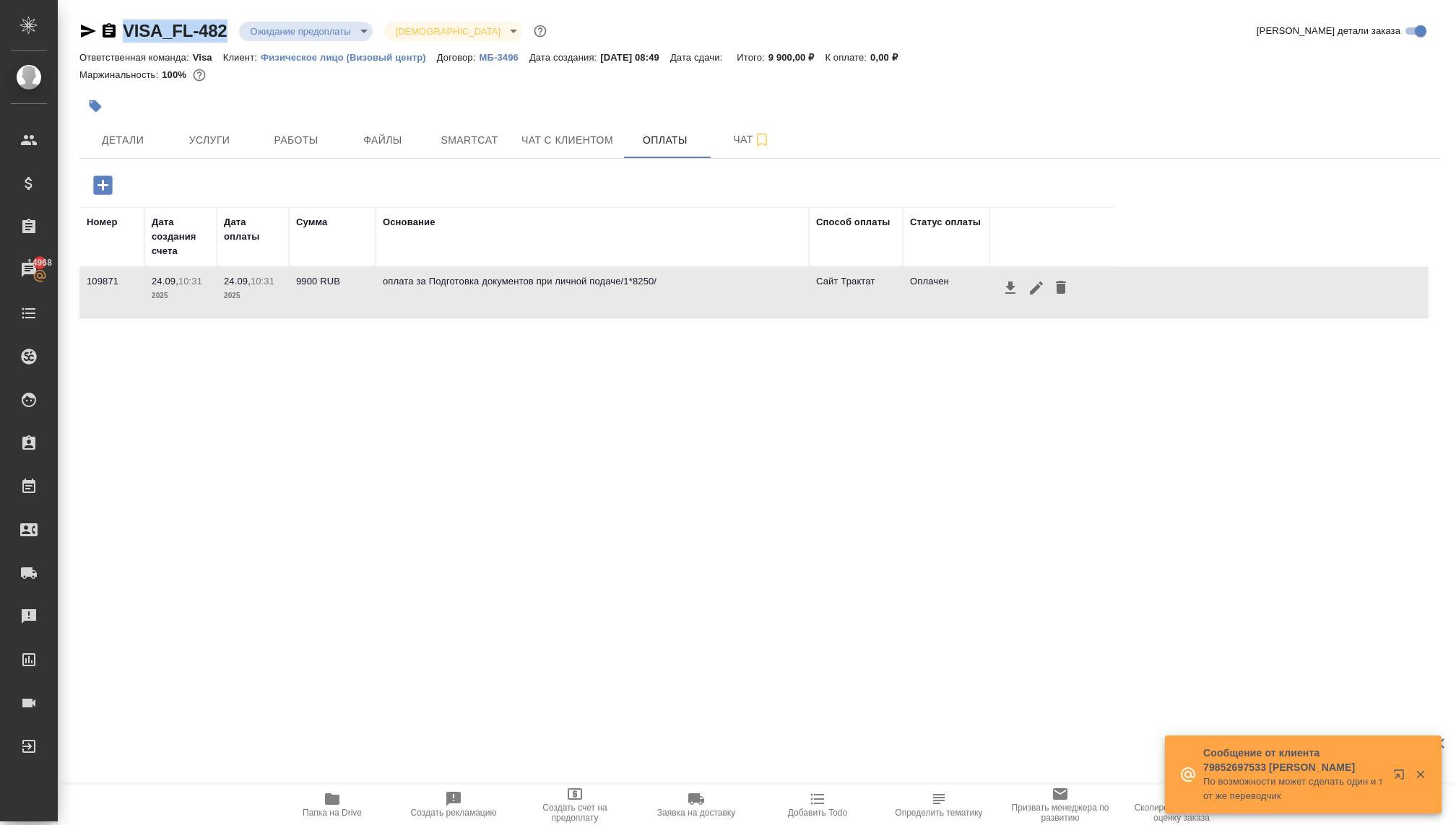
copy link "VISA_FL-482"
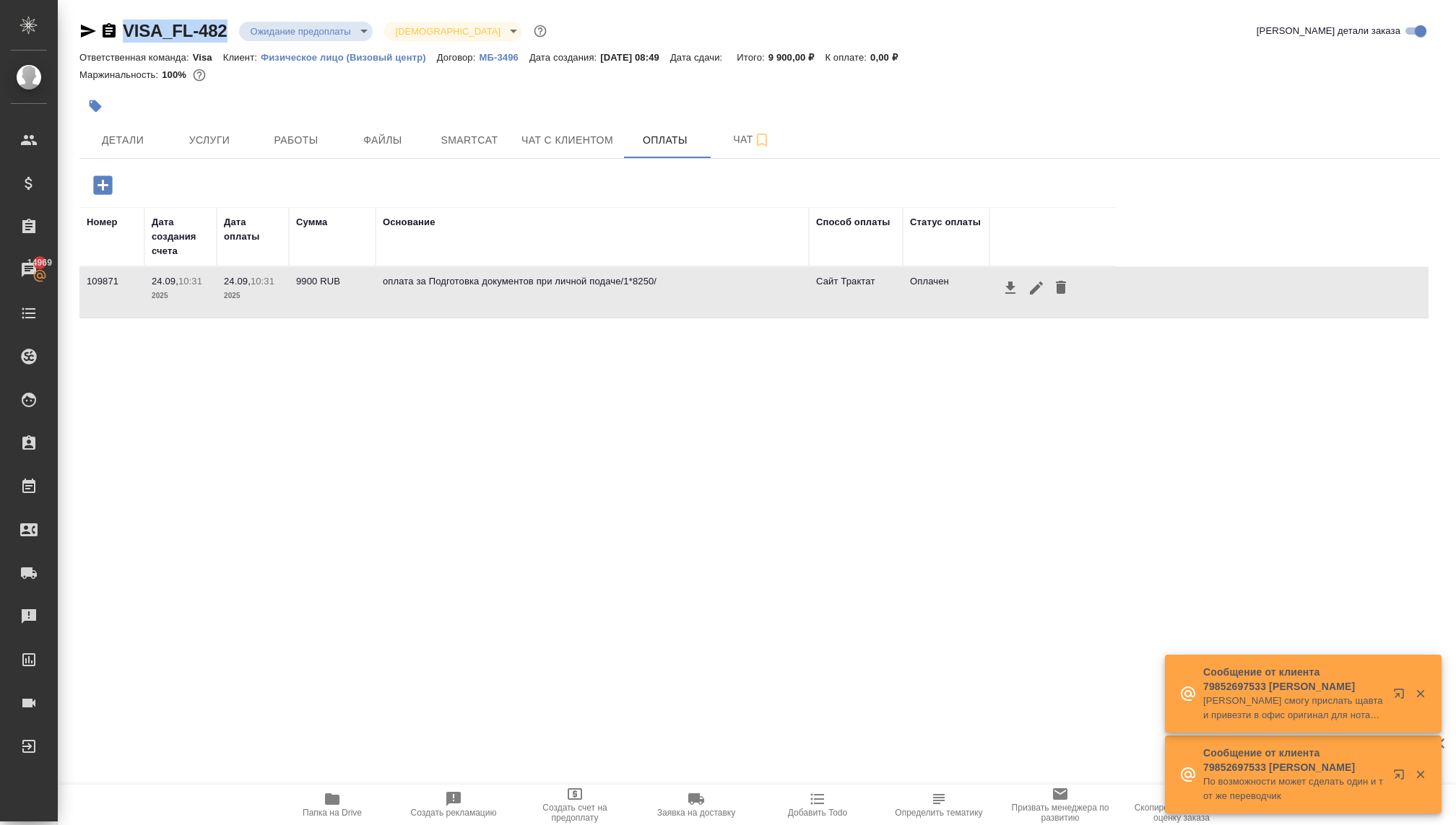
click at [293, 32] on body "🙏 .cls-1 fill:#fff; AWATERA Kovaleva Ekaterina Клиенты Спецификации Заказы 1496…" at bounding box center [728, 412] width 1456 height 825
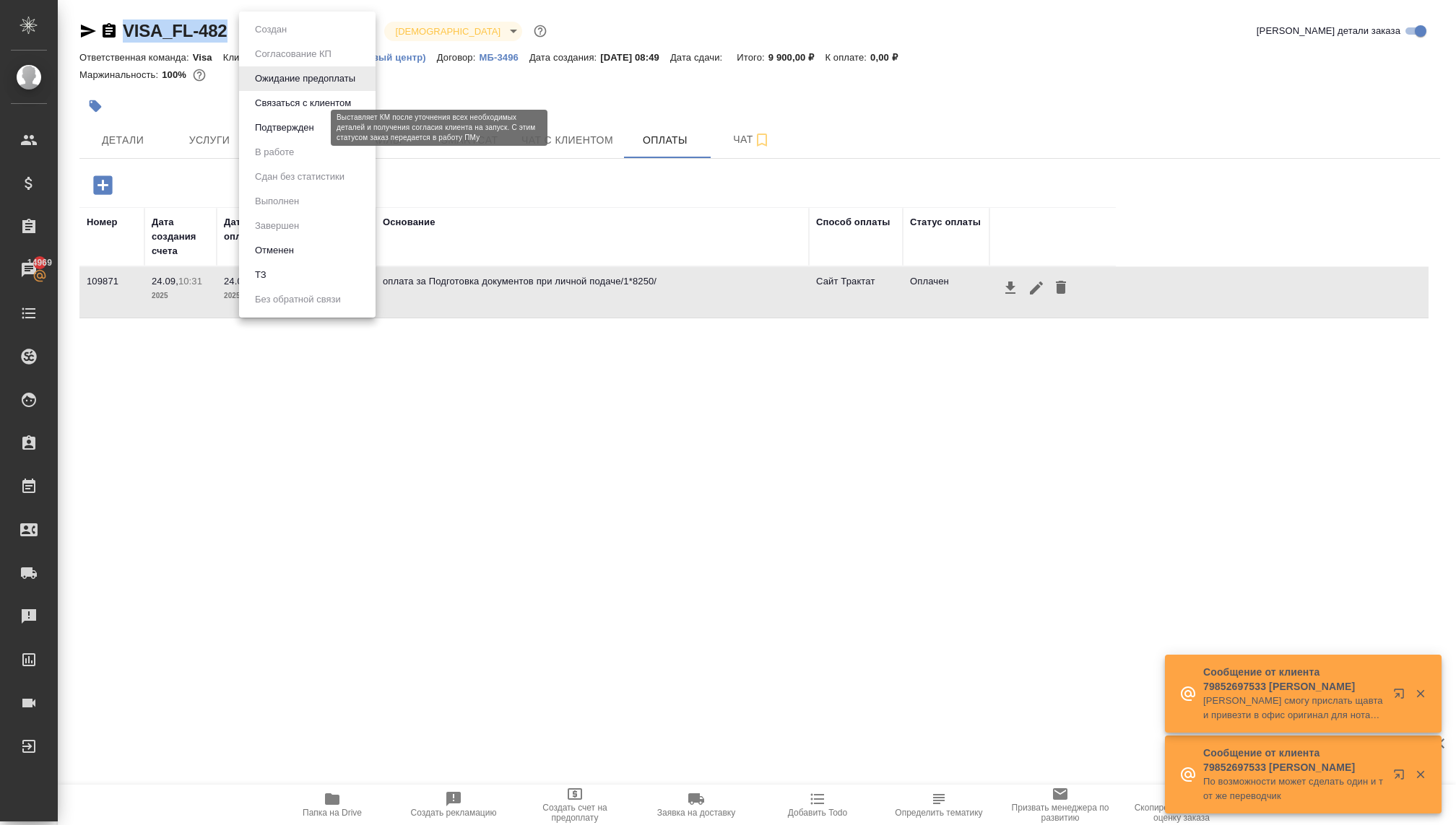
click at [274, 125] on button "Подтвержден" at bounding box center [284, 127] width 68 height 16
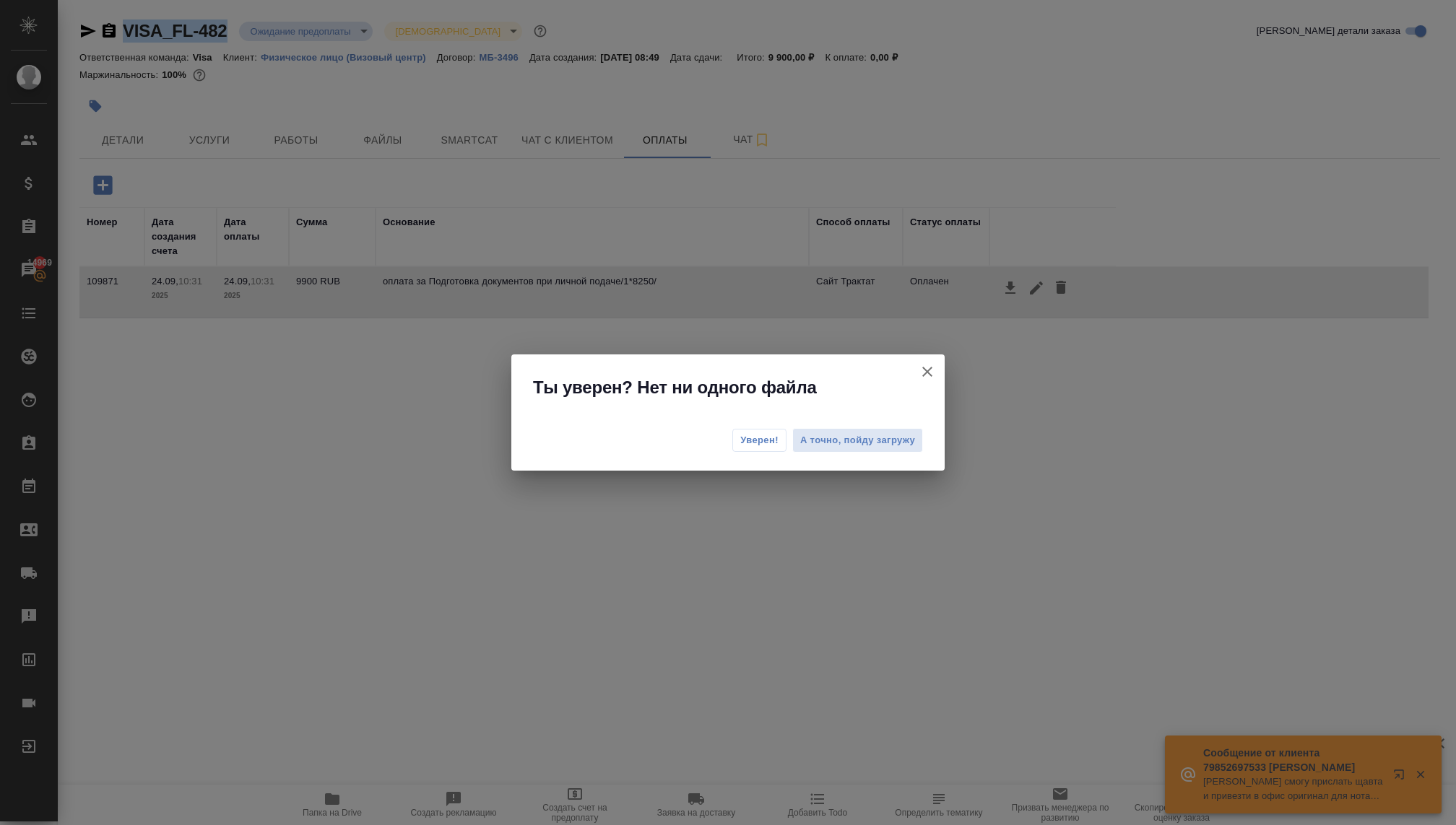
click at [764, 437] on span "Уверен!" at bounding box center [759, 440] width 39 height 14
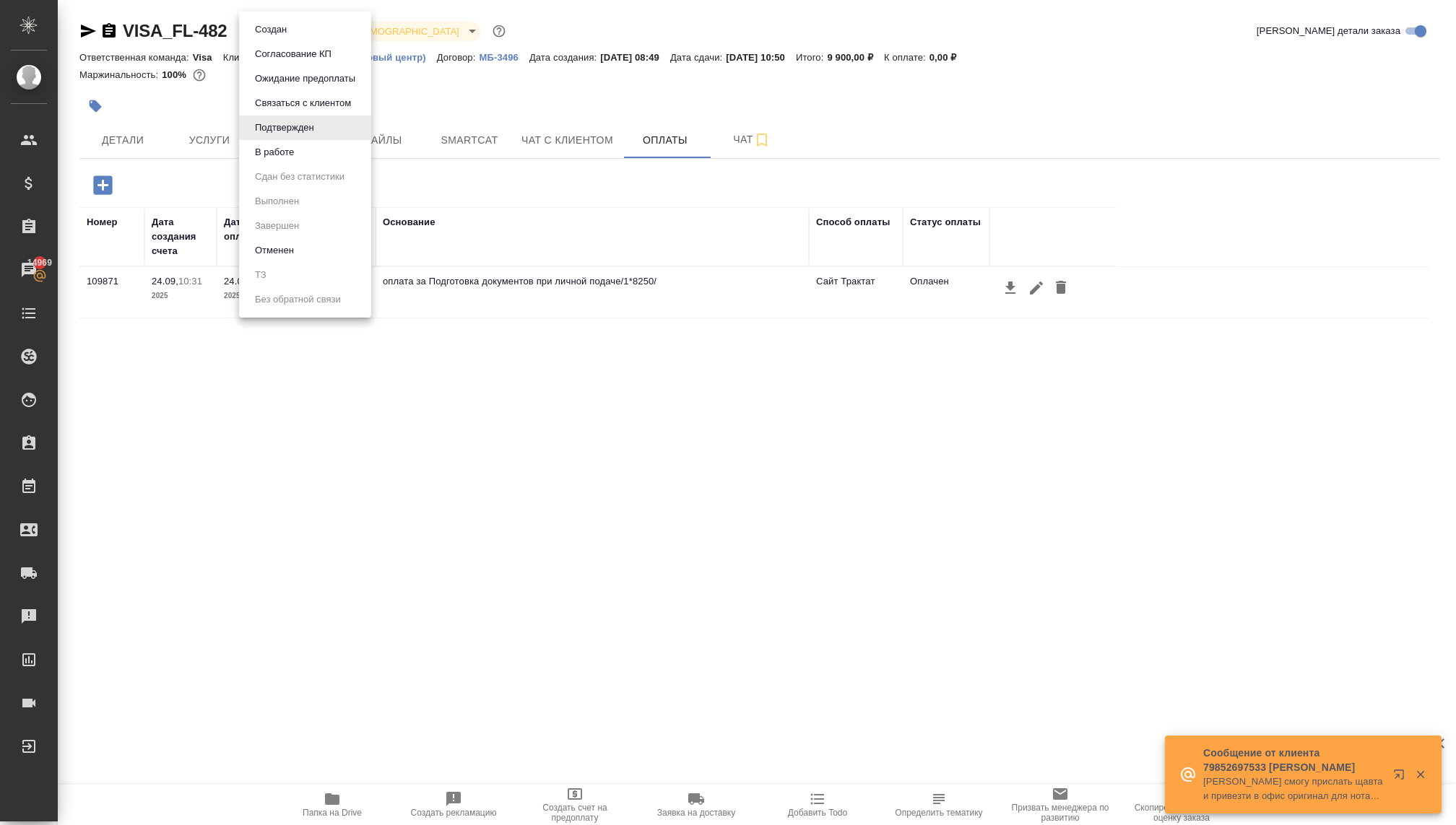
click at [261, 27] on body "🙏 .cls-1 fill:#fff; AWATERA Kovaleva Ekaterina Клиенты Спецификации Заказы 1496…" at bounding box center [728, 412] width 1456 height 825
click at [265, 154] on button "В работе" at bounding box center [274, 152] width 47 height 16
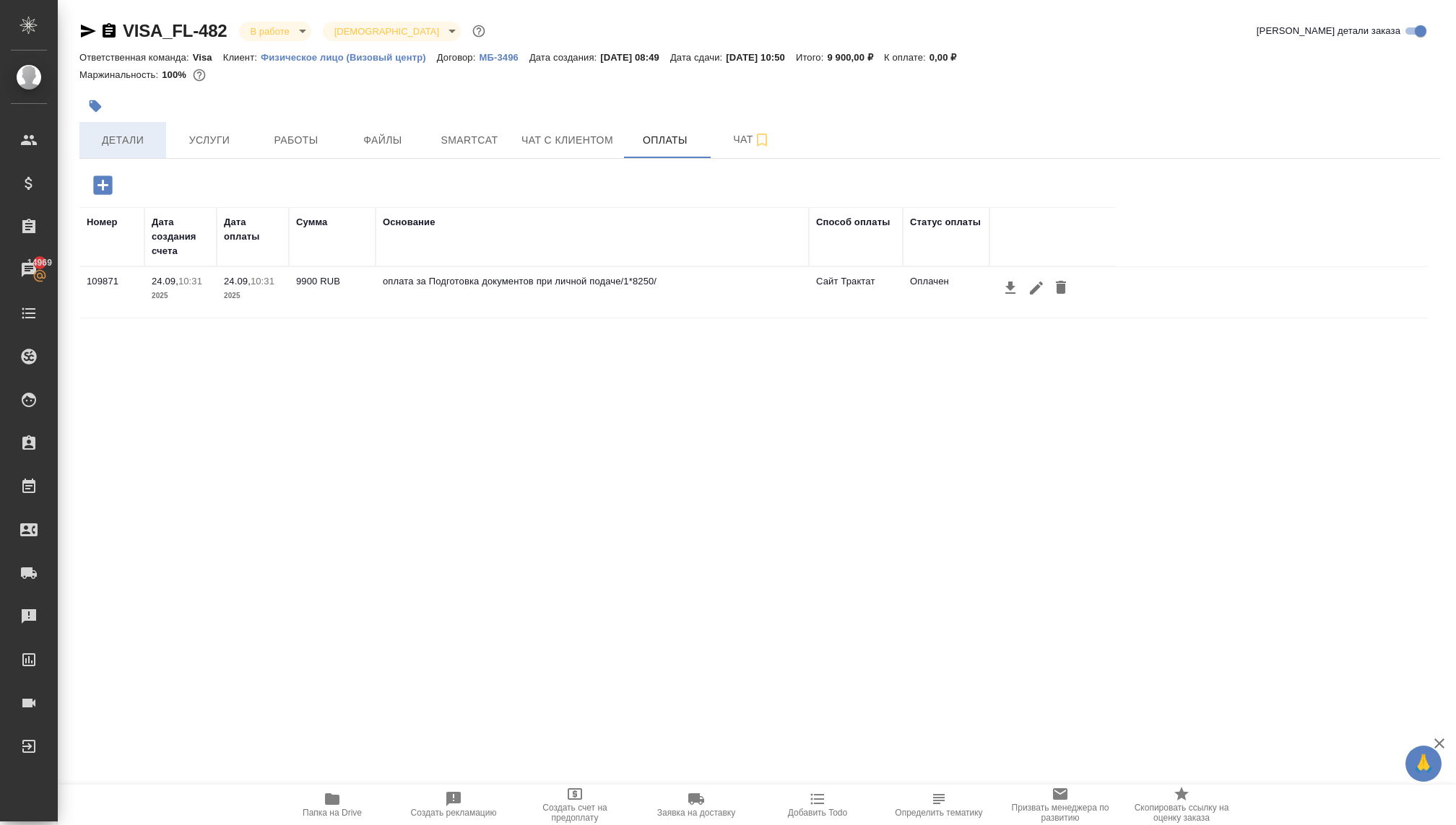
click at [125, 136] on span "Детали" at bounding box center [122, 141] width 69 height 18
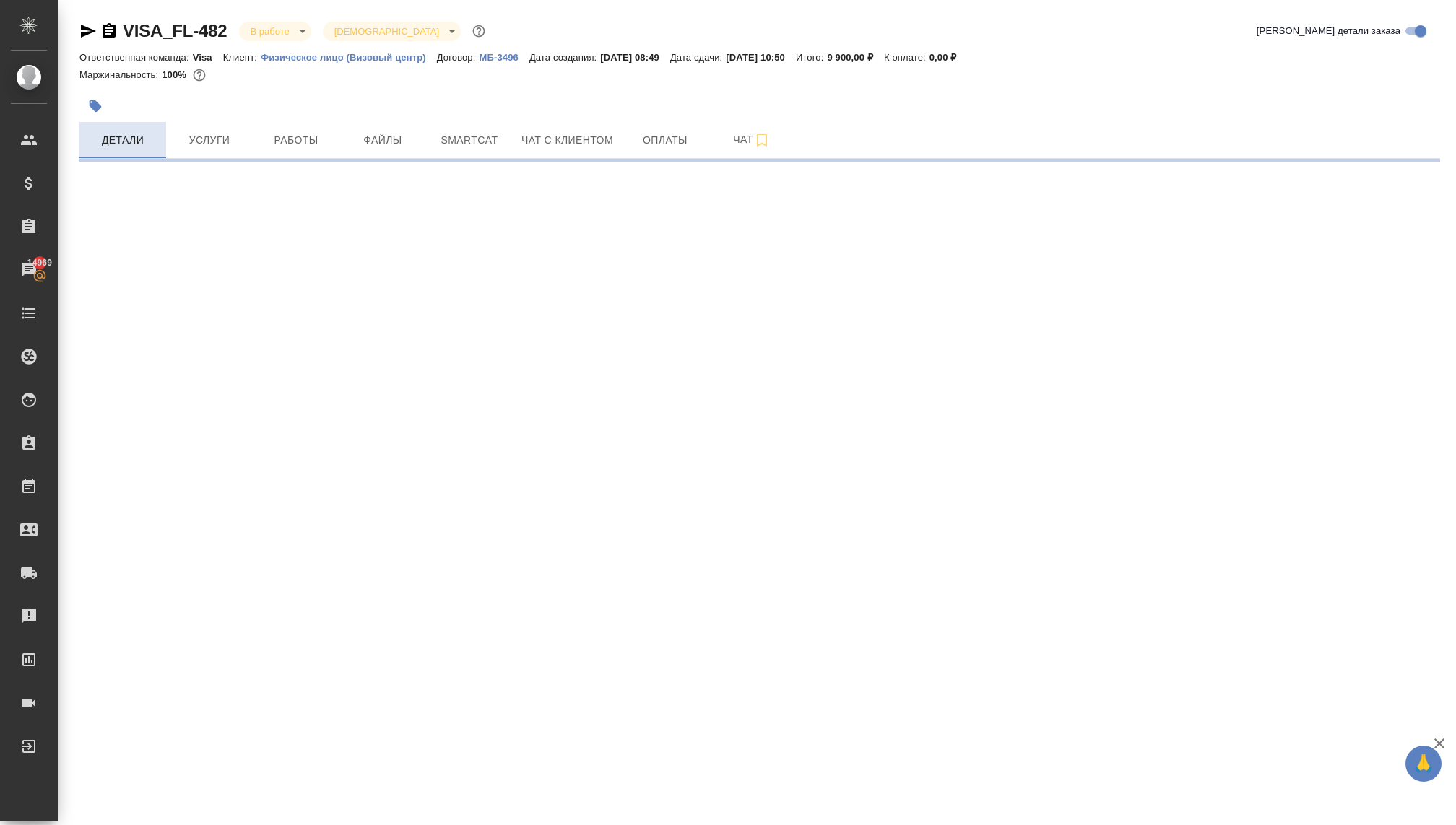
select select "RU"
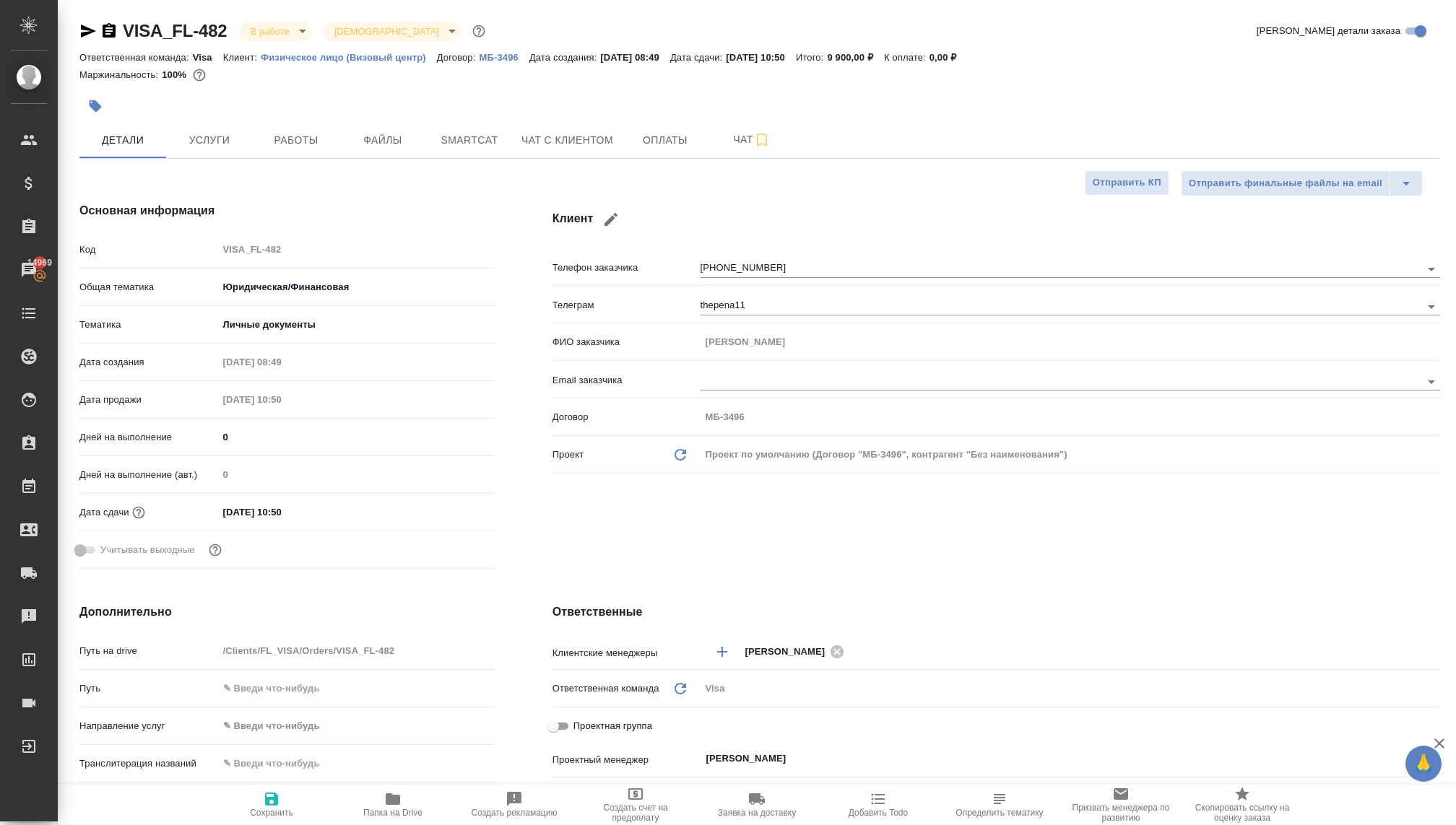
type textarea "x"
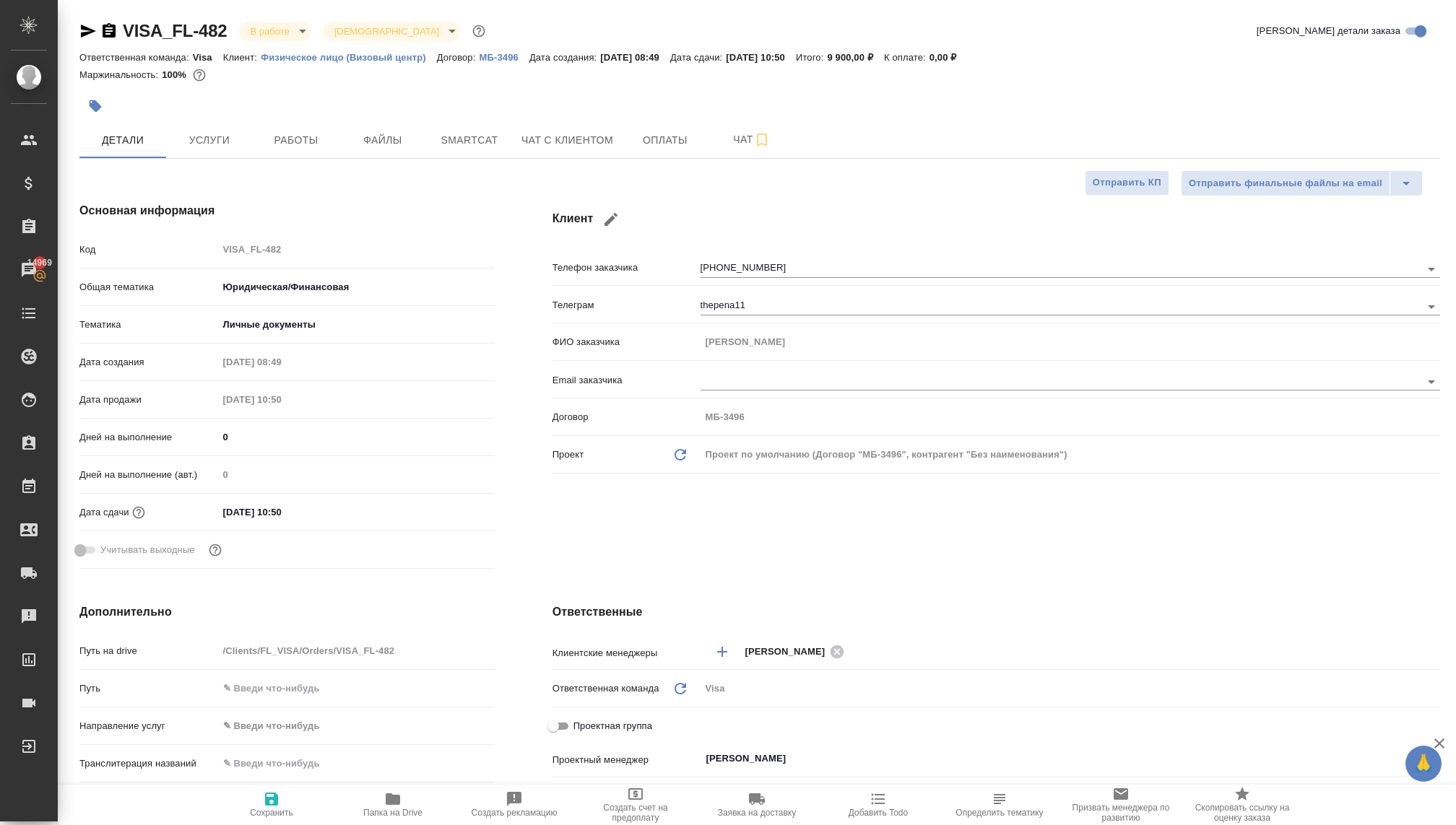
type textarea "x"
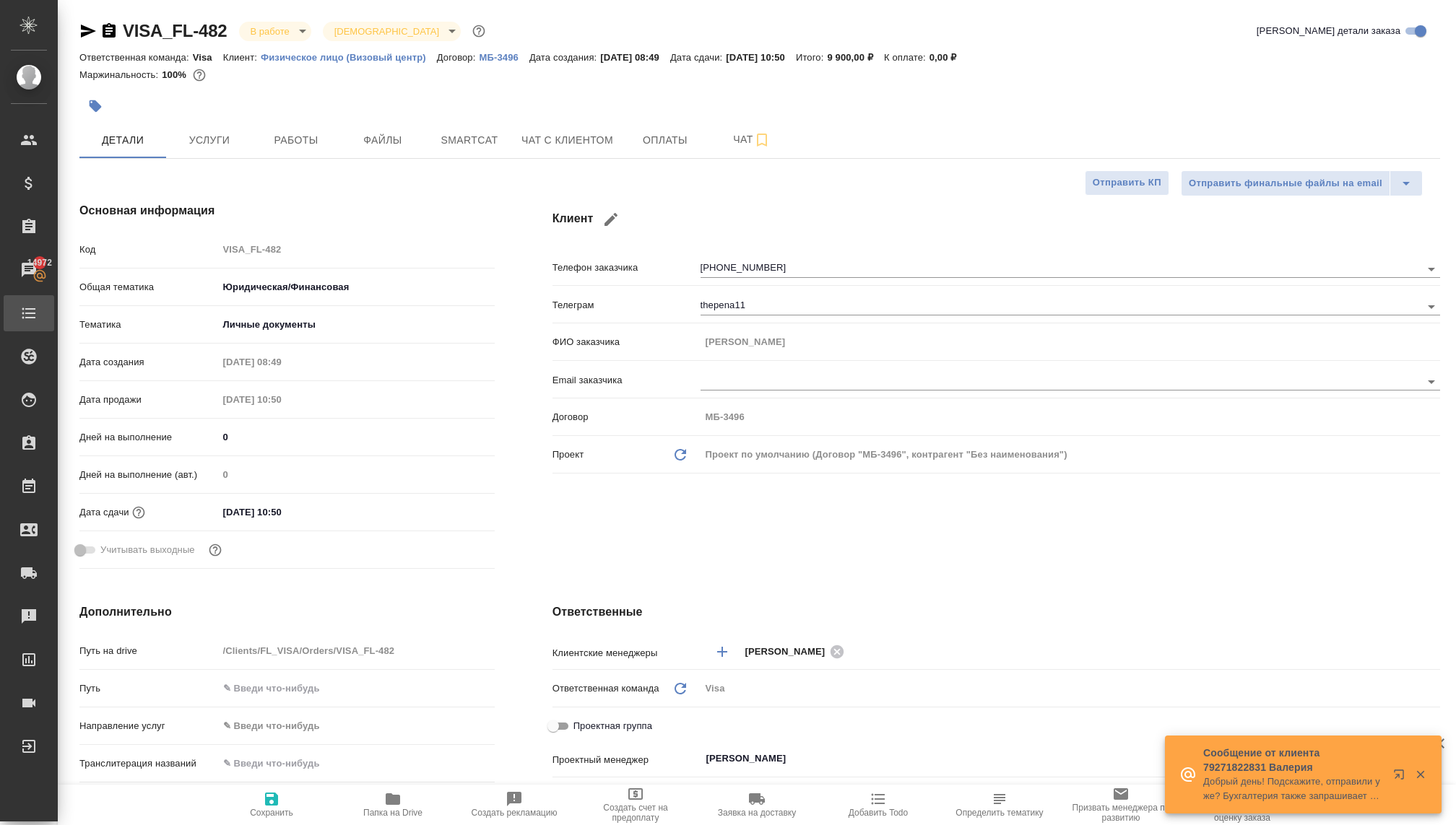
type textarea "x"
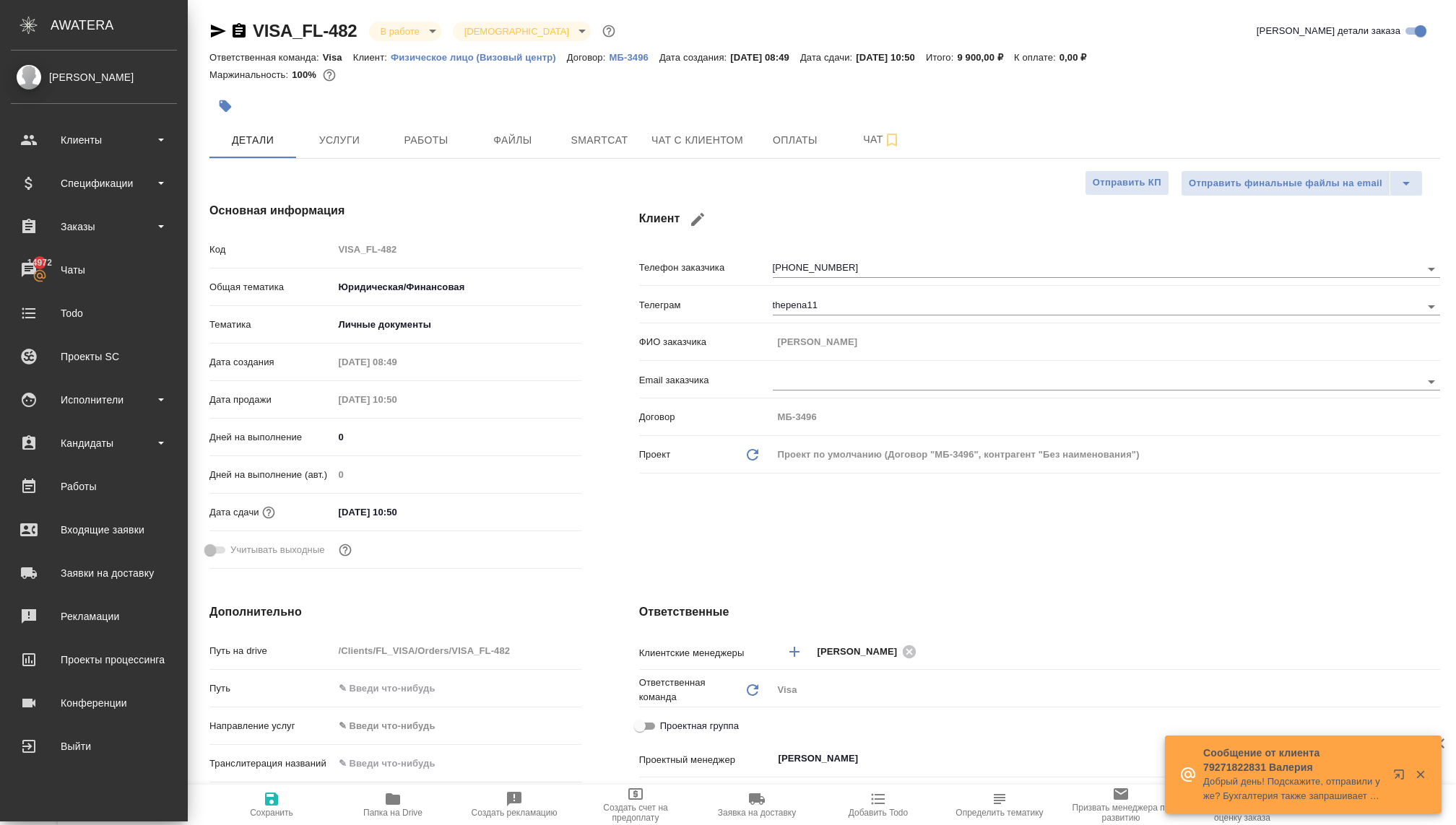
type textarea "x"
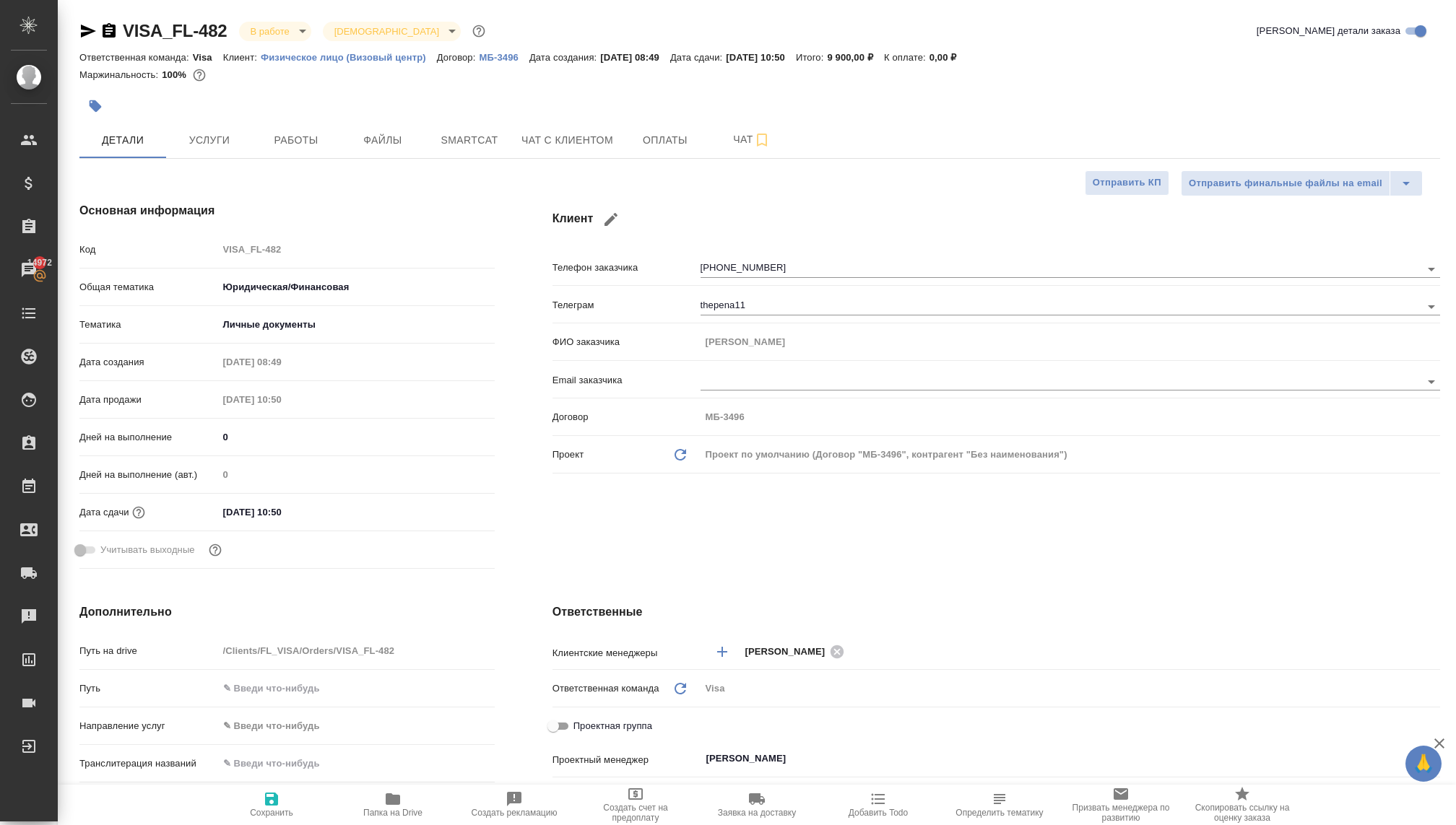
type textarea "x"
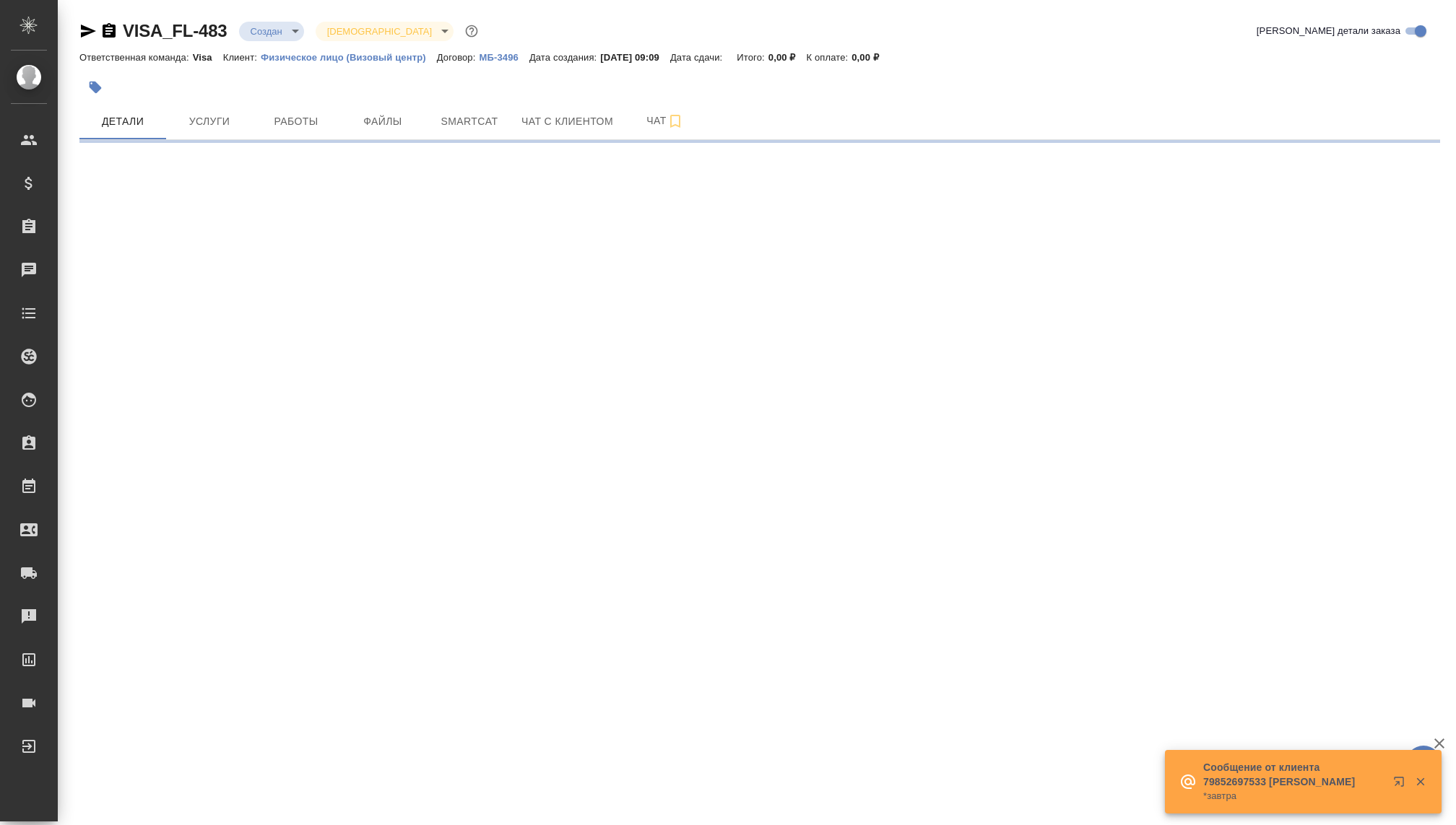
select select "RU"
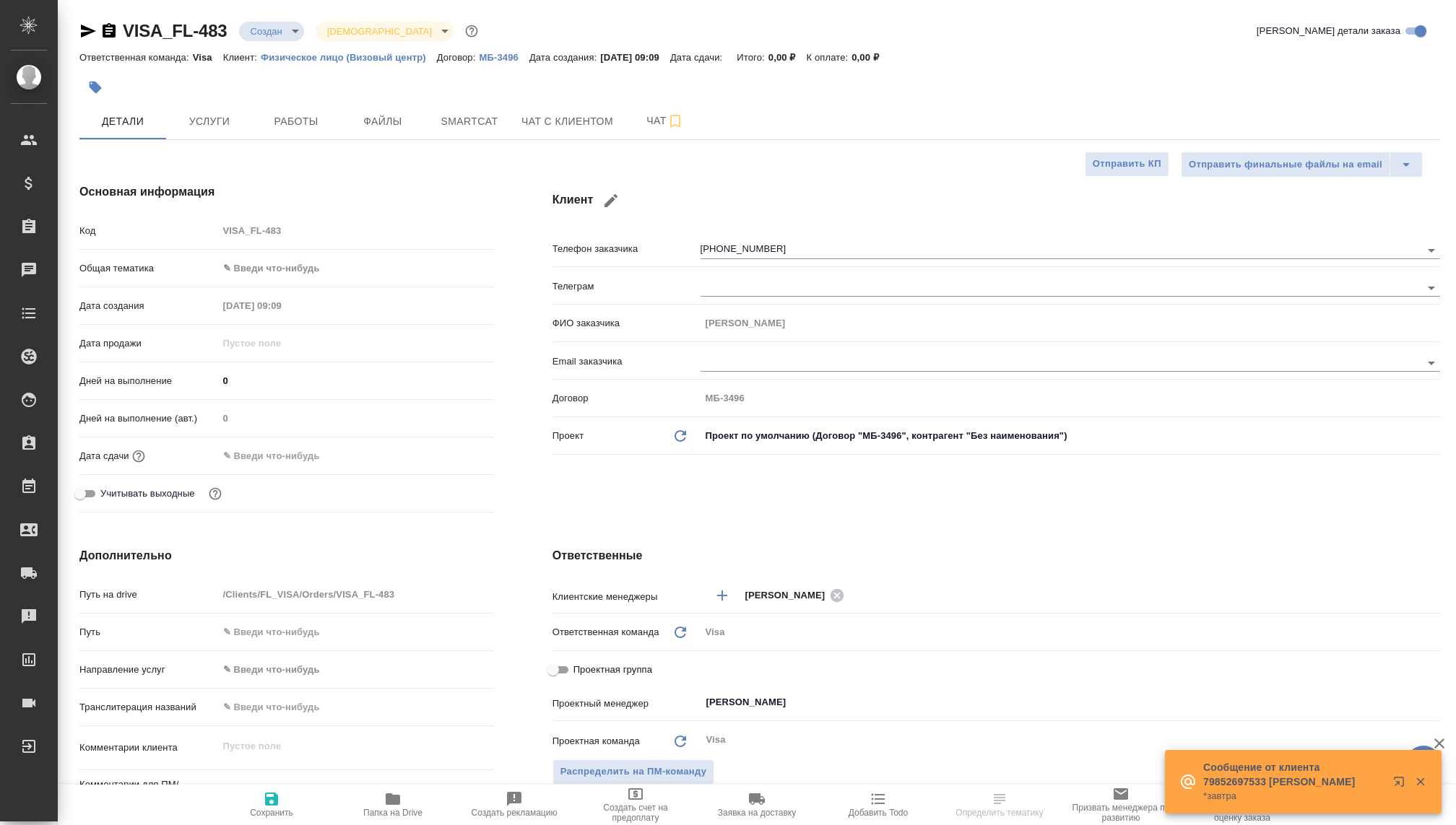
type textarea "x"
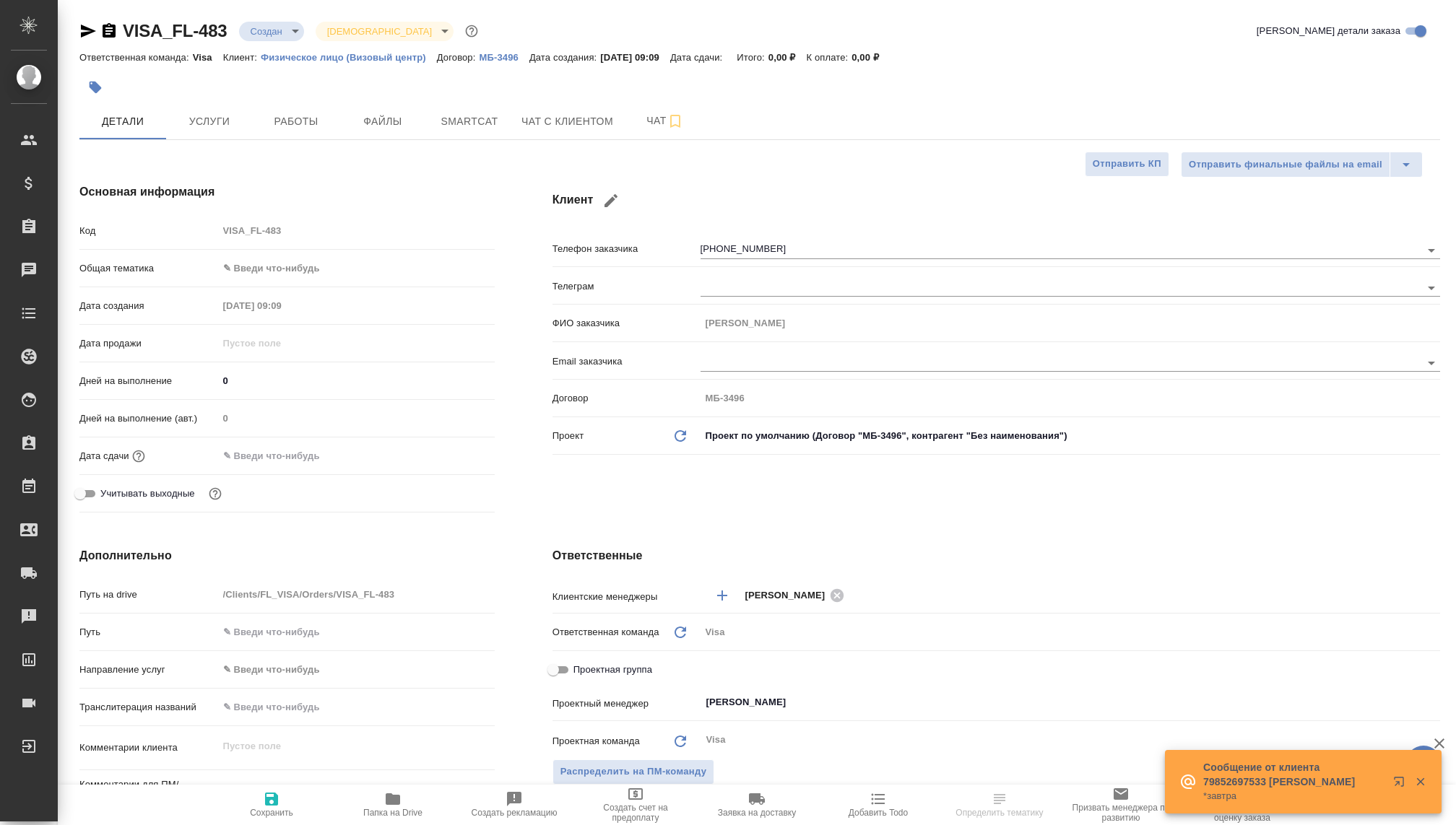
type textarea "x"
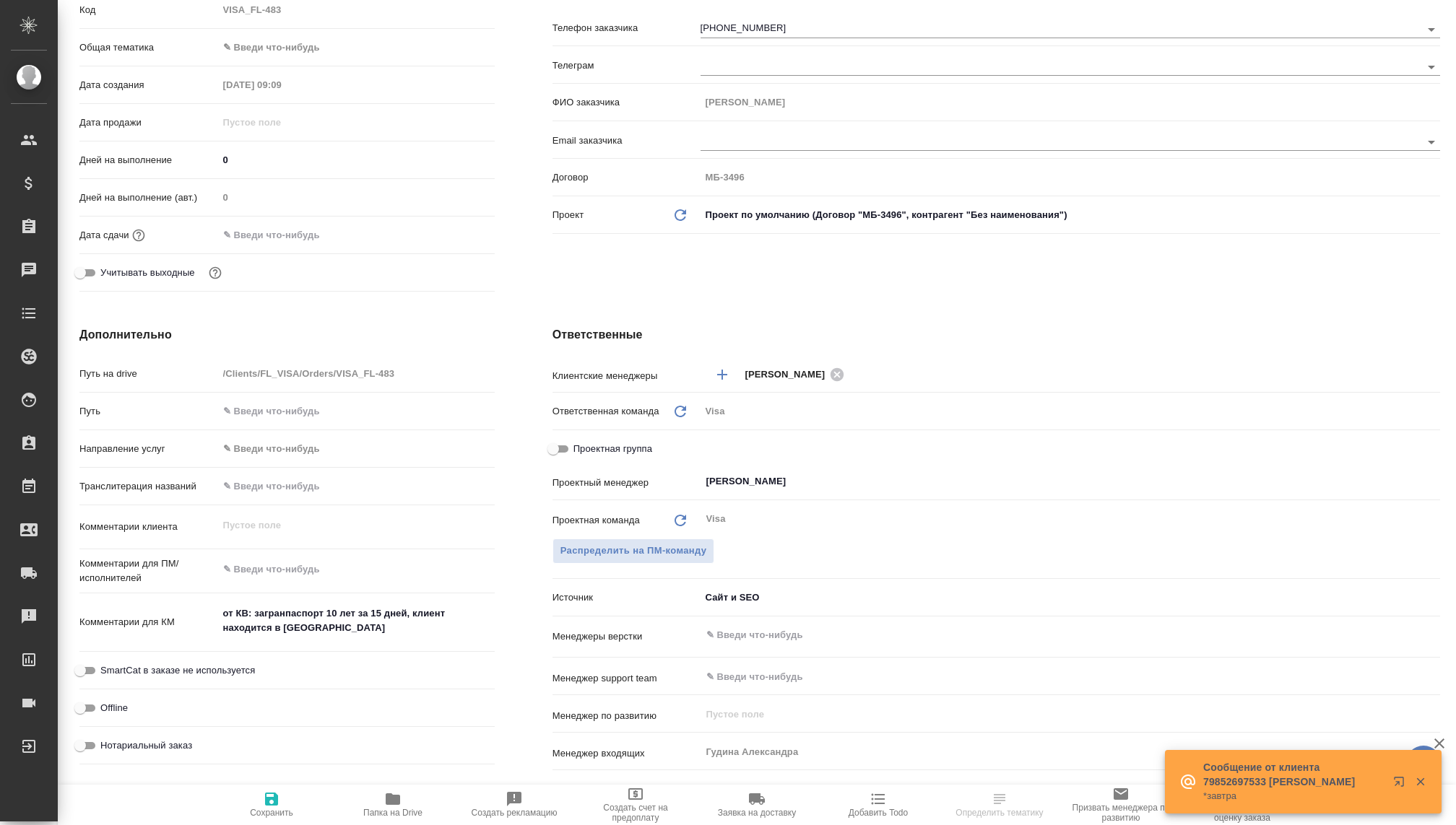
scroll to position [235, 0]
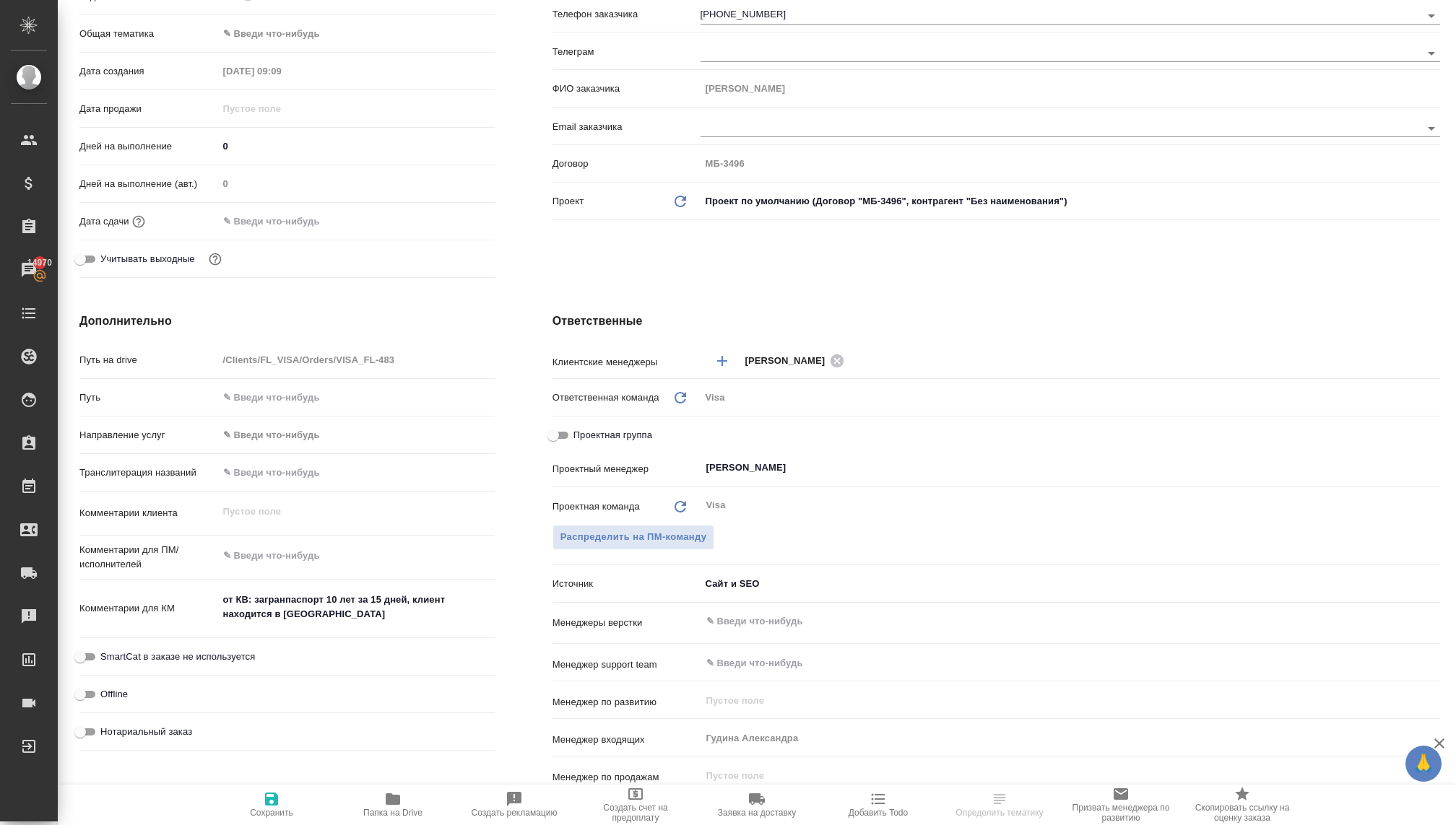
type textarea "x"
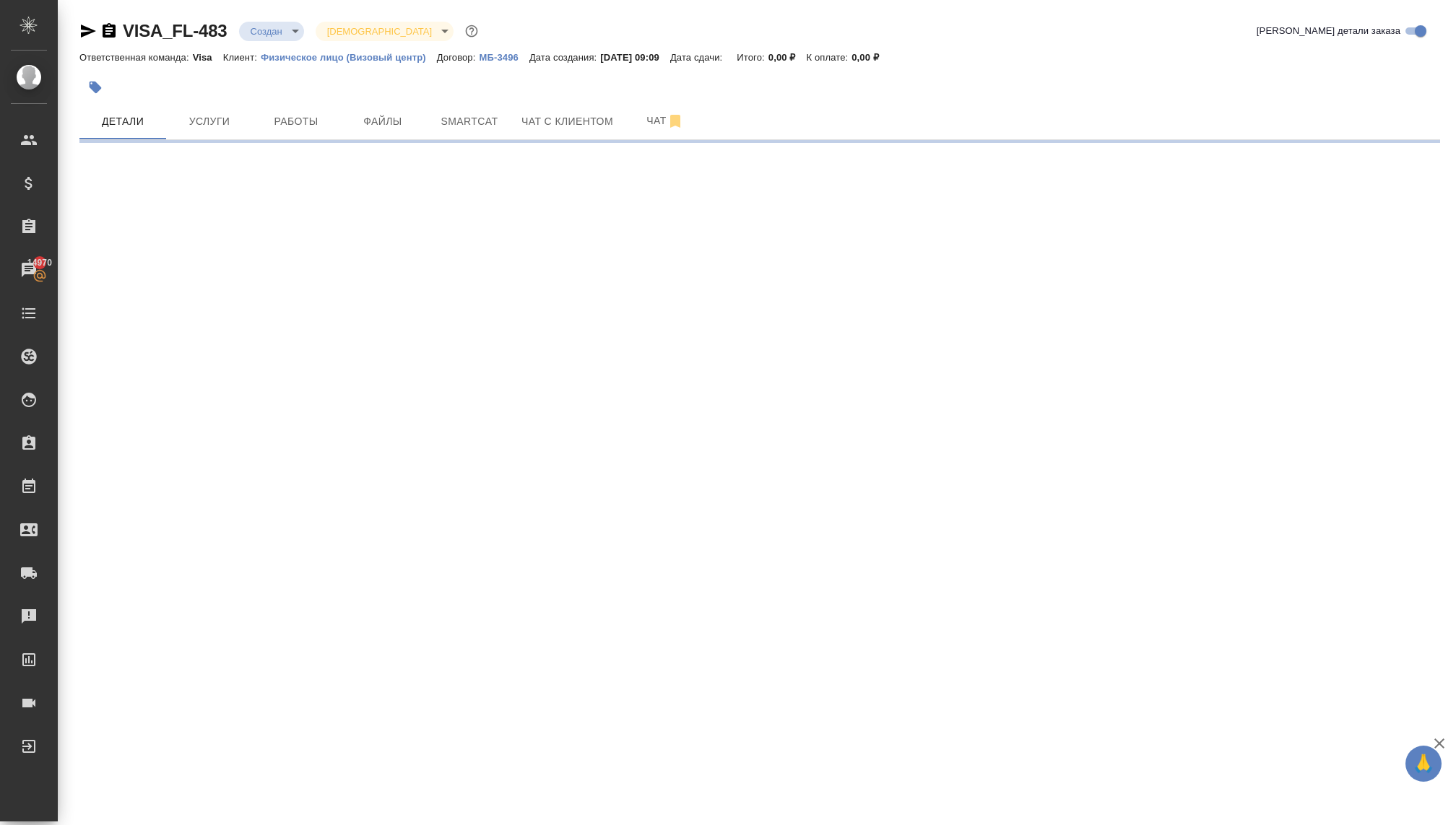
select select "RU"
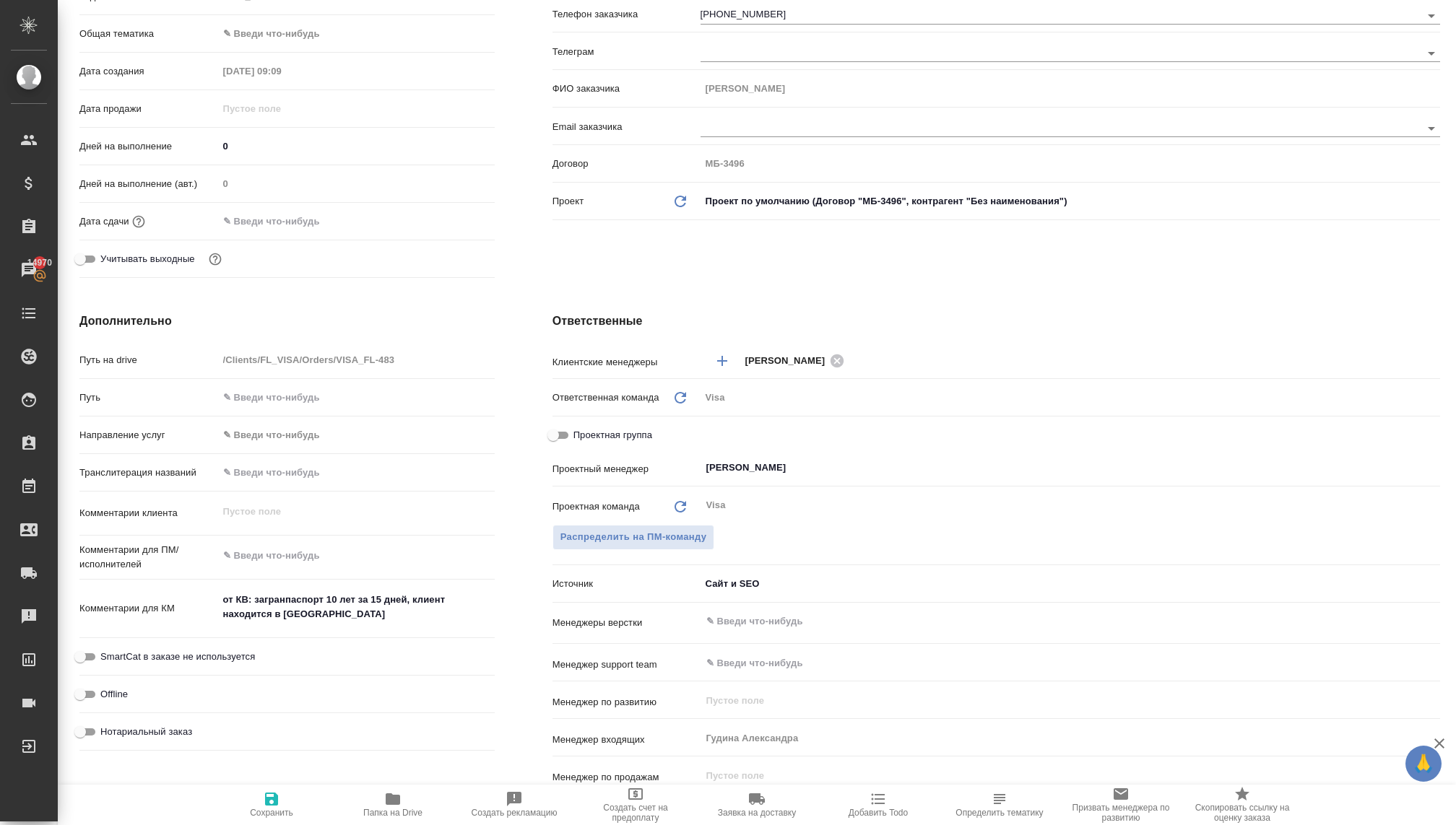
type textarea "x"
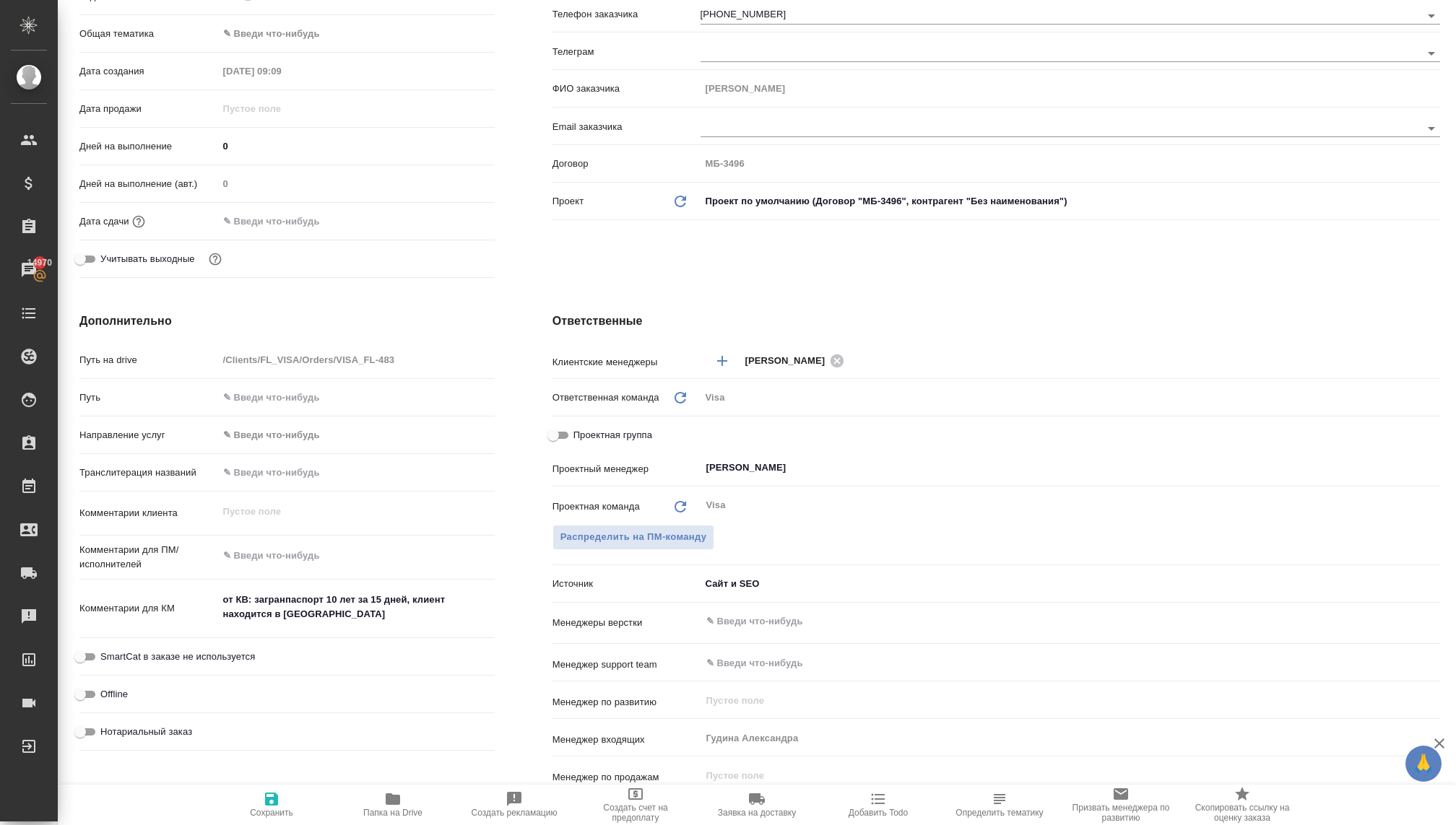
type textarea "x"
